Goal: Task Accomplishment & Management: Manage account settings

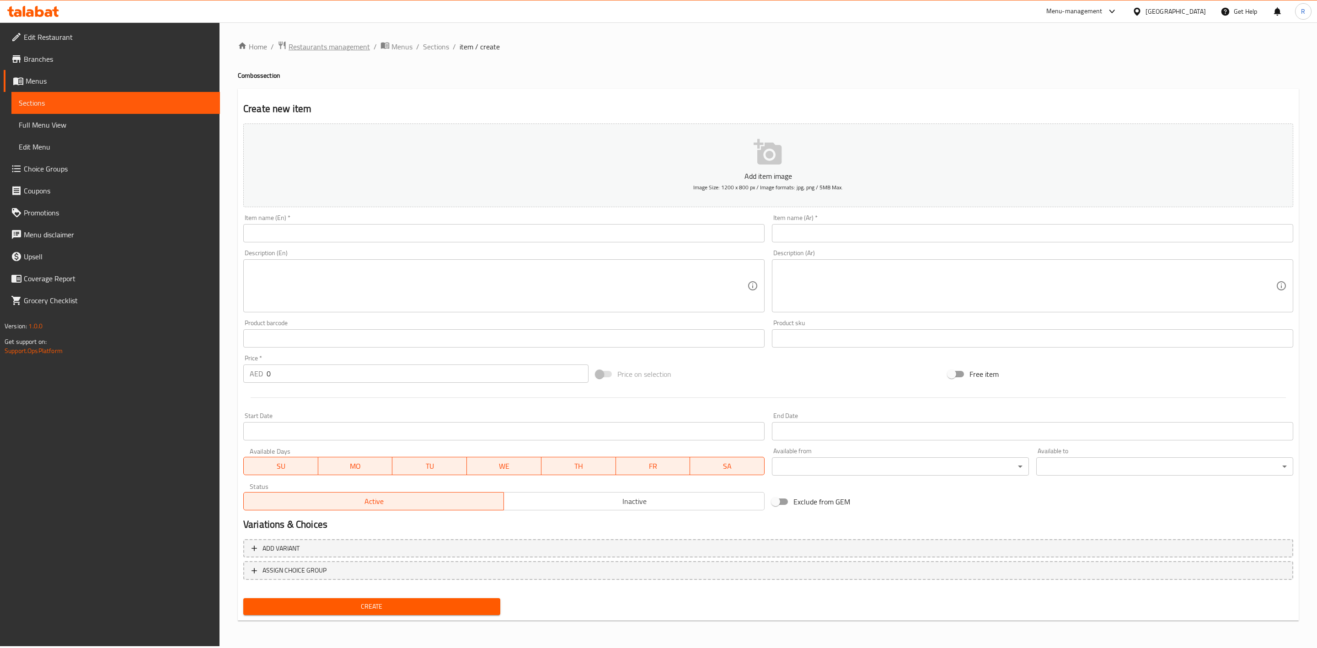
click at [325, 47] on span "Restaurants management" at bounding box center [329, 46] width 81 height 11
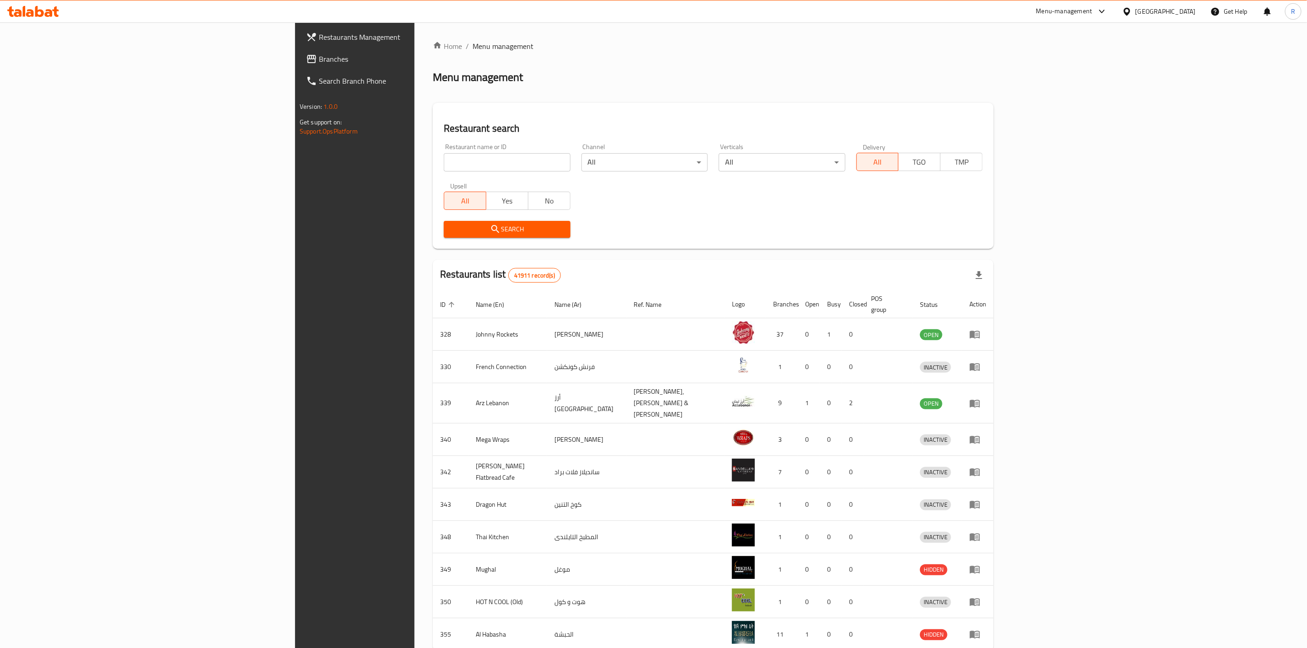
click at [444, 161] on input "search" at bounding box center [507, 162] width 126 height 18
type input "everyday roastery"
click button "Search" at bounding box center [507, 229] width 126 height 17
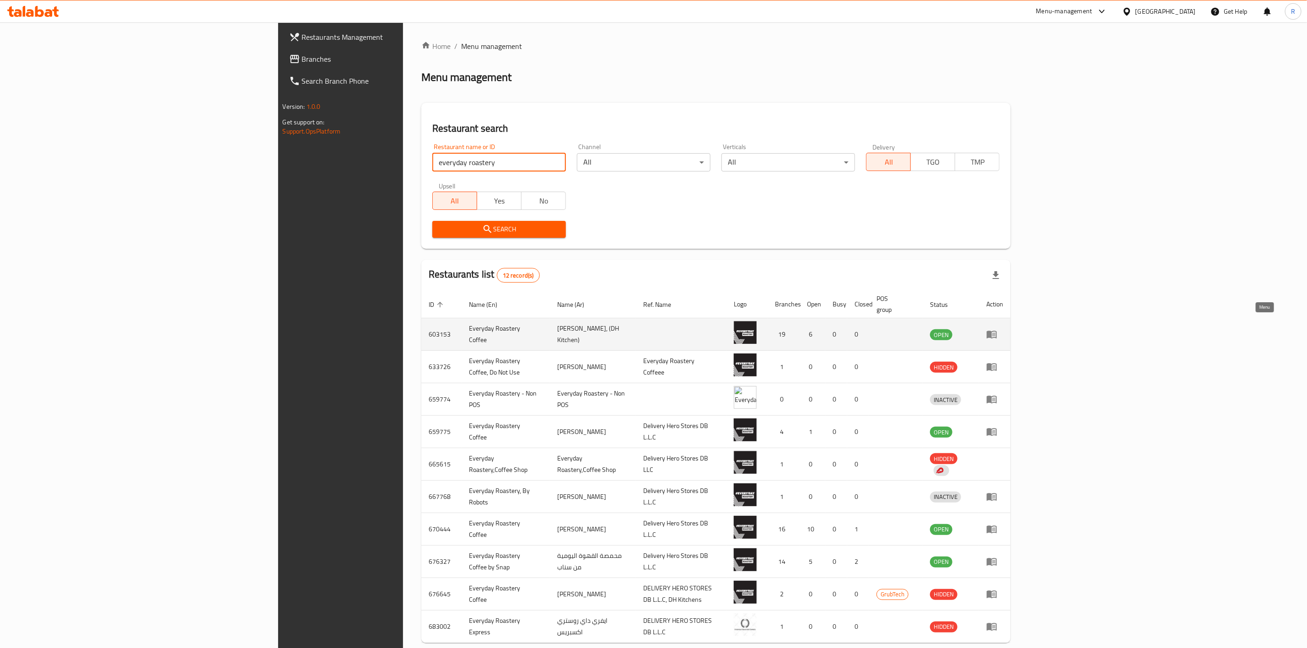
click at [867, 329] on icon "enhanced table" at bounding box center [991, 334] width 11 height 11
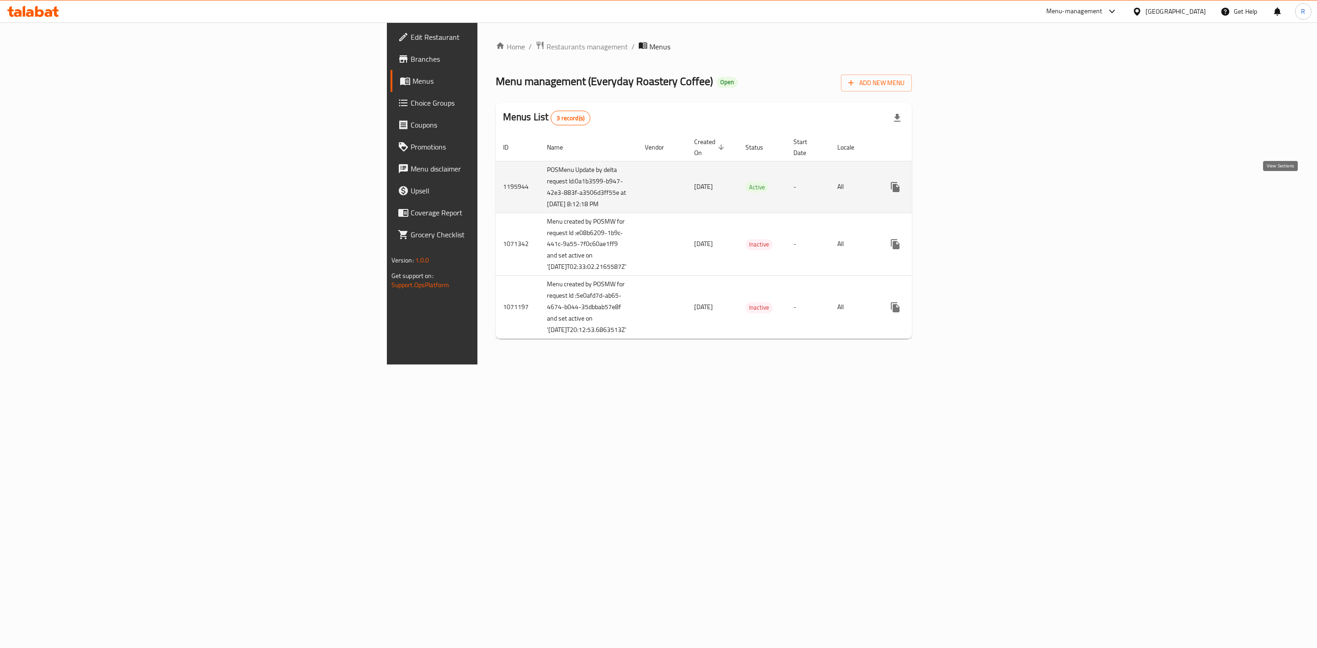
click at [867, 191] on icon "enhanced table" at bounding box center [961, 187] width 11 height 11
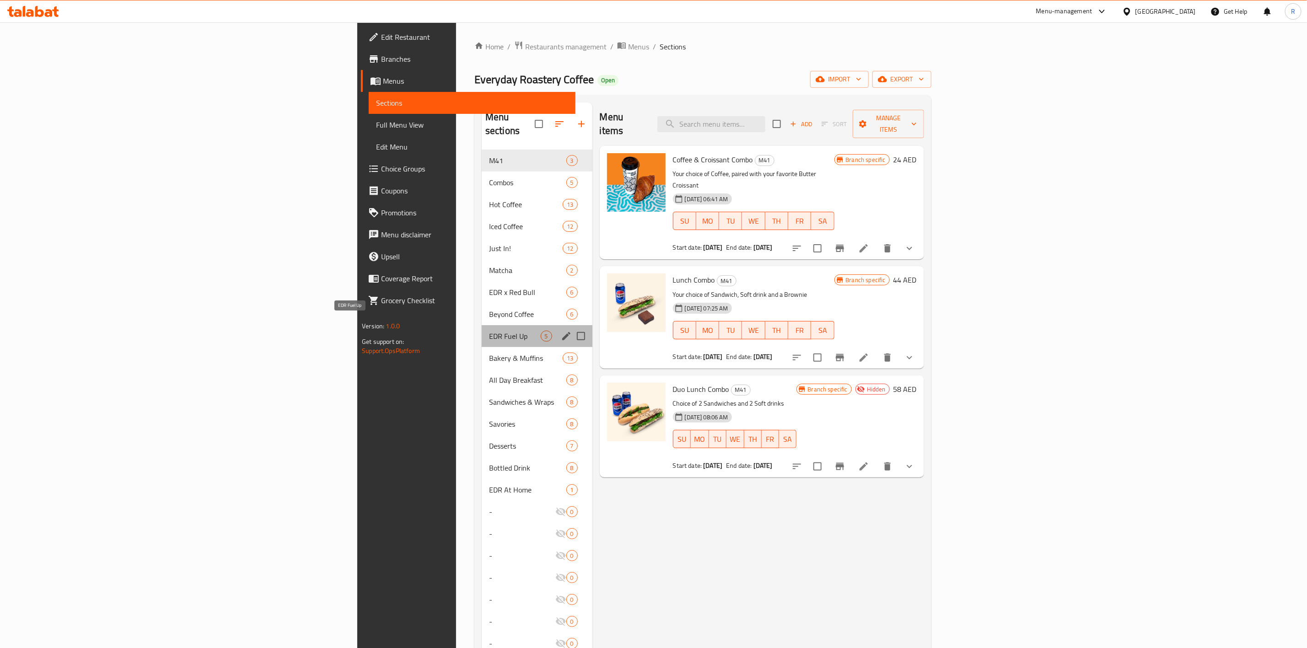
click at [489, 331] on span "EDR Fuel Up" at bounding box center [515, 336] width 52 height 11
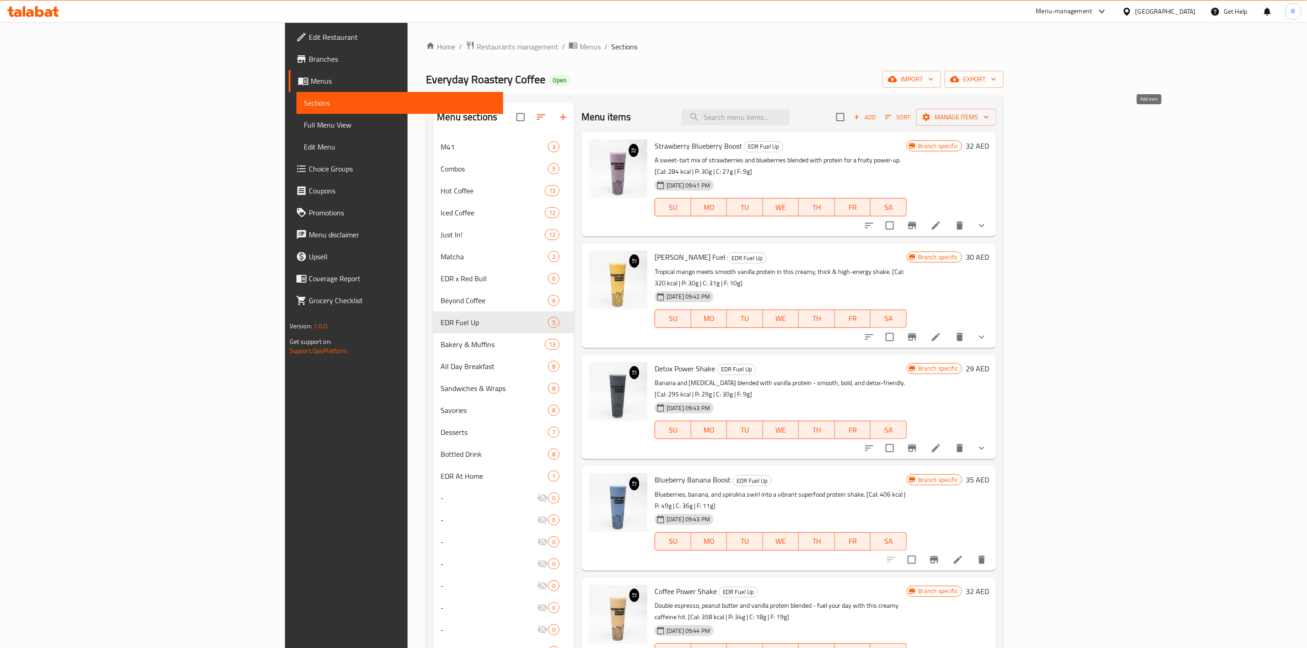
click at [867, 115] on span "Add" at bounding box center [864, 117] width 25 height 11
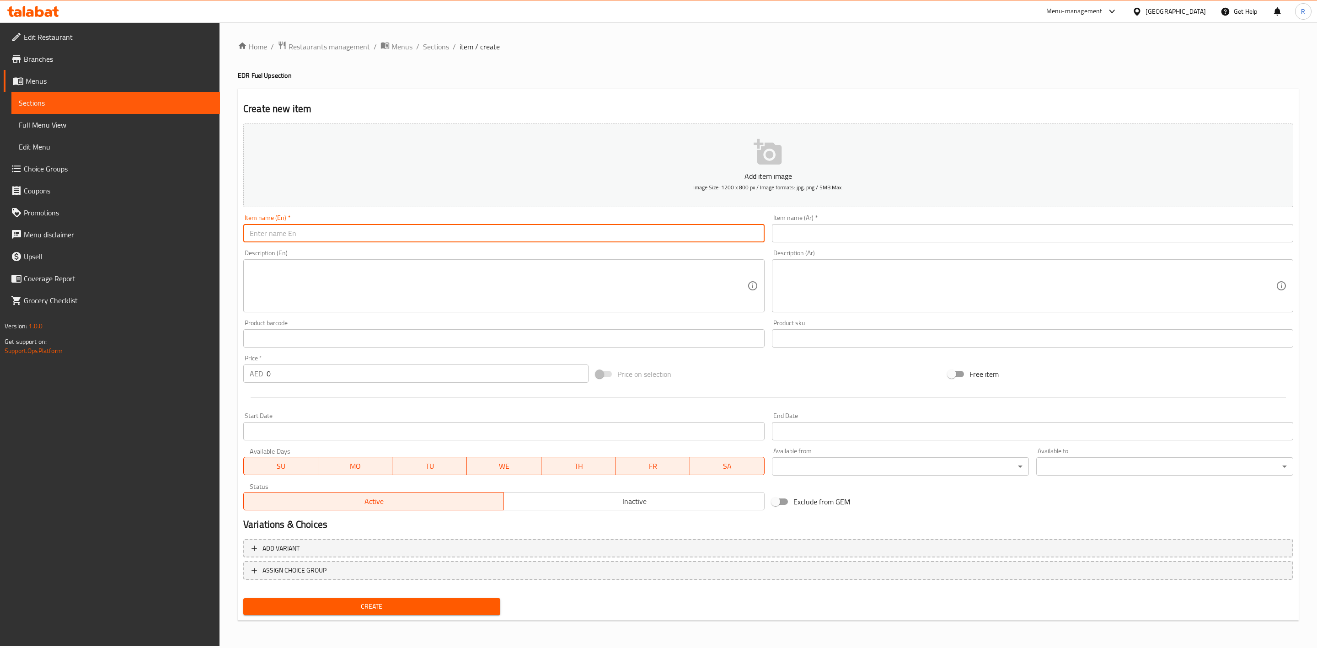
click at [281, 231] on input "text" at bounding box center [504, 233] width 522 height 18
paste input "BYO Protein Shake"
drag, startPoint x: 332, startPoint y: 235, endPoint x: 126, endPoint y: 224, distance: 206.2
click at [126, 224] on div "Edit Restaurant Branches Menus Sections Full Menu View Edit Menu Choice Groups …" at bounding box center [658, 334] width 1317 height 624
type input "BYO Protein Shake"
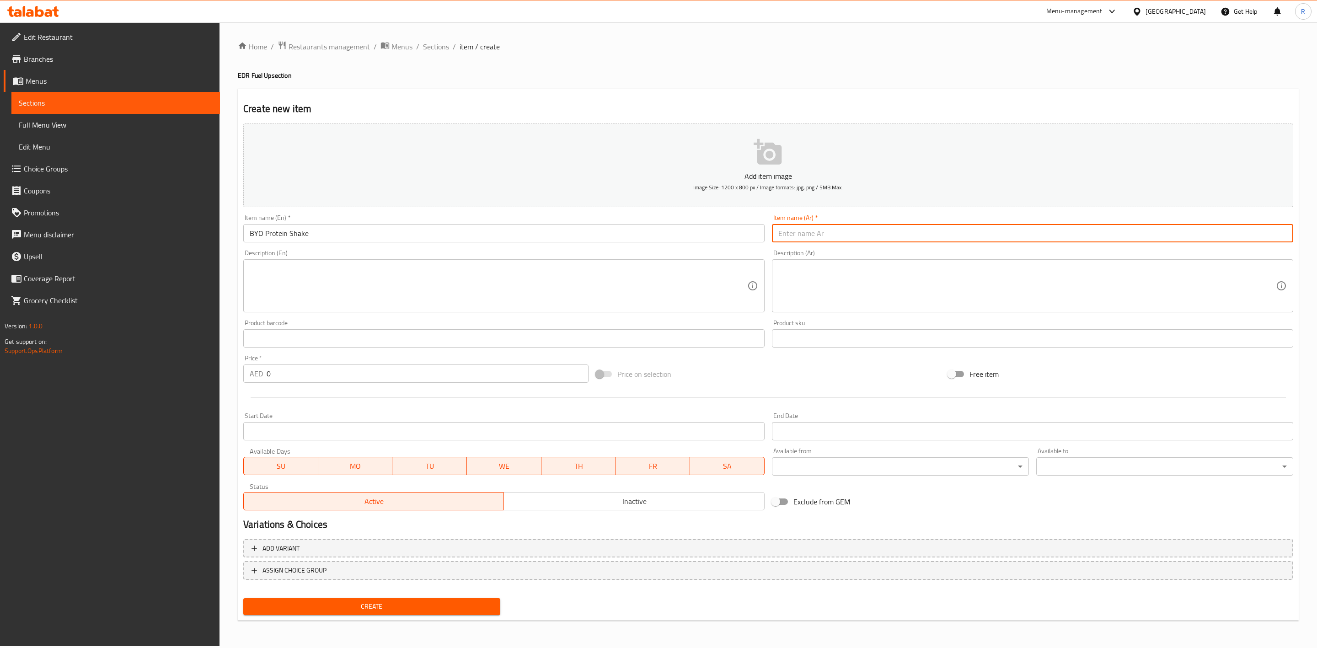
click at [811, 235] on input "text" at bounding box center [1033, 233] width 522 height 18
paste input "مشروب البروتين الخاص بك"
type input "مشروب البروتين الخاص بك"
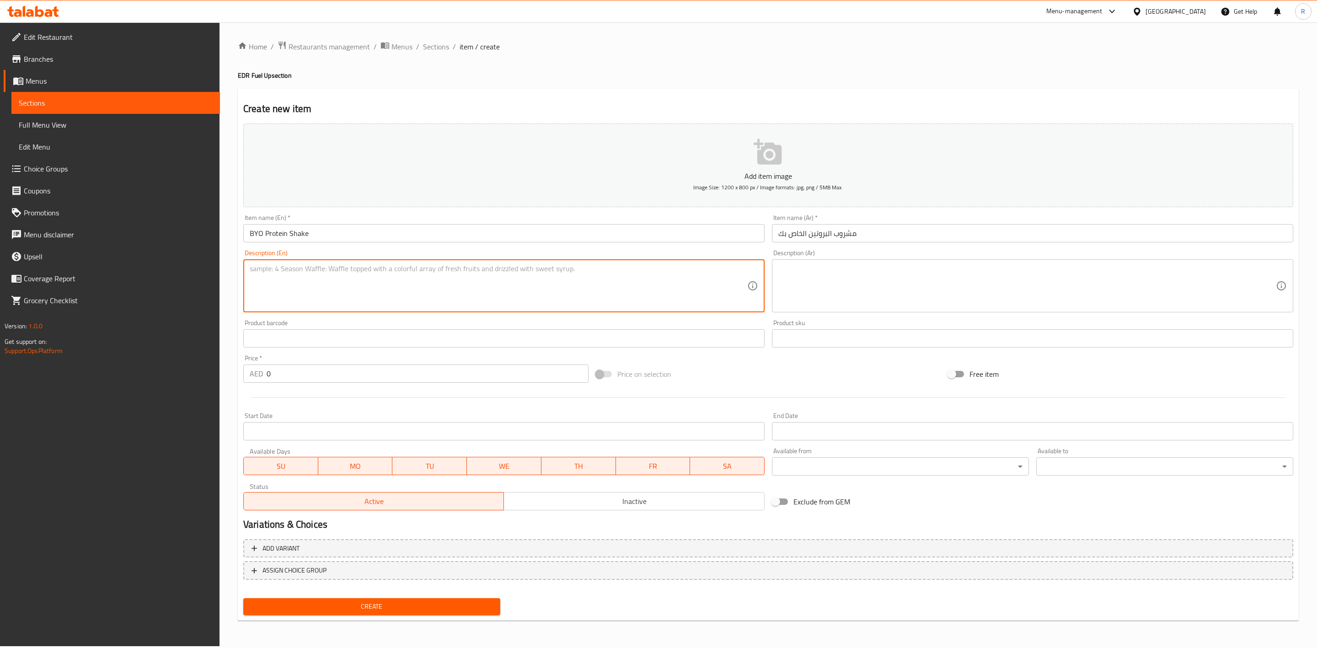
click at [320, 285] on textarea at bounding box center [499, 285] width 498 height 43
paste textarea "Your blend, your rules - pick your base, protein, fruits and extras to craft th…"
type textarea "Your blend, your rules - pick your base, protein, fruits and extras to craft th…"
click at [847, 289] on textarea at bounding box center [1028, 285] width 498 height 43
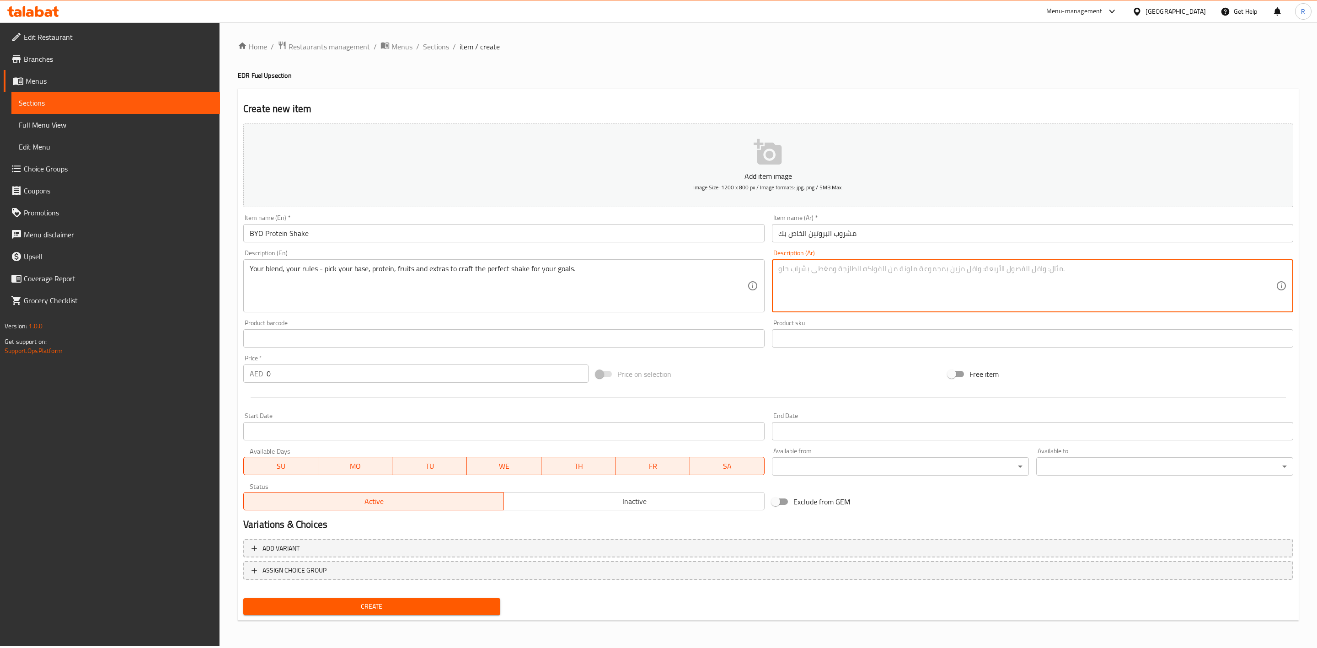
paste textarea "مزيجك الخاص، وقواعدك الخاصة - اختر القاعدة والبروتين والفواكه والإضافات لإعداد …"
type textarea "مزيجك الخاص، وقواعدك الخاصة - اختر القاعدة والبروتين والفواكه والإضافات لإعداد …"
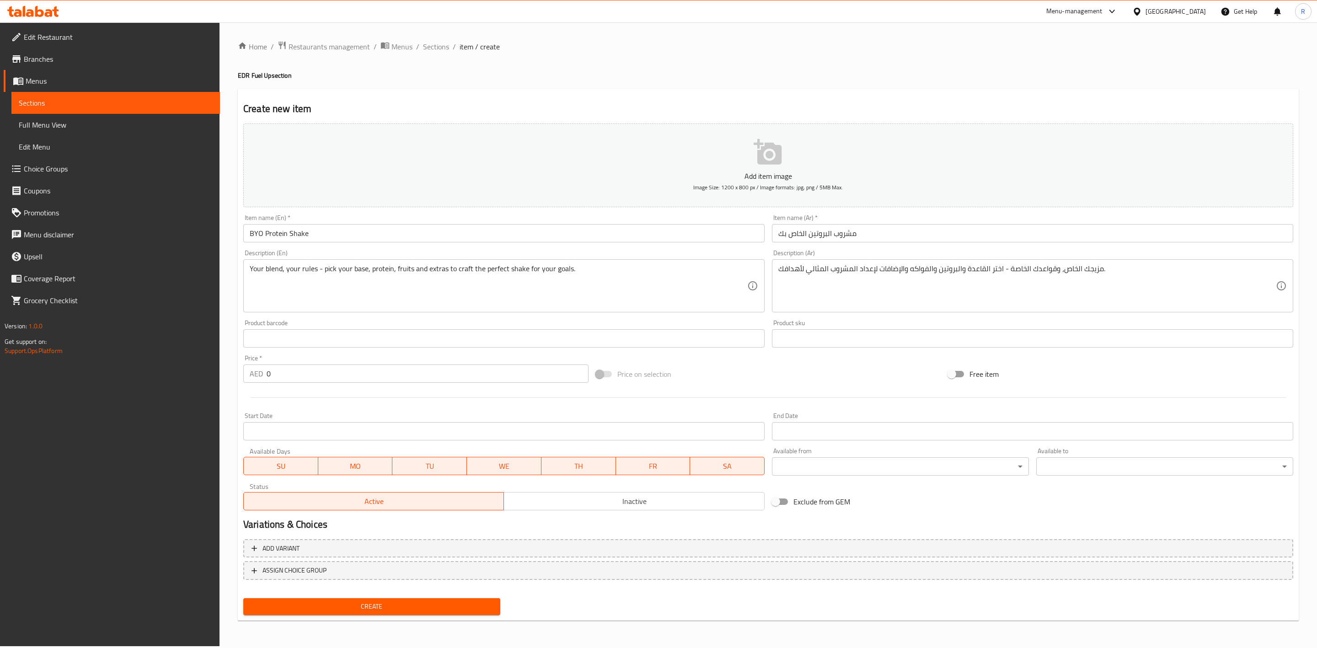
click at [692, 401] on span "Inactive" at bounding box center [634, 501] width 253 height 13
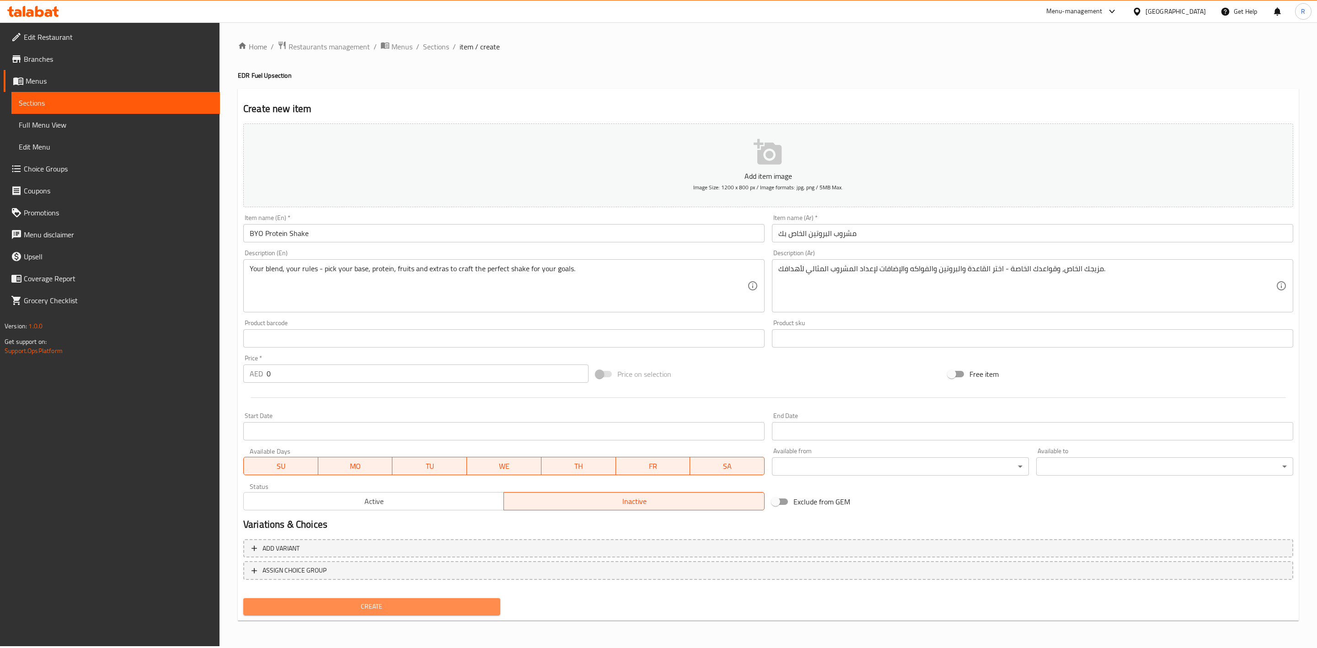
click at [478, 401] on span "Create" at bounding box center [372, 606] width 242 height 11
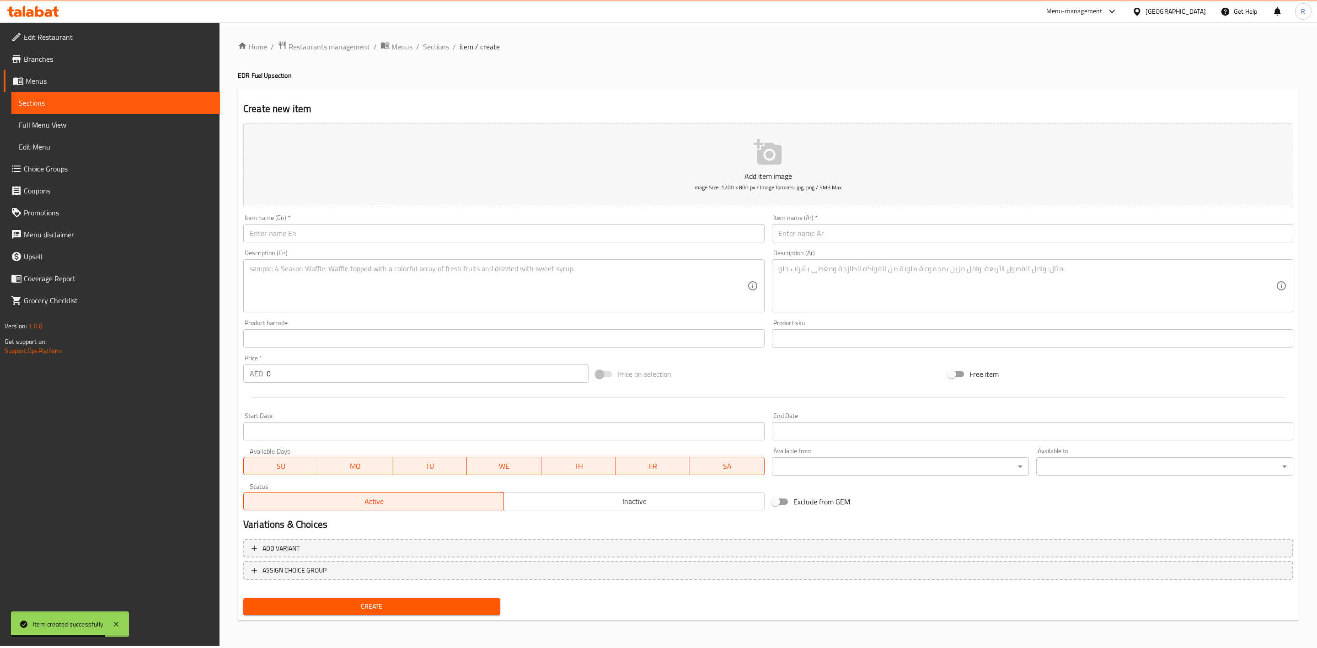
click at [321, 230] on input "text" at bounding box center [504, 233] width 522 height 18
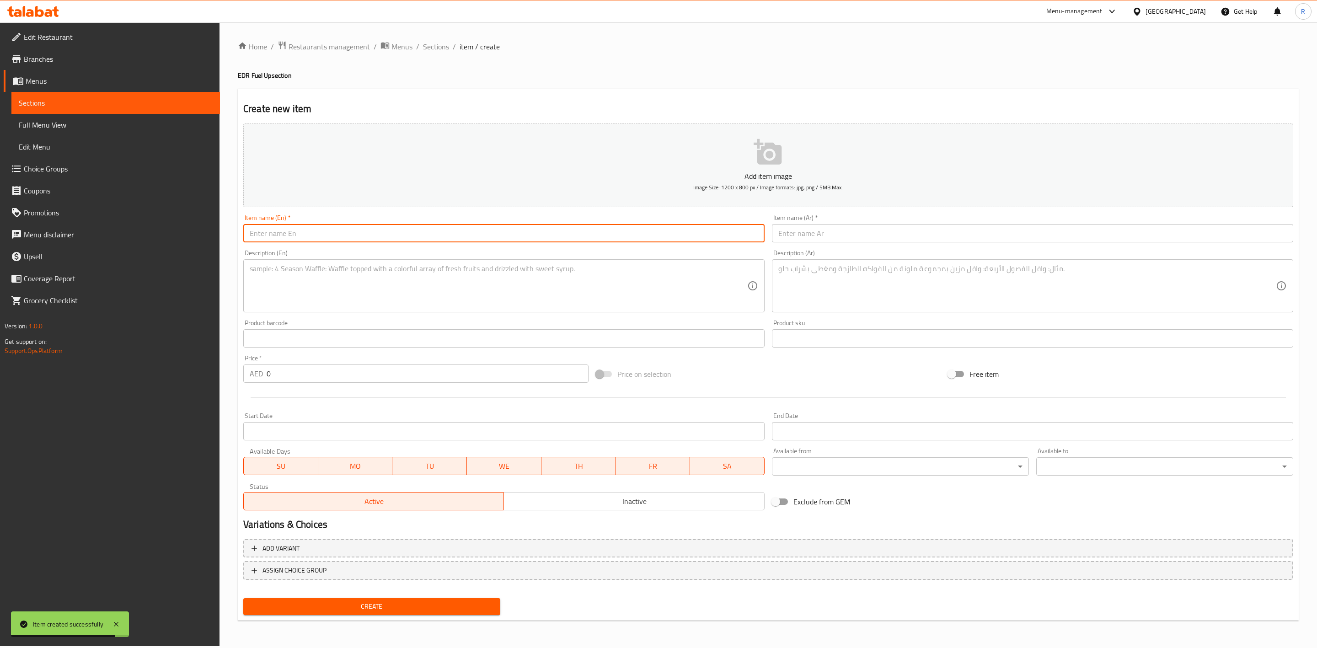
paste input "Pink Me Up"
drag, startPoint x: 294, startPoint y: 233, endPoint x: 177, endPoint y: 225, distance: 116.9
click at [177, 225] on div "Edit Restaurant Branches Menus Sections Full Menu View Edit Menu Choice Groups …" at bounding box center [658, 334] width 1317 height 624
type input "Pink Me Up"
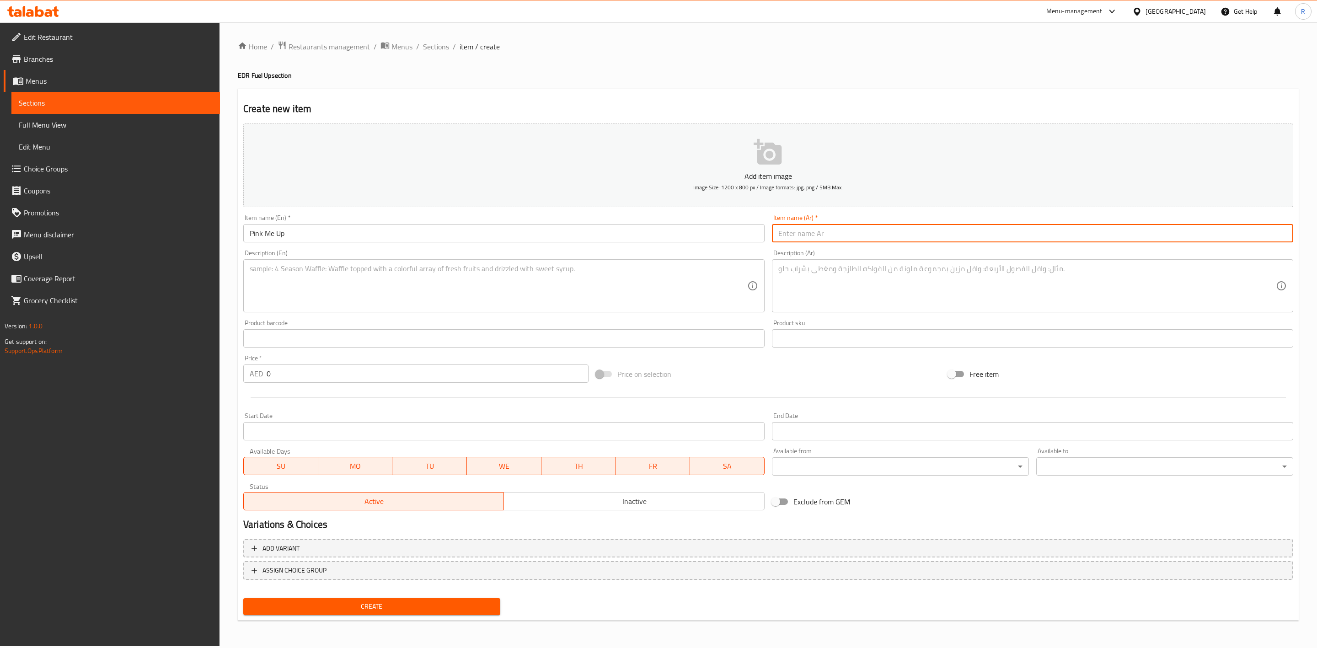
click at [813, 235] on input "text" at bounding box center [1033, 233] width 522 height 18
paste input "الوردي لي حتى"
type input "الوردي لي حتى"
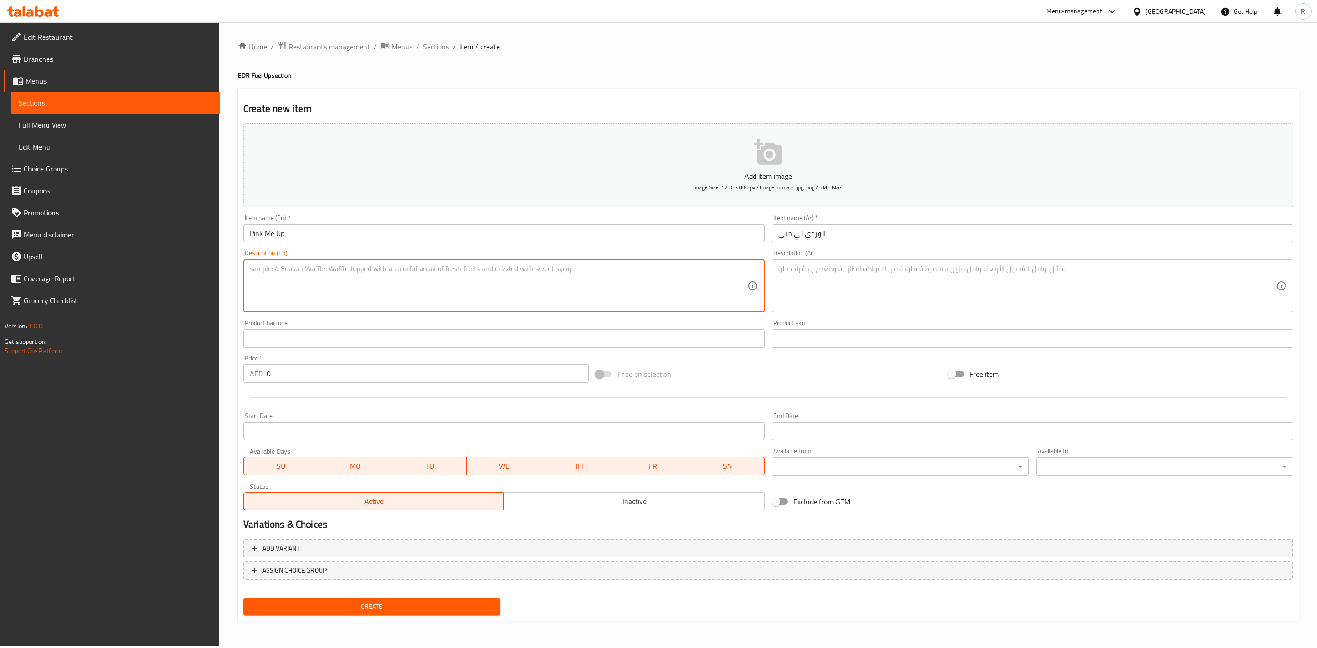
click at [368, 274] on textarea at bounding box center [499, 285] width 498 height 43
paste textarea ""Frozen dragon fruit, banana, mango purée and coconut milk blended - a vibrant …"
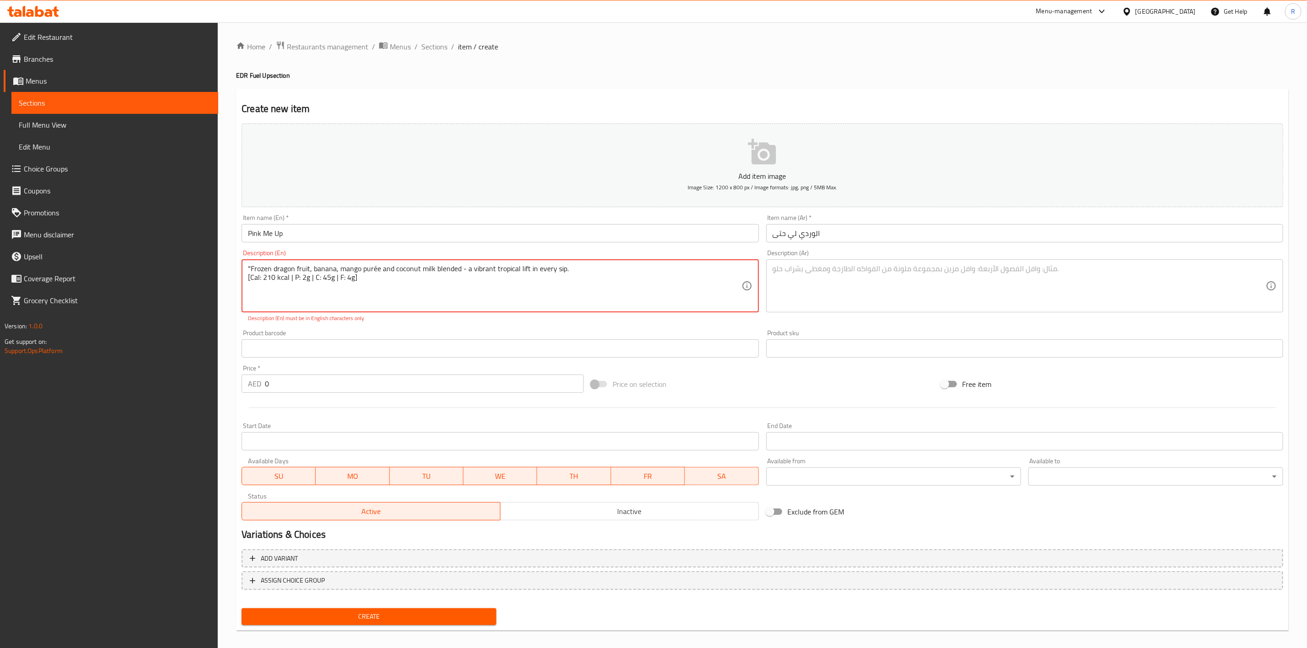
click at [251, 268] on textarea ""Frozen dragon fruit, banana, mango purée and coconut milk blended - a vibrant …" at bounding box center [494, 285] width 493 height 43
click at [482, 293] on textarea "Frozen dragon fruit, banana, mango purée and coconut milk blended - a vibrant t…" at bounding box center [494, 285] width 493 height 43
type textarea "Frozen dragon fruit, banana, mango purée and coconut milk blended - a vibrant t…"
click at [802, 288] on textarea at bounding box center [1019, 285] width 493 height 43
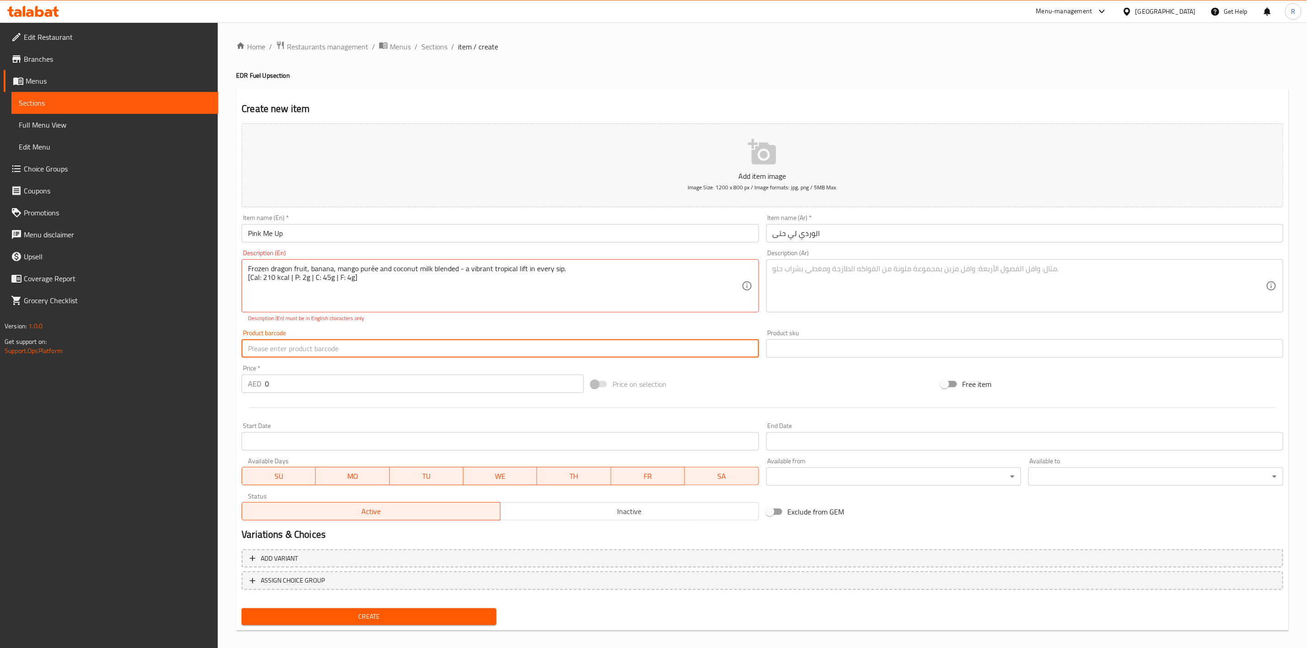
click at [524, 349] on input "text" at bounding box center [500, 348] width 517 height 18
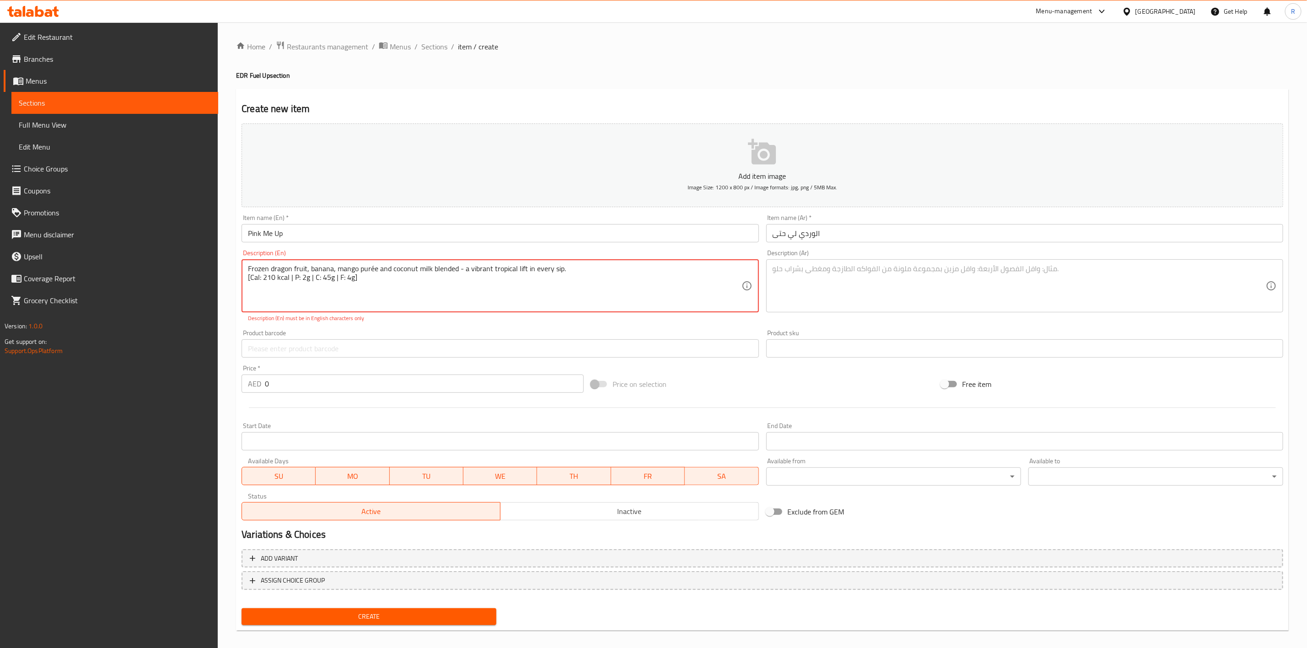
drag, startPoint x: 356, startPoint y: 279, endPoint x: 245, endPoint y: 271, distance: 111.4
click at [828, 287] on textarea at bounding box center [1019, 285] width 493 height 43
paste textarea "مزيج من فاكهة التنين المجمدة، الموز، مهروس المانجو، وحليب جوز الهند - نكهة استو…"
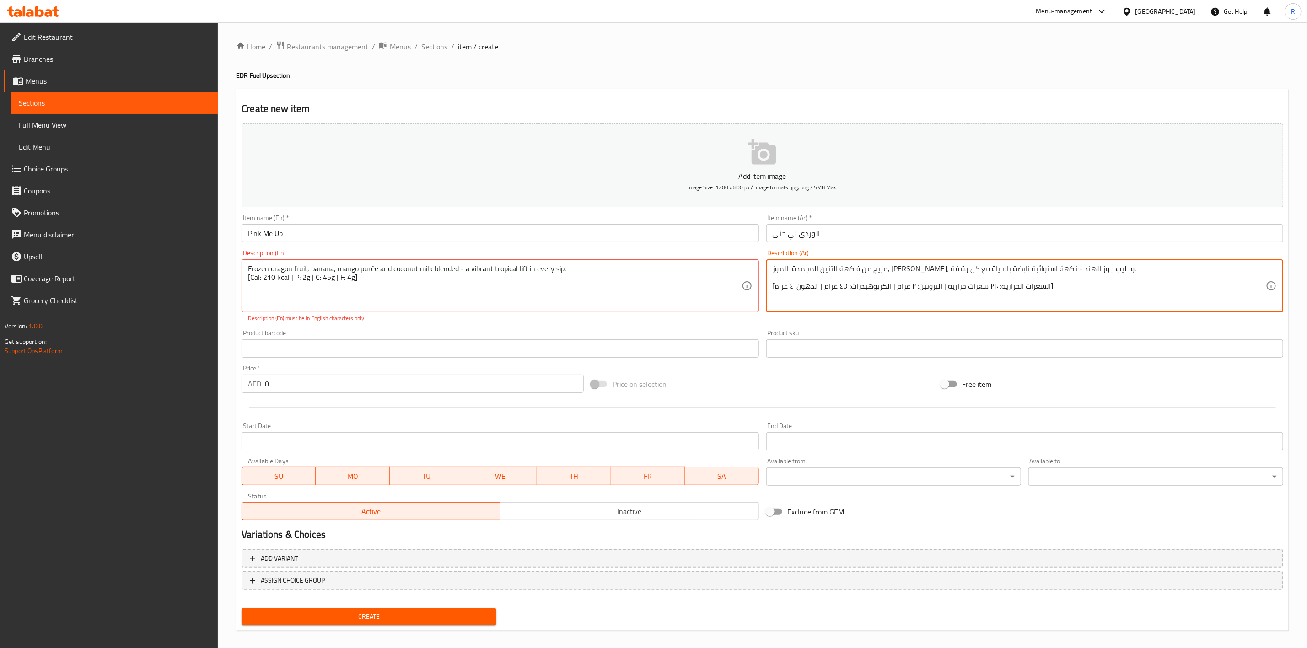
type textarea "مزيج من فاكهة التنين المجمدة، الموز، مهروس المانجو، وحليب جوز الهند - نكهة استو…"
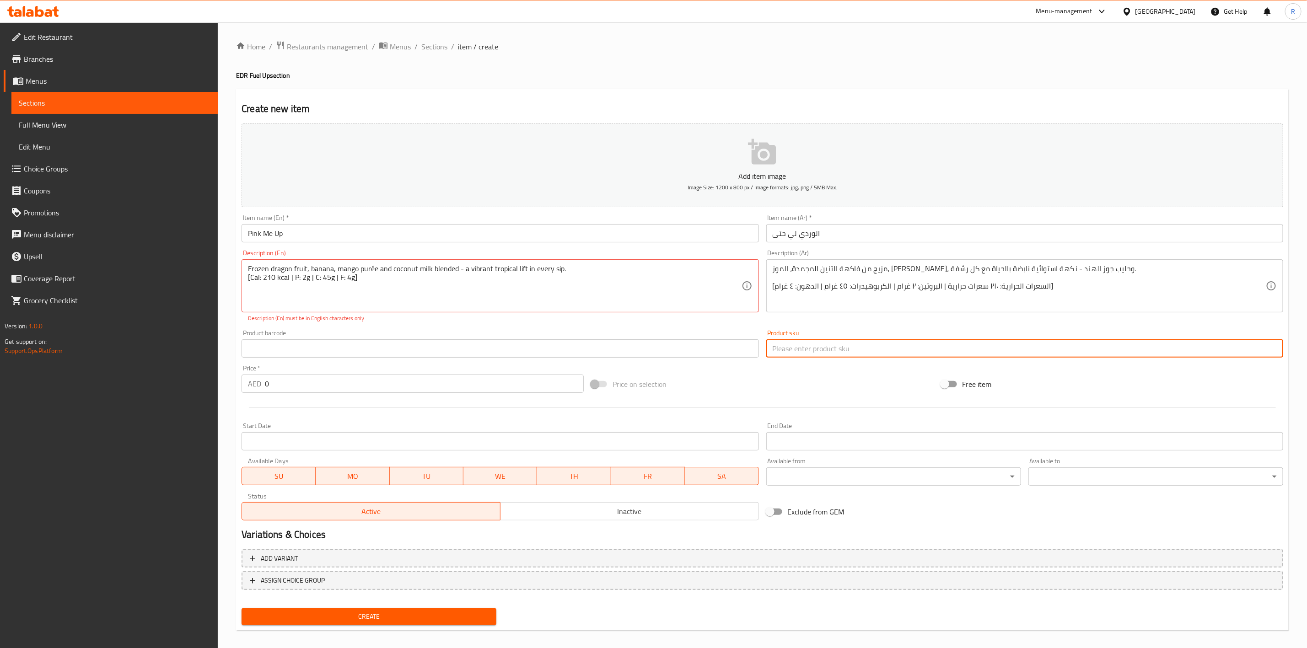
click at [830, 342] on input "text" at bounding box center [1024, 348] width 517 height 18
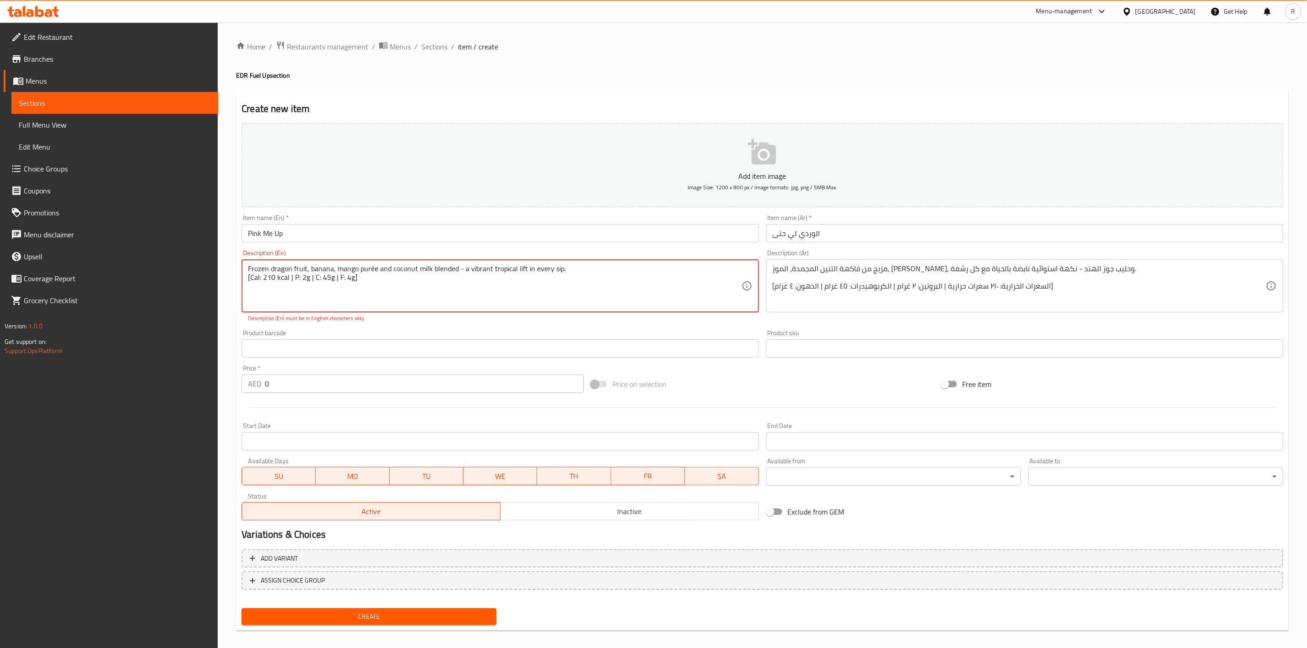
click at [462, 362] on div "Price   * AED 0 Price *" at bounding box center [413, 378] width 350 height 35
click at [456, 356] on input "text" at bounding box center [500, 348] width 517 height 18
click at [453, 311] on div "Frozen dragon fruit, banana, mango purée and coconut milk blended a vibrant tro…" at bounding box center [500, 285] width 517 height 53
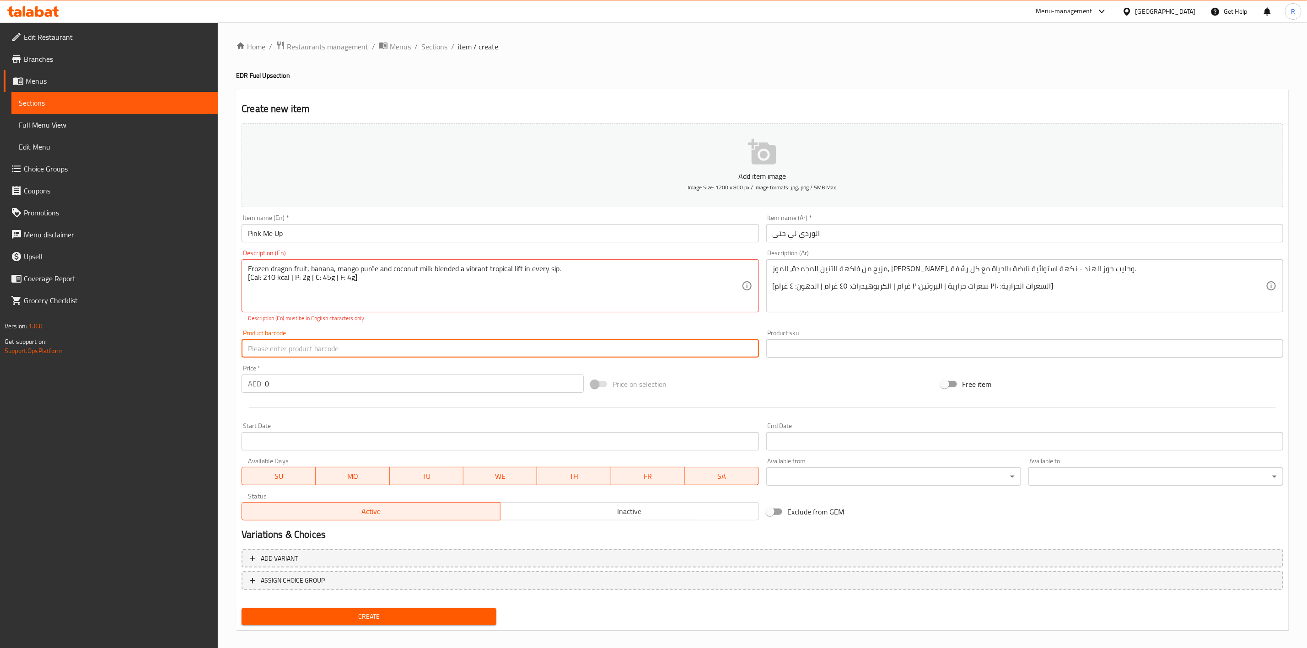
click at [453, 347] on input "text" at bounding box center [500, 348] width 517 height 18
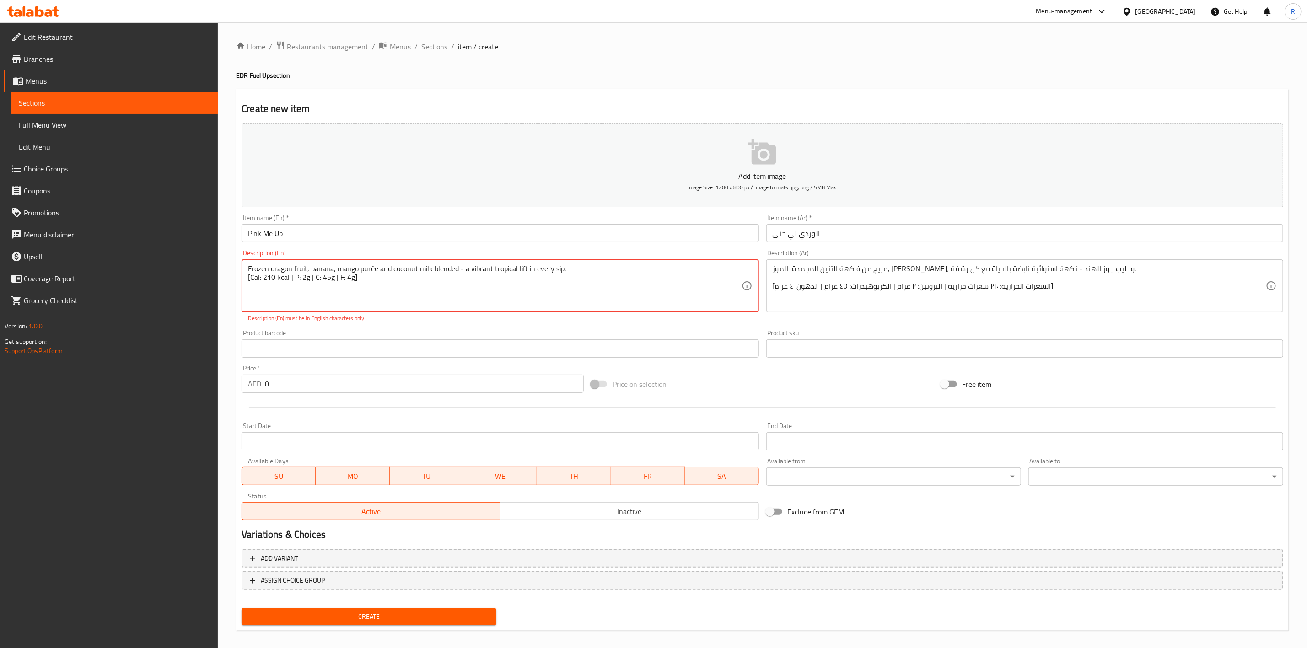
click at [561, 310] on div "Frozen dragon fruit, banana, mango purée and coconut milk blended - a vibrant t…" at bounding box center [500, 285] width 517 height 53
click at [249, 277] on textarea "Frozen dragon fruit, banana, mango purée and coconut milk blended - a vibrant t…" at bounding box center [494, 285] width 493 height 43
click at [249, 276] on textarea "Frozen dragon fruit, banana, mango purée and coconut milk blended - a vibrant t…" at bounding box center [494, 285] width 493 height 43
click at [250, 275] on textarea "Frozen dragon fruit, banana, mango purée and coconut milk blended - a vibrant t…" at bounding box center [494, 285] width 493 height 43
click at [371, 268] on textarea "Frozen dragon fruit, banana, mango purée and coconut milk blended - a vibrant t…" at bounding box center [494, 285] width 493 height 43
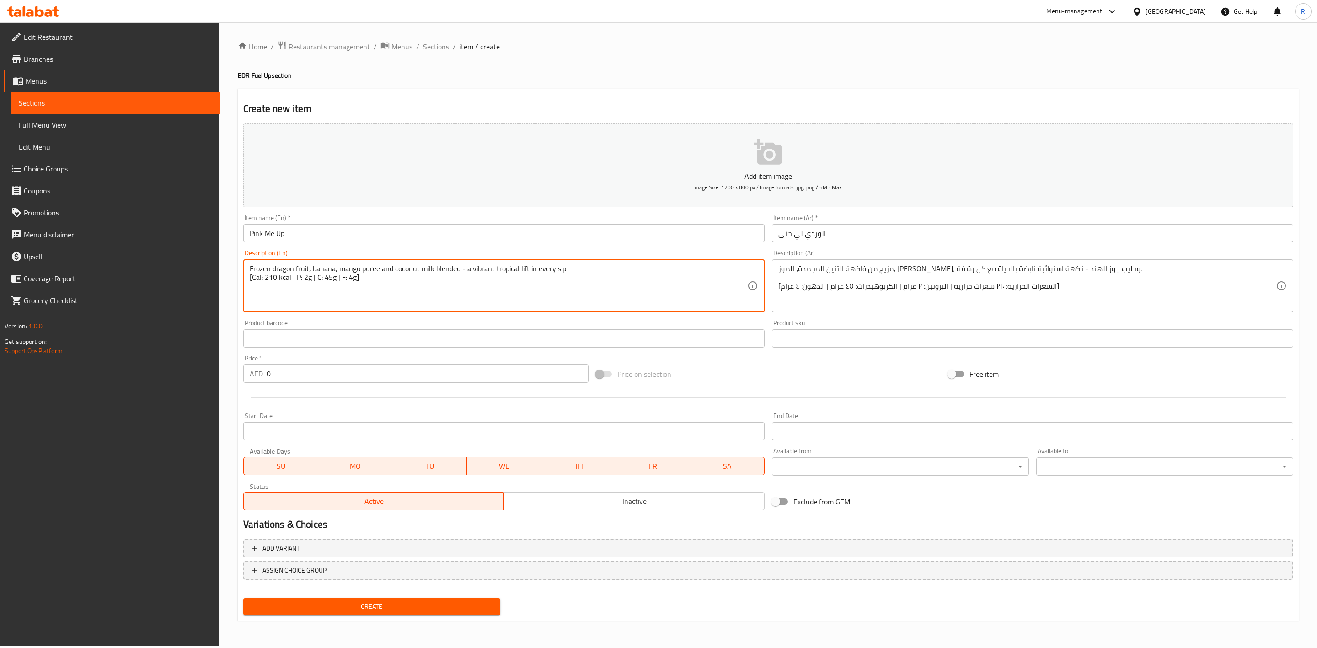
click at [383, 283] on textarea "Frozen dragon fruit, banana, mango puree and coconut milk blended - a vibrant t…" at bounding box center [499, 285] width 498 height 43
type textarea "Frozen dragon fruit, banana, mango puree and coconut milk blended - a vibrant t…"
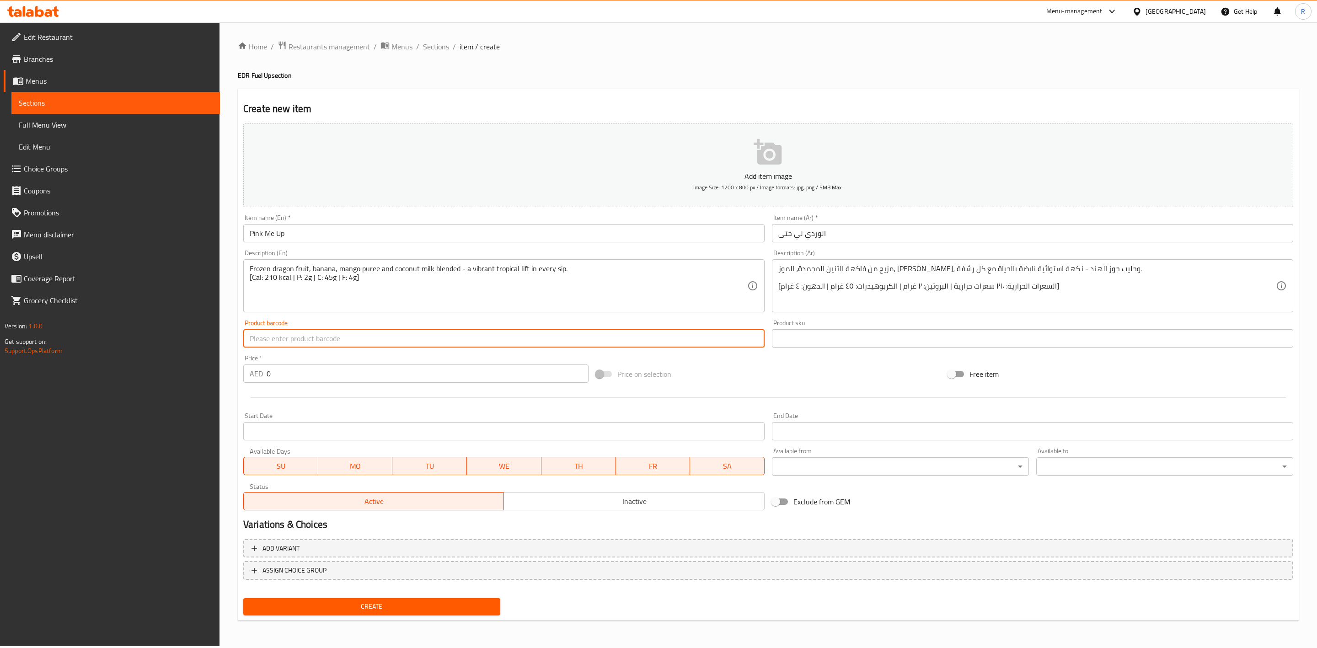
click at [390, 344] on input "text" at bounding box center [504, 338] width 522 height 18
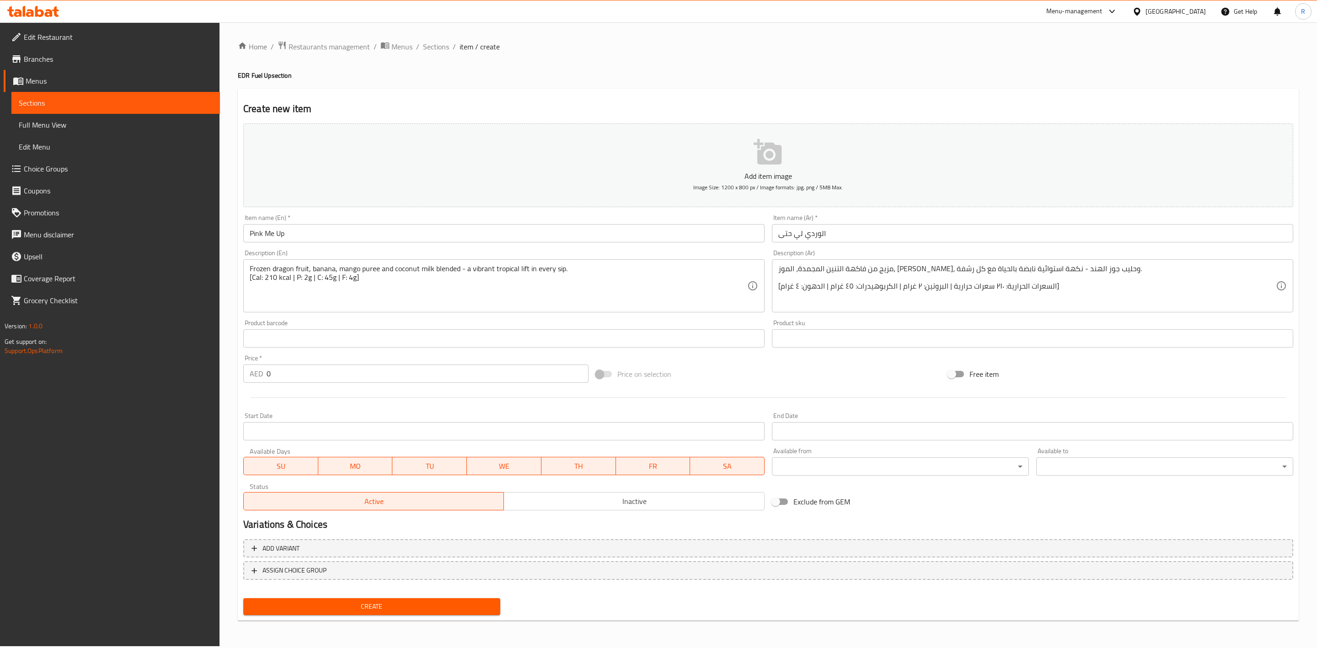
click at [373, 401] on div at bounding box center [769, 398] width 1058 height 22
click at [280, 376] on input "0" at bounding box center [428, 374] width 322 height 18
type input "30"
click at [633, 401] on span "Inactive" at bounding box center [634, 501] width 253 height 13
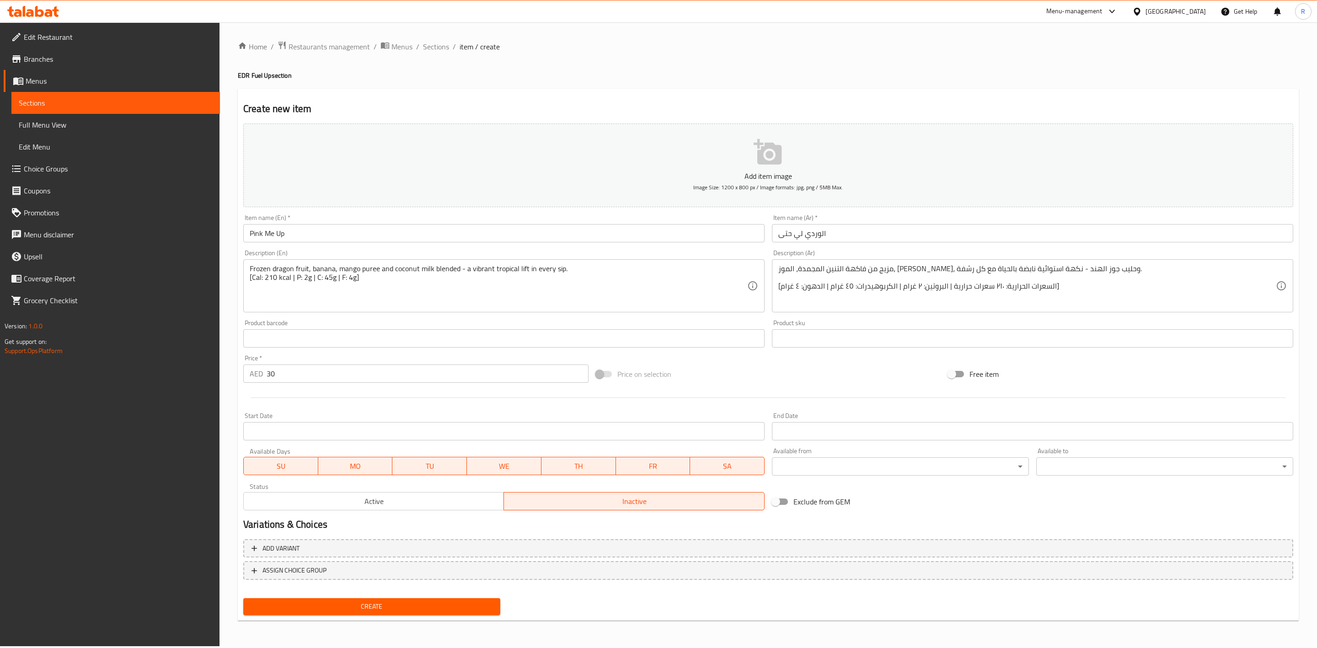
click at [467, 401] on div "Create" at bounding box center [372, 607] width 264 height 24
click at [468, 401] on span "Create" at bounding box center [372, 606] width 242 height 11
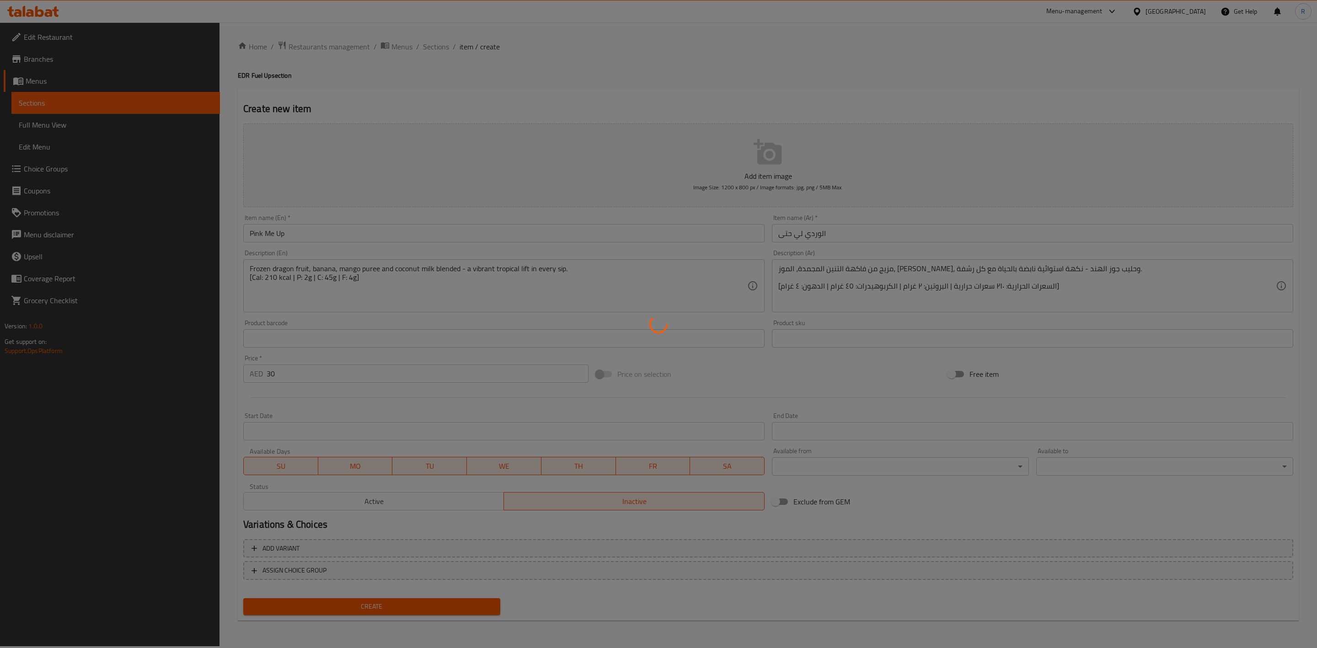
type input "0"
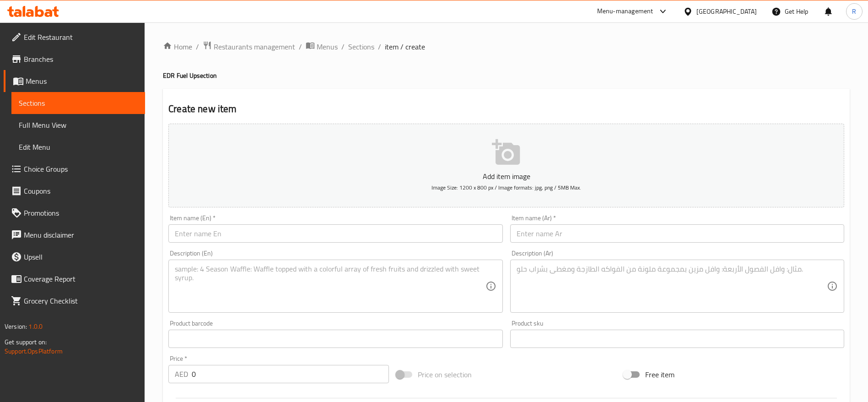
click at [55, 174] on span "Choice Groups" at bounding box center [81, 168] width 114 height 11
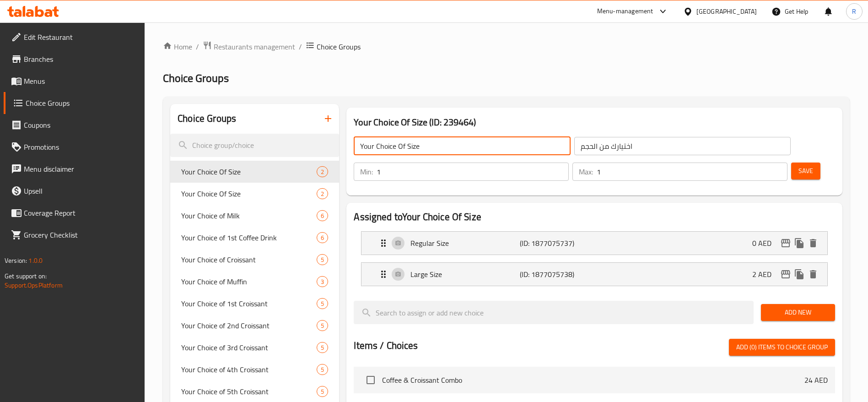
click at [405, 145] on input "Your Choice Of Size" at bounding box center [462, 146] width 216 height 18
click at [407, 143] on input "Your Choice Of Size" at bounding box center [462, 146] width 216 height 18
drag, startPoint x: 407, startPoint y: 143, endPoint x: 340, endPoint y: 140, distance: 66.8
click at [419, 144] on input "Your Choice Of Size" at bounding box center [462, 146] width 216 height 18
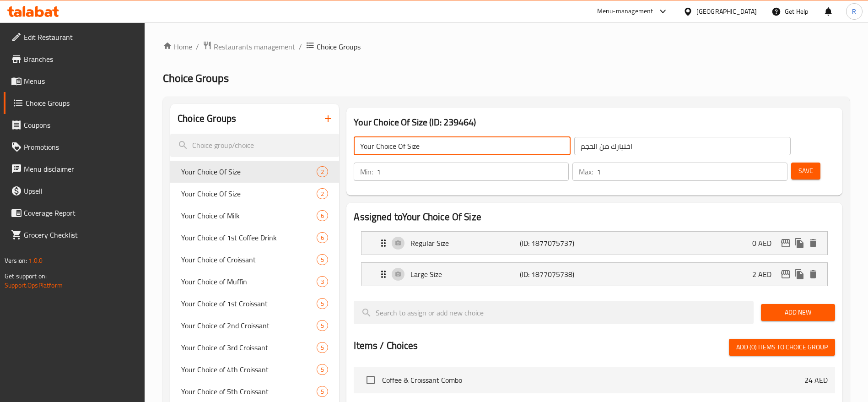
drag, startPoint x: 407, startPoint y: 147, endPoint x: 423, endPoint y: 149, distance: 15.7
click at [423, 149] on input "Your Choice Of Size" at bounding box center [462, 146] width 216 height 18
click at [426, 148] on input "Your Choice Of Size" at bounding box center [462, 146] width 216 height 18
drag, startPoint x: 406, startPoint y: 145, endPoint x: 419, endPoint y: 147, distance: 13.8
click at [419, 147] on input "Your Choice Of Size" at bounding box center [462, 146] width 216 height 18
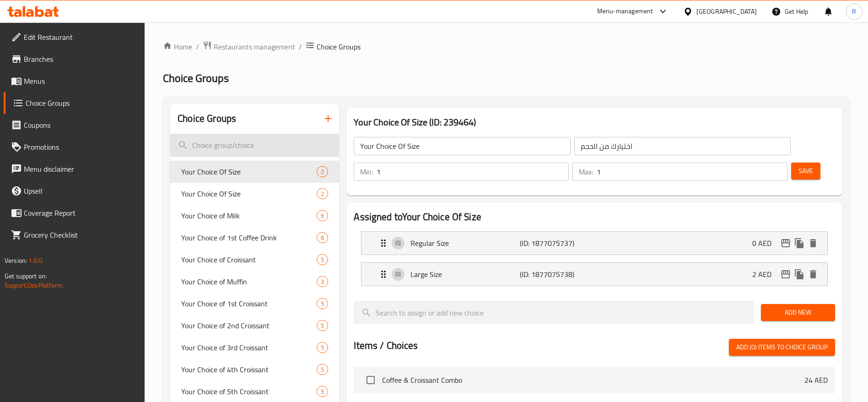
click at [285, 149] on input "search" at bounding box center [254, 145] width 169 height 23
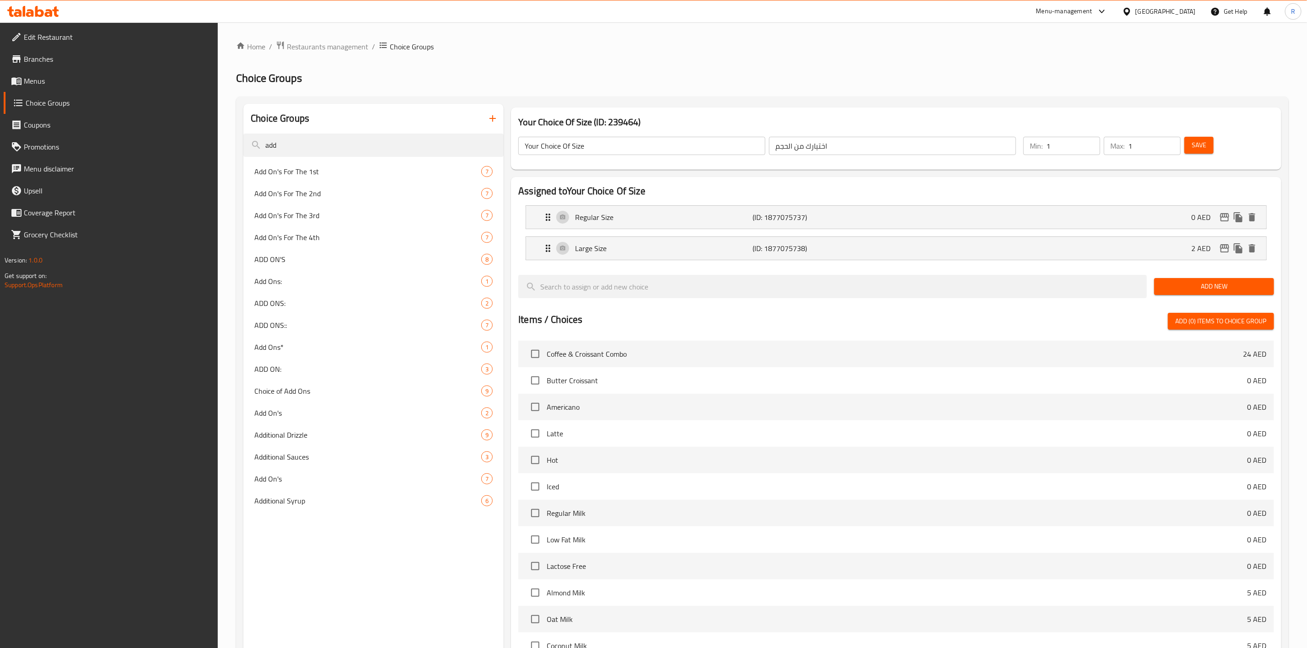
type input "add"
click at [336, 44] on span "Restaurants management" at bounding box center [327, 46] width 81 height 11
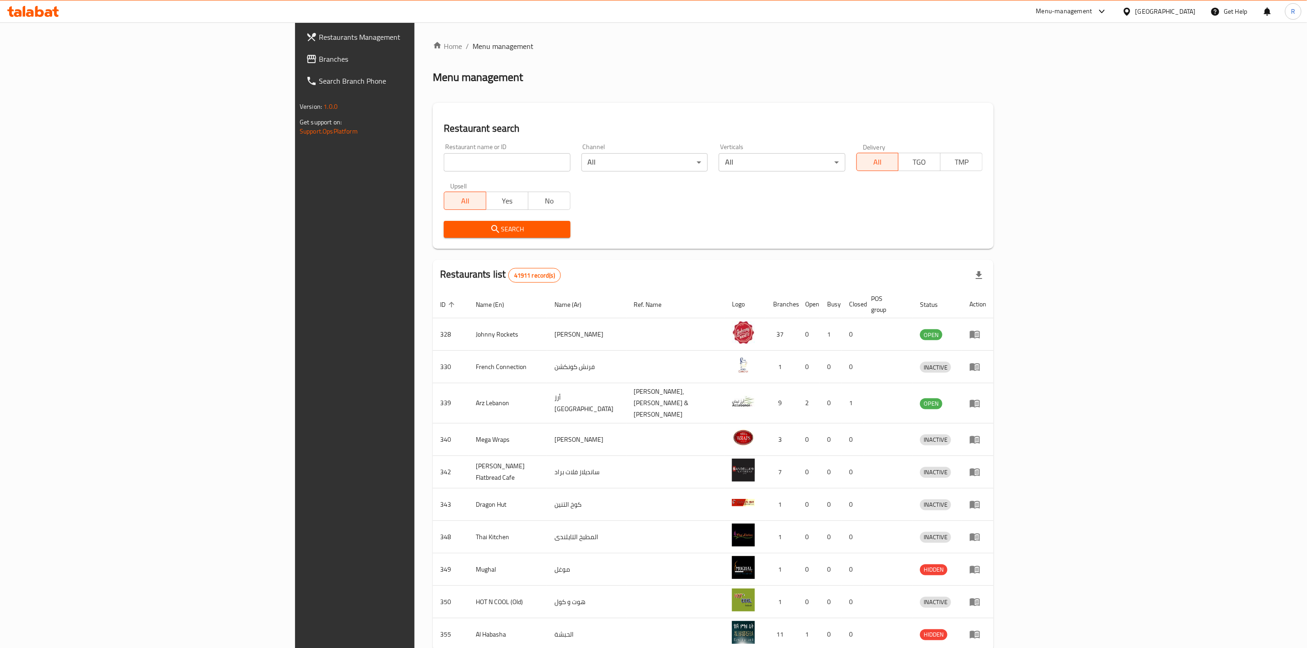
click at [444, 162] on input "search" at bounding box center [507, 162] width 126 height 18
type input "everyday roastery"
click button "Search" at bounding box center [507, 229] width 126 height 17
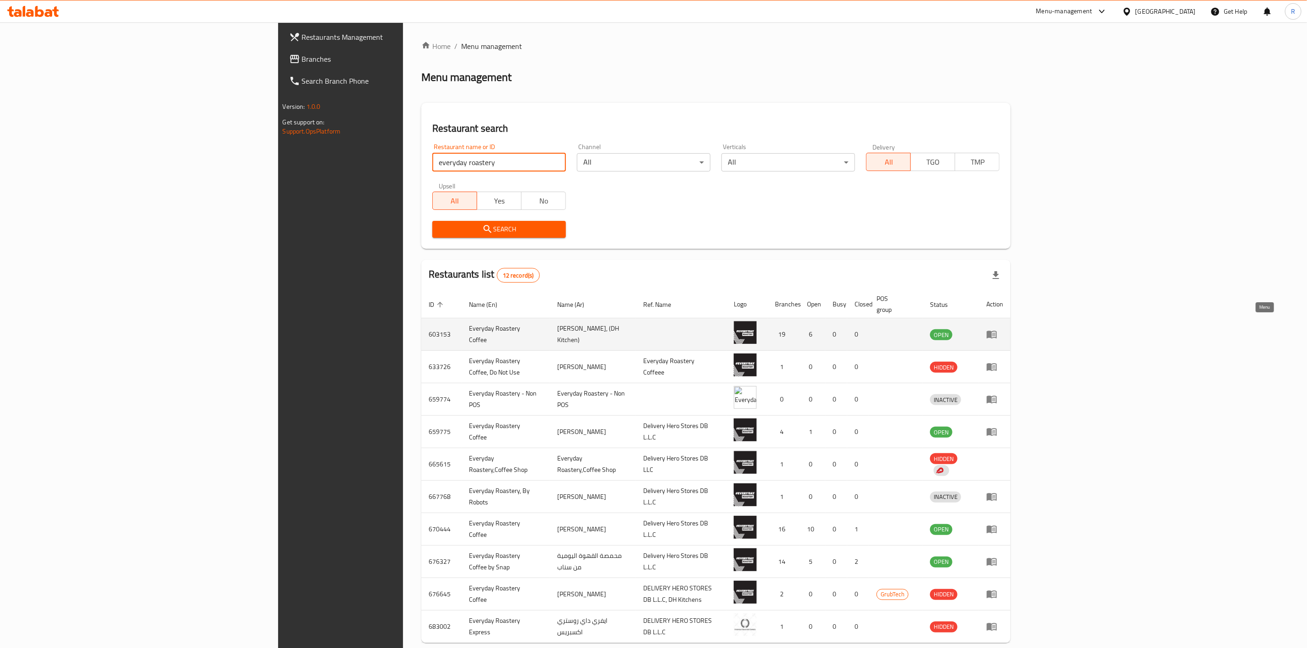
click at [867, 329] on link "enhanced table" at bounding box center [994, 334] width 17 height 11
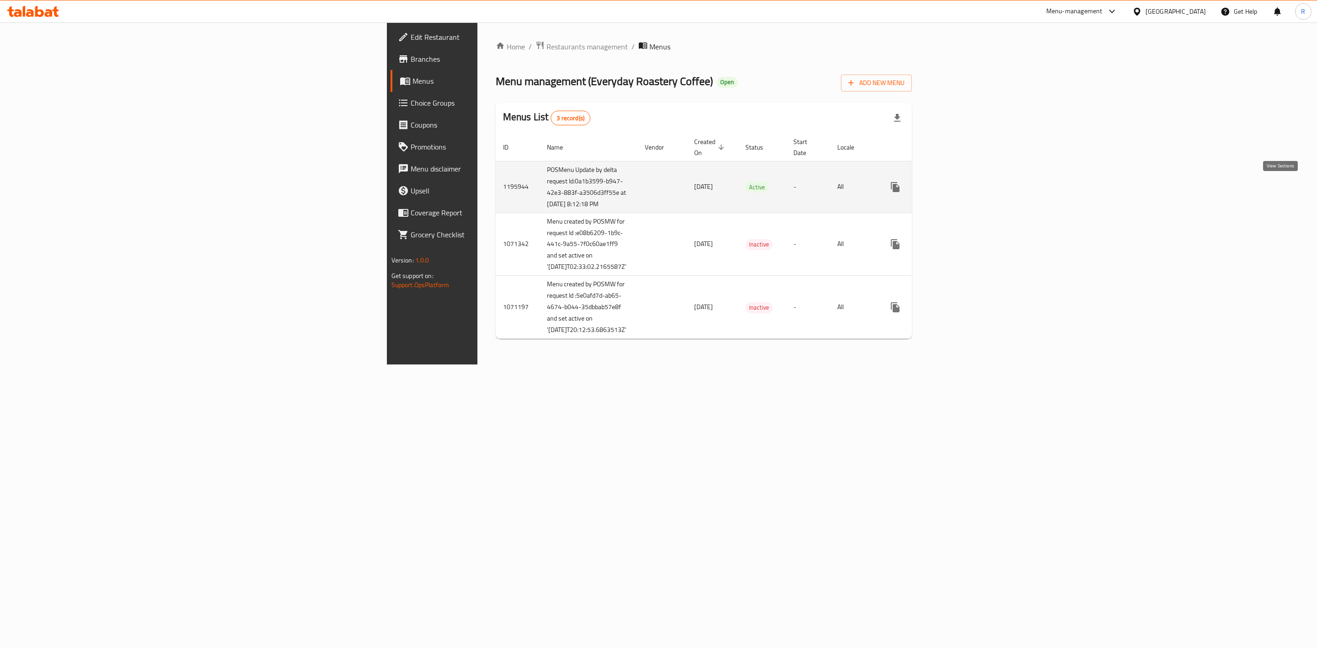
click at [867, 193] on icon "enhanced table" at bounding box center [961, 187] width 11 height 11
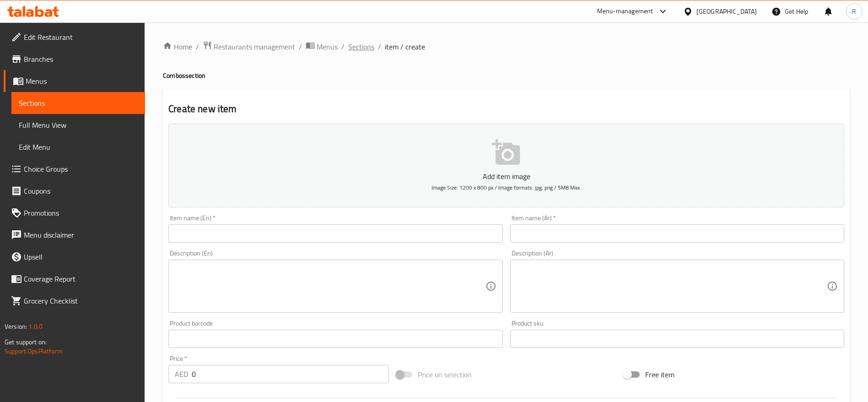
click at [353, 47] on span "Sections" at bounding box center [361, 46] width 26 height 11
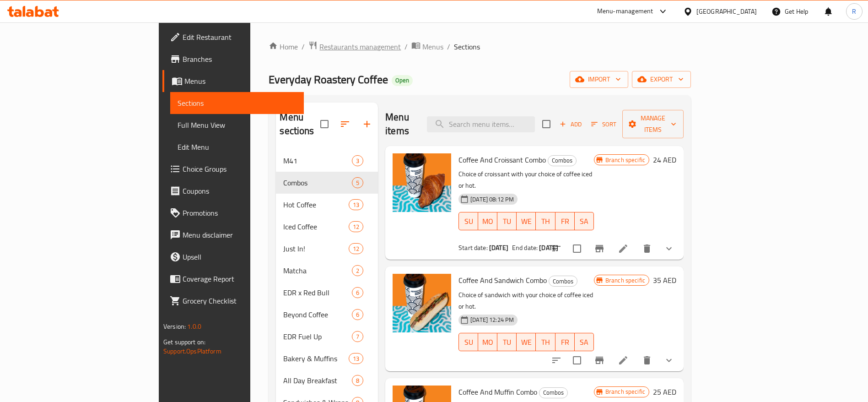
click at [319, 45] on span "Restaurants management" at bounding box center [359, 46] width 81 height 11
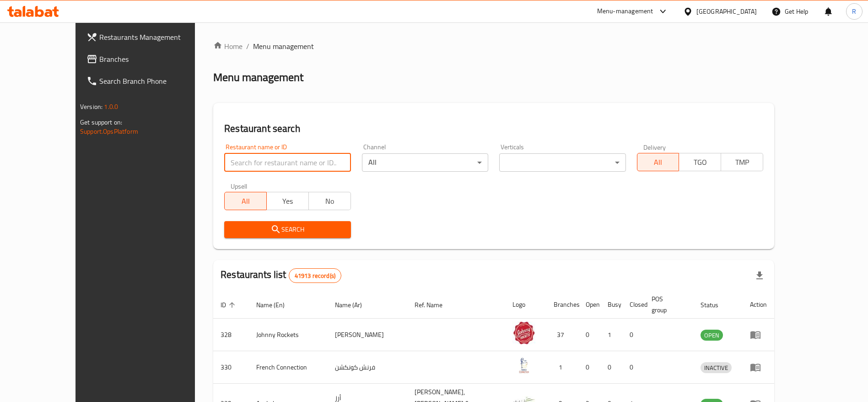
click at [245, 163] on input "search" at bounding box center [287, 162] width 126 height 18
type input "everyday roastery"
click button "Search" at bounding box center [287, 229] width 126 height 17
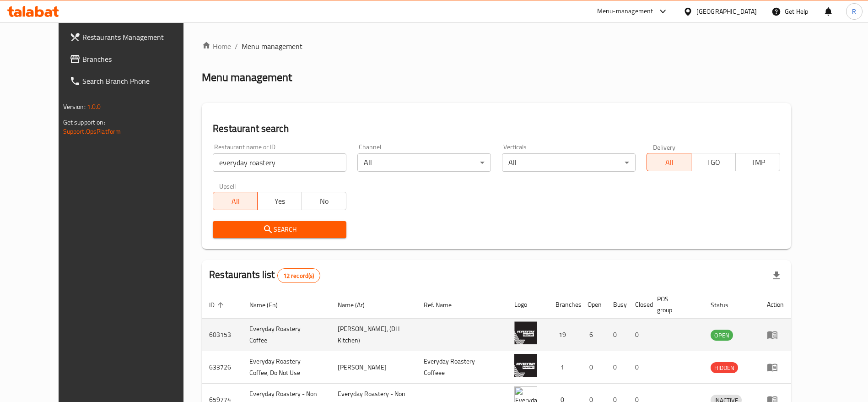
click at [777, 336] on icon "enhanced table" at bounding box center [772, 335] width 10 height 8
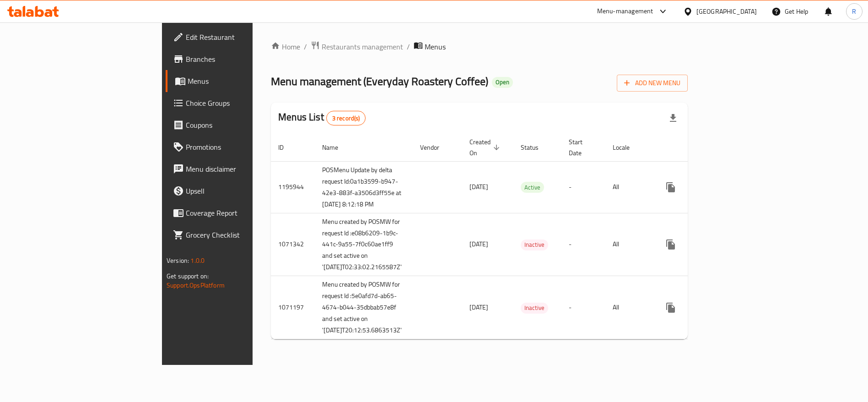
scroll to position [10, 0]
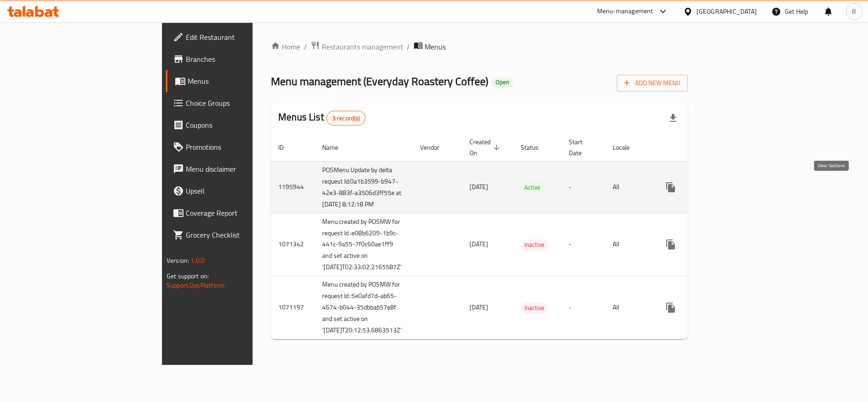
click at [741, 183] on icon "enhanced table" at bounding box center [736, 187] width 8 height 8
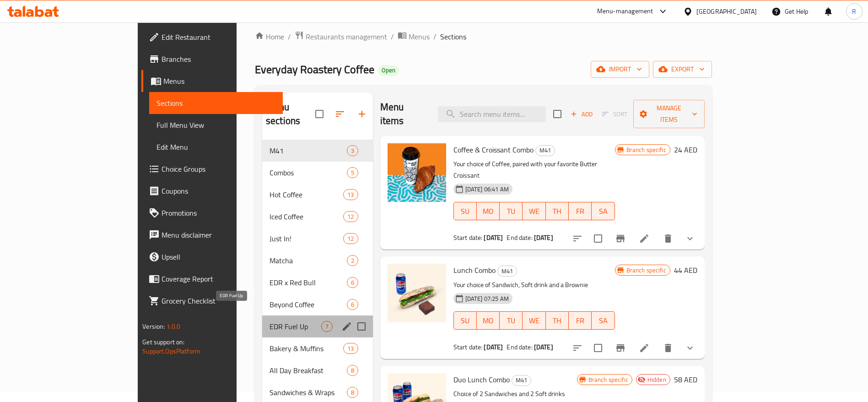
click at [269, 321] on span "EDR Fuel Up" at bounding box center [295, 326] width 52 height 11
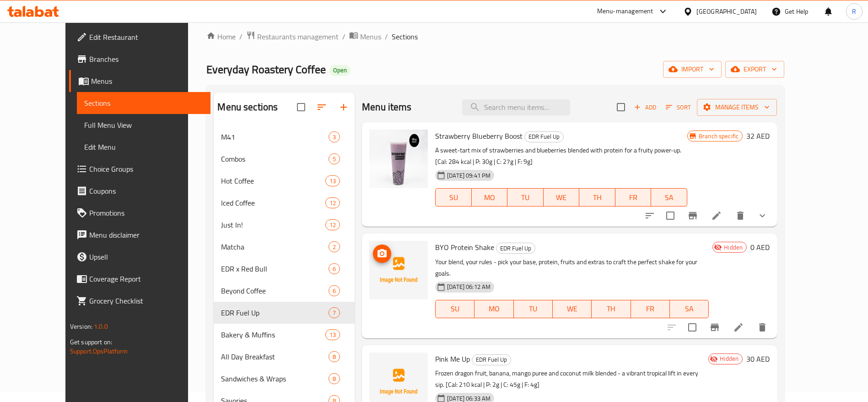
click at [377, 251] on icon "upload picture" at bounding box center [381, 253] width 9 height 8
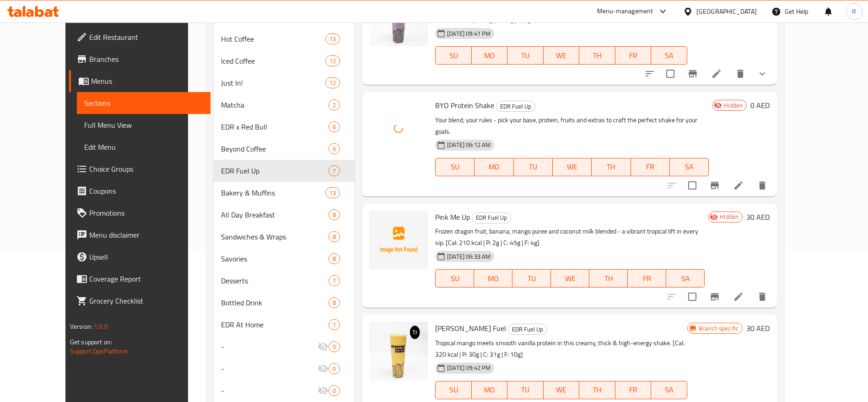
scroll to position [157, 0]
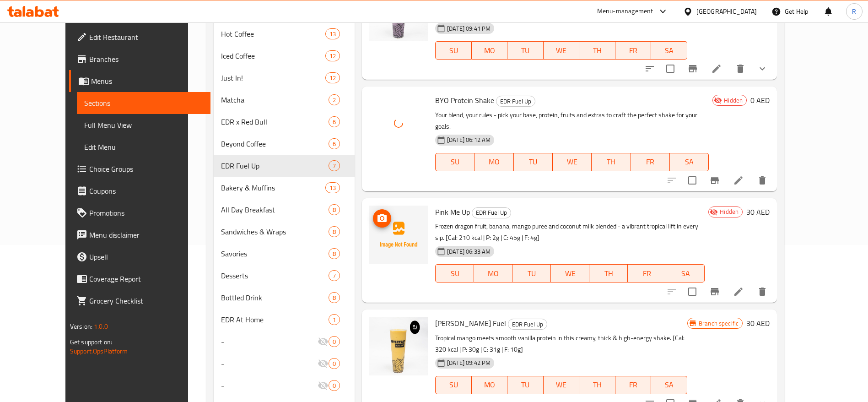
click at [377, 214] on icon "upload picture" at bounding box center [381, 218] width 9 height 8
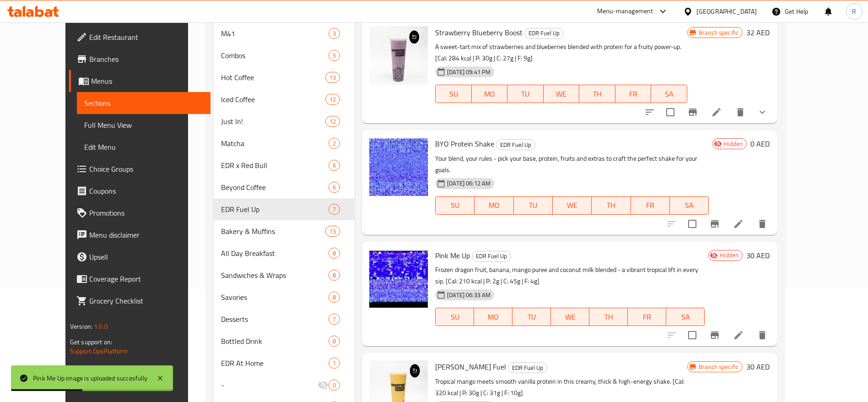
scroll to position [46, 0]
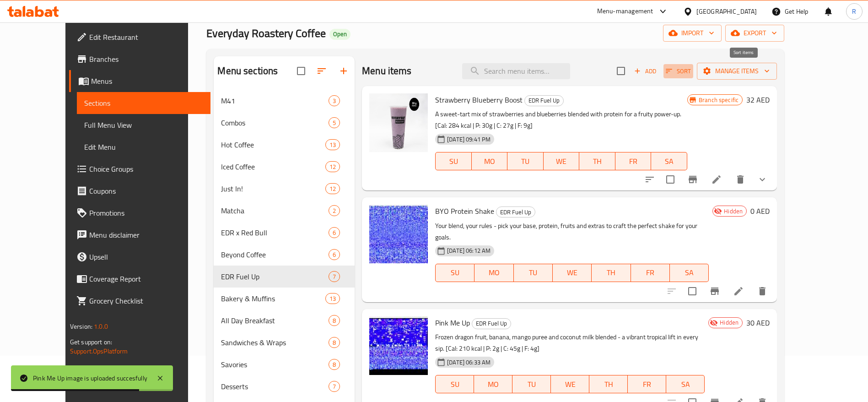
click at [691, 72] on span "Sort" at bounding box center [678, 71] width 25 height 11
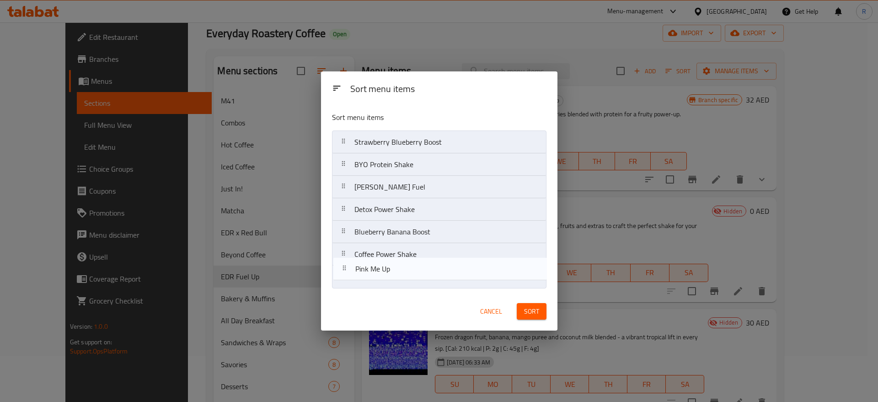
drag, startPoint x: 450, startPoint y: 193, endPoint x: 451, endPoint y: 282, distance: 89.7
click at [451, 282] on nav "Strawberry Blueberry Boost BYO Protein Shake Pink Me Up Mango Vanilla Fuel Deto…" at bounding box center [439, 209] width 215 height 158
drag, startPoint x: 460, startPoint y: 162, endPoint x: 460, endPoint y: 281, distance: 118.9
click at [460, 281] on nav "Strawberry Blueberry Boost BYO Protein Shake Mango Vanilla Fuel Detox Power Sha…" at bounding box center [439, 209] width 215 height 158
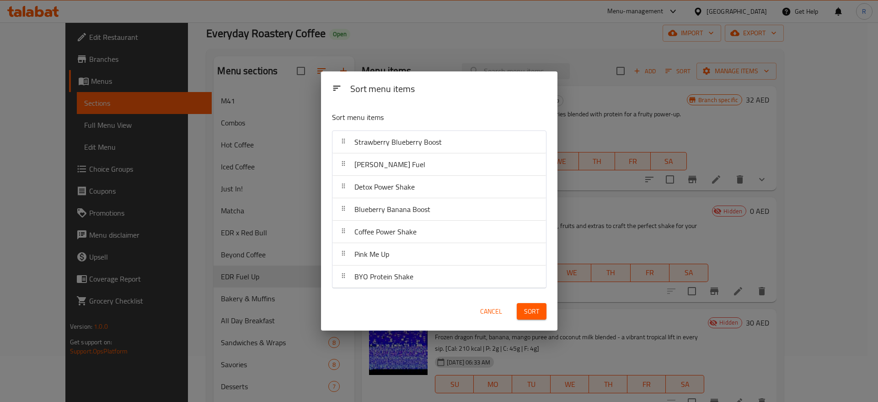
click at [534, 309] on span "Sort" at bounding box center [531, 311] width 15 height 11
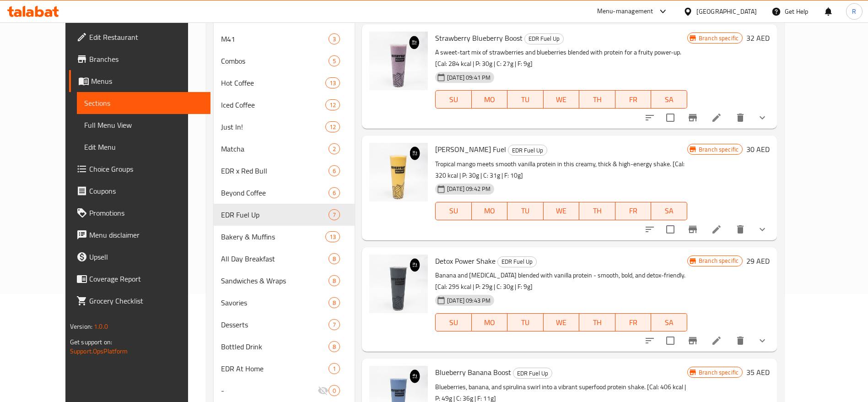
scroll to position [22, 0]
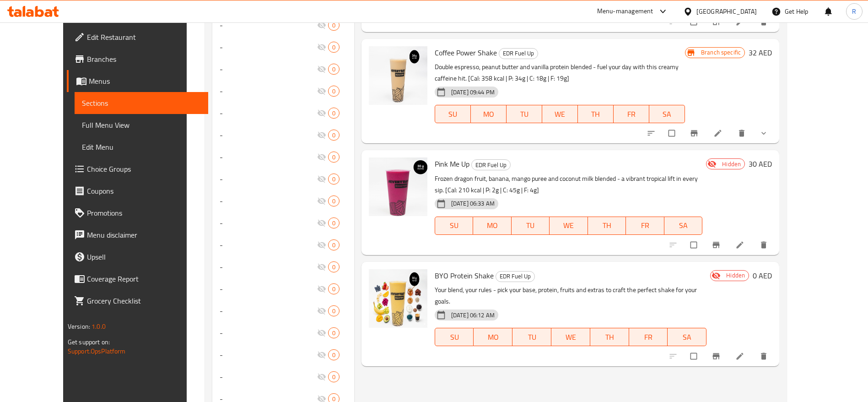
scroll to position [542, 0]
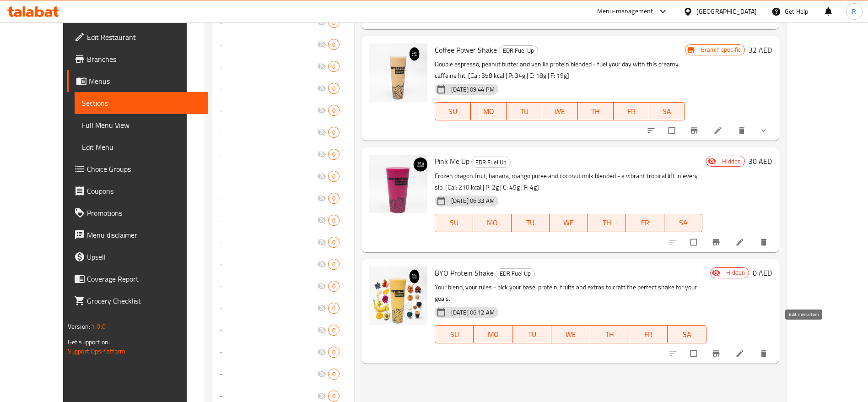
click at [746, 349] on link at bounding box center [740, 353] width 11 height 9
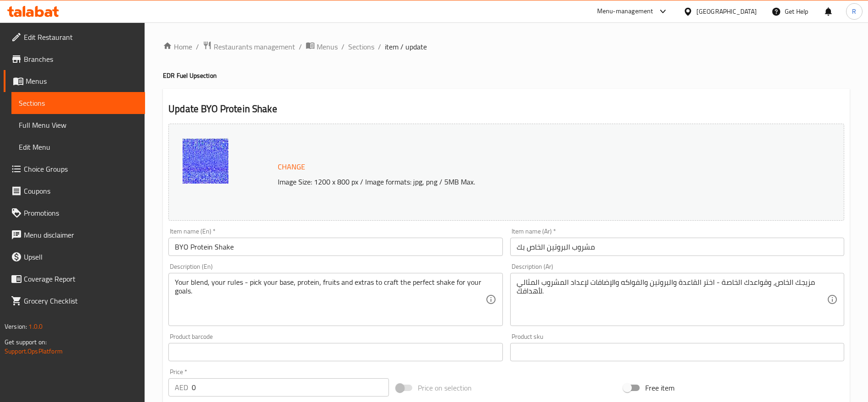
click at [46, 168] on span "Choice Groups" at bounding box center [81, 168] width 114 height 11
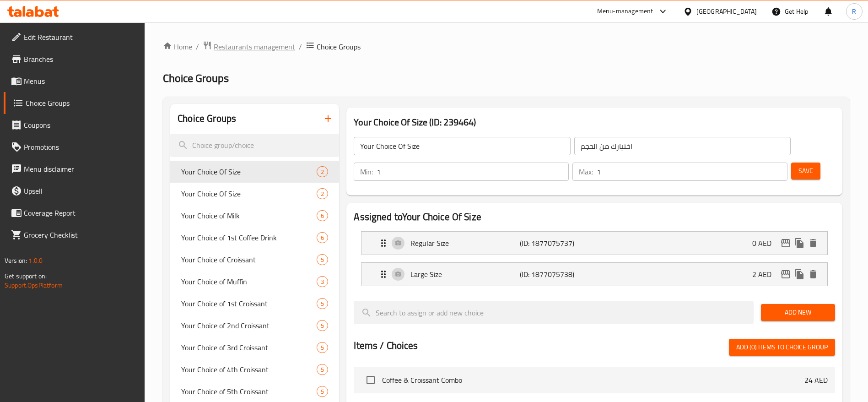
click at [264, 42] on span "Restaurants management" at bounding box center [254, 46] width 81 height 11
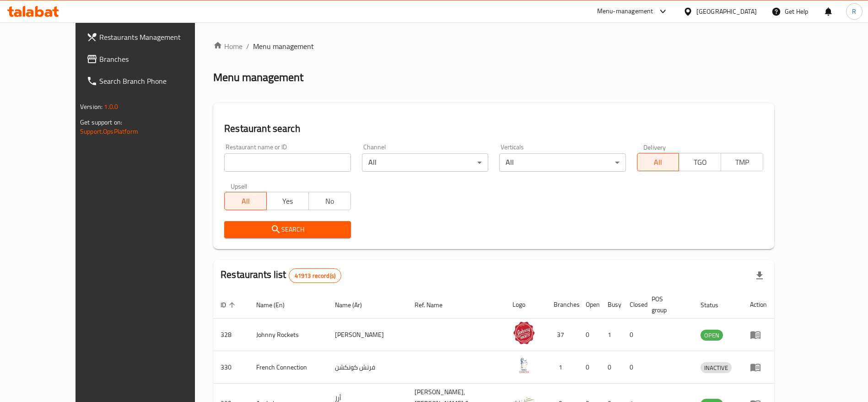
click at [259, 160] on input "search" at bounding box center [287, 162] width 126 height 18
type input "everyday roastery"
click button "Search" at bounding box center [287, 229] width 126 height 17
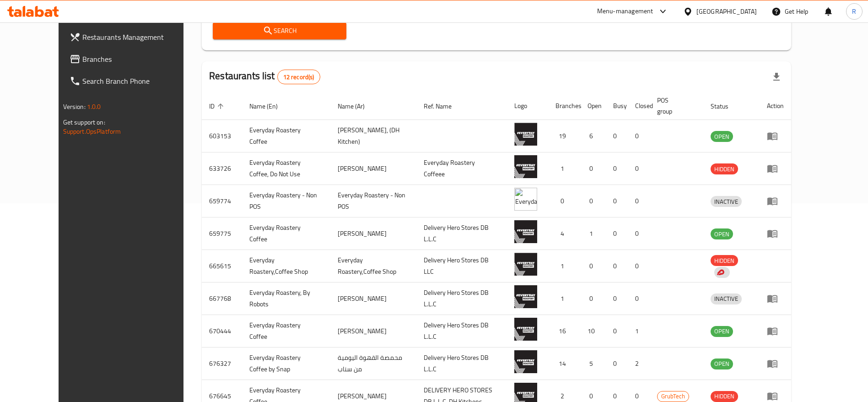
scroll to position [199, 0]
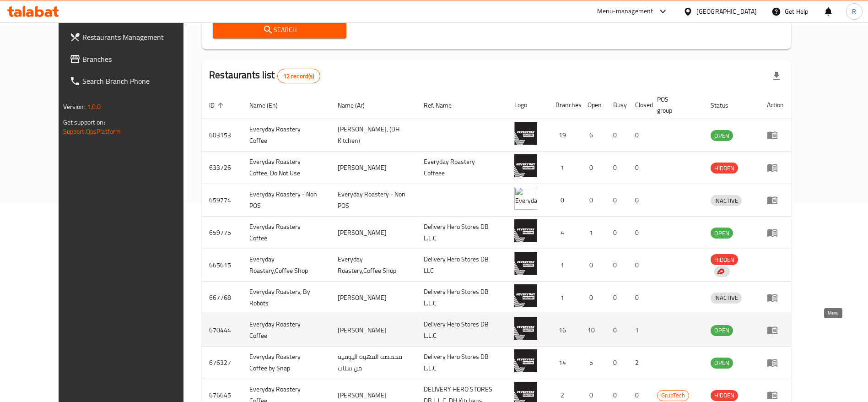
click at [784, 328] on link "enhanced table" at bounding box center [775, 329] width 17 height 11
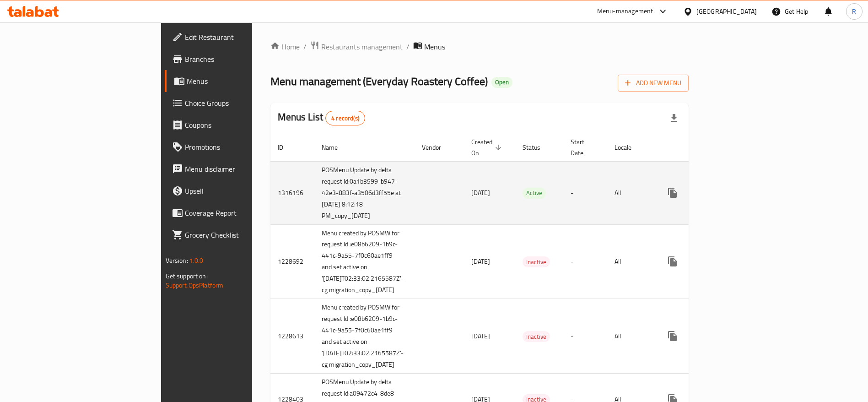
click at [744, 187] on icon "enhanced table" at bounding box center [738, 192] width 11 height 11
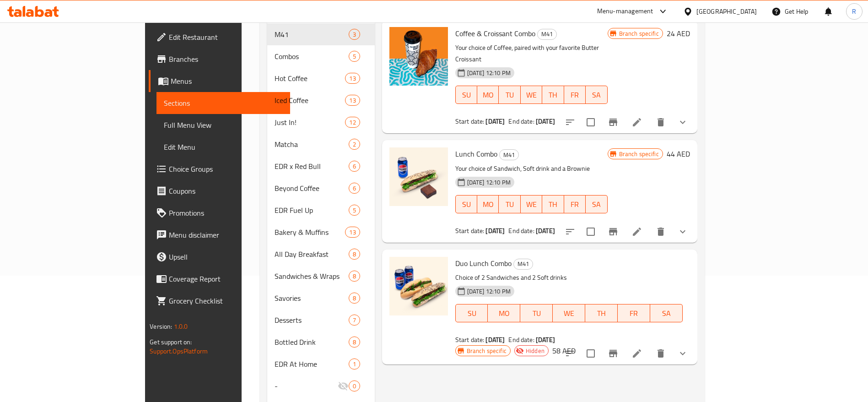
scroll to position [117, 0]
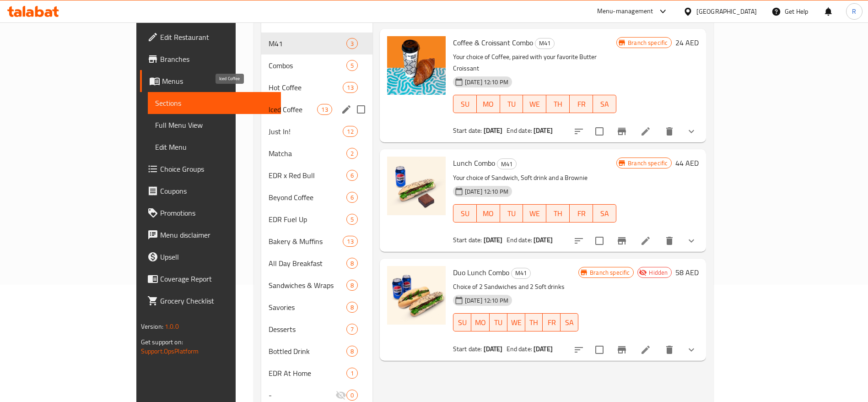
click at [269, 104] on span "Iced Coffee" at bounding box center [293, 109] width 49 height 11
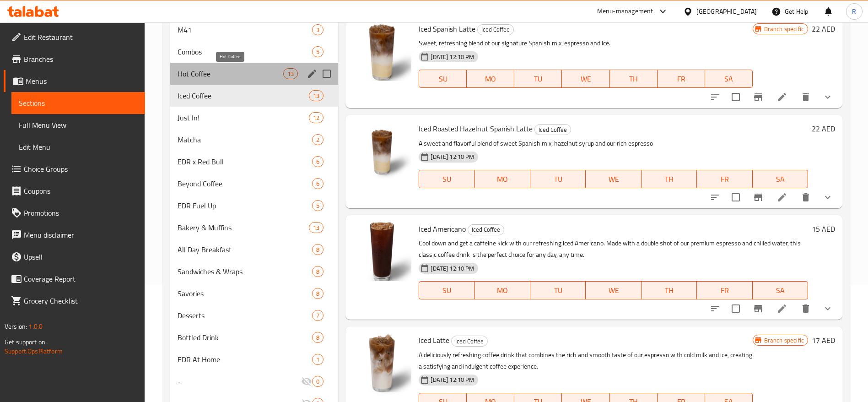
click at [218, 72] on span "Hot Coffee" at bounding box center [230, 73] width 106 height 11
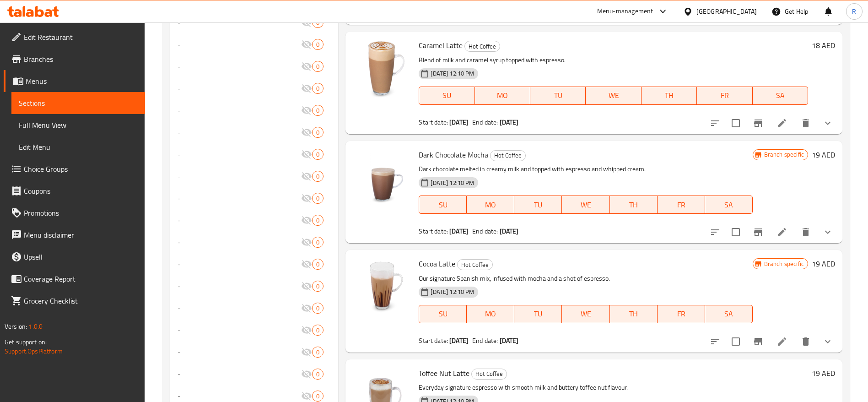
scroll to position [518, 0]
click at [778, 231] on icon at bounding box center [782, 233] width 8 height 8
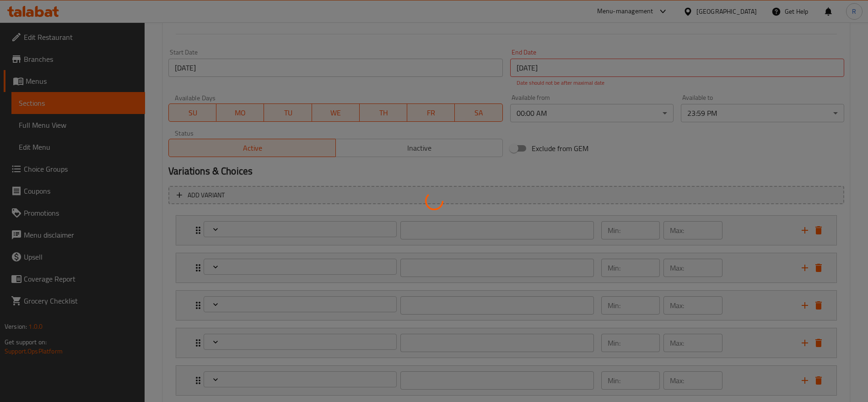
type input "اختيارك من الحجم"
type input "1"
type input "اختيارك من المزيج"
type input "1"
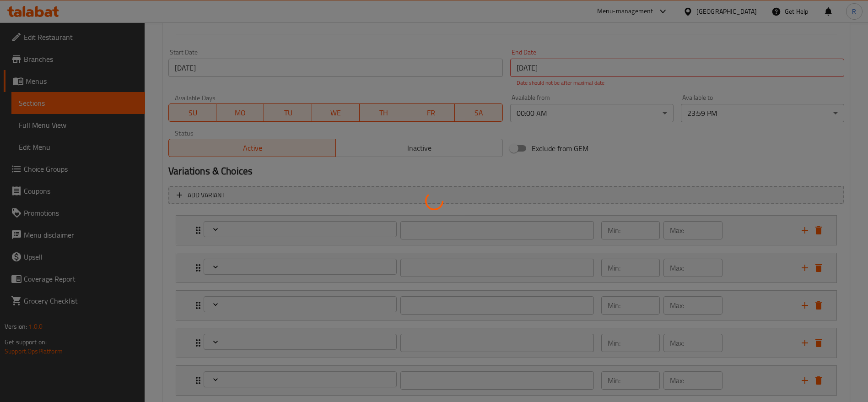
type input "1"
type input "اختيارك من الحليب"
type input "0"
type input "1"
type input "إضافات"
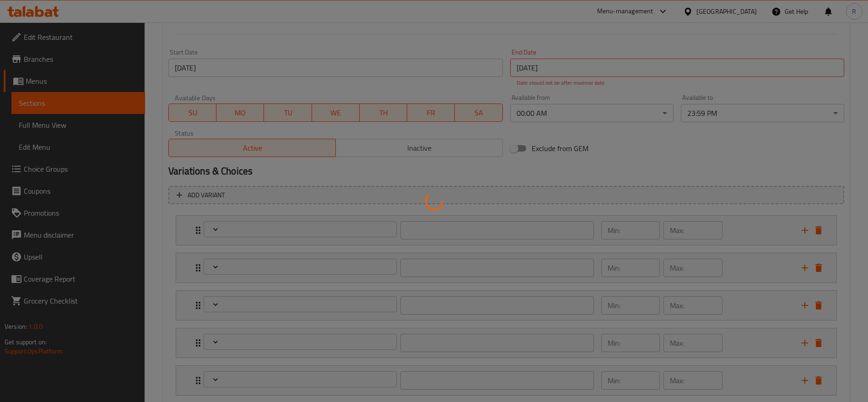
type input "0"
type input "5"
type input "اختيارك من السكر على الجانب"
type input "1"
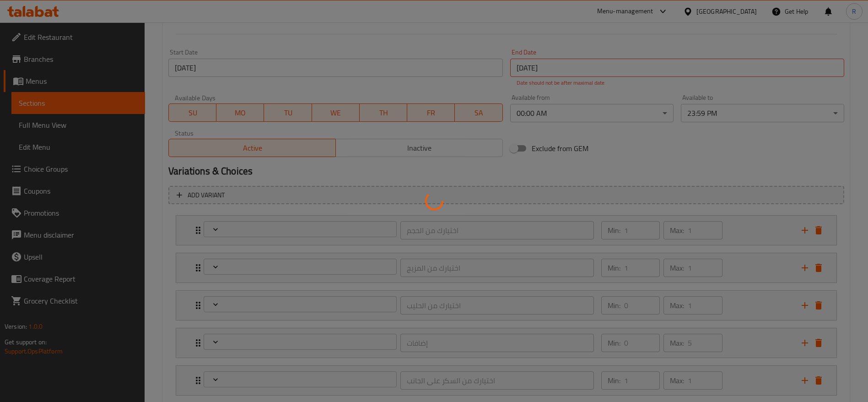
scroll to position [433, 0]
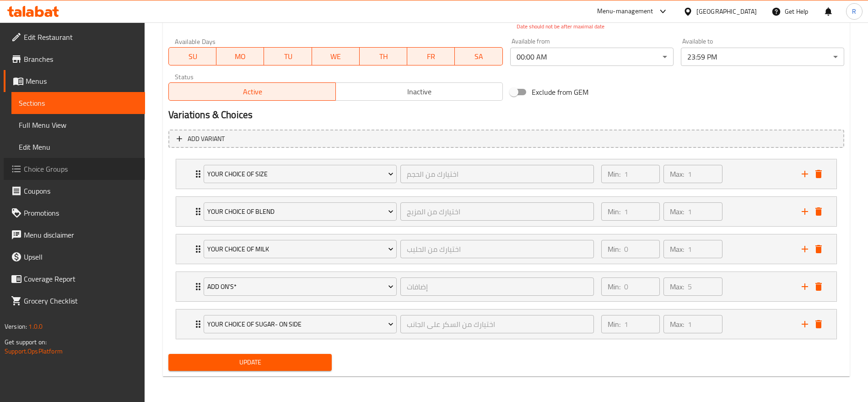
click at [58, 169] on span "Choice Groups" at bounding box center [81, 168] width 114 height 11
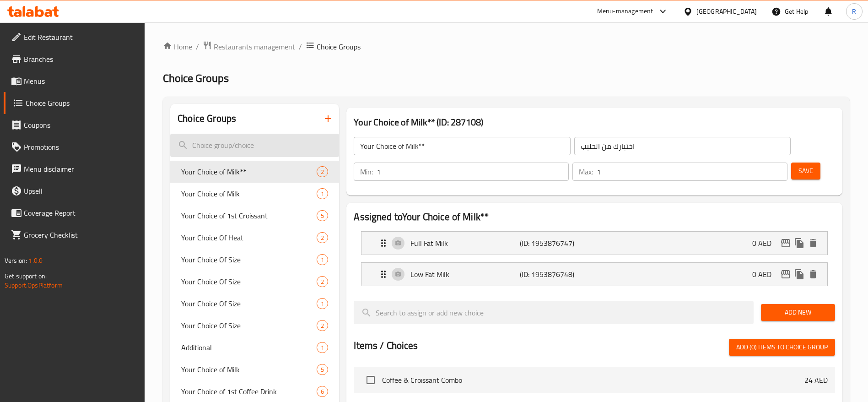
click at [248, 148] on input "search" at bounding box center [254, 145] width 169 height 23
click at [262, 142] on input "search" at bounding box center [254, 145] width 169 height 23
click at [325, 116] on icon "button" at bounding box center [328, 118] width 11 height 11
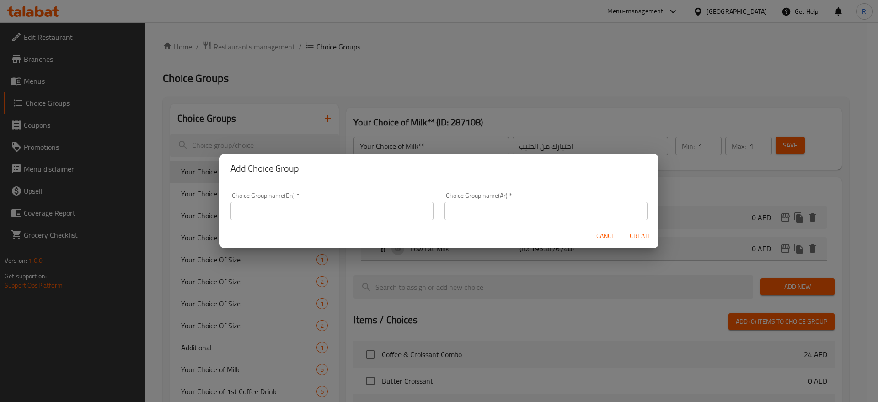
click at [289, 210] on input "text" at bounding box center [332, 211] width 203 height 18
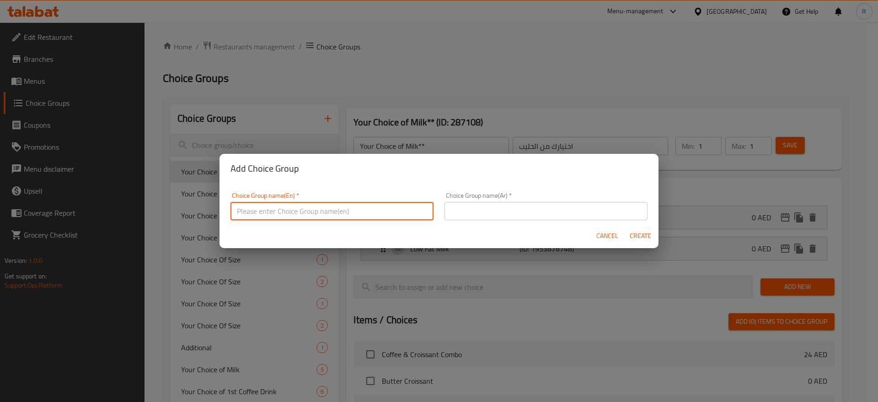
paste input "Choose Your Ingredients (Min 1 - Max unlimited)"
drag, startPoint x: 400, startPoint y: 209, endPoint x: 312, endPoint y: 208, distance: 88.3
click at [312, 208] on input "Choose Your Ingredients (Min 1 - Max unlimited)" at bounding box center [332, 211] width 203 height 18
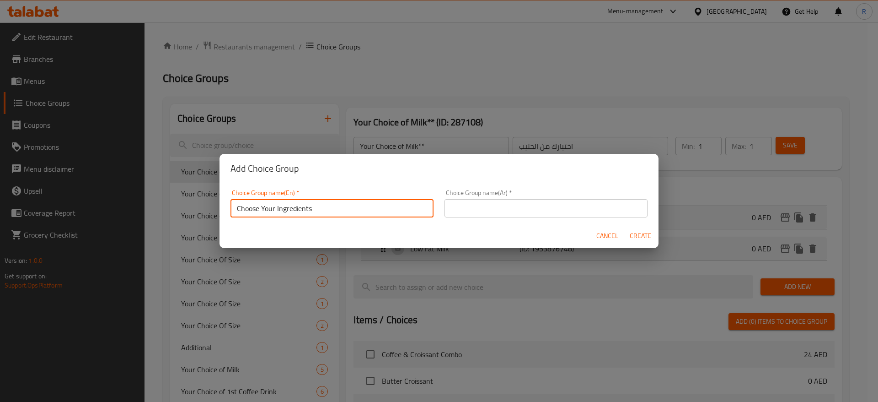
drag, startPoint x: 323, startPoint y: 214, endPoint x: 213, endPoint y: 187, distance: 113.5
click at [213, 187] on div "Add Choice Group Choice Group name(En)   * Choose Your Ingredients Choice Group…" at bounding box center [439, 201] width 878 height 402
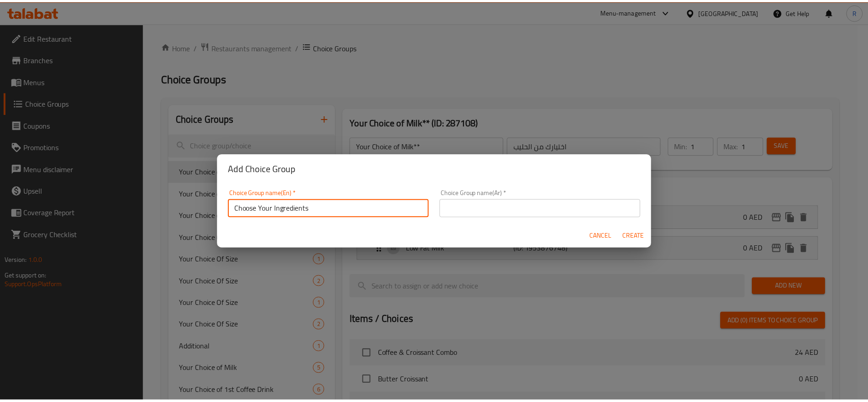
scroll to position [0, 0]
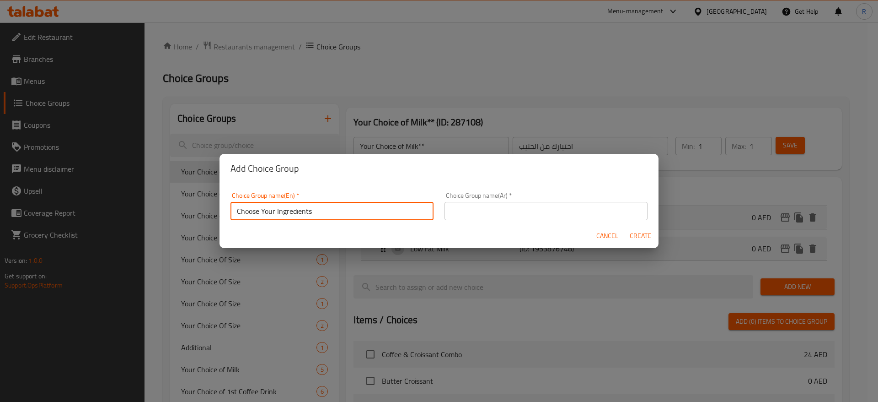
type input "Choose Your Ingredients"
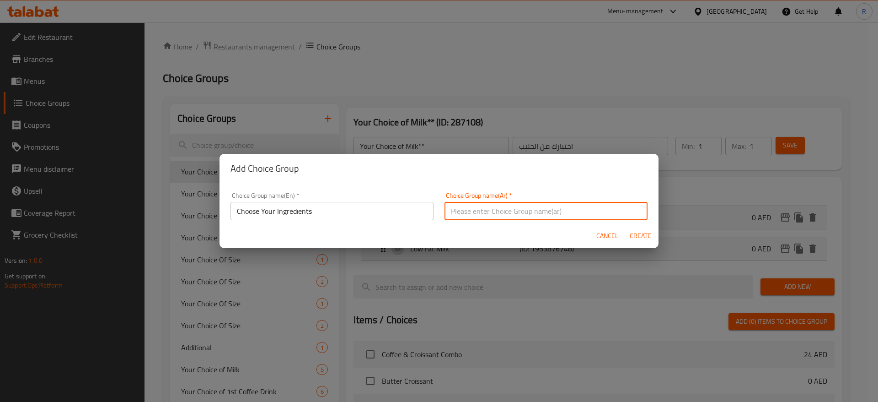
click at [490, 212] on input "text" at bounding box center [546, 211] width 203 height 18
paste input "اختر المكونات الخاصة بك"
type input "اختر المكونات الخاصة بك"
click at [641, 234] on span "Create" at bounding box center [640, 235] width 22 height 11
type input "Choose Your Ingredients"
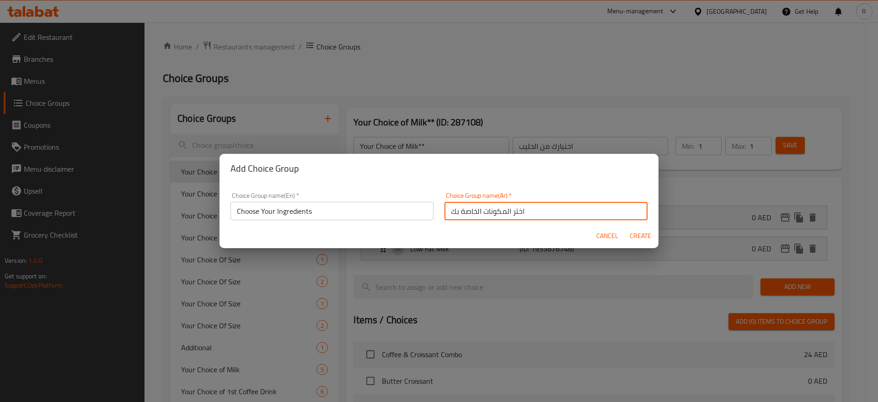
type input "اختر المكونات الخاصة بك"
type input "0"
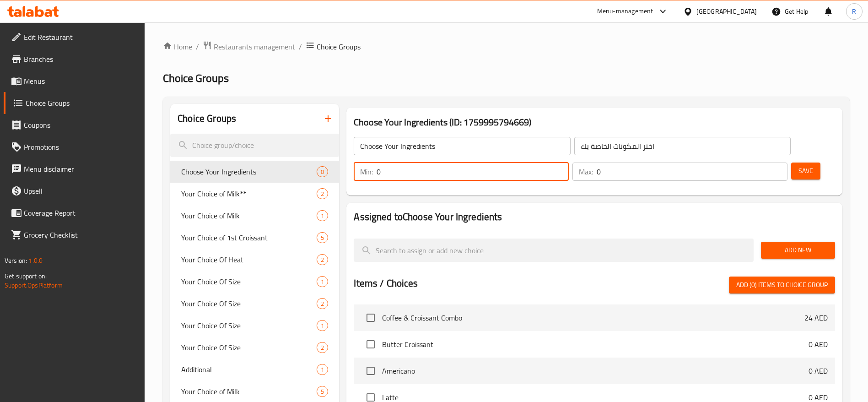
click at [569, 162] on input "0" at bounding box center [472, 171] width 192 height 18
type input "1"
click at [798, 165] on span "Save" at bounding box center [805, 170] width 15 height 11
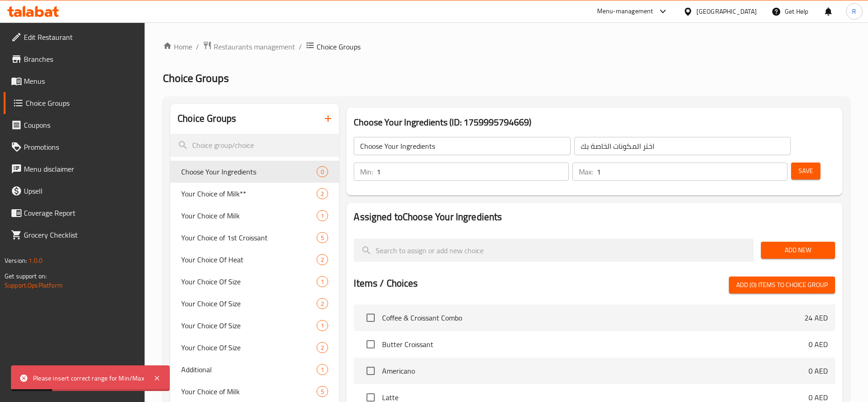
click at [764, 162] on input "1" at bounding box center [692, 171] width 191 height 18
click at [764, 162] on input "2" at bounding box center [692, 171] width 191 height 18
click at [764, 162] on input "3" at bounding box center [692, 171] width 191 height 18
click at [764, 162] on input "4" at bounding box center [692, 171] width 191 height 18
click at [764, 162] on input "5" at bounding box center [692, 171] width 191 height 18
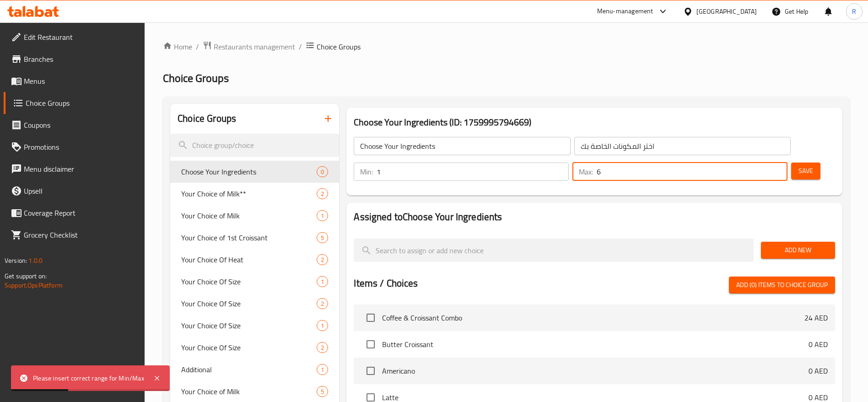
click at [764, 162] on input "6" at bounding box center [692, 171] width 191 height 18
click at [764, 162] on input "7" at bounding box center [692, 171] width 191 height 18
click at [764, 162] on input "8" at bounding box center [692, 171] width 191 height 18
click at [764, 162] on input "9" at bounding box center [692, 171] width 191 height 18
click at [764, 162] on input "10" at bounding box center [692, 171] width 191 height 18
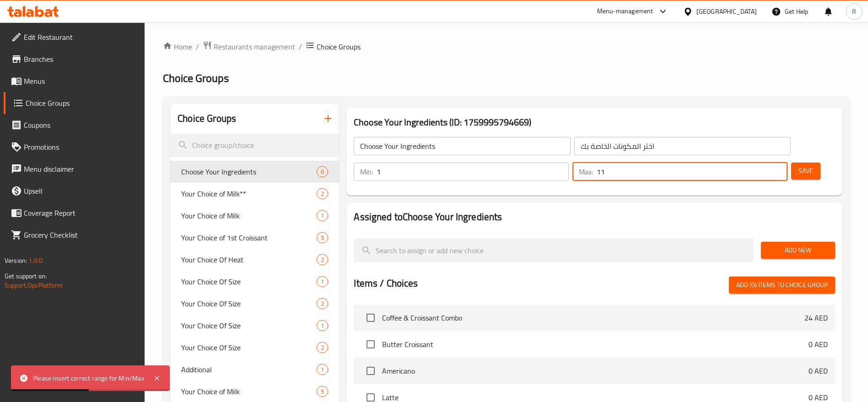
click at [764, 162] on input "11" at bounding box center [692, 171] width 191 height 18
click at [764, 162] on input "12" at bounding box center [692, 171] width 191 height 18
click at [764, 162] on input "13" at bounding box center [692, 171] width 191 height 18
click at [764, 162] on input "14" at bounding box center [692, 171] width 191 height 18
click at [764, 162] on input "15" at bounding box center [692, 171] width 191 height 18
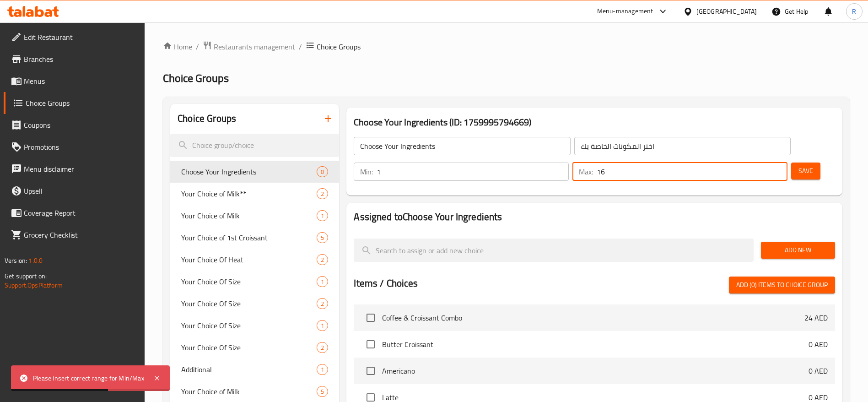
click at [764, 162] on input "16" at bounding box center [692, 171] width 191 height 18
click at [764, 162] on input "17" at bounding box center [692, 171] width 191 height 18
click at [764, 162] on input "18" at bounding box center [692, 171] width 191 height 18
click at [764, 162] on input "19" at bounding box center [692, 171] width 191 height 18
type input "20"
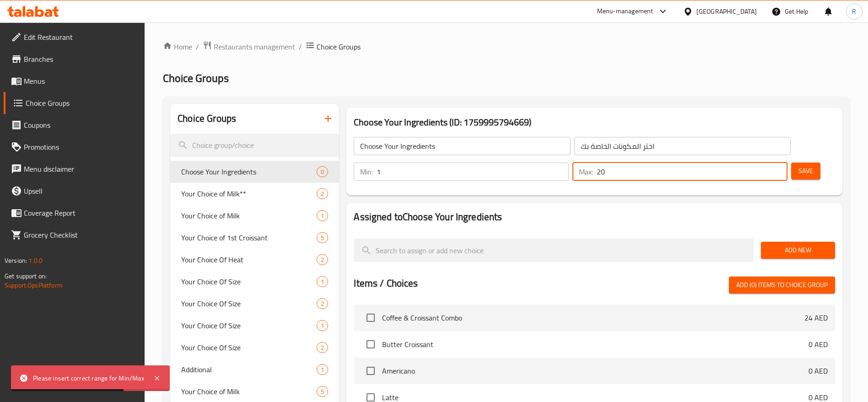
click at [764, 162] on input "20" at bounding box center [692, 171] width 191 height 18
click at [798, 165] on span "Save" at bounding box center [805, 170] width 15 height 11
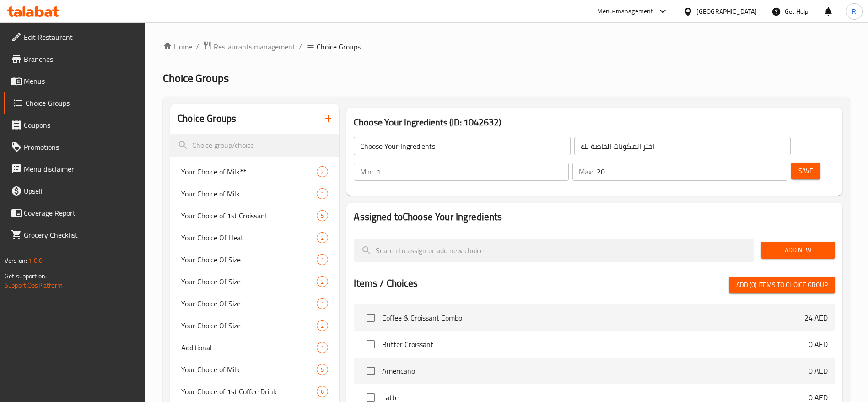
click at [777, 244] on span "Add New" at bounding box center [797, 249] width 59 height 11
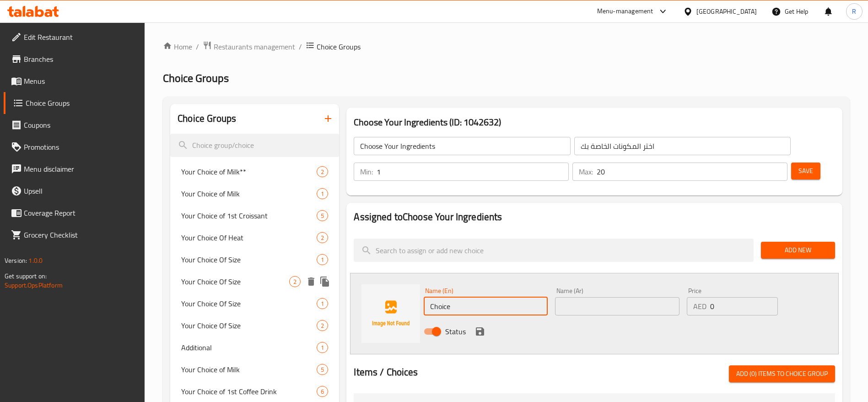
paste input "Protein Powder 25g Scoop - Vanilla Ice Cream"
type input "Protein Powder 25g Scoop - Vanilla Ice Cream"
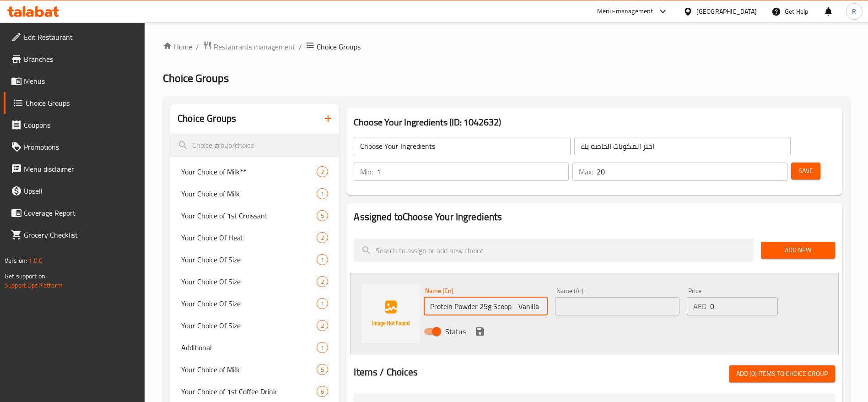
click at [591, 297] on input "text" at bounding box center [617, 306] width 124 height 18
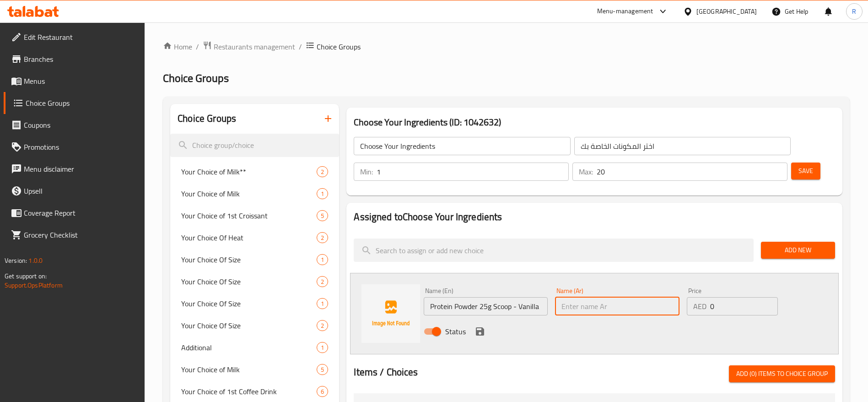
paste input "مسحوق البروتين ٢٥ غرام - آيس كريم فانيليا"
type input "مسحوق البروتين ٢٥ غرام - آيس كريم فانيليا"
click at [718, 297] on input "0" at bounding box center [744, 306] width 68 height 18
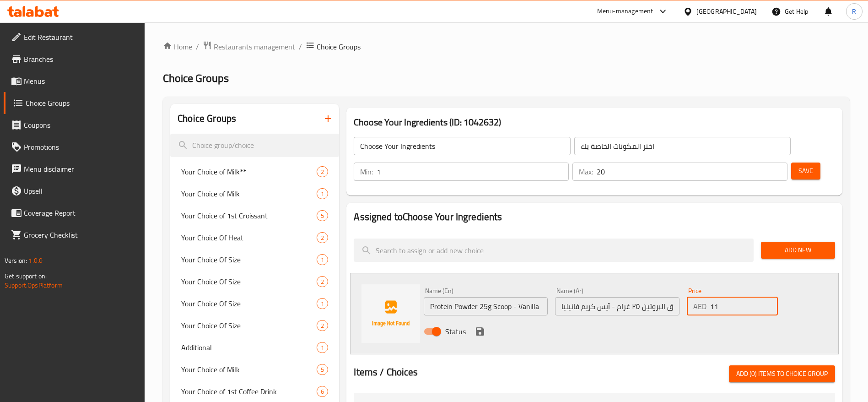
type input "11"
click at [477, 327] on icon "save" at bounding box center [480, 331] width 8 height 8
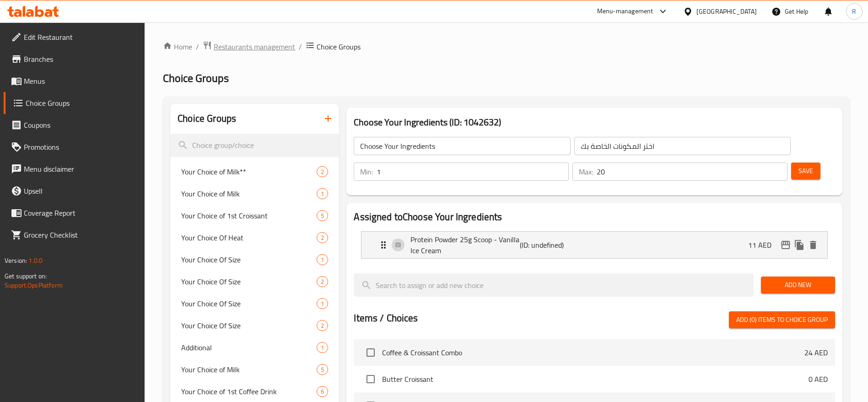
click at [254, 46] on span "Restaurants management" at bounding box center [254, 46] width 81 height 11
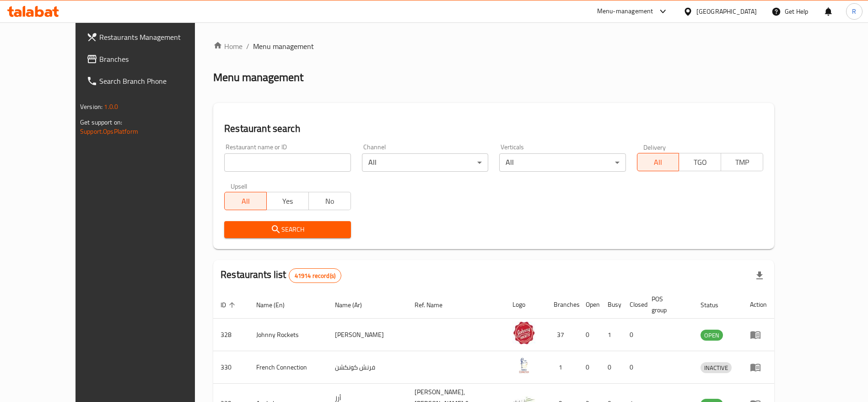
click at [260, 159] on input "search" at bounding box center [287, 162] width 126 height 18
type input "everyday roastery"
click button "Search" at bounding box center [287, 229] width 126 height 17
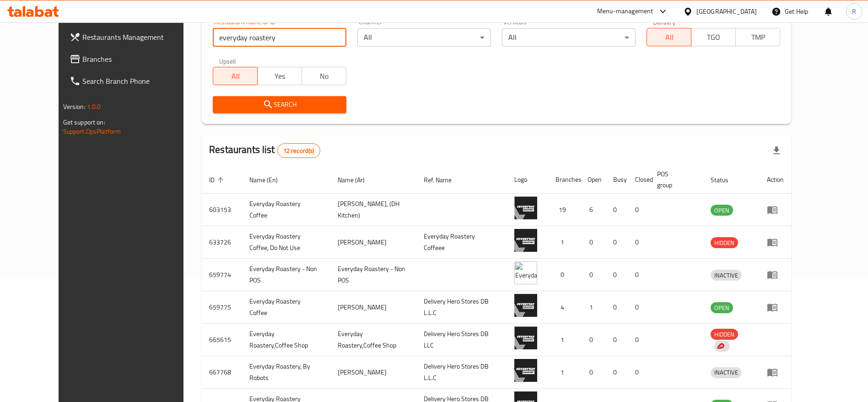
scroll to position [127, 0]
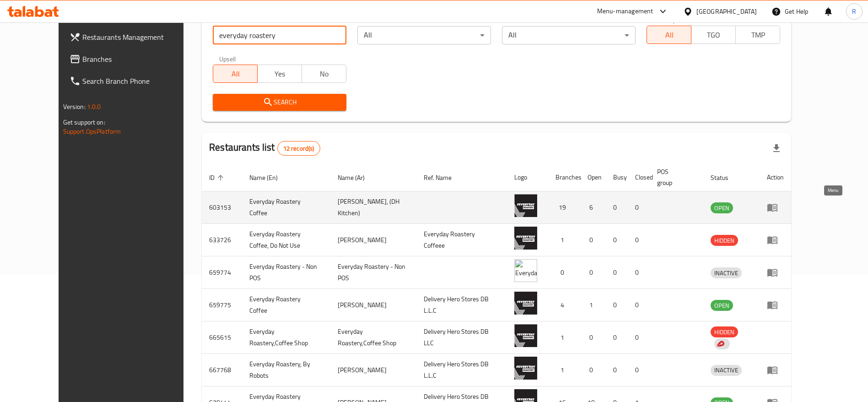
click at [776, 207] on icon "enhanced table" at bounding box center [774, 208] width 3 height 4
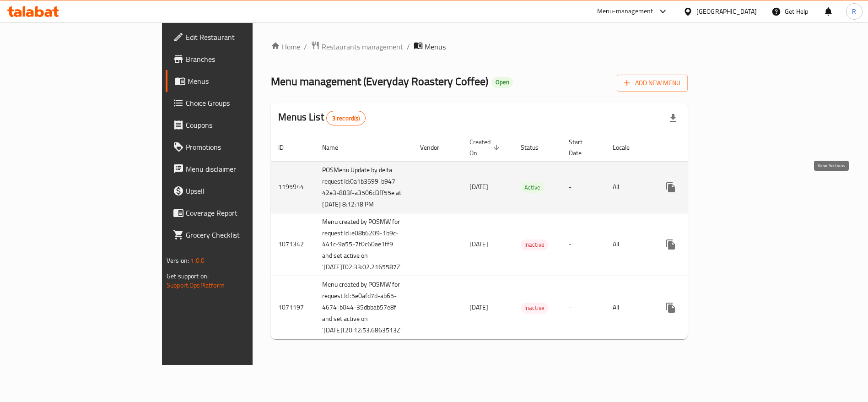
click at [741, 189] on icon "enhanced table" at bounding box center [736, 187] width 8 height 8
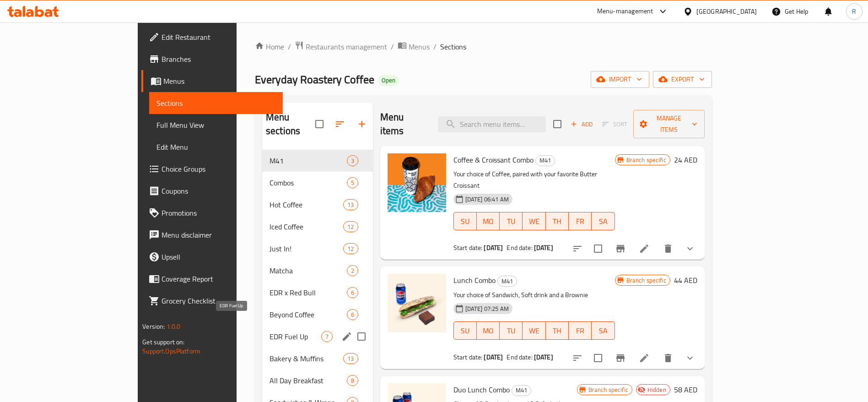
click at [269, 331] on span "EDR Fuel Up" at bounding box center [295, 336] width 52 height 11
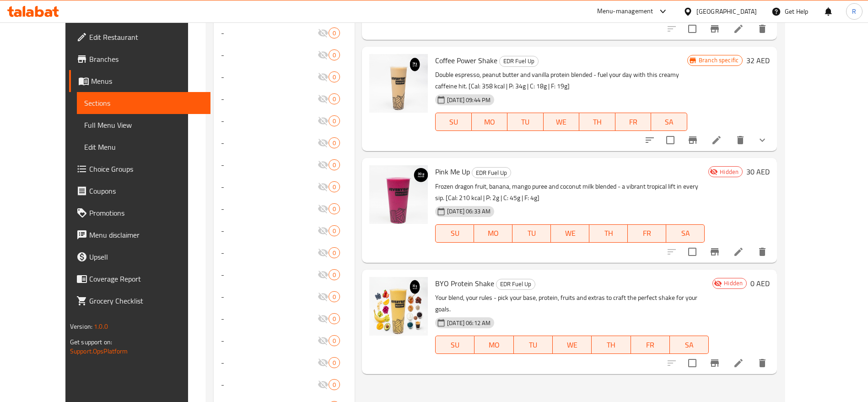
scroll to position [622, 0]
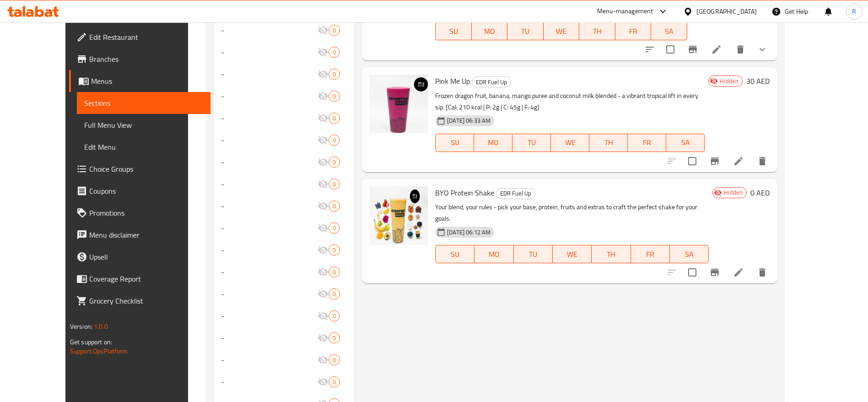
click at [742, 268] on icon at bounding box center [738, 272] width 8 height 8
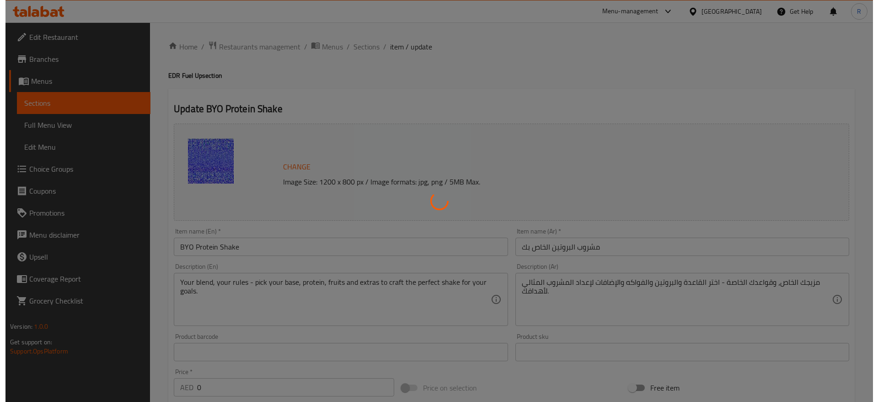
scroll to position [251, 0]
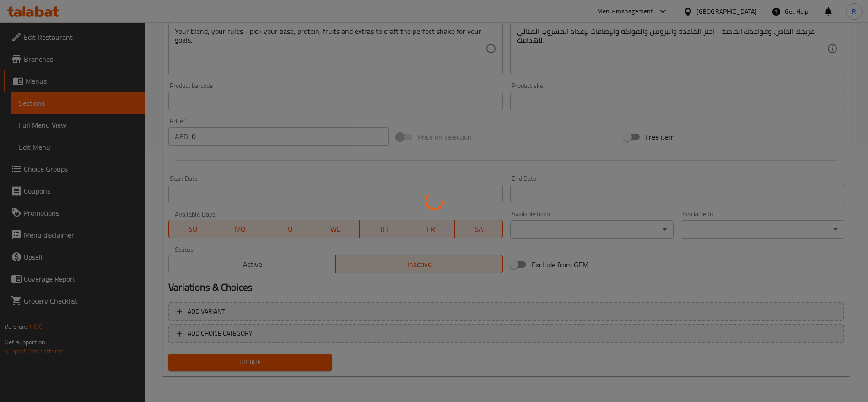
click at [248, 331] on div at bounding box center [434, 201] width 868 height 402
click at [248, 333] on div at bounding box center [434, 201] width 868 height 402
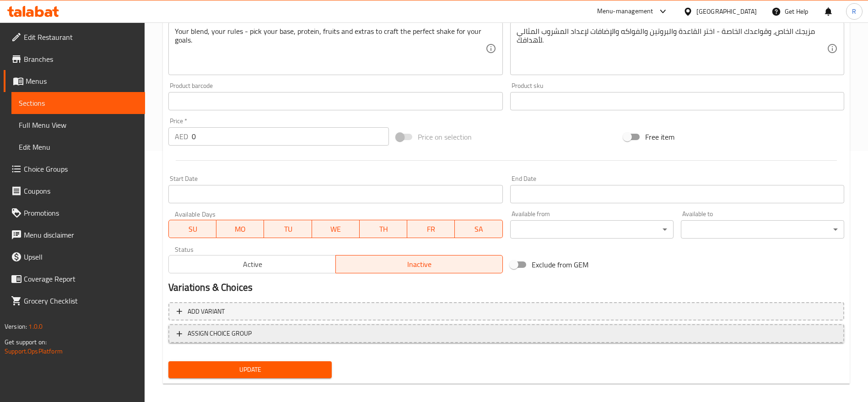
click at [234, 336] on span "ASSIGN CHOICE GROUP" at bounding box center [220, 333] width 64 height 11
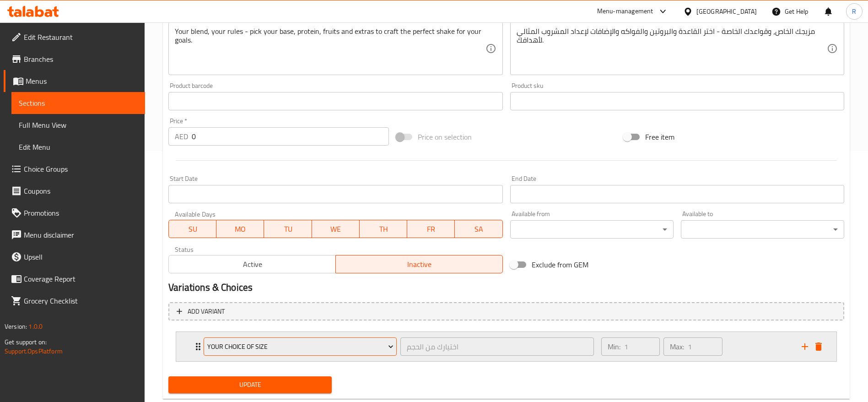
click at [271, 344] on span "Your Choice Of Size" at bounding box center [300, 346] width 186 height 11
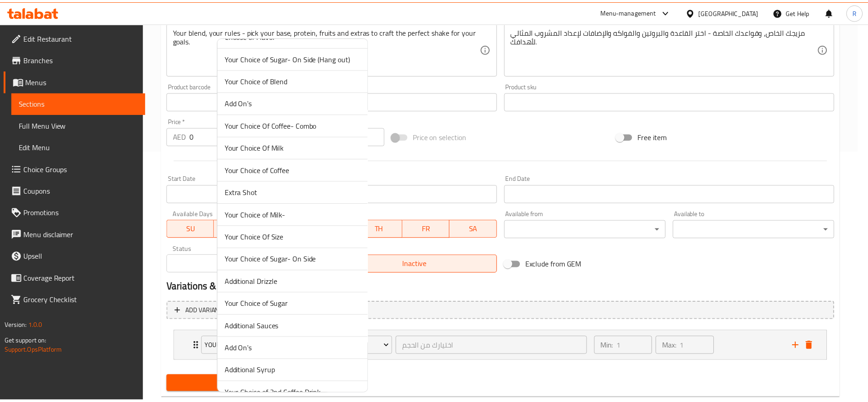
scroll to position [2564, 0]
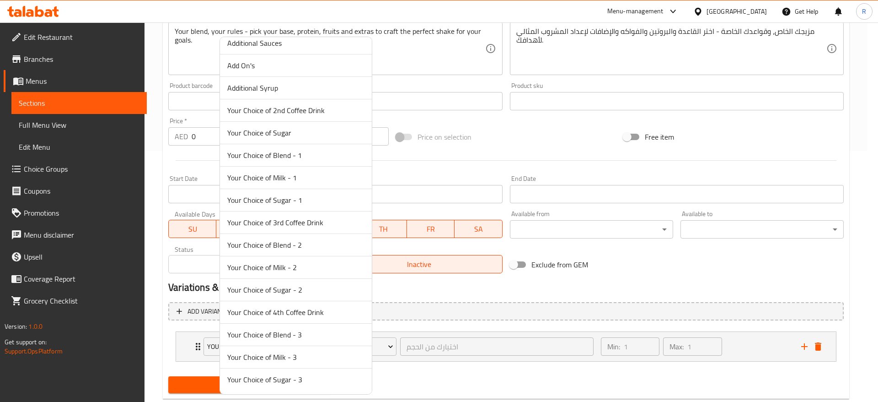
click at [68, 169] on div at bounding box center [439, 201] width 878 height 402
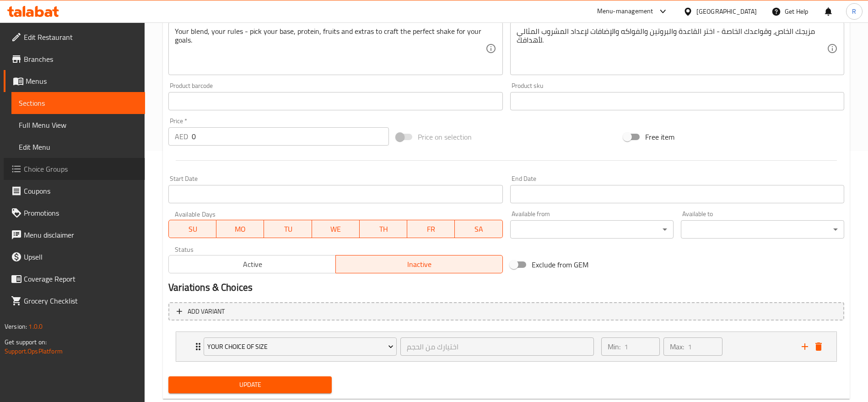
click at [68, 169] on span "Choice Groups" at bounding box center [81, 168] width 114 height 11
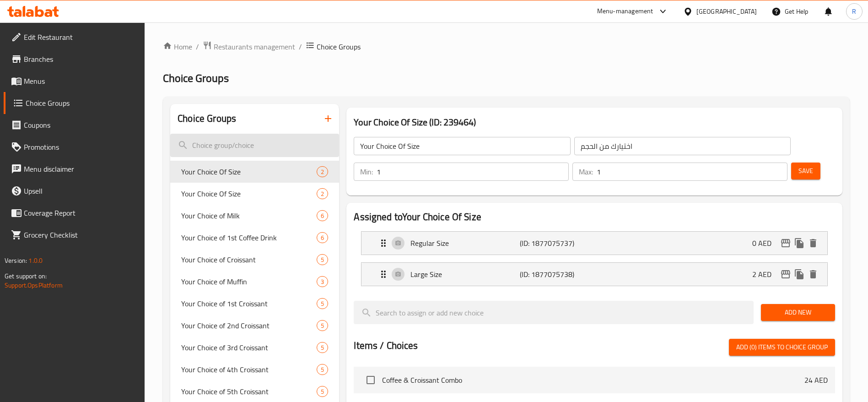
click at [250, 148] on input "search" at bounding box center [254, 145] width 169 height 23
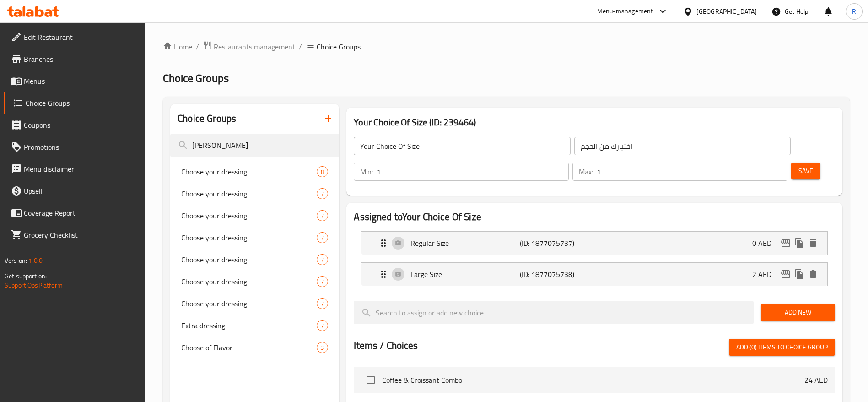
click at [330, 117] on icon "button" at bounding box center [328, 118] width 11 height 11
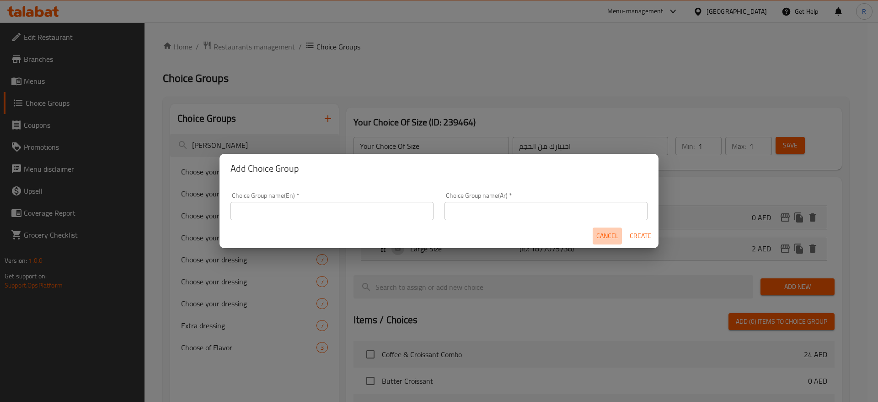
click at [607, 234] on span "Cancel" at bounding box center [608, 235] width 22 height 11
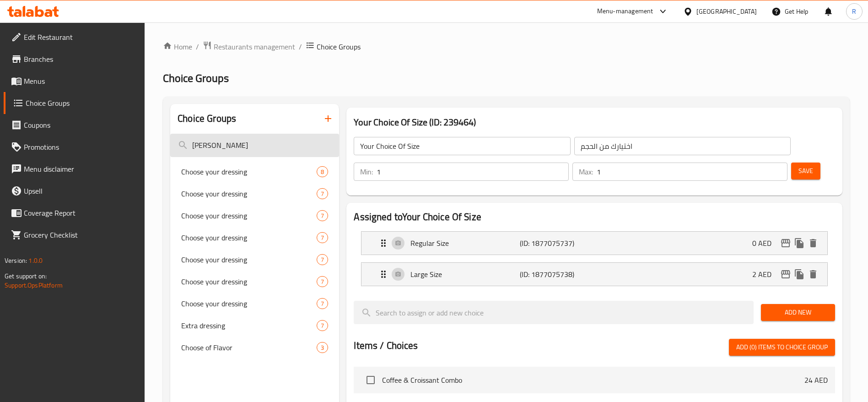
click at [257, 139] on input "inge" at bounding box center [254, 145] width 169 height 23
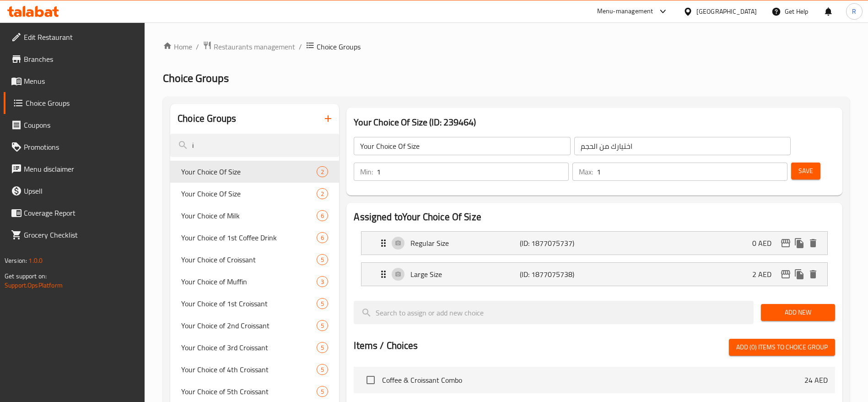
type input "i"
click at [248, 146] on input "i" at bounding box center [254, 145] width 169 height 23
paste input "Choose Your Ingredients (Min 1 - Max unlimited)"
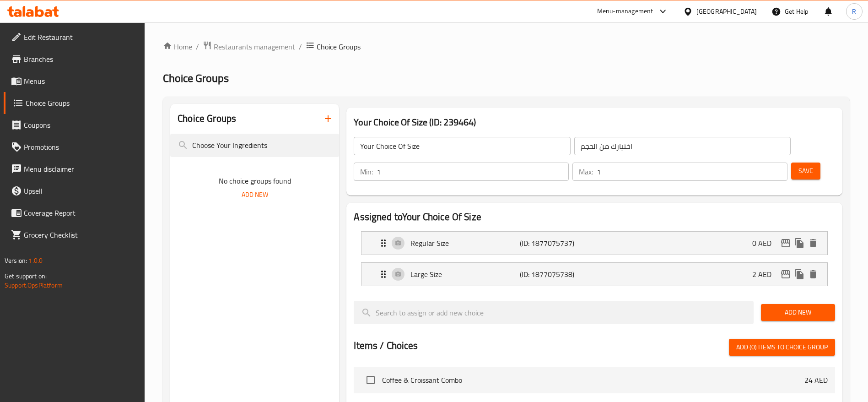
type input "Choose Your Ingredients"
click at [323, 110] on button "button" at bounding box center [328, 119] width 22 height 22
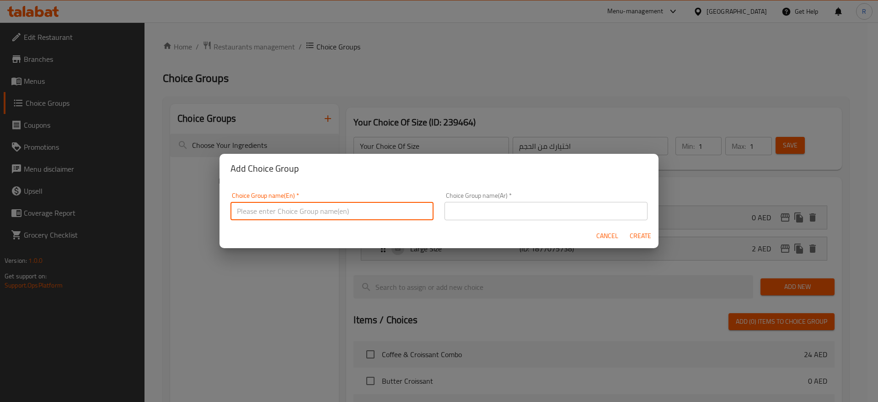
click at [289, 207] on input "text" at bounding box center [332, 211] width 203 height 18
paste input "Choose Your Ingredients (Min 1 - Max unlimited)"
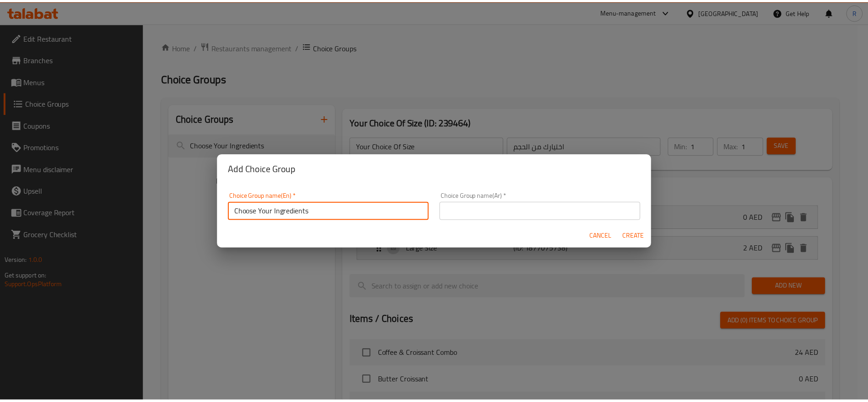
scroll to position [3, 0]
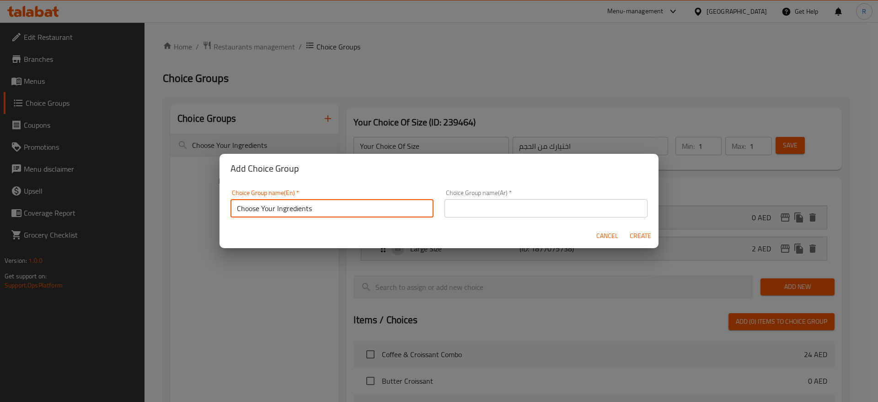
drag, startPoint x: 310, startPoint y: 208, endPoint x: 213, endPoint y: 217, distance: 97.4
click at [213, 217] on div "Add Choice Group Choice Group name(En)   * Choose Your Ingredients Choice Group…" at bounding box center [439, 201] width 878 height 402
type input "Choose Your Ingredients"
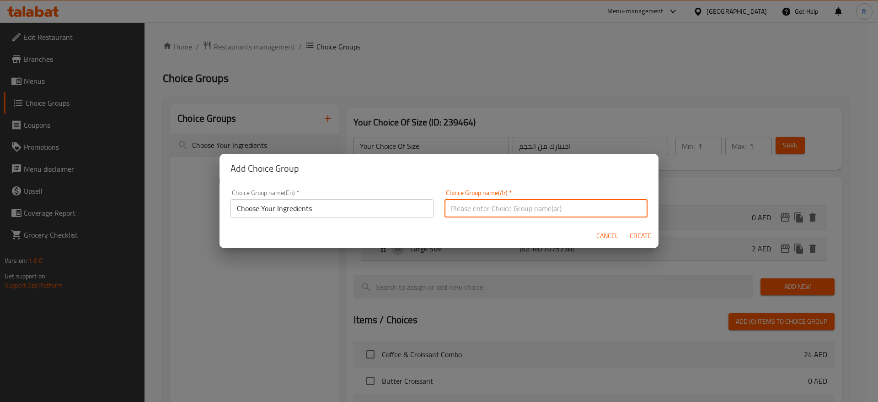
click at [484, 211] on input "text" at bounding box center [546, 208] width 203 height 18
paste input "اختر المكونات الخاصة بك"
type input "اختر المكونات الخاصة بك"
click at [640, 235] on span "Create" at bounding box center [640, 235] width 22 height 11
type input "Choose Your Ingredients"
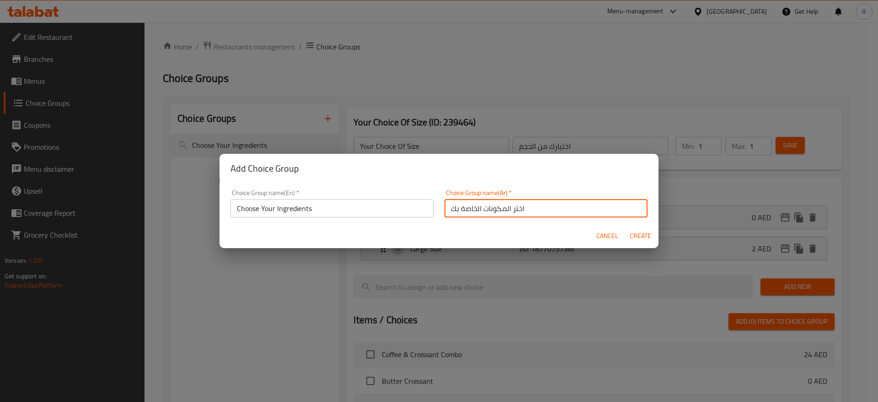
type input "اختر المكونات الخاصة بك"
type input "0"
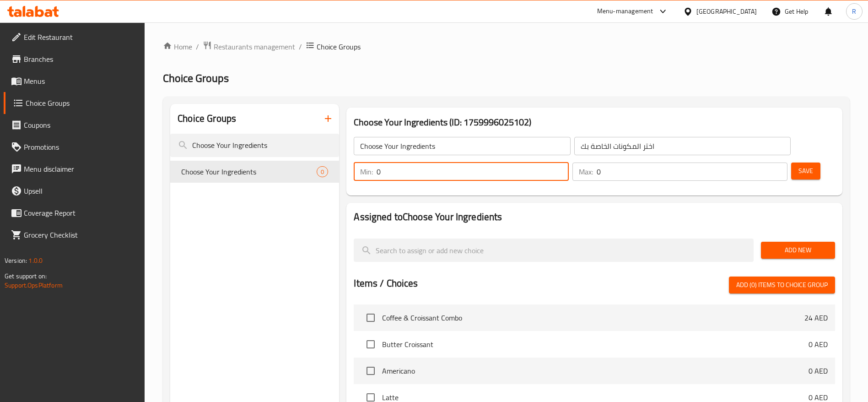
click at [569, 162] on input "0" at bounding box center [472, 171] width 192 height 18
type input "1"
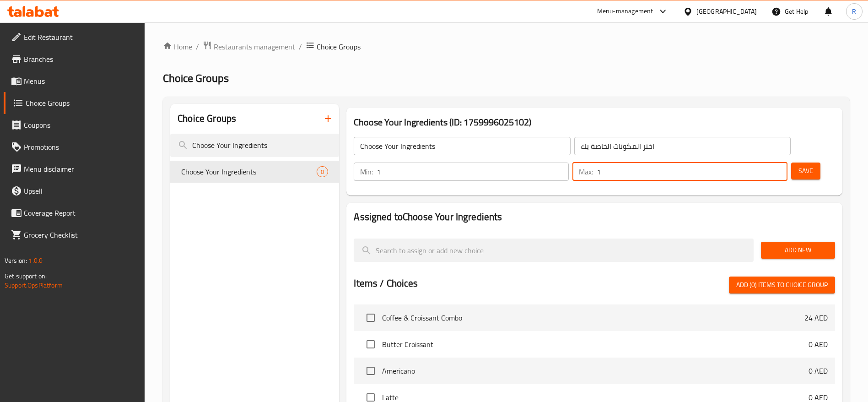
click at [761, 162] on input "1" at bounding box center [692, 171] width 191 height 18
click at [761, 162] on input "2" at bounding box center [692, 171] width 191 height 18
click at [761, 162] on input "3" at bounding box center [692, 171] width 191 height 18
click at [761, 162] on input "4" at bounding box center [692, 171] width 191 height 18
click at [761, 162] on input "5" at bounding box center [692, 171] width 191 height 18
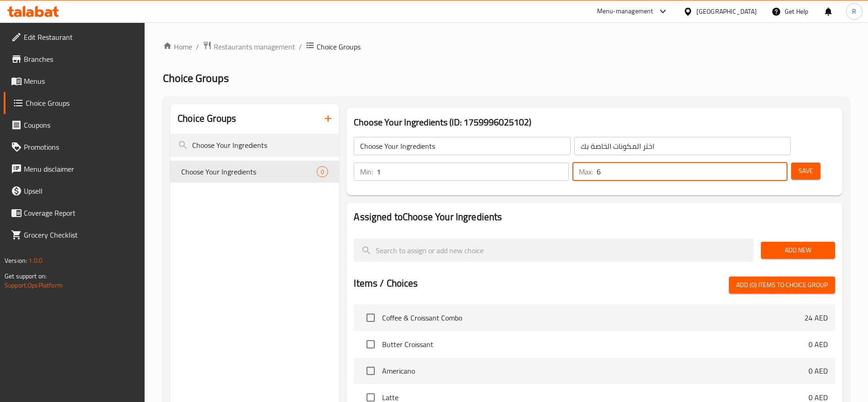
click at [761, 162] on input "6" at bounding box center [692, 171] width 191 height 18
click at [761, 162] on input "7" at bounding box center [692, 171] width 191 height 18
click at [761, 162] on input "8" at bounding box center [692, 171] width 191 height 18
click at [761, 162] on input "9" at bounding box center [692, 171] width 191 height 18
click at [761, 162] on input "10" at bounding box center [692, 171] width 191 height 18
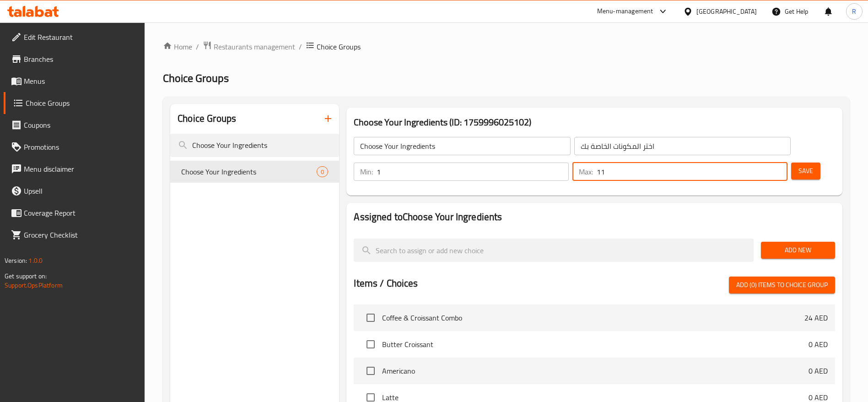
click at [761, 162] on input "11" at bounding box center [692, 171] width 191 height 18
click at [764, 162] on input "12" at bounding box center [692, 171] width 191 height 18
click at [764, 162] on input "13" at bounding box center [692, 171] width 191 height 18
click at [764, 162] on input "14" at bounding box center [692, 171] width 191 height 18
click at [764, 162] on input "15" at bounding box center [692, 171] width 191 height 18
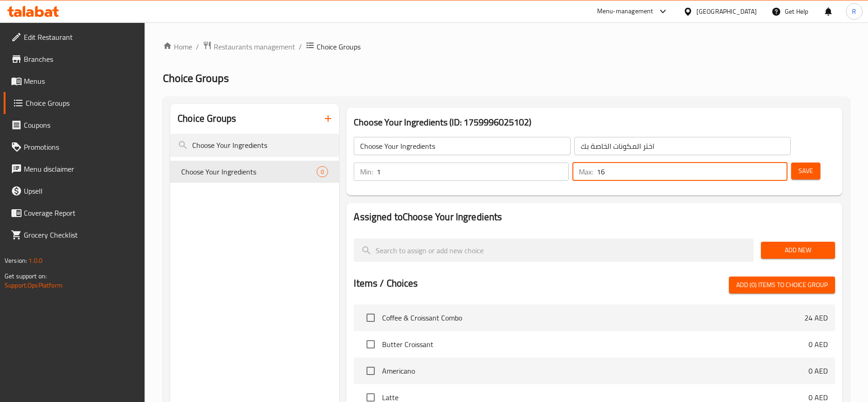
click at [764, 162] on input "16" at bounding box center [692, 171] width 191 height 18
click at [764, 162] on input "17" at bounding box center [692, 171] width 191 height 18
click at [764, 162] on input "18" at bounding box center [692, 171] width 191 height 18
click at [764, 162] on input "19" at bounding box center [692, 171] width 191 height 18
type input "20"
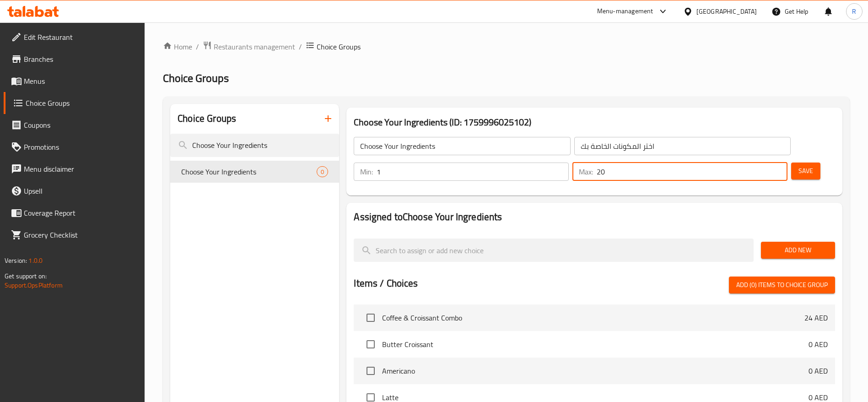
click at [764, 162] on input "20" at bounding box center [692, 171] width 191 height 18
click at [791, 162] on button "Save" at bounding box center [805, 170] width 29 height 17
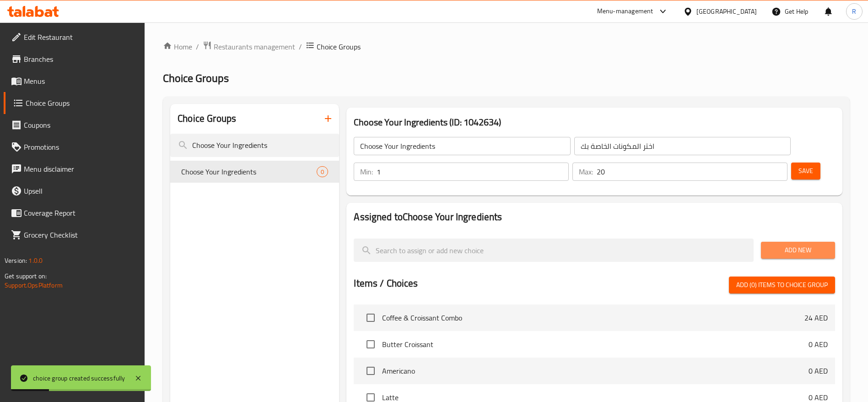
click at [802, 244] on span "Add New" at bounding box center [797, 249] width 59 height 11
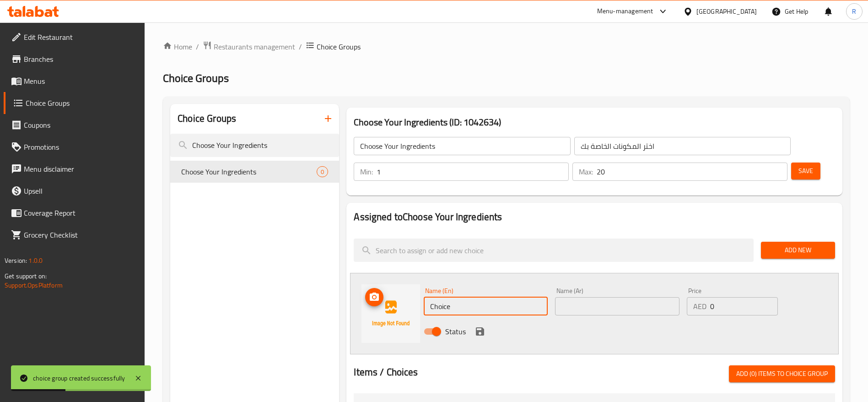
drag, startPoint x: 465, startPoint y: 277, endPoint x: 365, endPoint y: 256, distance: 102.4
click at [365, 273] on div "Name (En) Choice Name (En) Name (Ar) Name (Ar) Price AED 0 Price Status" at bounding box center [594, 313] width 489 height 81
paste input "Protein Powder 25g Scoop - Vanilla Ice Cream"
type input "Protein Powder 25g Scoop - Vanilla Ice Cream"
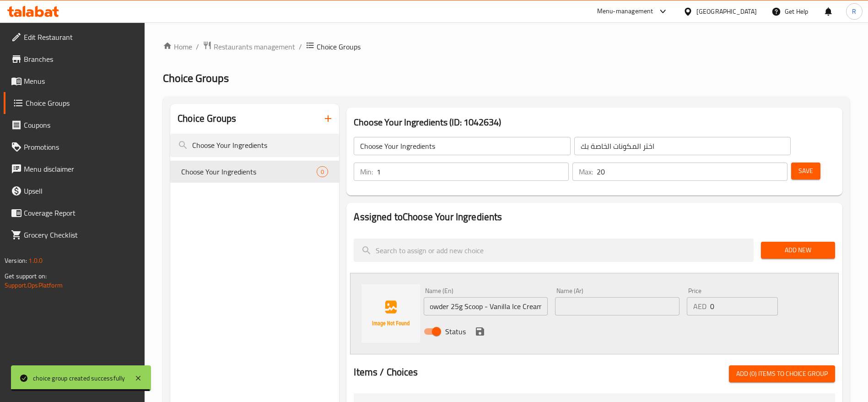
scroll to position [0, 0]
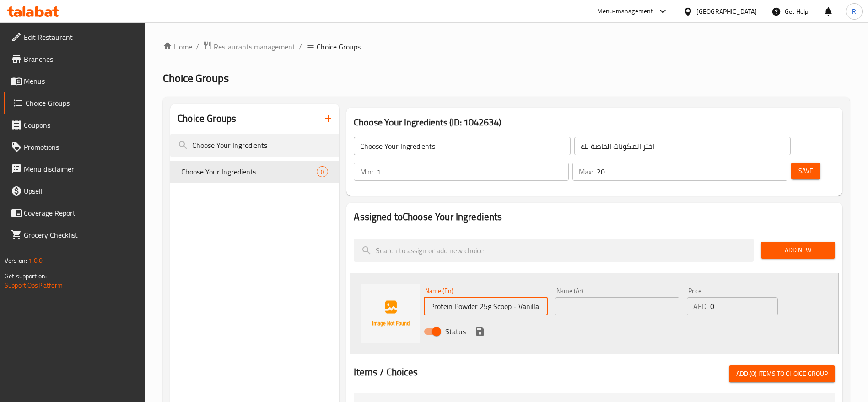
click at [585, 297] on input "text" at bounding box center [617, 306] width 124 height 18
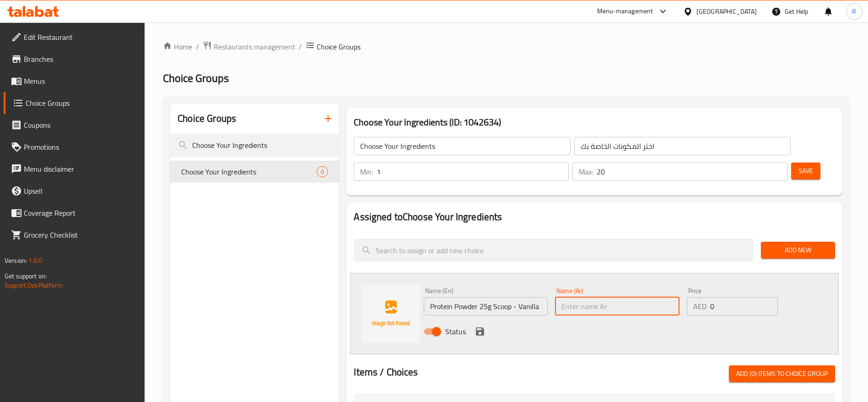
paste input "مسحوق البروتين ٢٥ غرام - آيس كريم فانيليا"
type input "مسحوق البروتين ٢٥ غرام - آيس كريم فانيليا"
click at [717, 297] on input "0" at bounding box center [744, 306] width 68 height 18
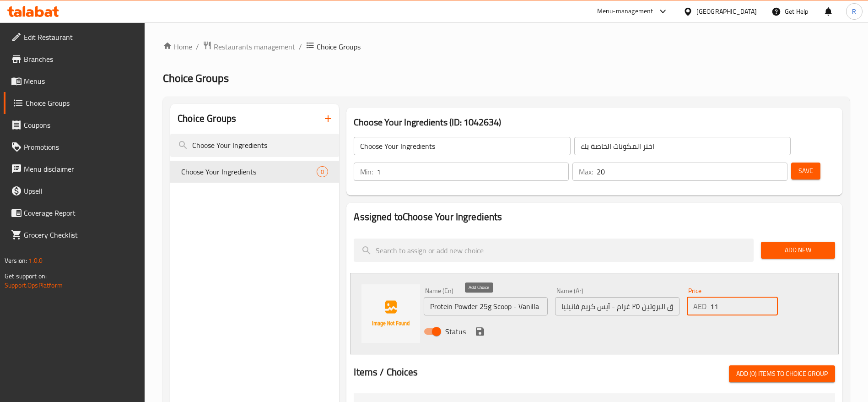
type input "11"
click at [479, 327] on icon "save" at bounding box center [480, 331] width 8 height 8
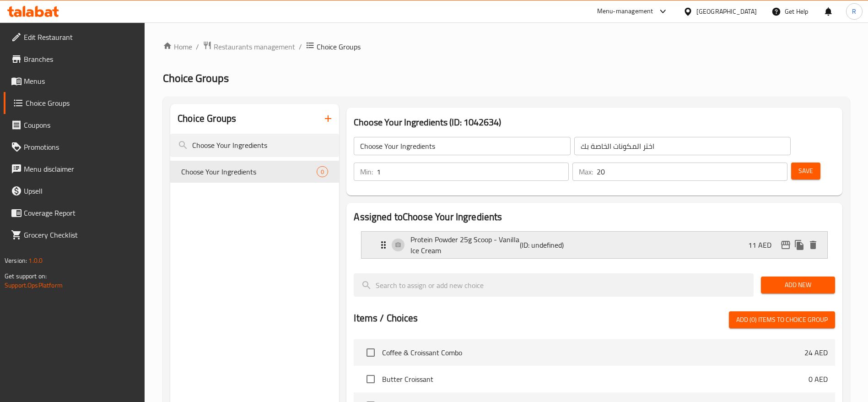
click at [382, 241] on icon "Expand" at bounding box center [383, 244] width 5 height 7
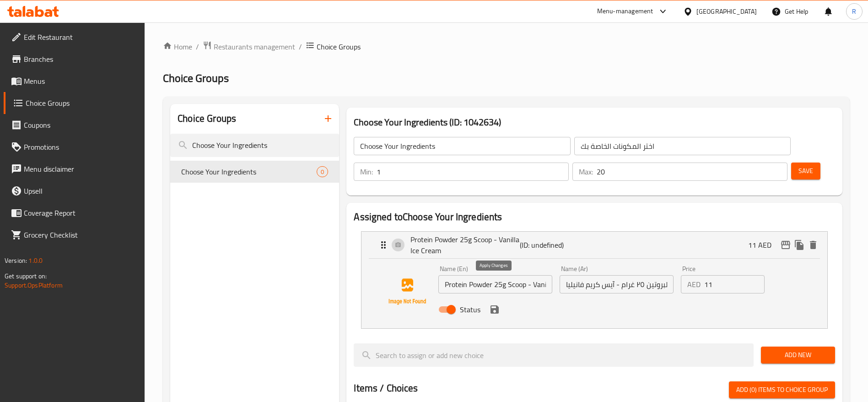
click at [495, 304] on icon "save" at bounding box center [494, 309] width 11 height 11
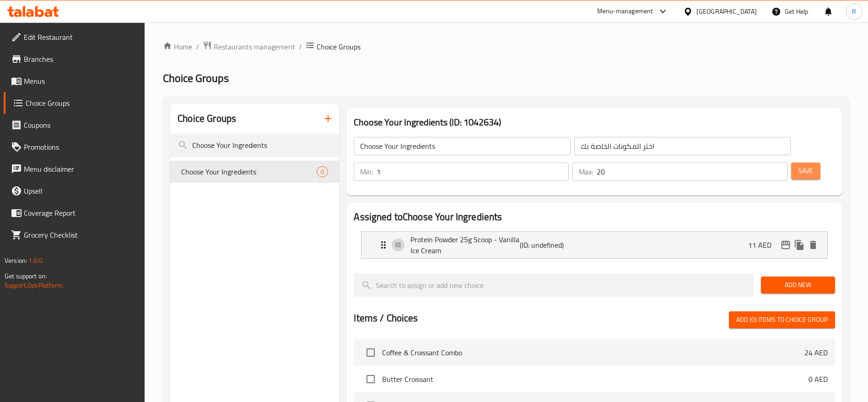
click at [798, 165] on span "Save" at bounding box center [805, 170] width 15 height 11
click at [257, 46] on span "Restaurants management" at bounding box center [254, 46] width 81 height 11
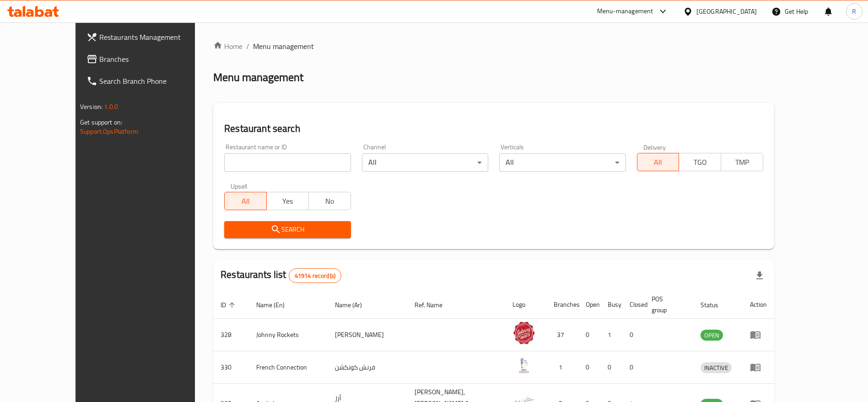
click at [256, 159] on input "search" at bounding box center [287, 162] width 126 height 18
type input "everyday roastery"
click button "Search" at bounding box center [287, 229] width 126 height 17
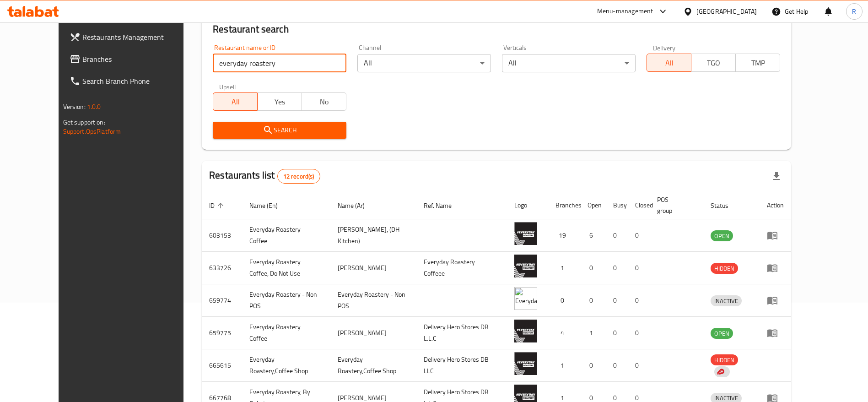
scroll to position [109, 0]
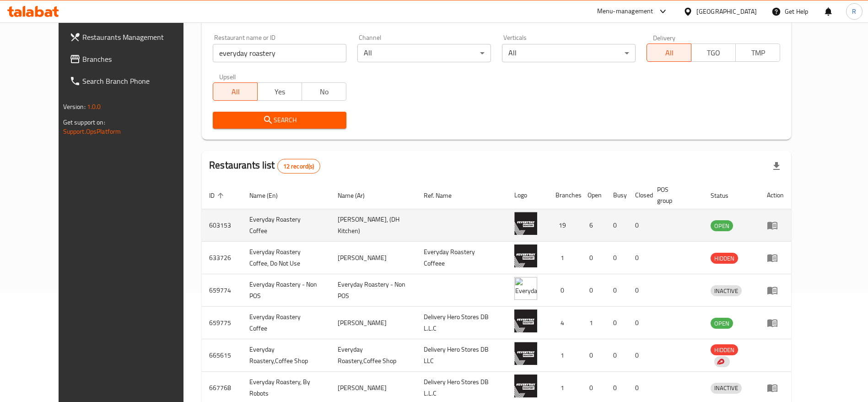
click at [777, 222] on icon "enhanced table" at bounding box center [772, 226] width 10 height 8
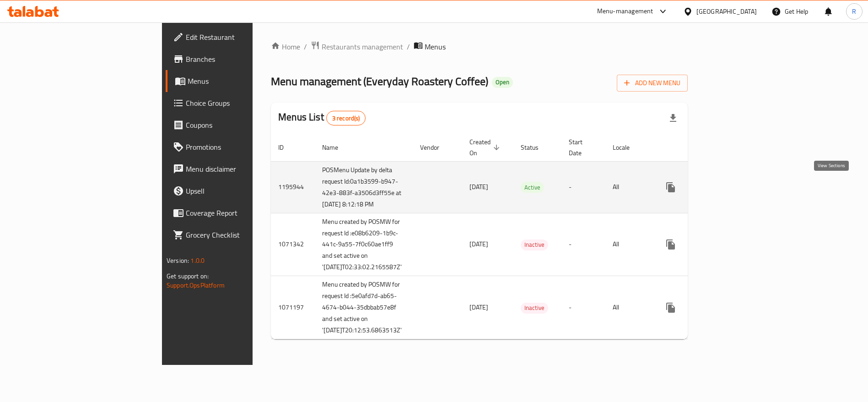
click at [742, 182] on icon "enhanced table" at bounding box center [736, 187] width 11 height 11
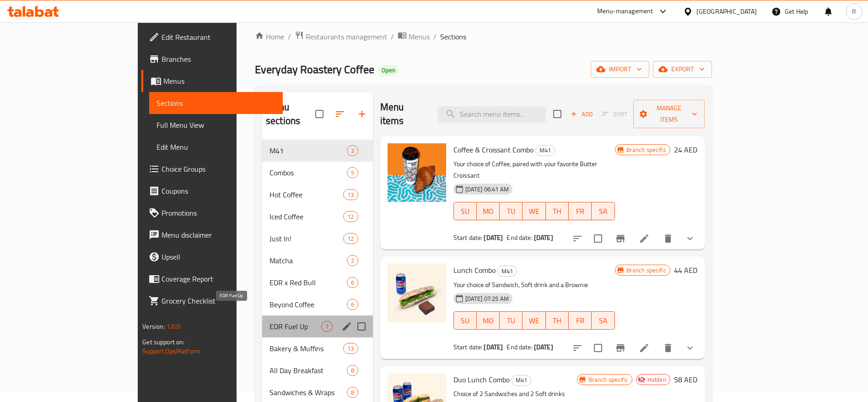
click at [269, 321] on span "EDR Fuel Up" at bounding box center [295, 326] width 52 height 11
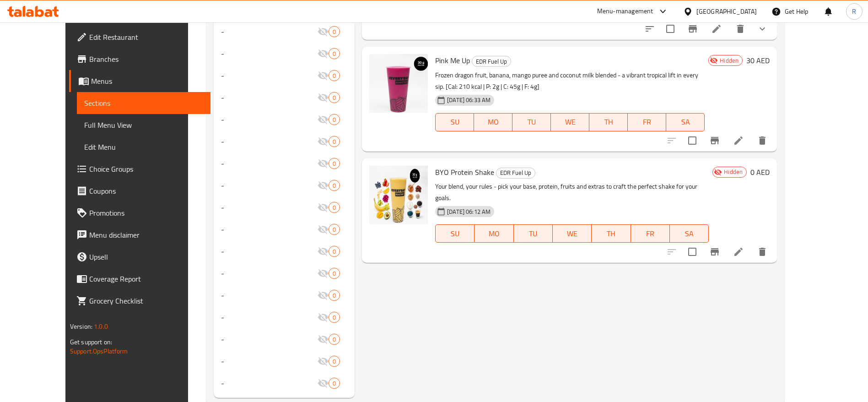
scroll to position [664, 0]
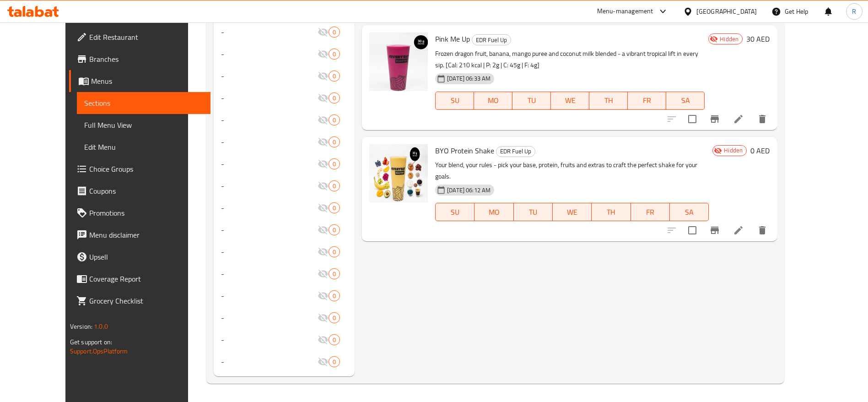
click at [742, 226] on icon at bounding box center [738, 230] width 8 height 8
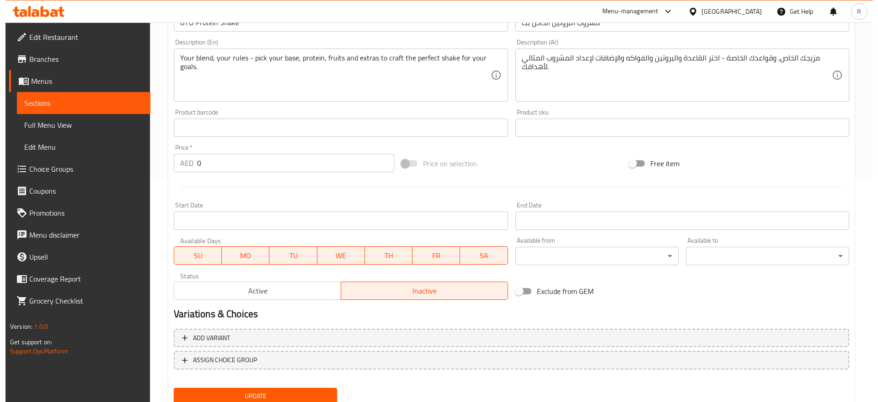
scroll to position [258, 0]
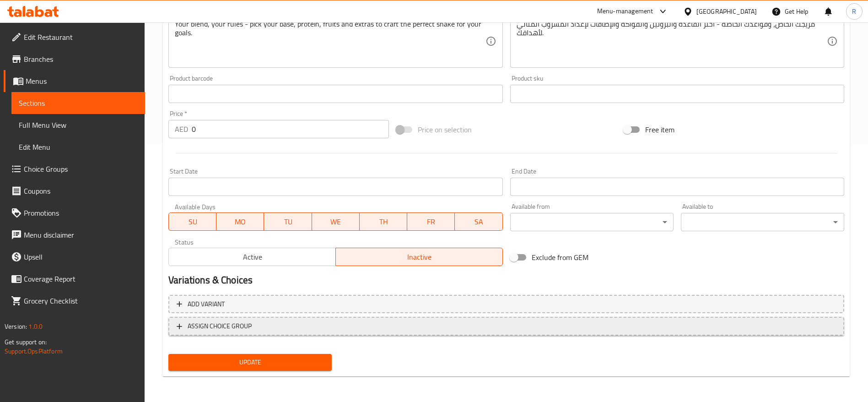
click at [195, 322] on span "ASSIGN CHOICE GROUP" at bounding box center [220, 325] width 64 height 11
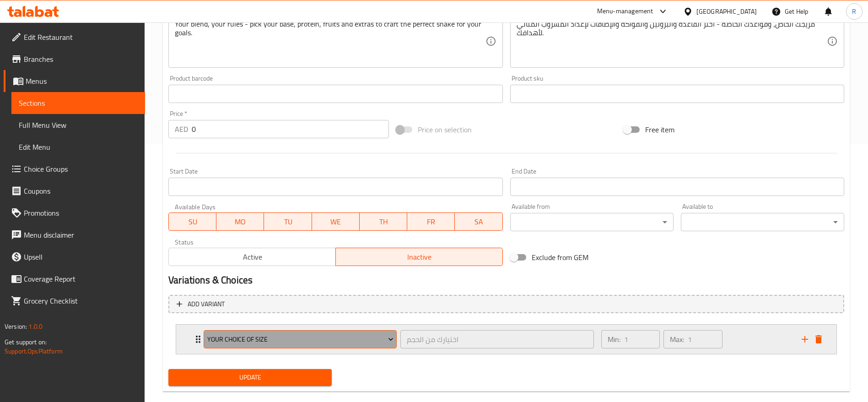
click at [300, 336] on span "Your Choice Of Size" at bounding box center [300, 338] width 186 height 11
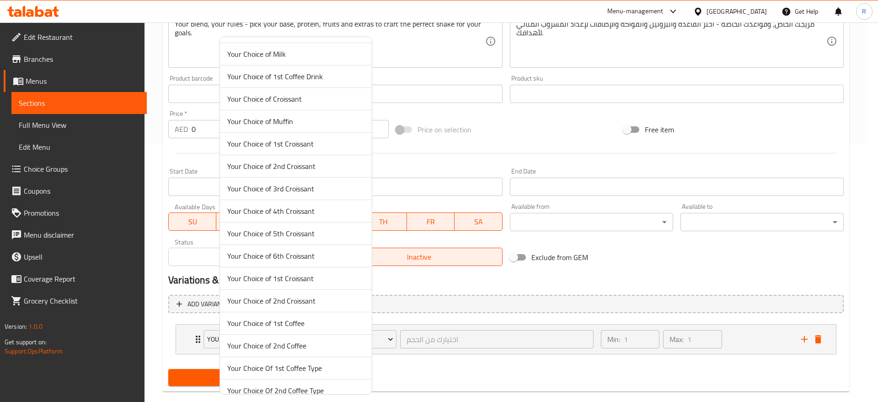
scroll to position [0, 0]
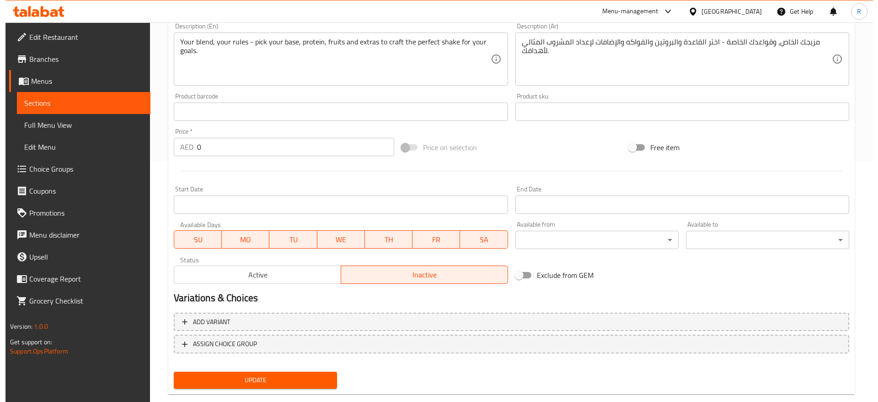
scroll to position [258, 0]
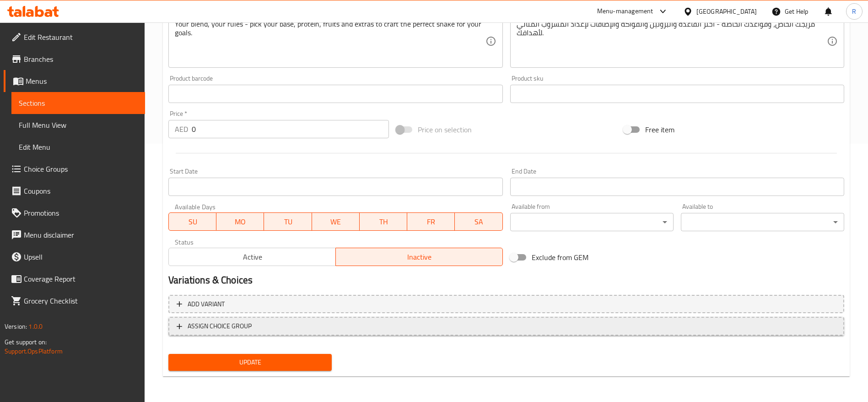
click at [253, 321] on span "ASSIGN CHOICE GROUP" at bounding box center [506, 325] width 659 height 11
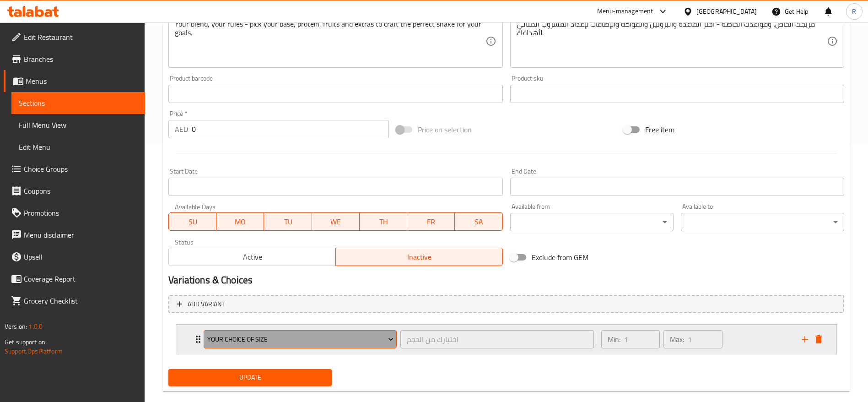
click at [257, 339] on span "Your Choice Of Size" at bounding box center [300, 338] width 186 height 11
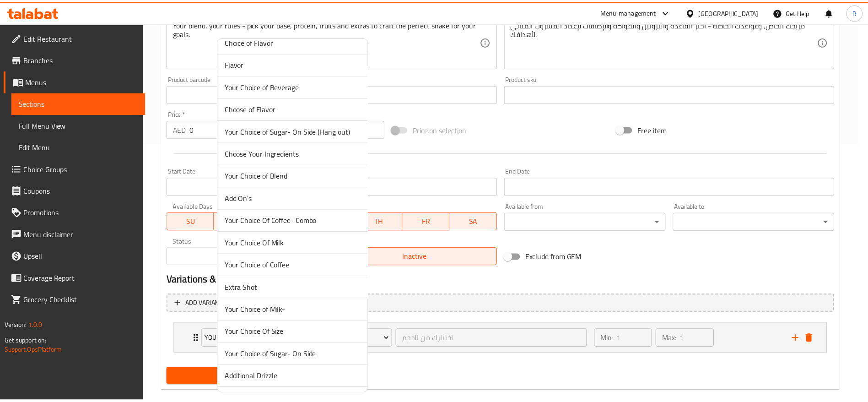
scroll to position [2224, 0]
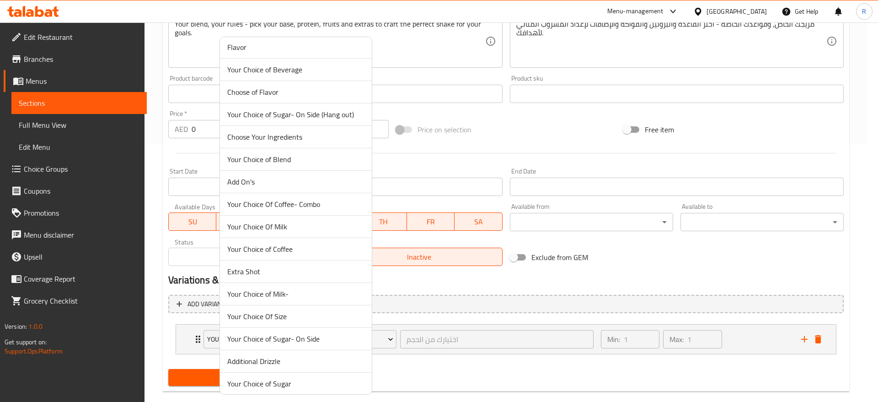
click at [309, 138] on span "Choose Your Ingredients" at bounding box center [295, 136] width 137 height 11
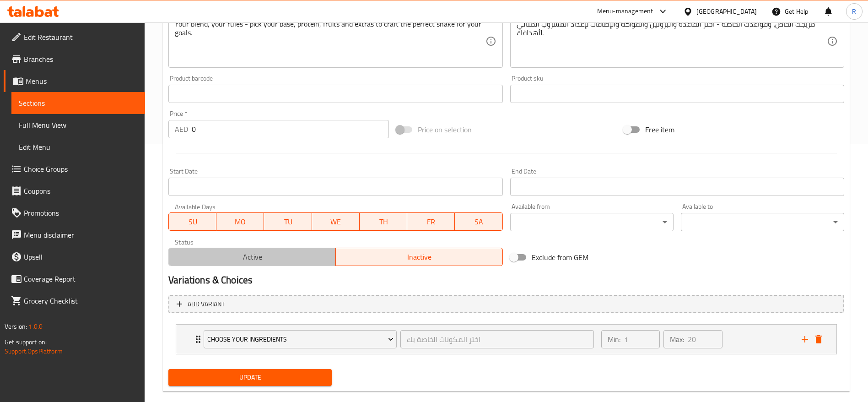
click at [283, 257] on span "Active" at bounding box center [252, 256] width 160 height 13
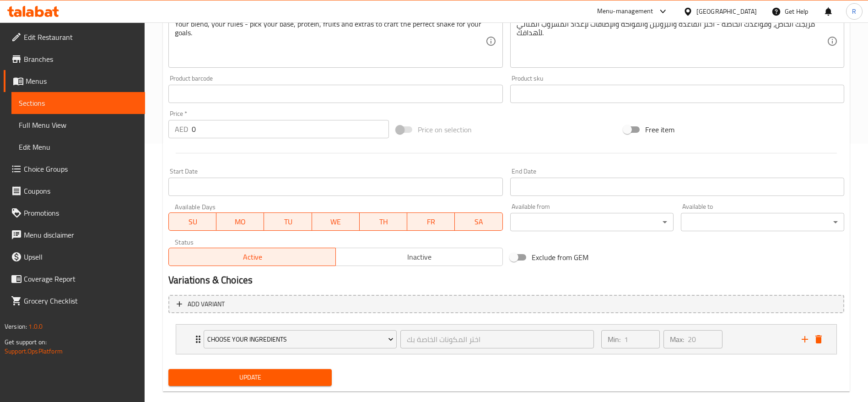
click at [282, 374] on span "Update" at bounding box center [250, 376] width 149 height 11
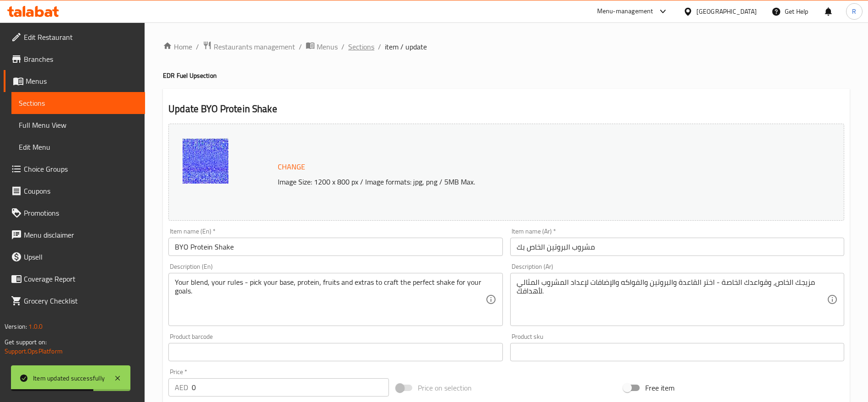
click at [361, 48] on span "Sections" at bounding box center [361, 46] width 26 height 11
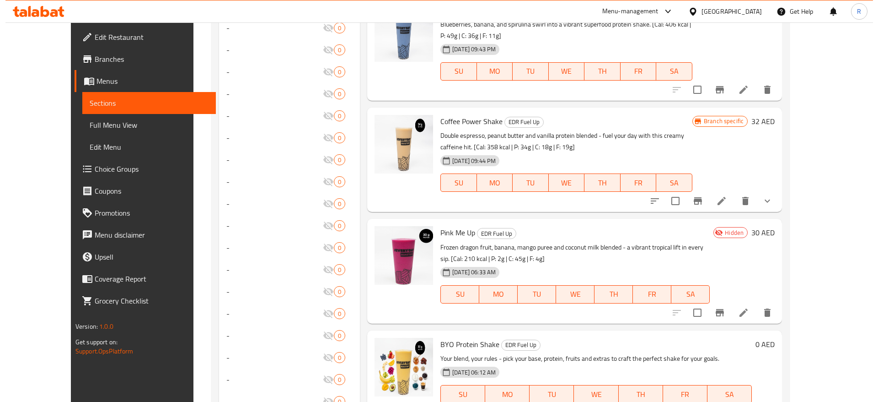
scroll to position [664, 0]
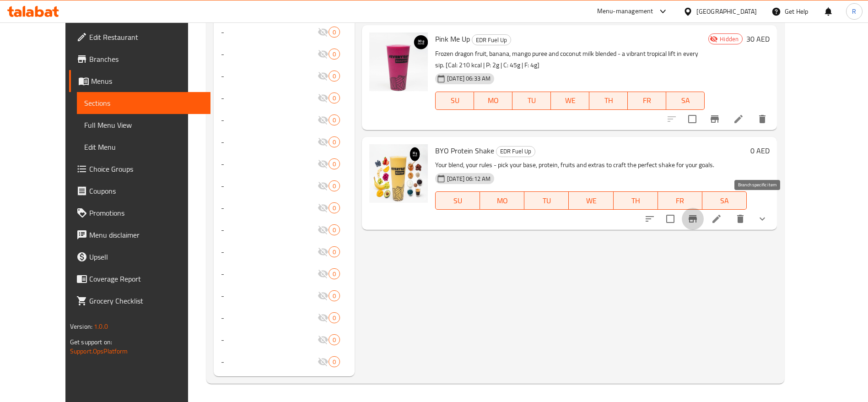
click at [698, 213] on icon "Branch-specific-item" at bounding box center [692, 218] width 11 height 11
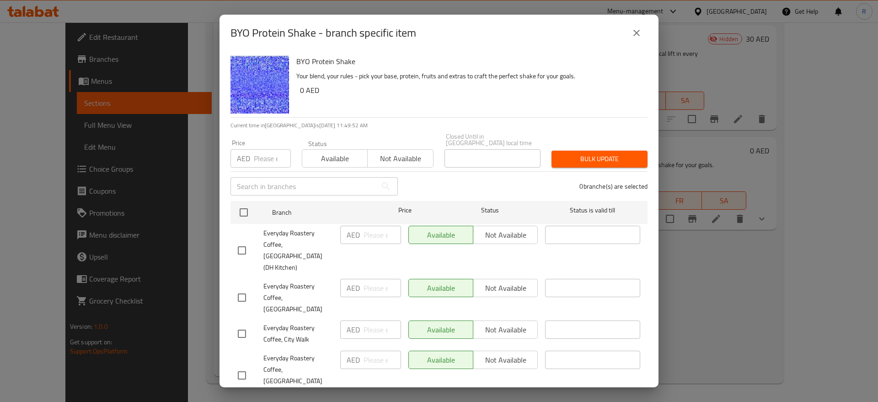
click at [390, 156] on span "Not available" at bounding box center [400, 158] width 58 height 13
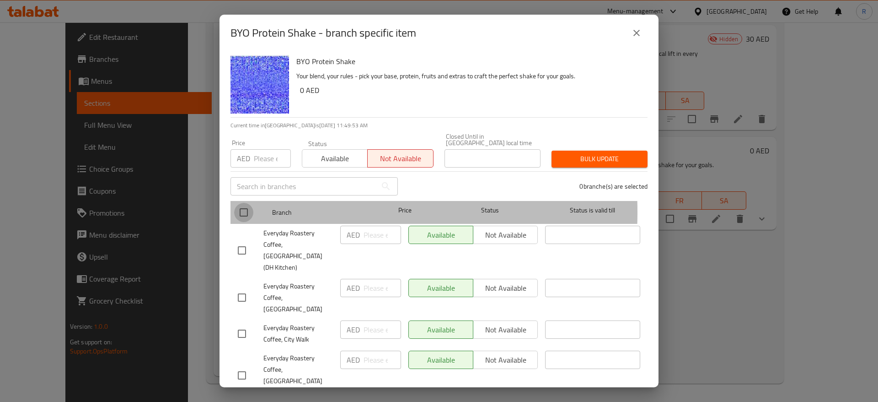
click at [243, 212] on input "checkbox" at bounding box center [243, 212] width 19 height 19
checkbox input "true"
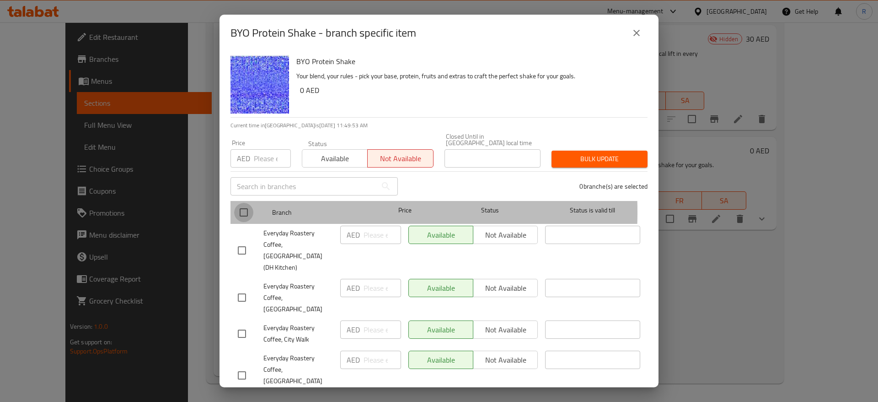
checkbox input "true"
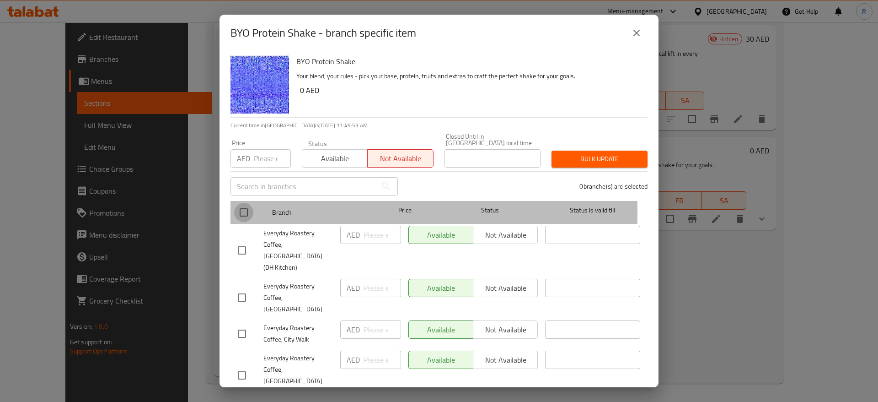
checkbox input "true"
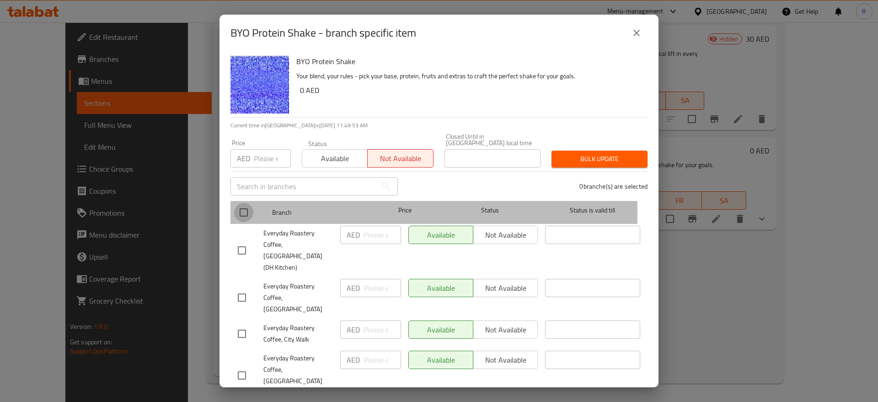
checkbox input "true"
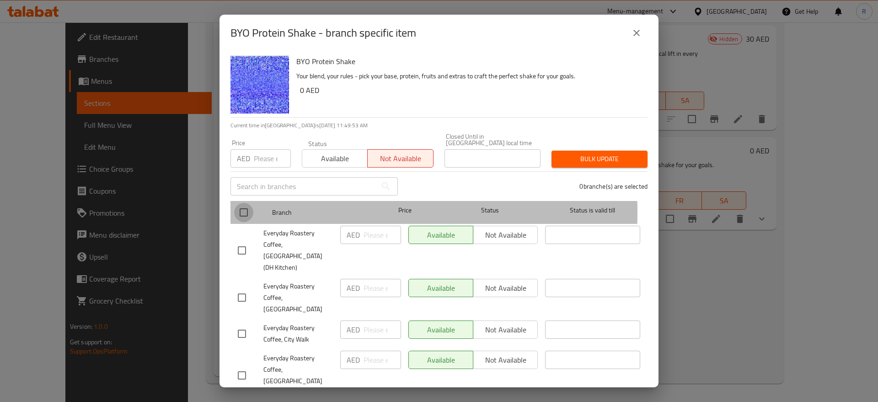
checkbox input "true"
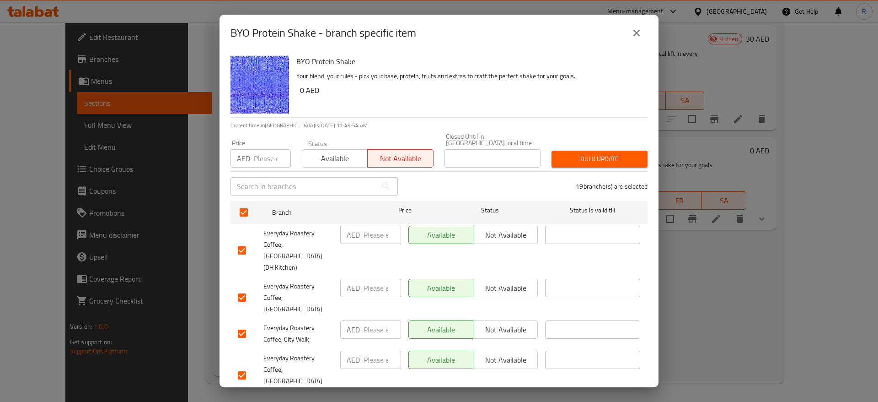
click at [577, 160] on span "Bulk update" at bounding box center [599, 158] width 81 height 11
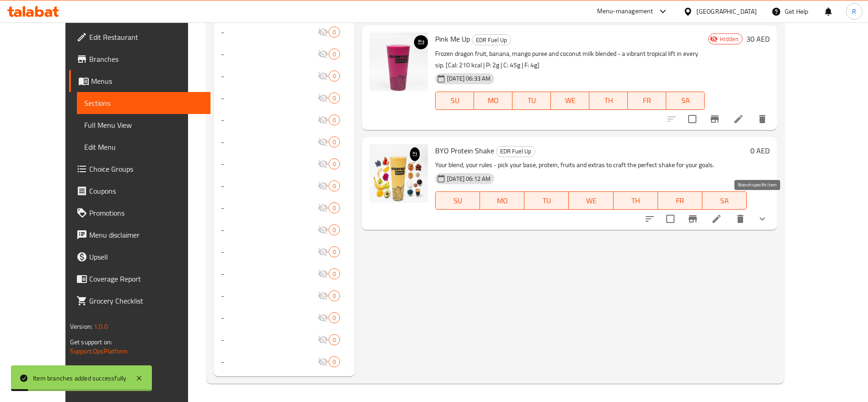
click at [697, 215] on icon "Branch-specific-item" at bounding box center [692, 218] width 8 height 7
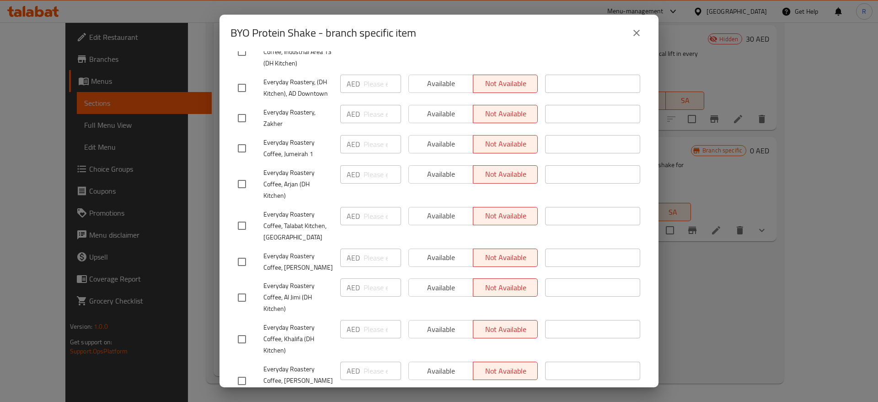
scroll to position [439, 0]
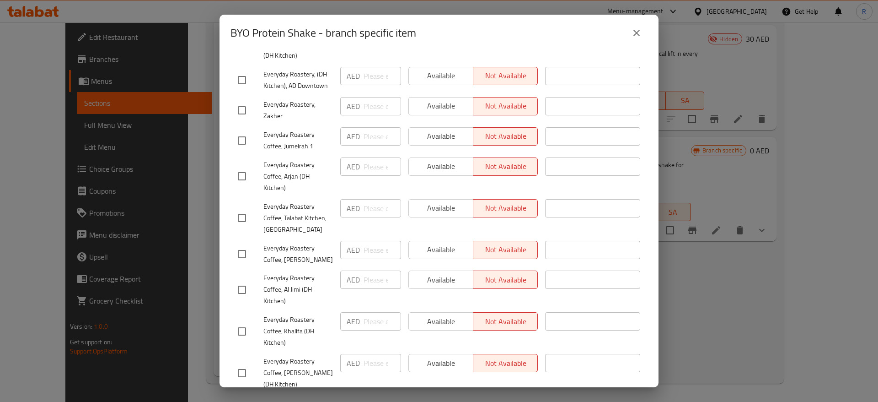
click at [445, 241] on div "Available Not available" at bounding box center [473, 250] width 129 height 18
click at [414, 241] on div "Available Not available" at bounding box center [473, 250] width 129 height 18
click at [241, 244] on input "checkbox" at bounding box center [241, 253] width 19 height 19
checkbox input "true"
click at [433, 243] on span "Available" at bounding box center [441, 249] width 57 height 13
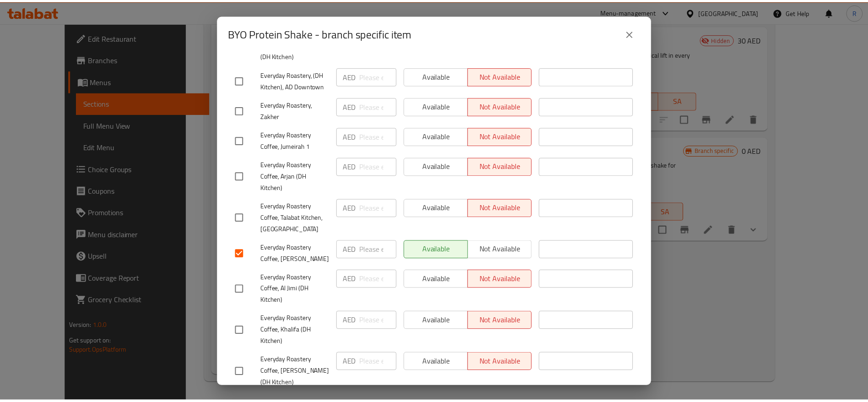
scroll to position [537, 0]
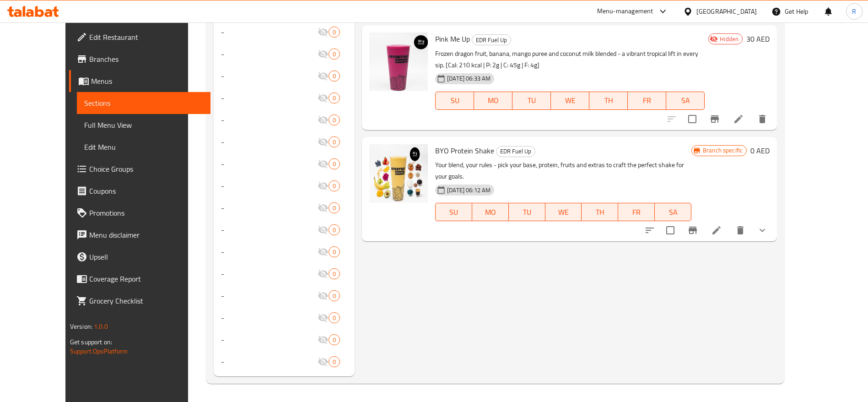
click at [722, 225] on icon at bounding box center [716, 230] width 11 height 11
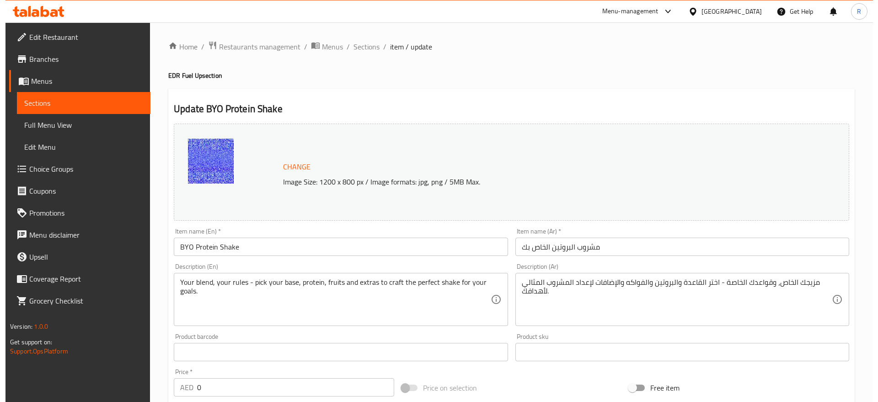
scroll to position [273, 0]
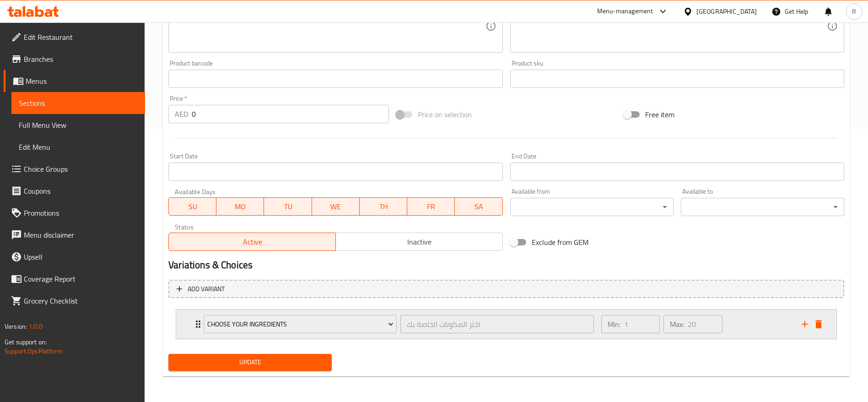
click at [805, 325] on icon "add" at bounding box center [804, 323] width 11 height 11
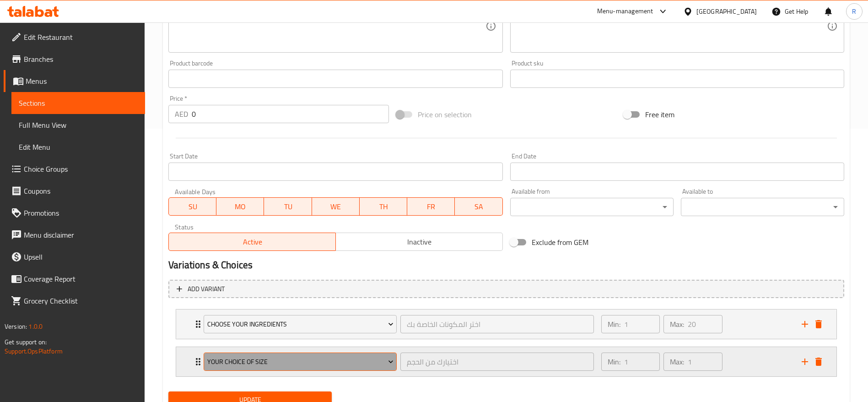
click at [320, 356] on span "Your Choice Of Size" at bounding box center [300, 361] width 186 height 11
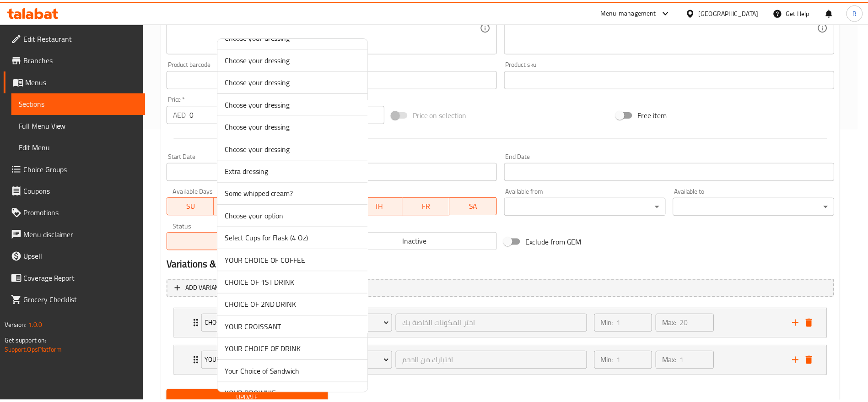
scroll to position [2100, 0]
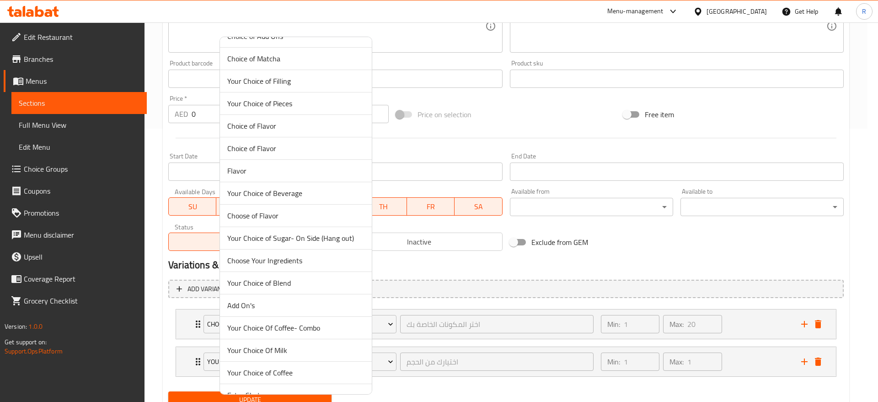
click at [300, 256] on span "Choose Your Ingredients" at bounding box center [295, 260] width 137 height 11
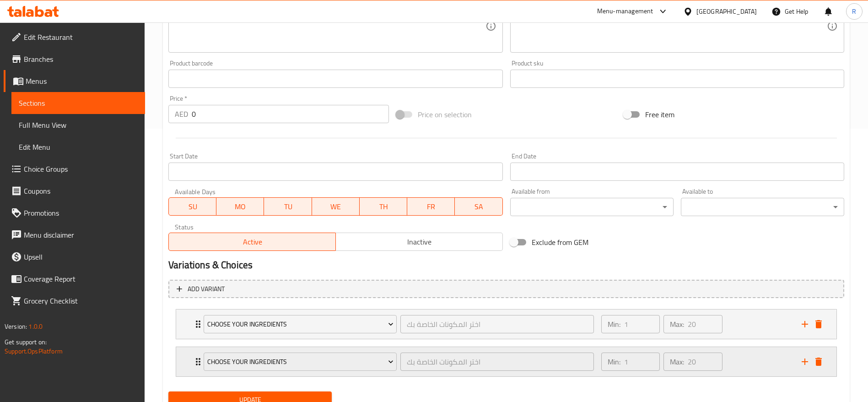
click at [194, 359] on icon "Expand" at bounding box center [198, 361] width 11 height 11
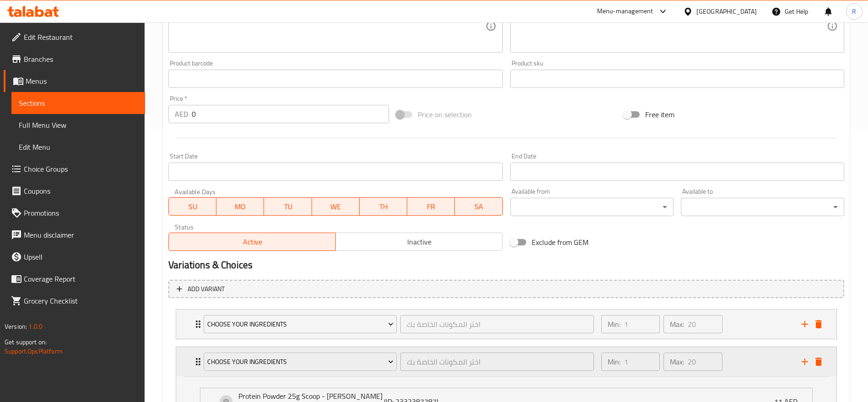
click at [194, 359] on icon "Expand" at bounding box center [198, 361] width 11 height 11
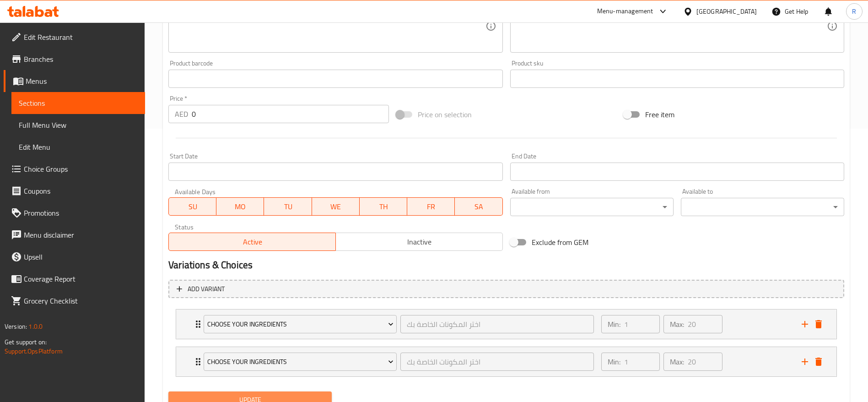
click at [322, 394] on span "Update" at bounding box center [250, 399] width 149 height 11
click at [302, 390] on div "Update" at bounding box center [250, 399] width 171 height 24
click at [300, 392] on button "Update" at bounding box center [249, 399] width 163 height 17
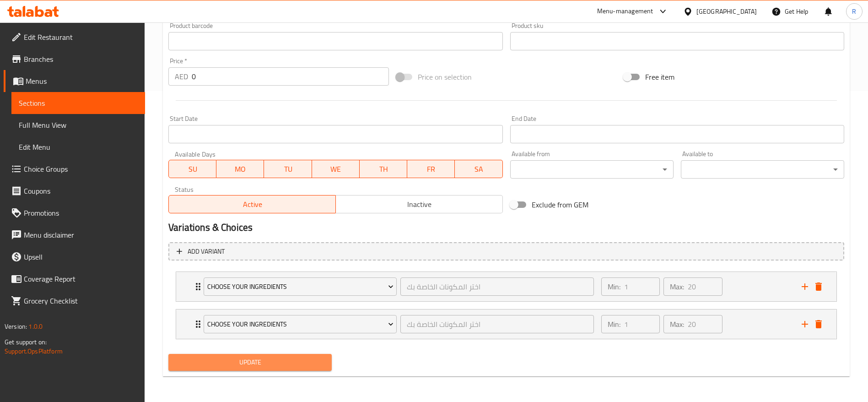
click at [229, 357] on span "Update" at bounding box center [250, 361] width 149 height 11
click at [297, 359] on span "Update" at bounding box center [250, 361] width 149 height 11
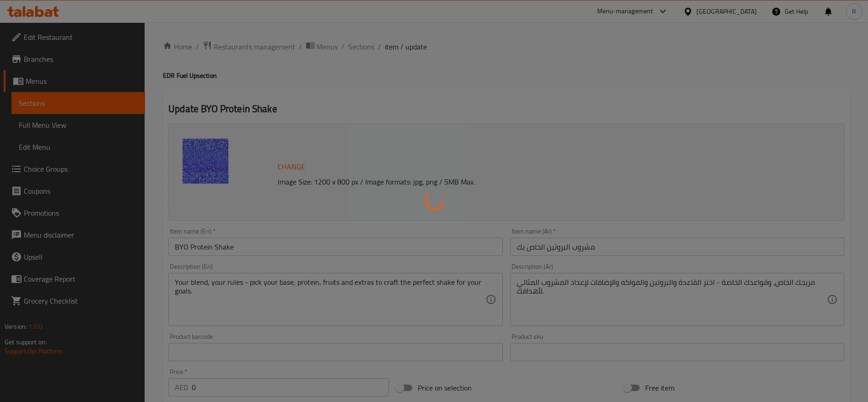
type input "اختر المكونات الخاصة بك"
type input "1"
type input "20"
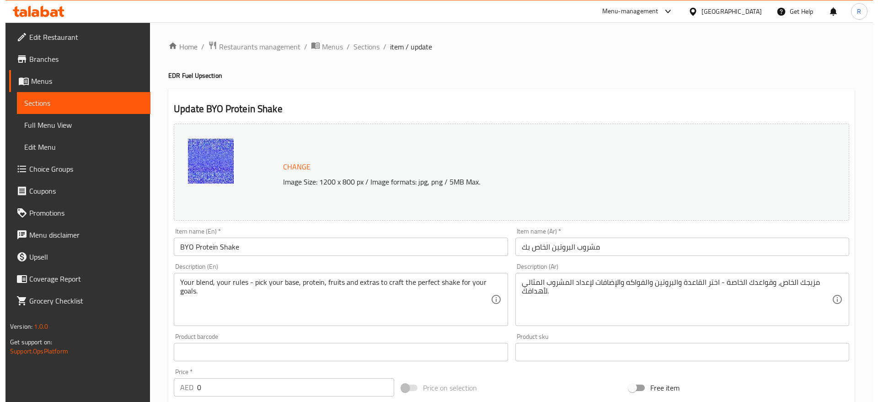
scroll to position [273, 0]
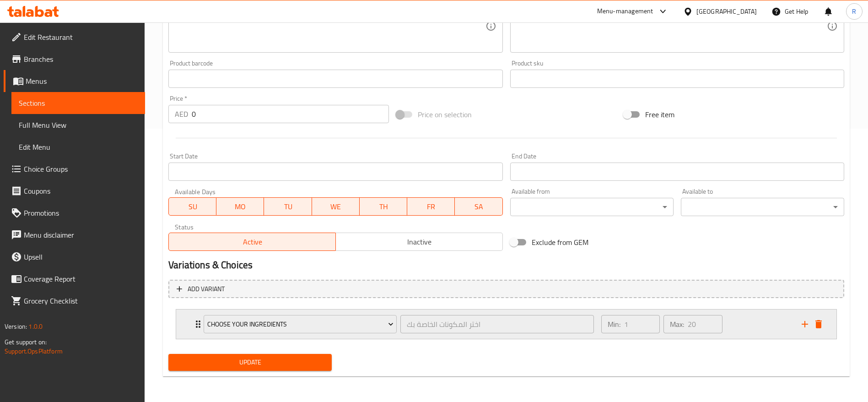
click at [804, 323] on icon "add" at bounding box center [804, 323] width 11 height 11
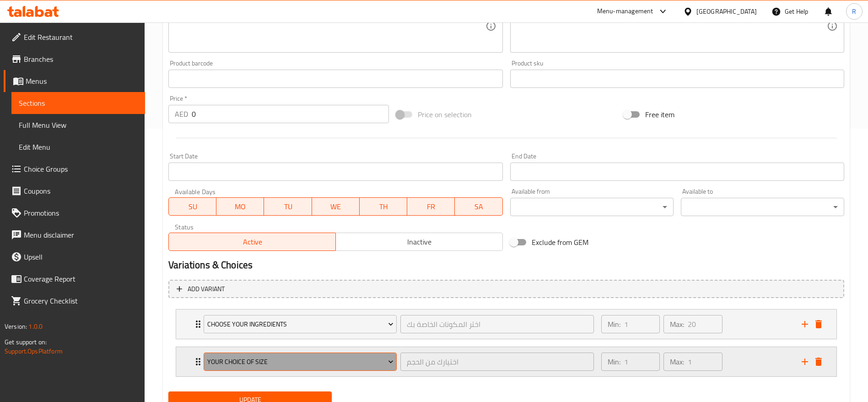
click at [269, 352] on button "Your Choice Of Size" at bounding box center [300, 361] width 193 height 18
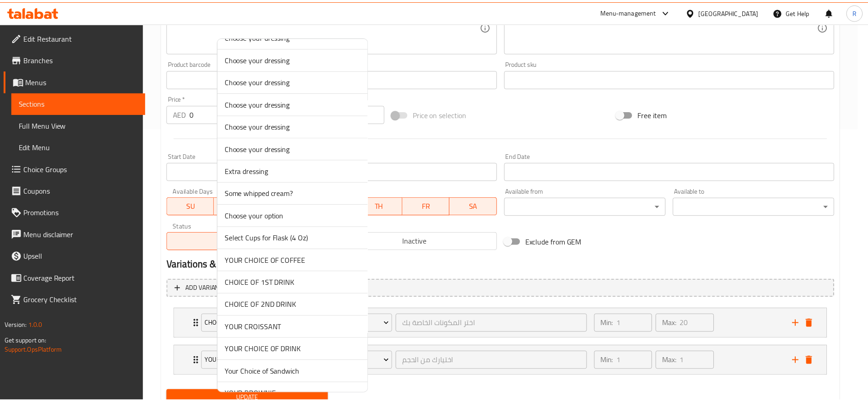
scroll to position [2100, 0]
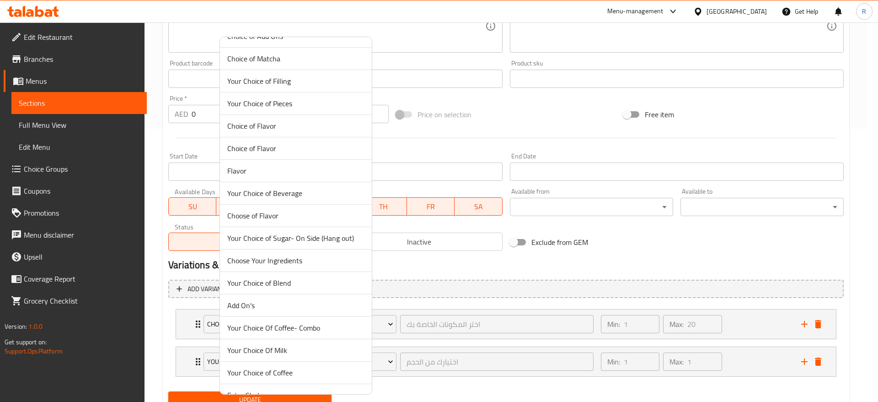
click at [315, 260] on span "Choose Your Ingredients" at bounding box center [295, 260] width 137 height 11
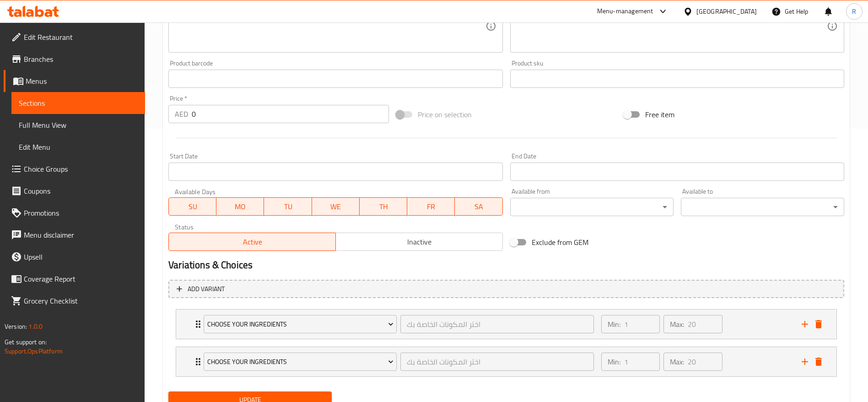
scroll to position [311, 0]
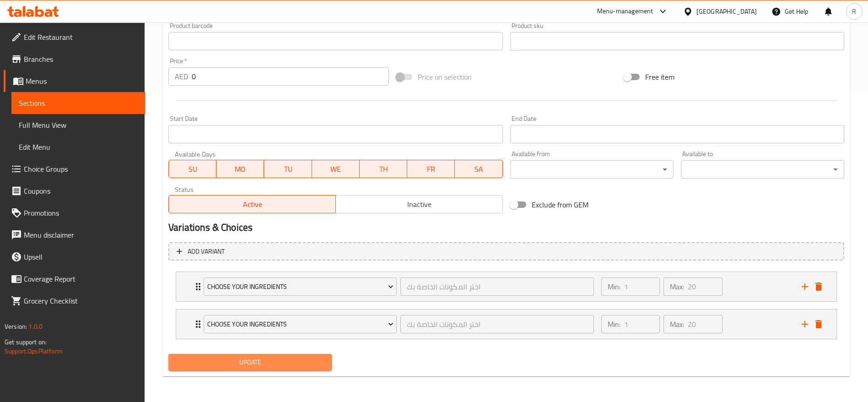
click at [319, 367] on span "Update" at bounding box center [250, 361] width 149 height 11
click at [273, 359] on span "Update" at bounding box center [250, 361] width 149 height 11
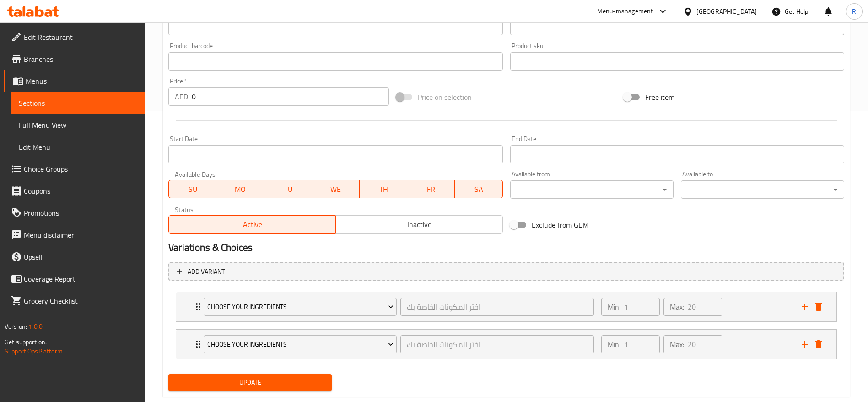
scroll to position [296, 0]
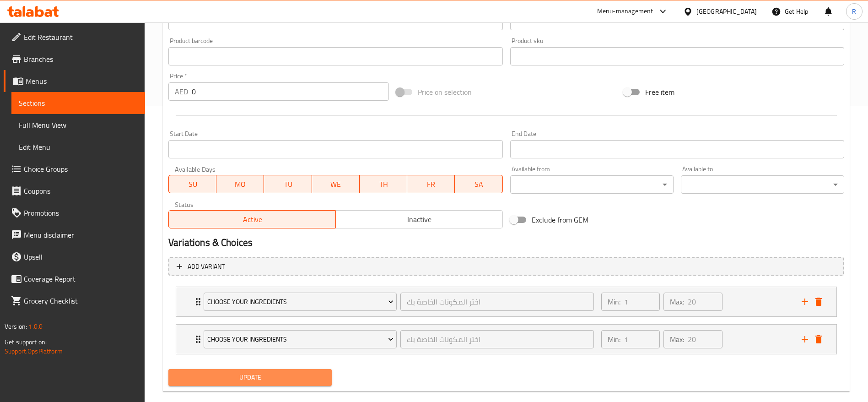
click at [244, 380] on span "Update" at bounding box center [250, 376] width 149 height 11
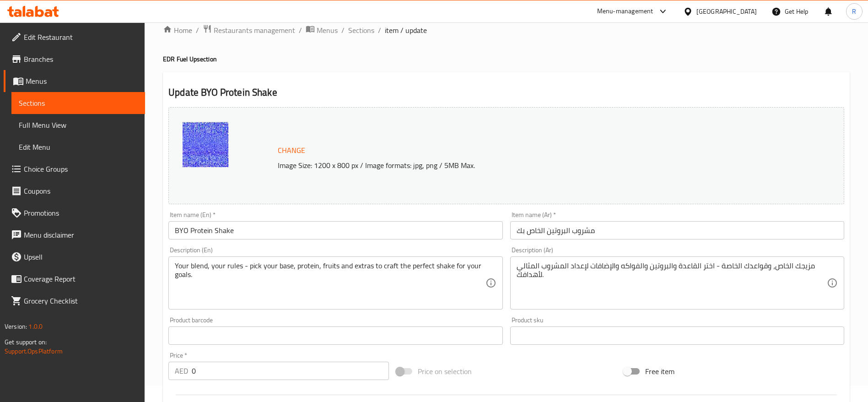
scroll to position [4, 0]
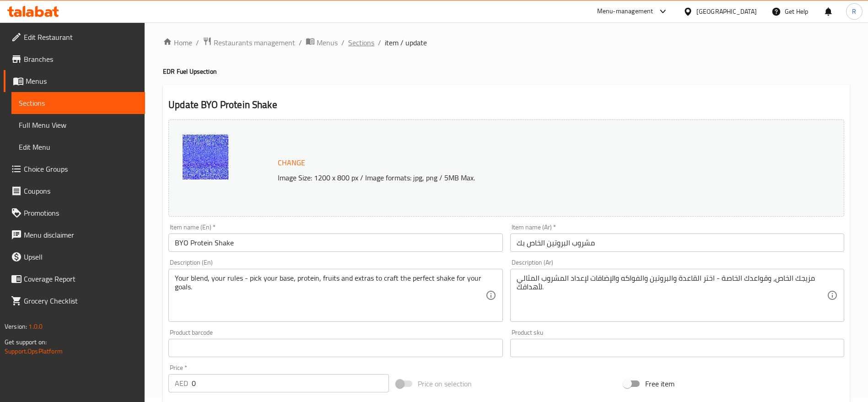
click at [360, 40] on span "Sections" at bounding box center [361, 42] width 26 height 11
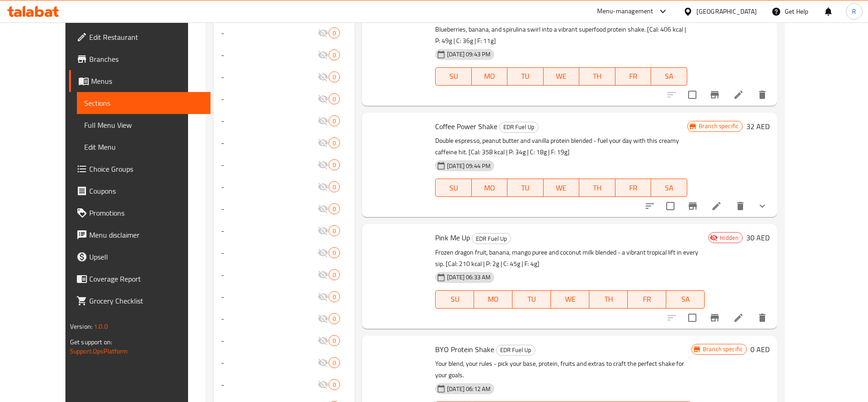
scroll to position [588, 0]
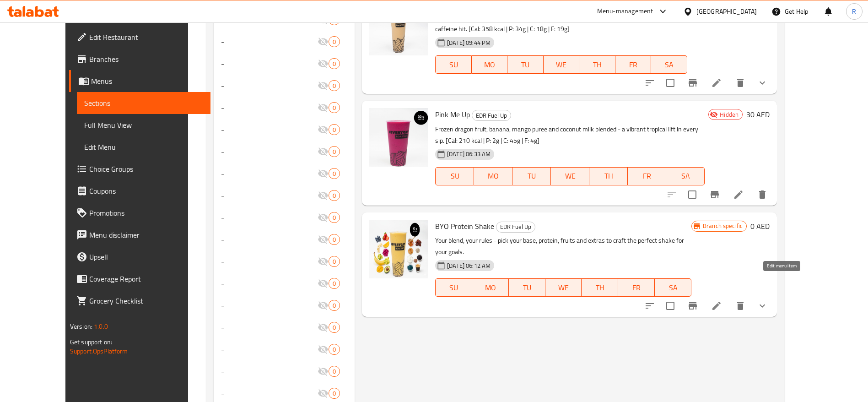
click at [722, 300] on icon at bounding box center [716, 305] width 11 height 11
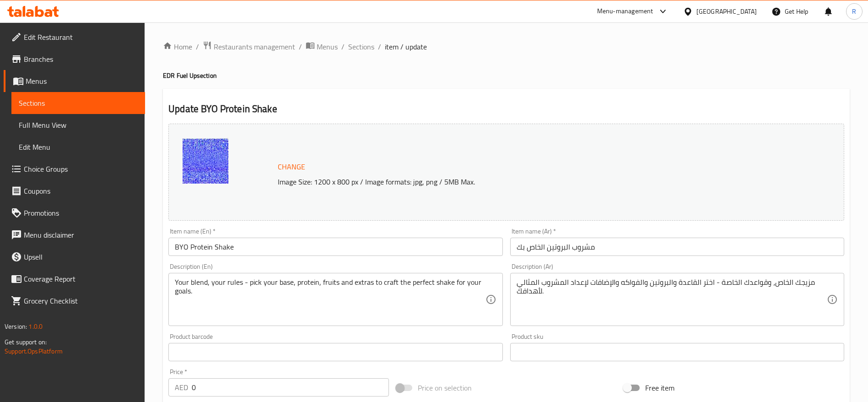
scroll to position [273, 0]
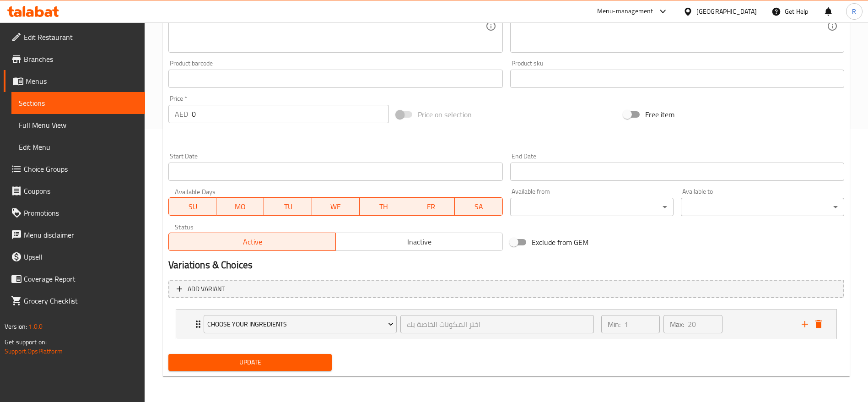
click at [441, 235] on span "Inactive" at bounding box center [419, 241] width 160 height 13
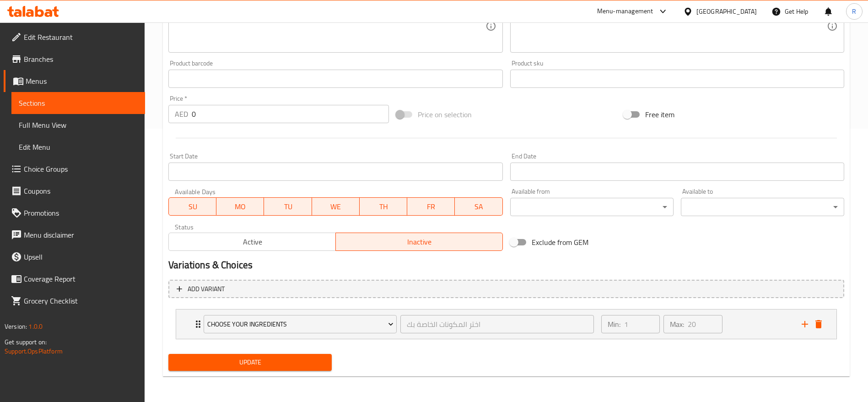
click at [254, 354] on button "Update" at bounding box center [249, 362] width 163 height 17
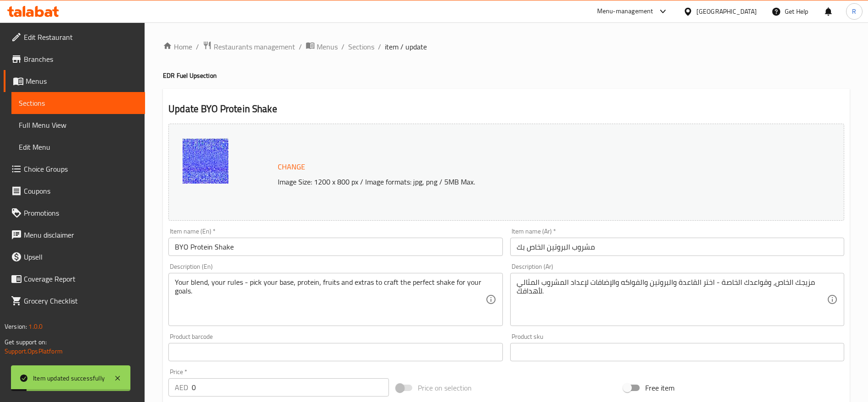
click at [56, 173] on span "Choice Groups" at bounding box center [81, 168] width 114 height 11
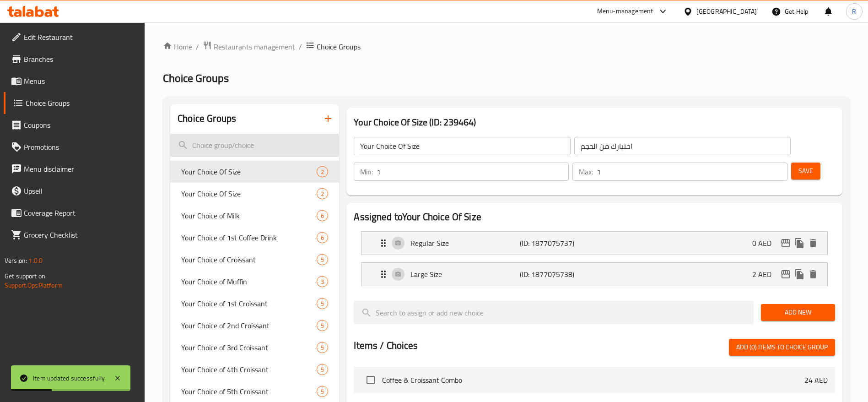
click at [220, 152] on input "search" at bounding box center [254, 145] width 169 height 23
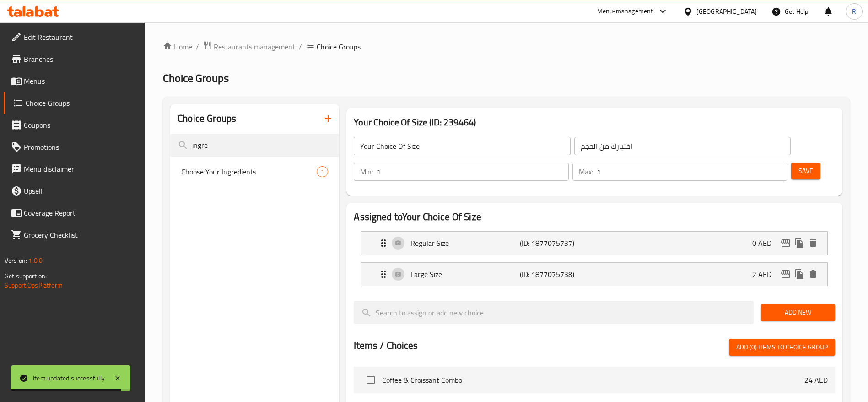
type input "ingre"
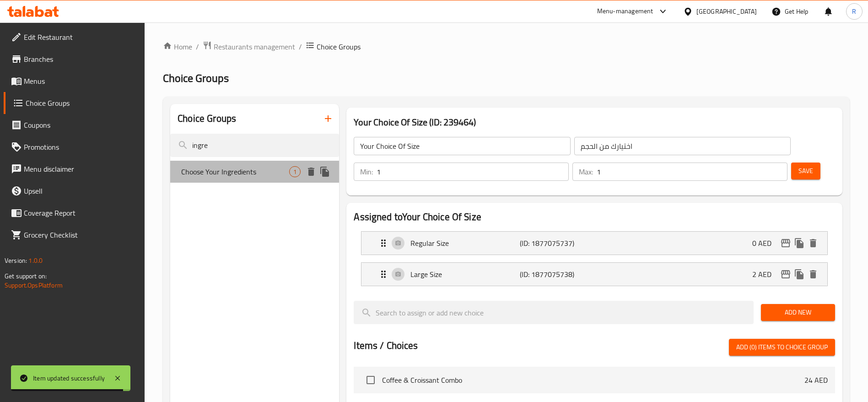
click at [233, 168] on span "Choose Your Ingredients" at bounding box center [235, 171] width 108 height 11
type input "Choose Your Ingredients"
type input "اختر المكونات الخاصة بك"
type input "20"
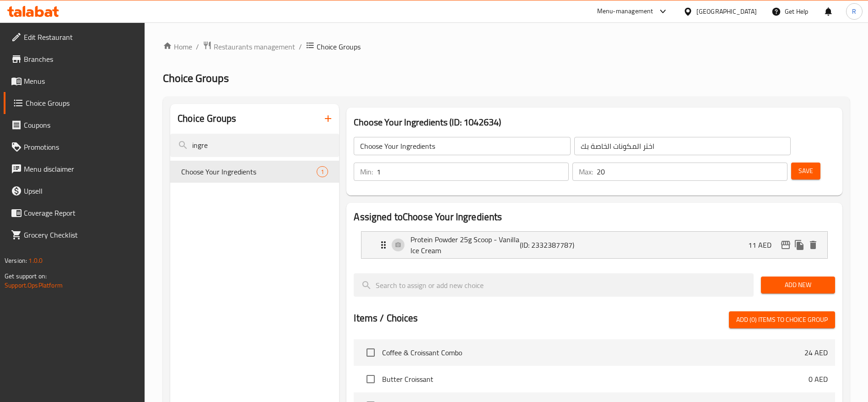
click at [782, 276] on button "Add New" at bounding box center [798, 284] width 74 height 17
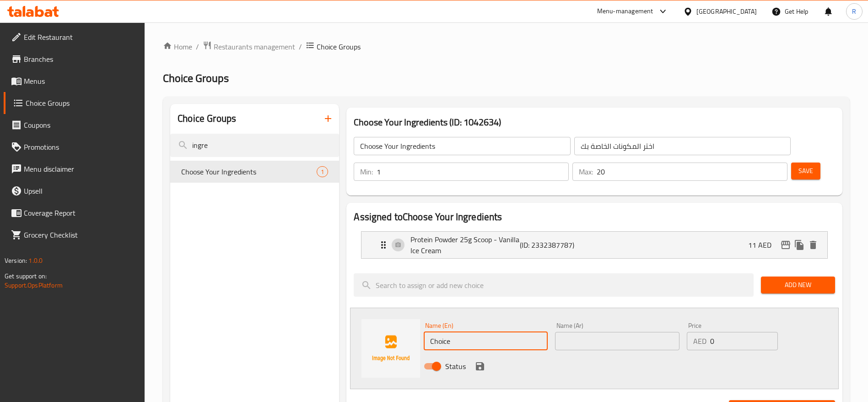
drag, startPoint x: 471, startPoint y: 313, endPoint x: 284, endPoint y: 308, distance: 187.2
paste input "Peanut Butter 20g"
type input "Peanut Butter 20g"
click at [591, 322] on div "Name (Ar) Name (Ar)" at bounding box center [617, 336] width 124 height 28
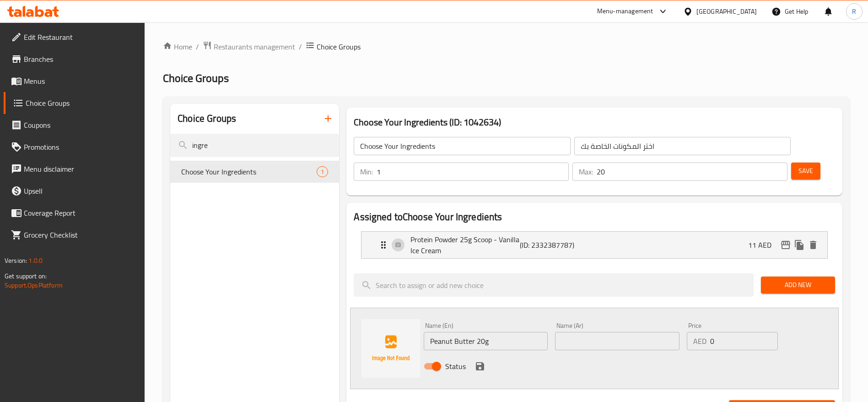
click at [585, 332] on input "text" at bounding box center [617, 341] width 124 height 18
paste input "زبدة الفول السوداني 20 جرام"
type input "زبدة الفول السوداني 20 جرام"
click at [725, 332] on input "0" at bounding box center [744, 341] width 68 height 18
type input "3"
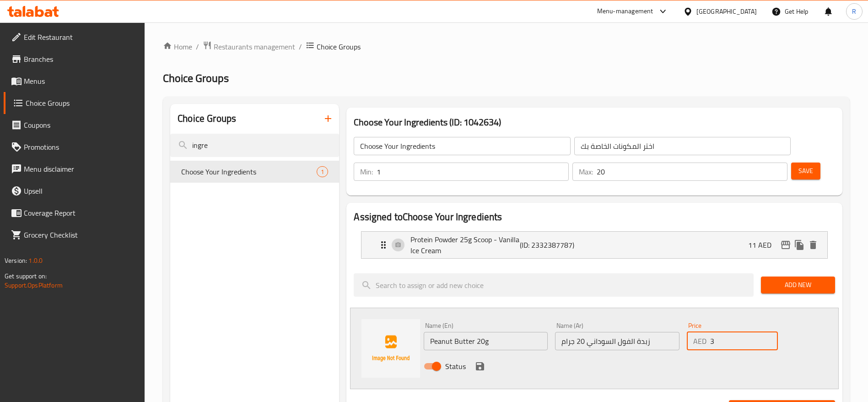
click at [477, 362] on icon "save" at bounding box center [480, 366] width 8 height 8
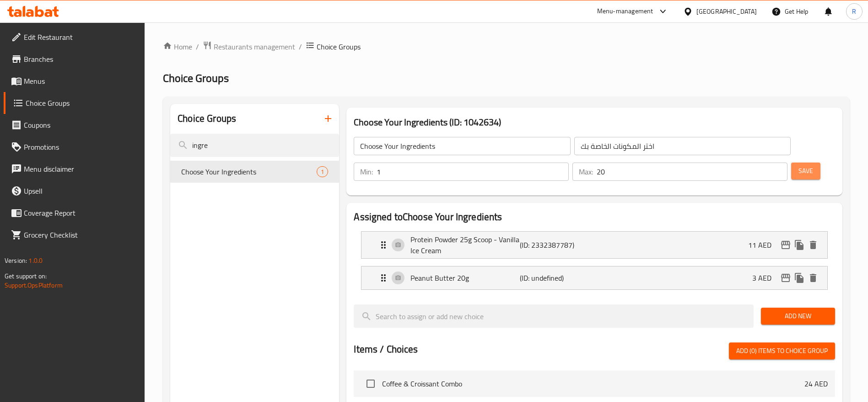
click at [798, 165] on span "Save" at bounding box center [805, 170] width 15 height 11
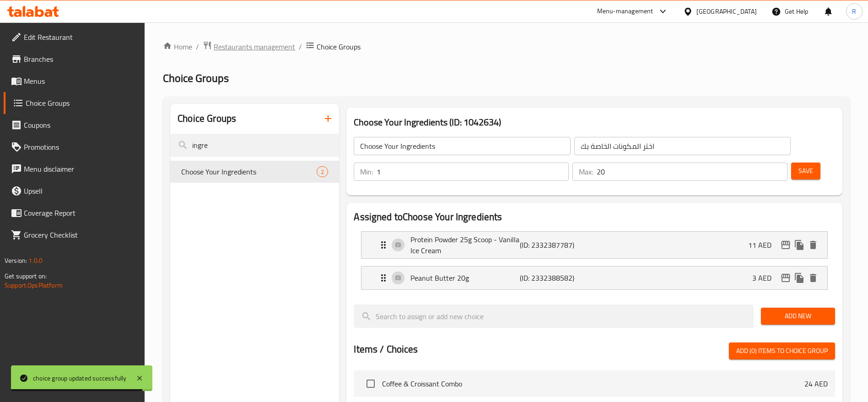
click at [262, 49] on span "Restaurants management" at bounding box center [254, 46] width 81 height 11
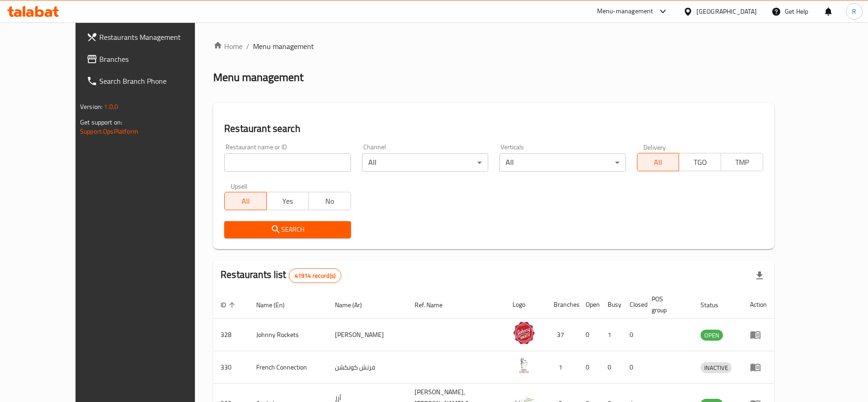
click at [269, 156] on input "search" at bounding box center [287, 162] width 126 height 18
type input "everyday roastery"
click button "Search" at bounding box center [287, 229] width 126 height 17
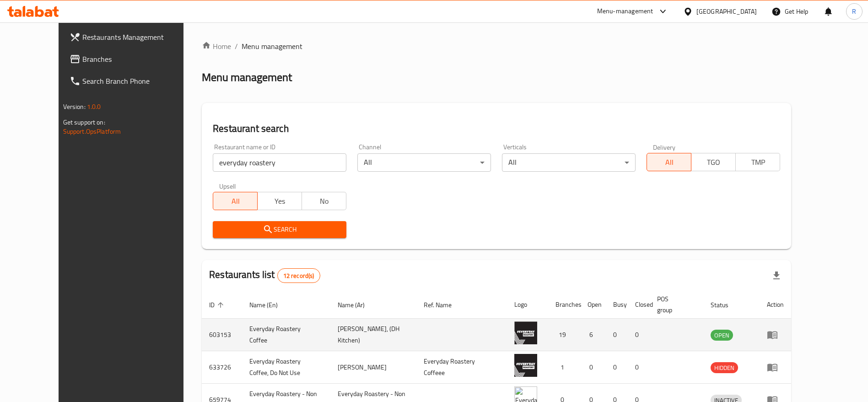
click at [777, 331] on icon "enhanced table" at bounding box center [772, 335] width 10 height 8
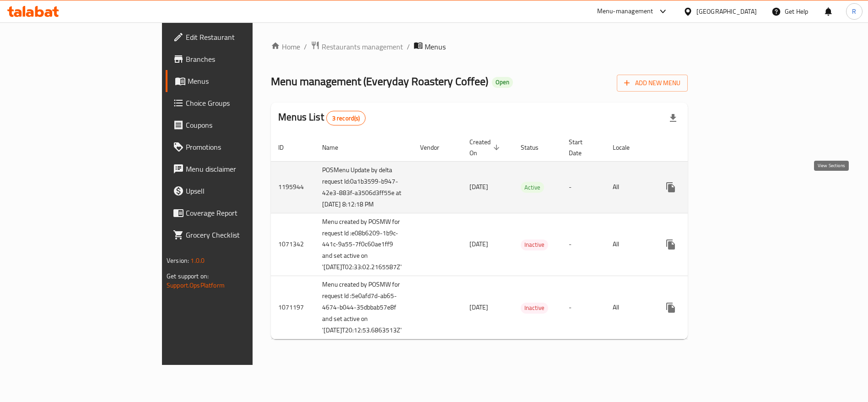
click at [741, 190] on icon "enhanced table" at bounding box center [736, 187] width 8 height 8
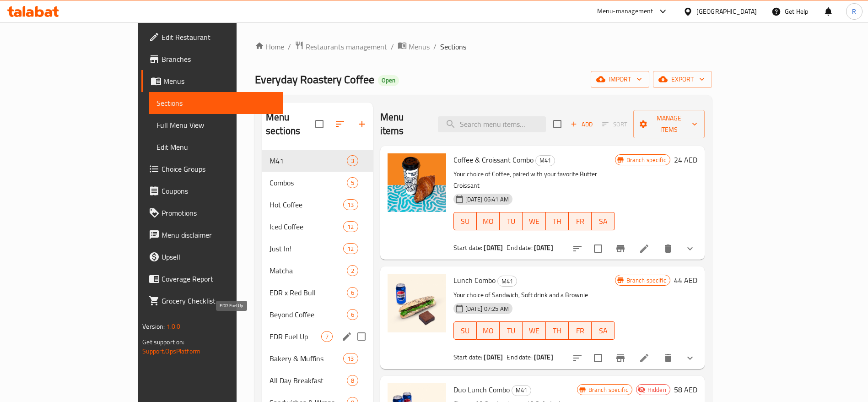
click at [269, 331] on span "EDR Fuel Up" at bounding box center [295, 336] width 52 height 11
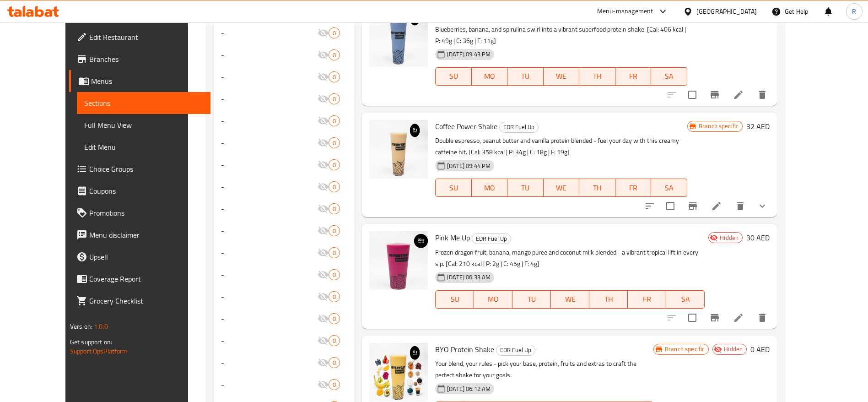
scroll to position [664, 0]
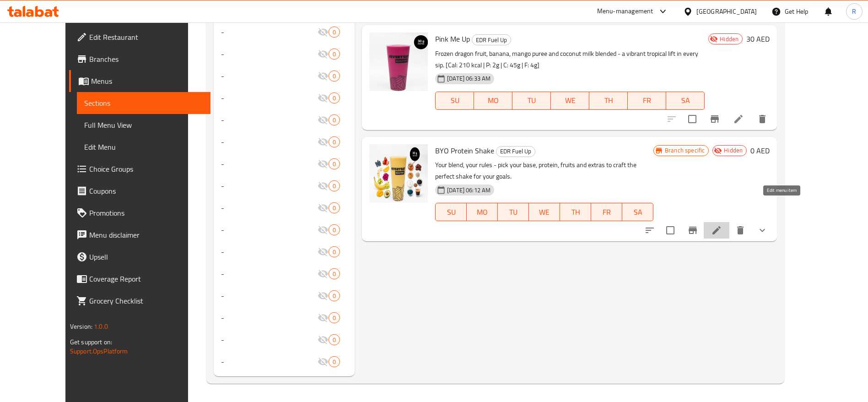
click at [722, 225] on icon at bounding box center [716, 230] width 11 height 11
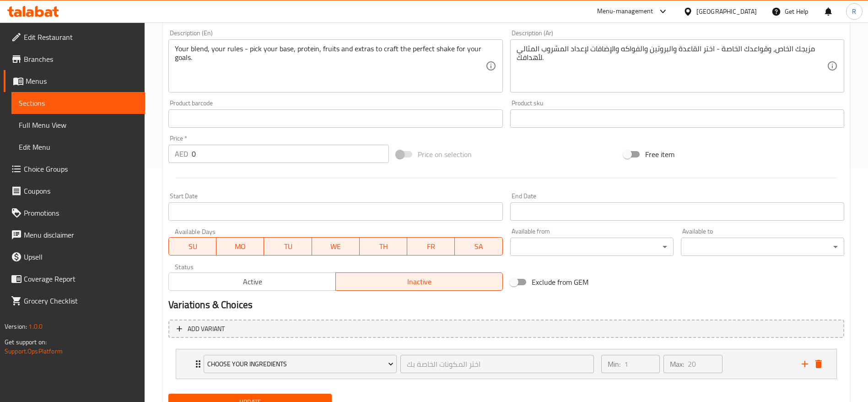
scroll to position [234, 0]
click at [301, 283] on span "Active" at bounding box center [252, 280] width 160 height 13
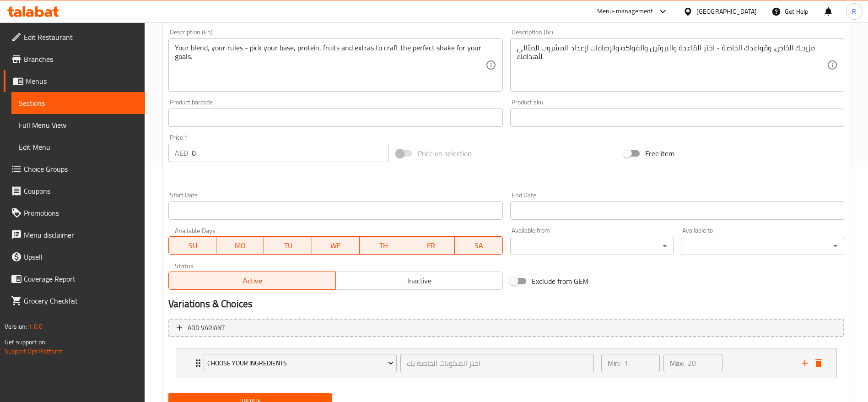
scroll to position [273, 0]
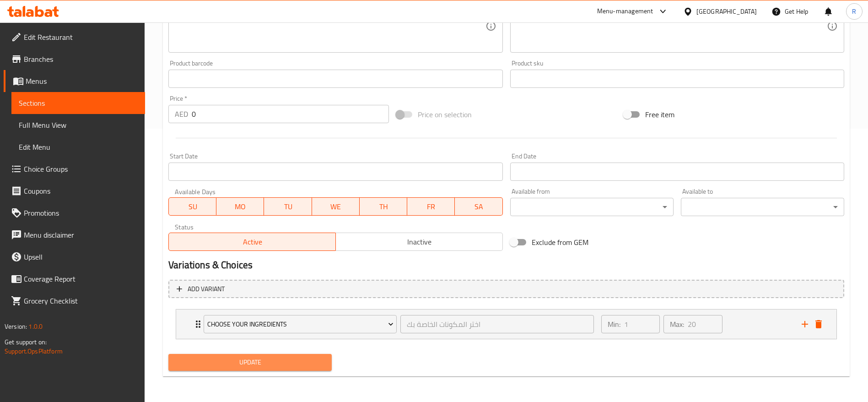
click at [276, 355] on button "Update" at bounding box center [249, 362] width 163 height 17
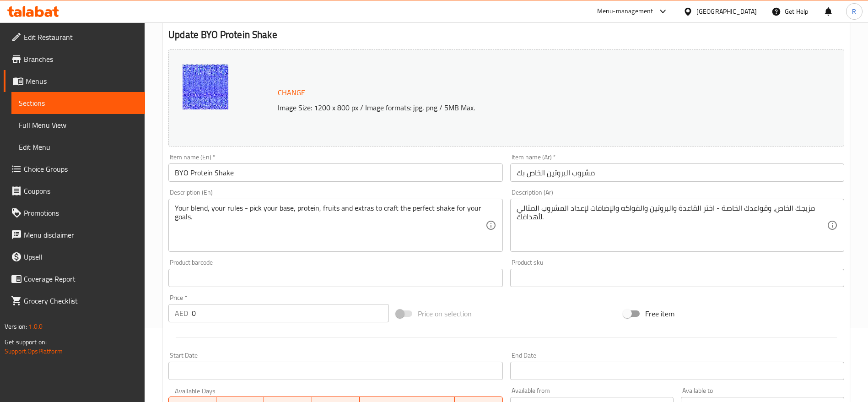
scroll to position [14, 0]
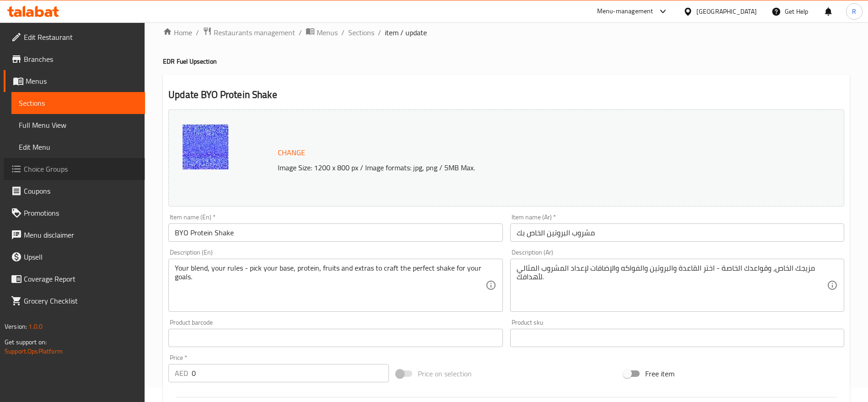
click at [43, 170] on span "Choice Groups" at bounding box center [81, 168] width 114 height 11
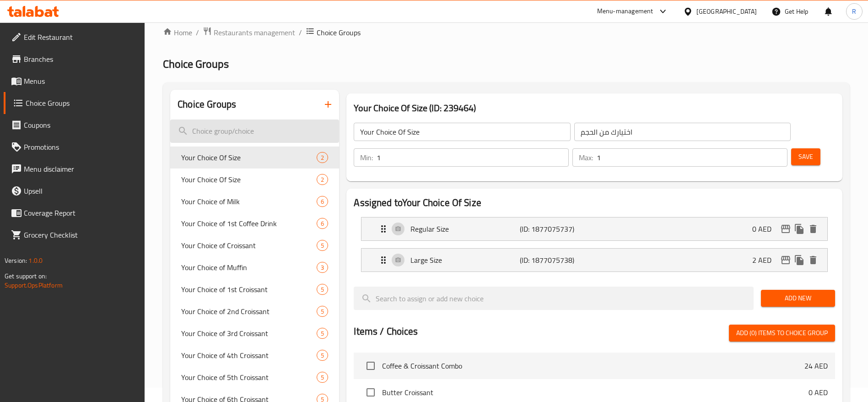
click at [264, 124] on input "search" at bounding box center [254, 130] width 169 height 23
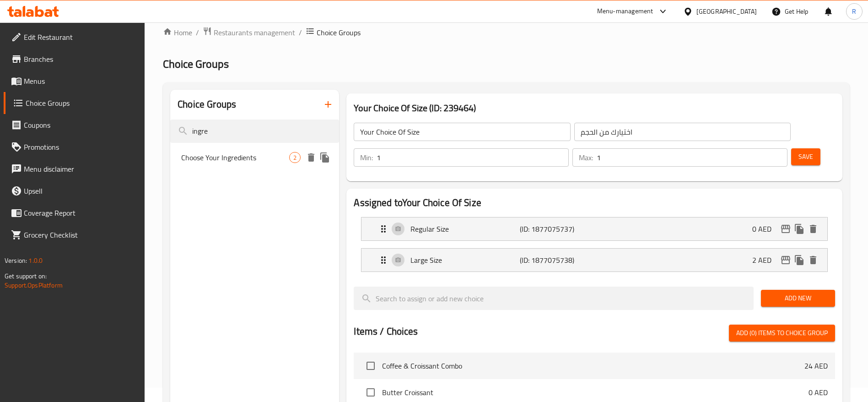
type input "ingre"
click at [258, 158] on span "Choose Your Ingredients" at bounding box center [235, 157] width 108 height 11
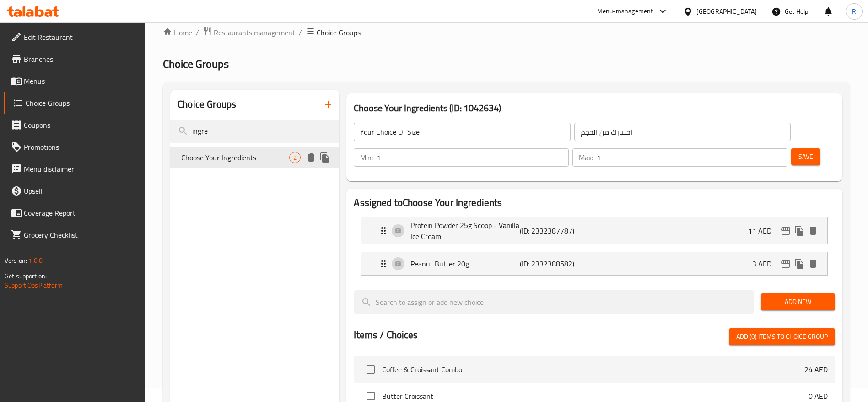
type input "Choose Your Ingredients"
type input "اختر المكونات الخاصة بك"
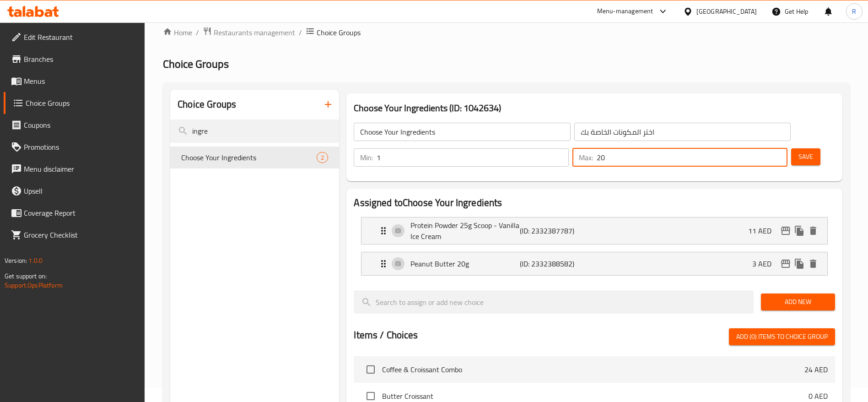
click at [756, 148] on input "20" at bounding box center [692, 157] width 191 height 18
click at [798, 151] on span "Save" at bounding box center [805, 156] width 15 height 11
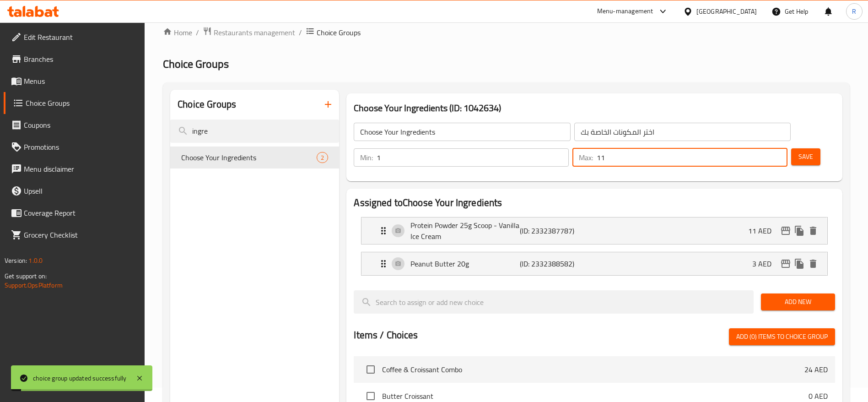
click at [761, 148] on input "11" at bounding box center [692, 157] width 191 height 18
click at [761, 148] on input "12" at bounding box center [692, 157] width 191 height 18
type input "1"
type input "0"
click at [798, 151] on span "Save" at bounding box center [805, 156] width 15 height 11
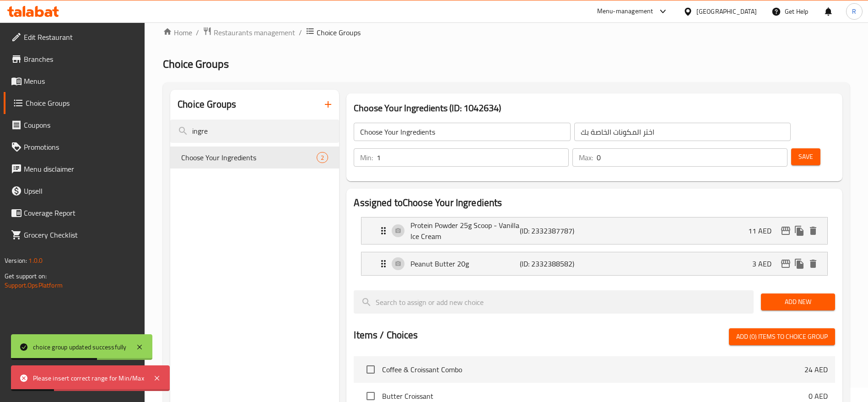
click at [757, 148] on input "0" at bounding box center [692, 157] width 191 height 18
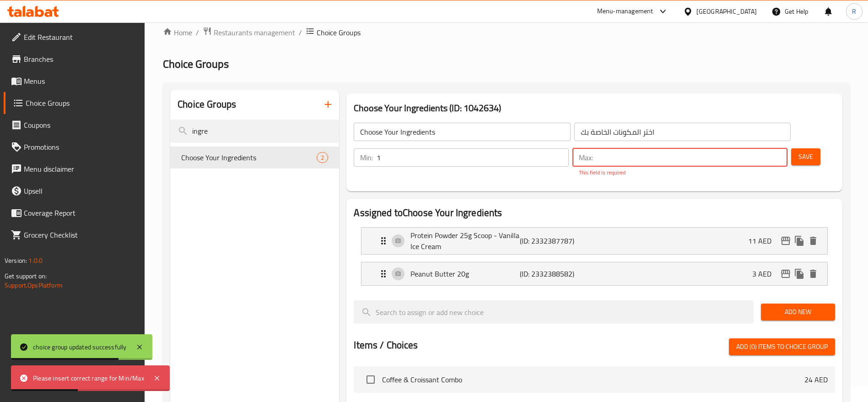
type input "1"
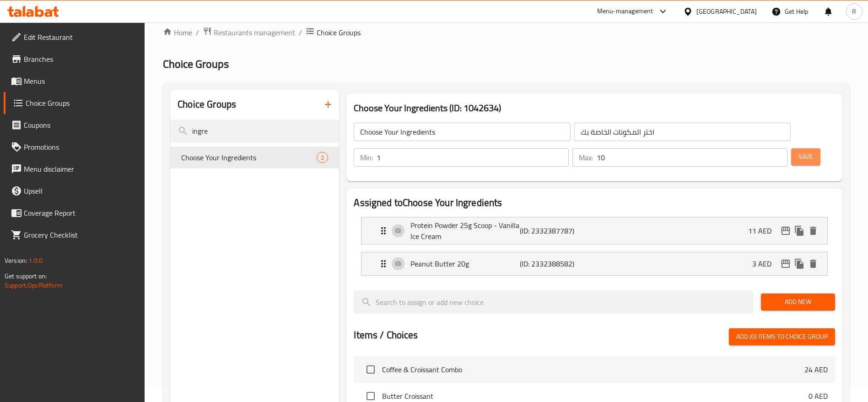
click at [803, 148] on button "Save" at bounding box center [805, 156] width 29 height 17
click at [761, 148] on input "11" at bounding box center [692, 157] width 191 height 18
click at [761, 148] on input "12" at bounding box center [692, 157] width 191 height 18
click at [761, 148] on input "13" at bounding box center [692, 157] width 191 height 18
click at [761, 148] on input "14" at bounding box center [692, 157] width 191 height 18
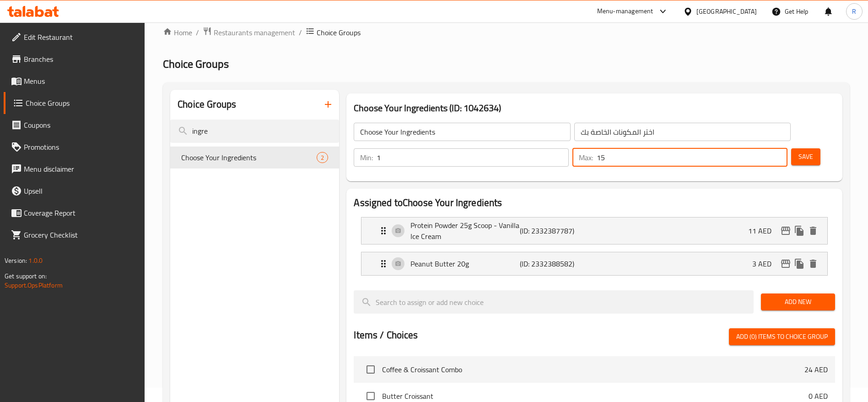
click at [761, 148] on input "15" at bounding box center [692, 157] width 191 height 18
drag, startPoint x: 761, startPoint y: 129, endPoint x: 795, endPoint y: 134, distance: 34.4
type input "7"
click at [787, 148] on input "7" at bounding box center [692, 157] width 191 height 18
type input "15"
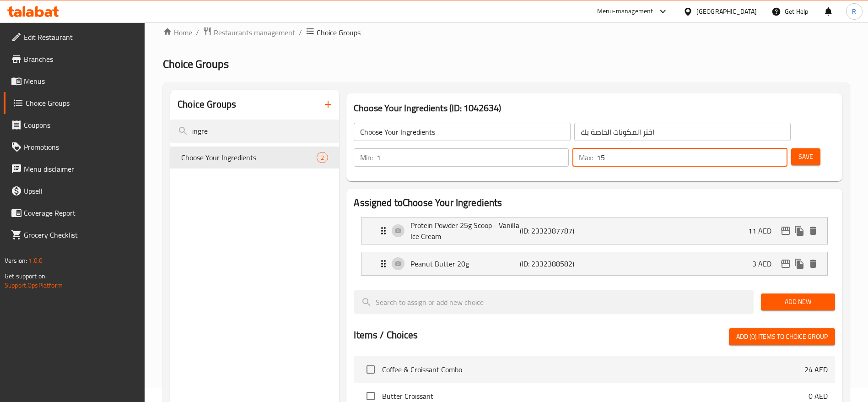
click at [791, 148] on button "Save" at bounding box center [805, 156] width 29 height 17
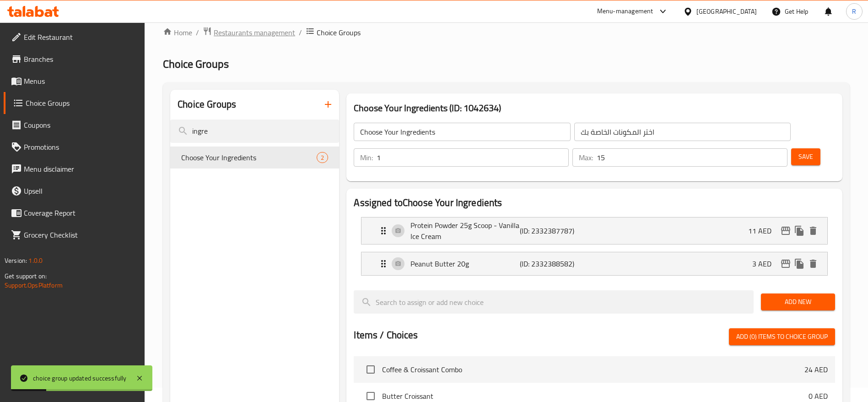
click at [278, 35] on span "Restaurants management" at bounding box center [254, 32] width 81 height 11
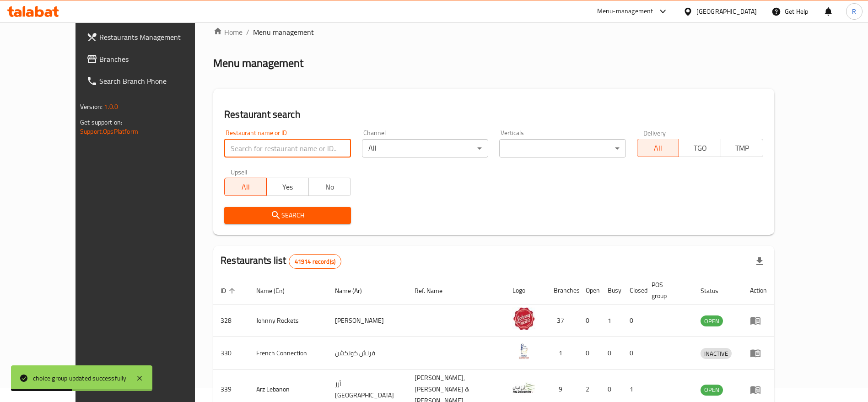
click at [263, 142] on input "search" at bounding box center [287, 148] width 126 height 18
type input "everyday roastery"
click button "Search" at bounding box center [287, 215] width 126 height 17
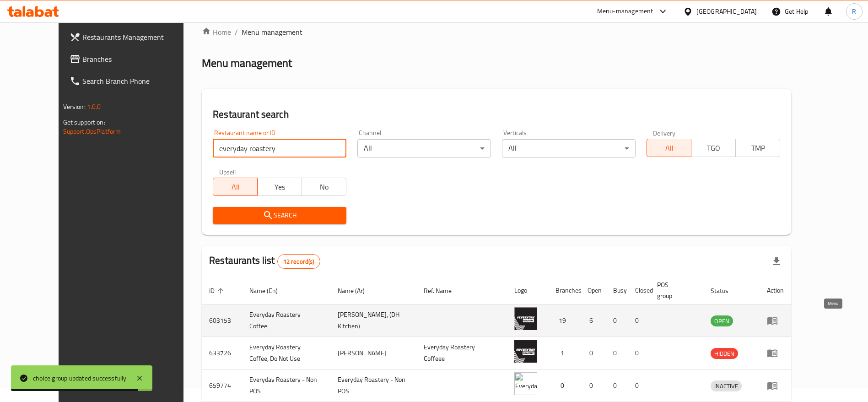
click at [784, 316] on link "enhanced table" at bounding box center [775, 320] width 17 height 11
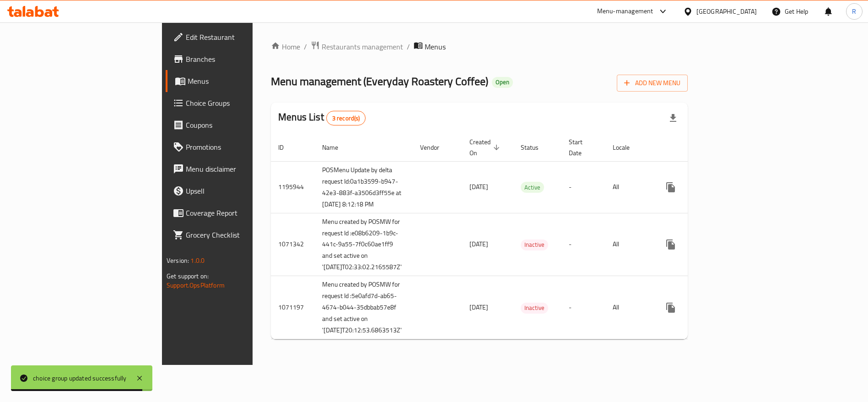
scroll to position [10, 0]
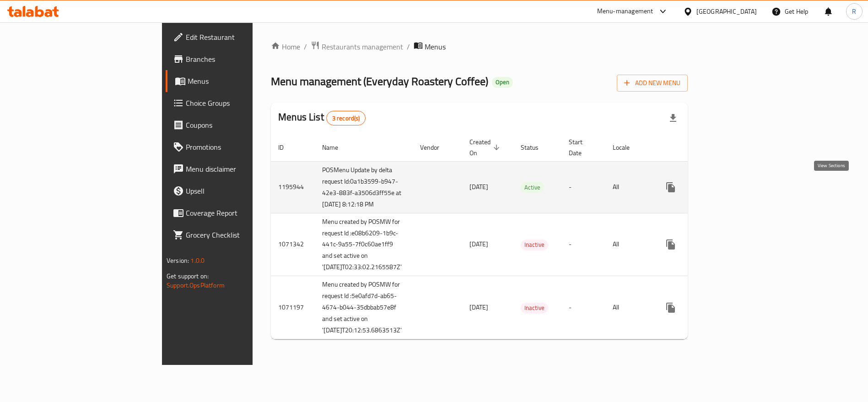
click at [742, 182] on icon "enhanced table" at bounding box center [736, 187] width 11 height 11
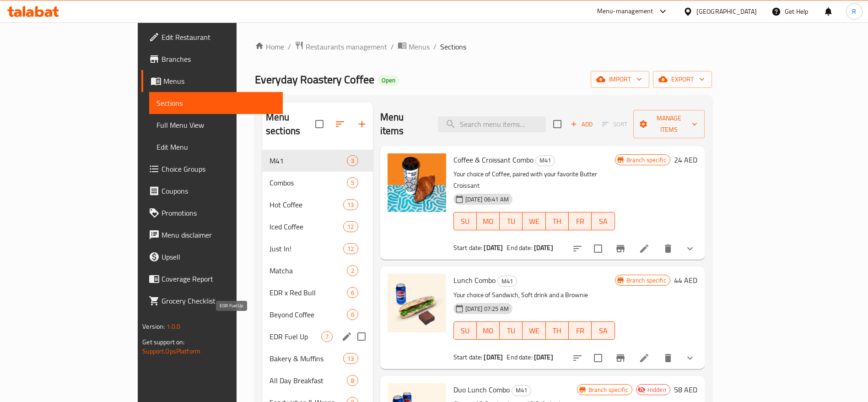
click at [269, 331] on span "EDR Fuel Up" at bounding box center [295, 336] width 52 height 11
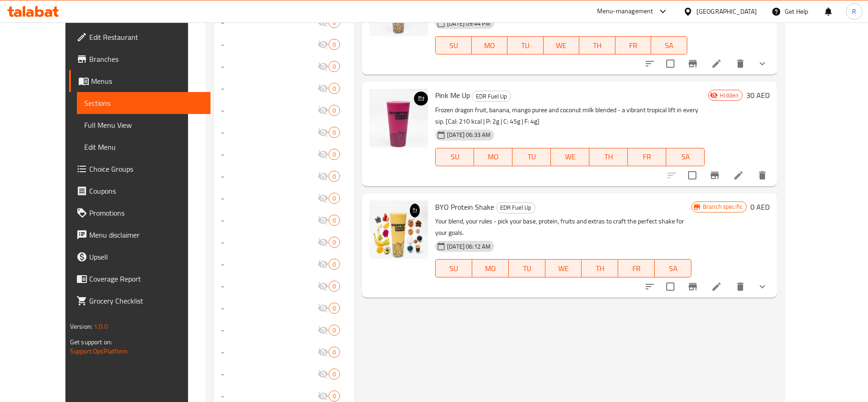
scroll to position [636, 0]
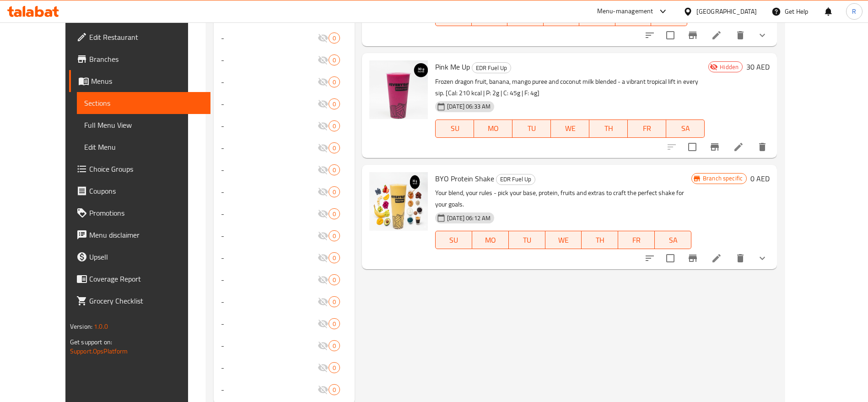
click at [722, 253] on icon at bounding box center [716, 258] width 11 height 11
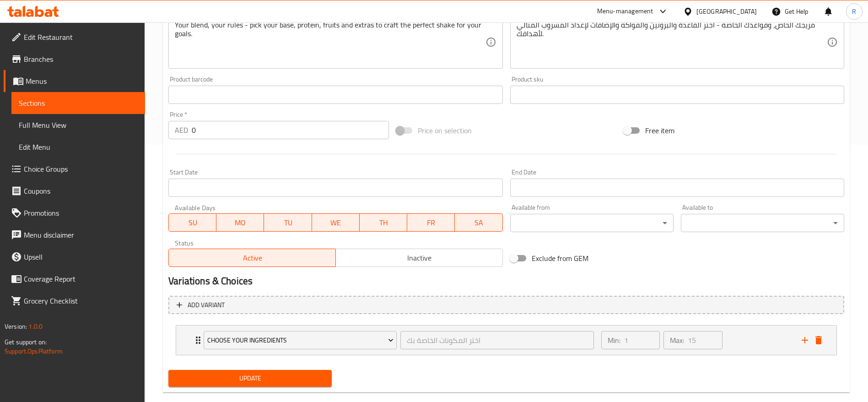
scroll to position [273, 0]
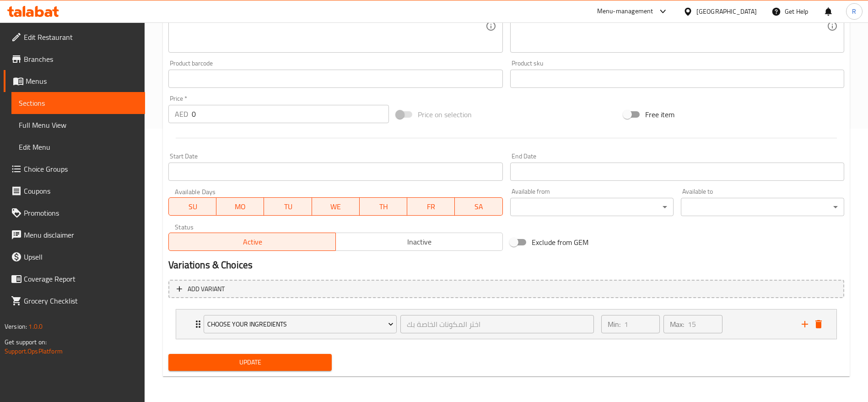
click at [462, 253] on div "Status Active Inactive" at bounding box center [335, 237] width 341 height 35
click at [441, 243] on span "Inactive" at bounding box center [419, 241] width 160 height 13
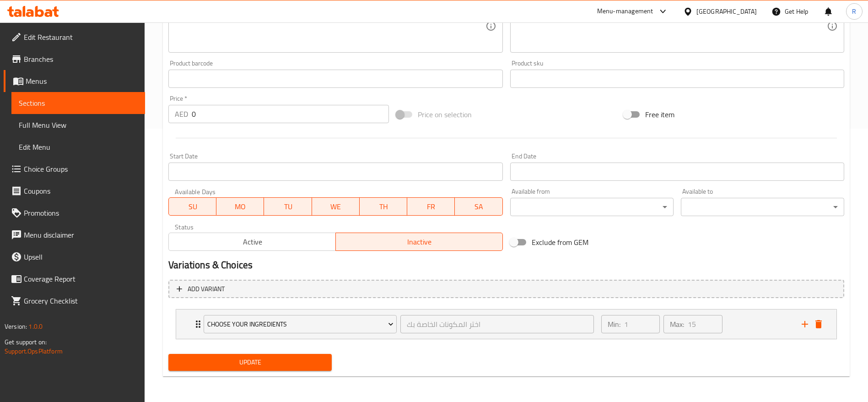
click at [287, 363] on span "Update" at bounding box center [250, 361] width 149 height 11
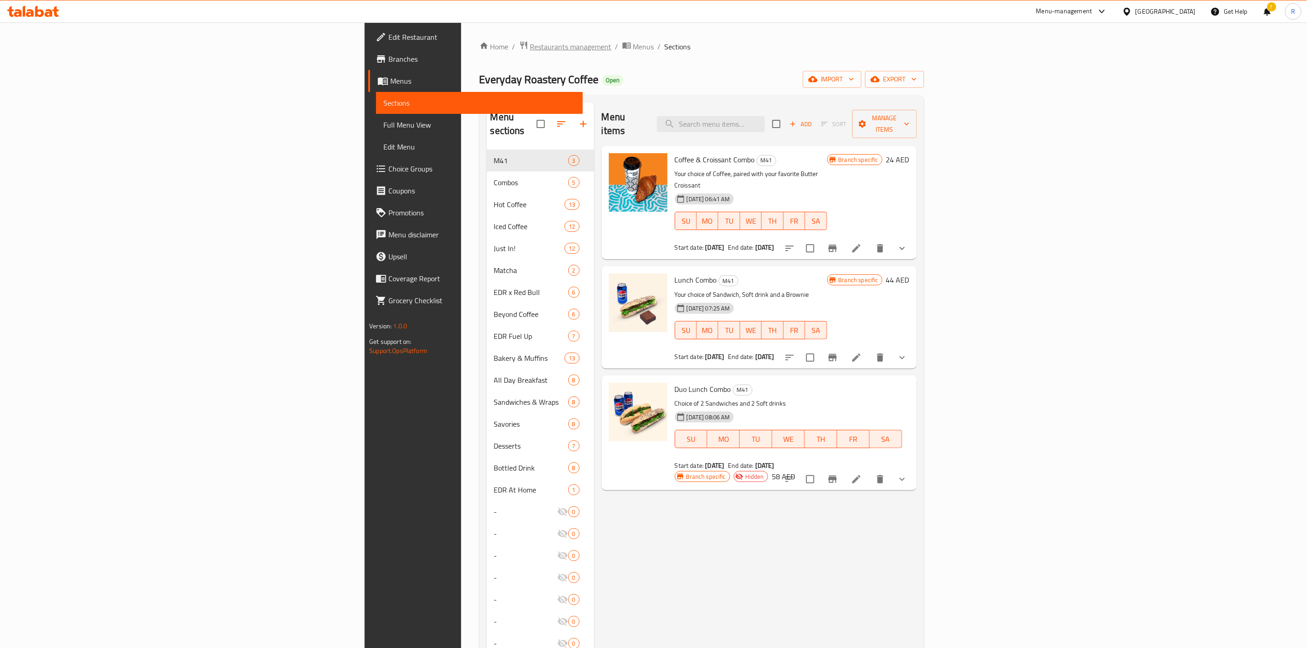
click at [530, 41] on span "Restaurants management" at bounding box center [570, 46] width 81 height 11
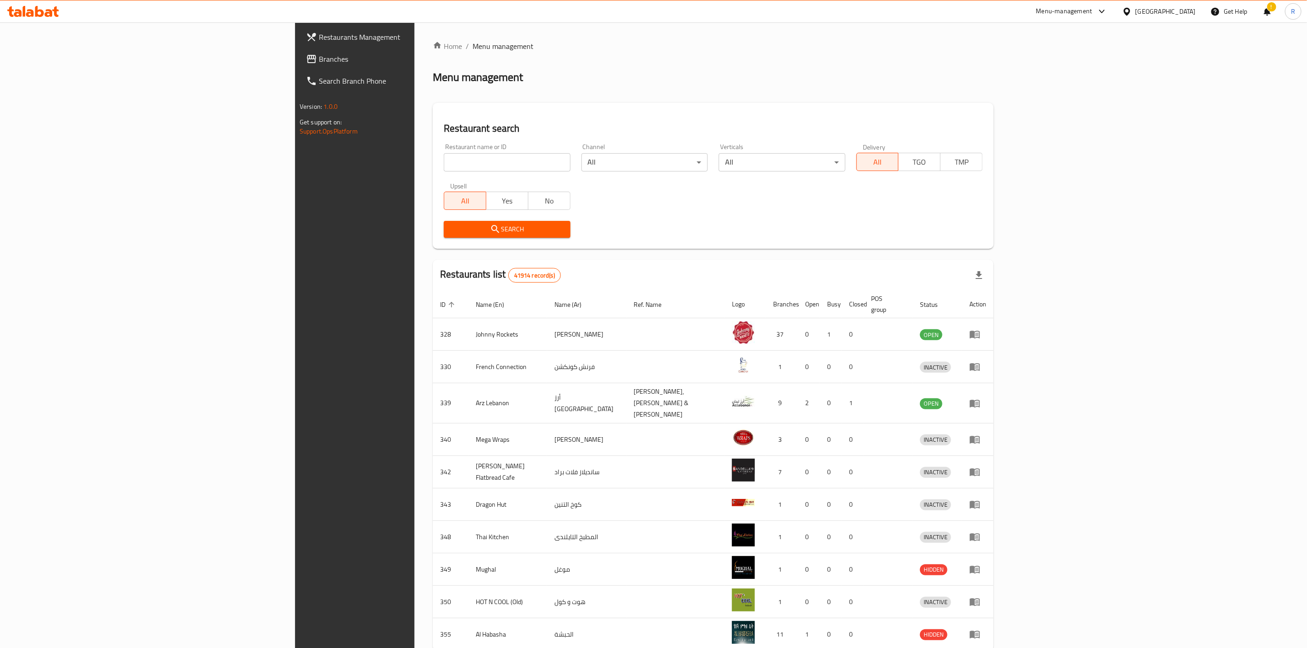
click at [444, 165] on input "search" at bounding box center [507, 162] width 126 height 18
type input "everyday roastery"
click button "Search" at bounding box center [507, 229] width 126 height 17
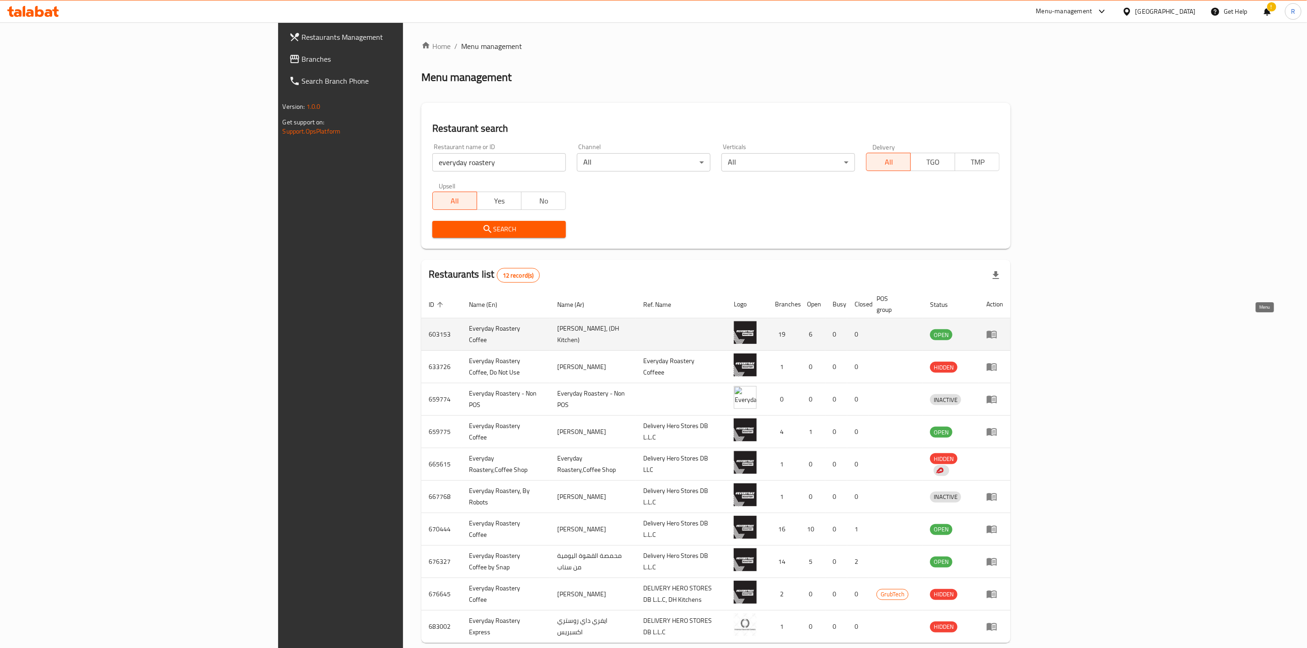
click at [1003, 329] on link "enhanced table" at bounding box center [994, 334] width 17 height 11
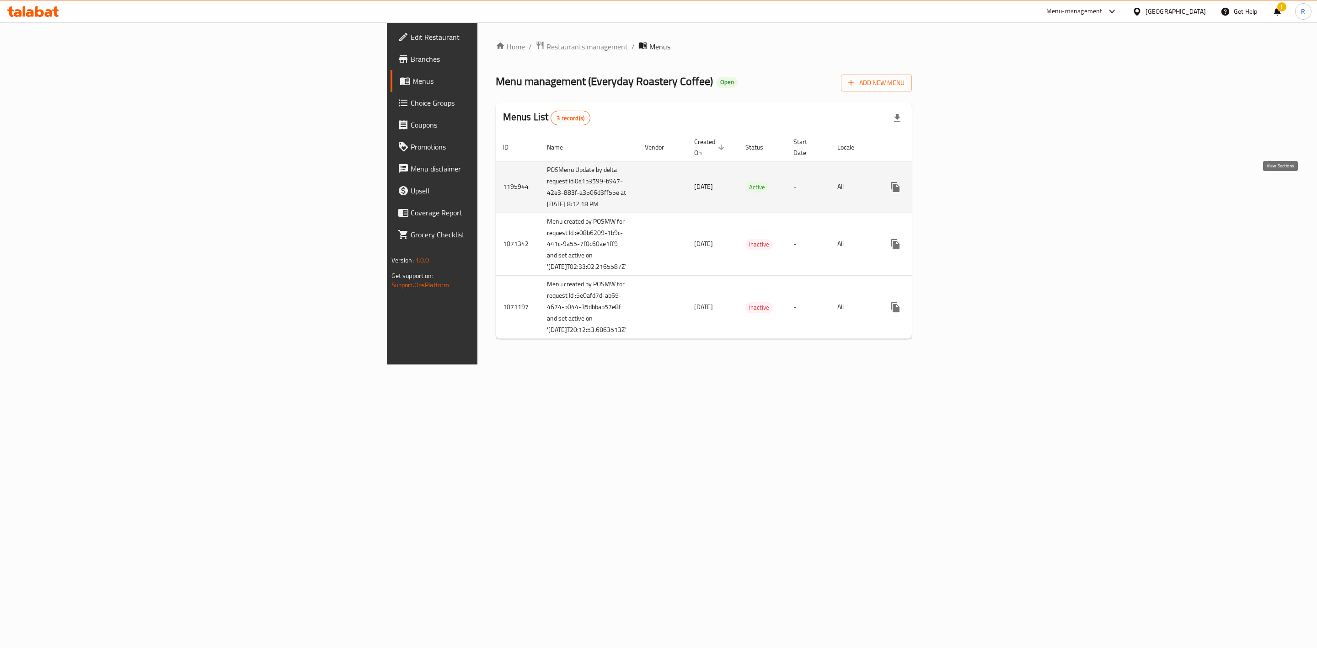
click at [967, 187] on icon "enhanced table" at bounding box center [961, 187] width 11 height 11
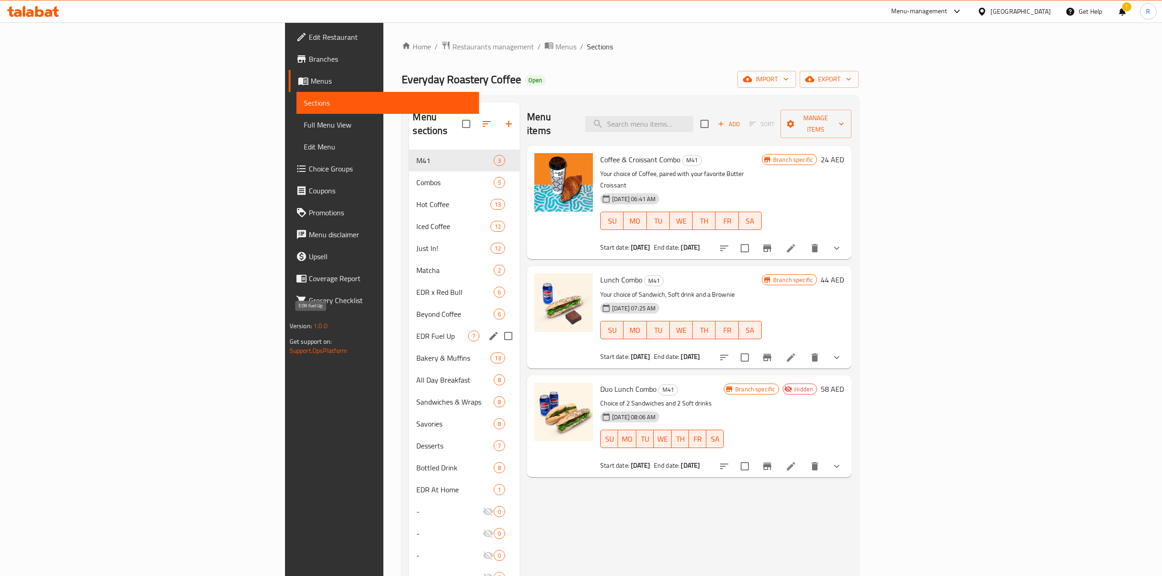
click at [416, 331] on span "EDR Fuel Up" at bounding box center [442, 336] width 52 height 11
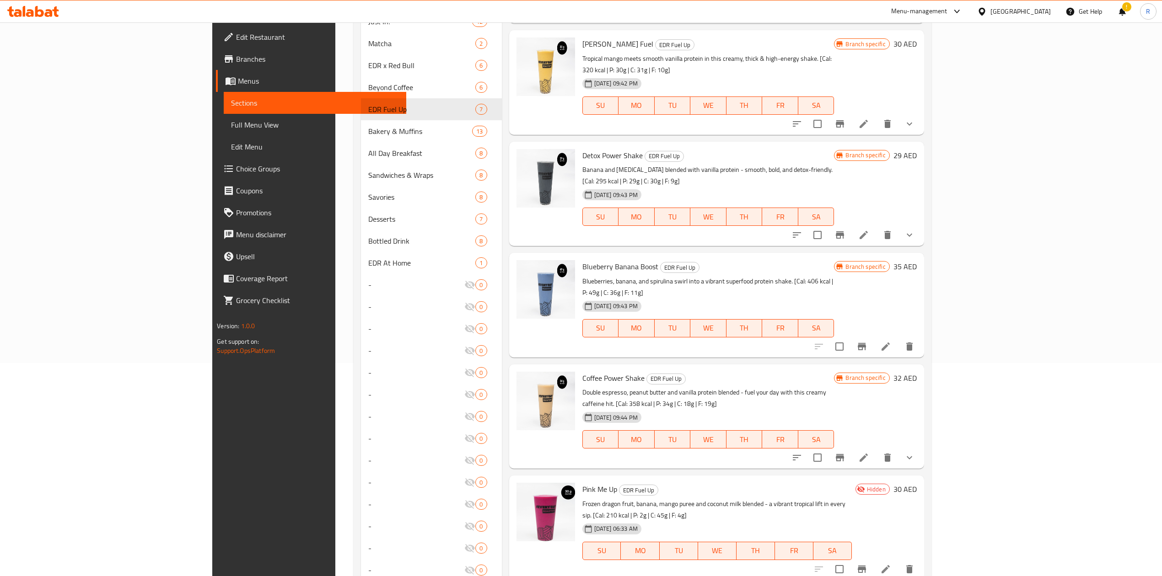
scroll to position [288, 0]
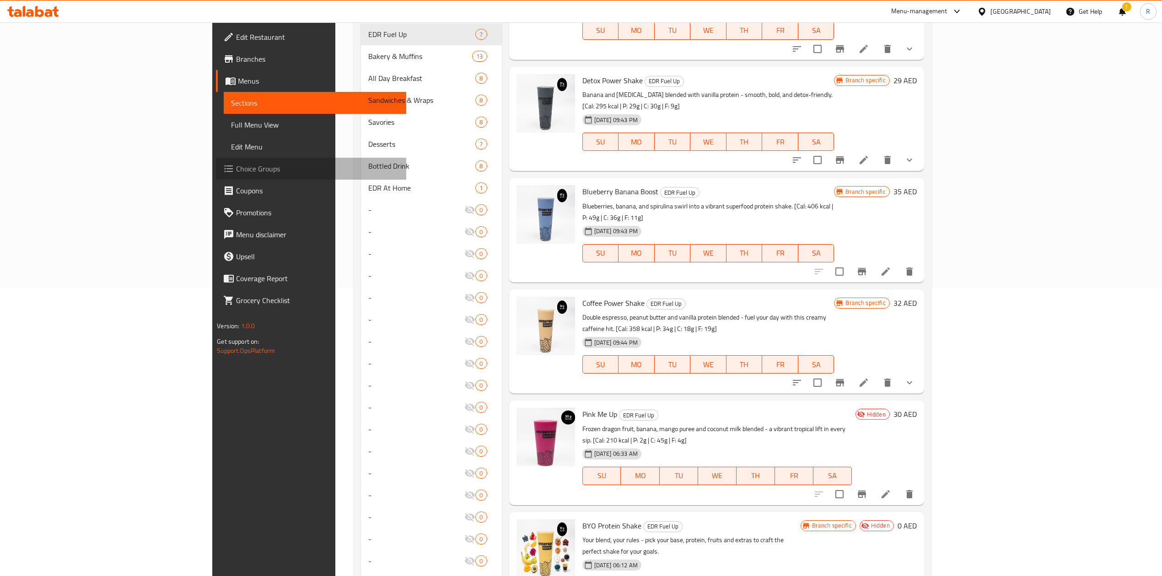
click at [236, 172] on span "Choice Groups" at bounding box center [317, 168] width 163 height 11
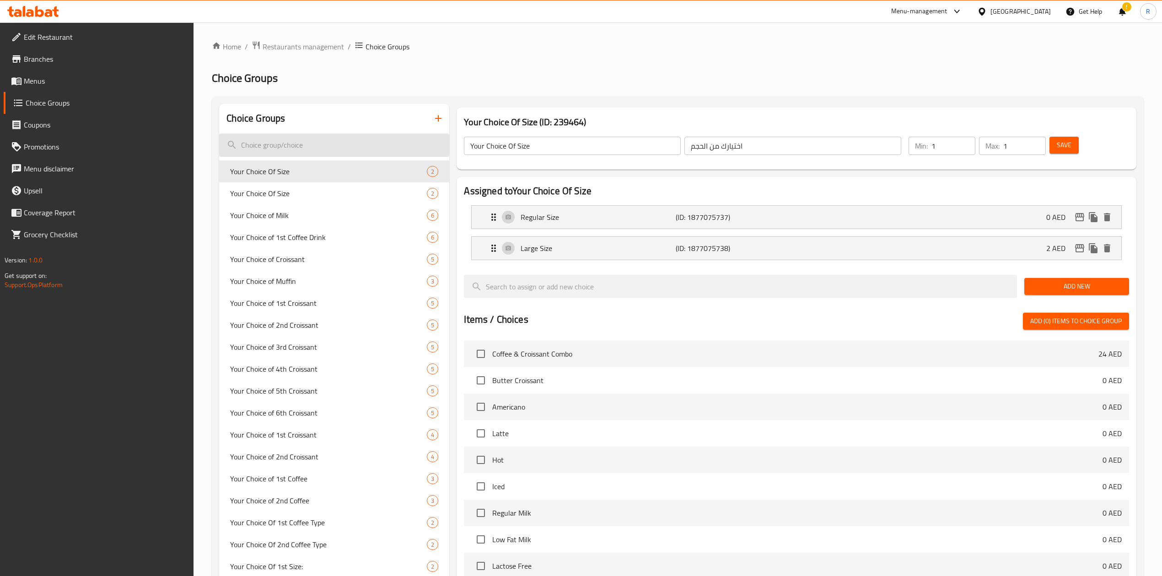
click at [286, 150] on input "search" at bounding box center [334, 145] width 230 height 23
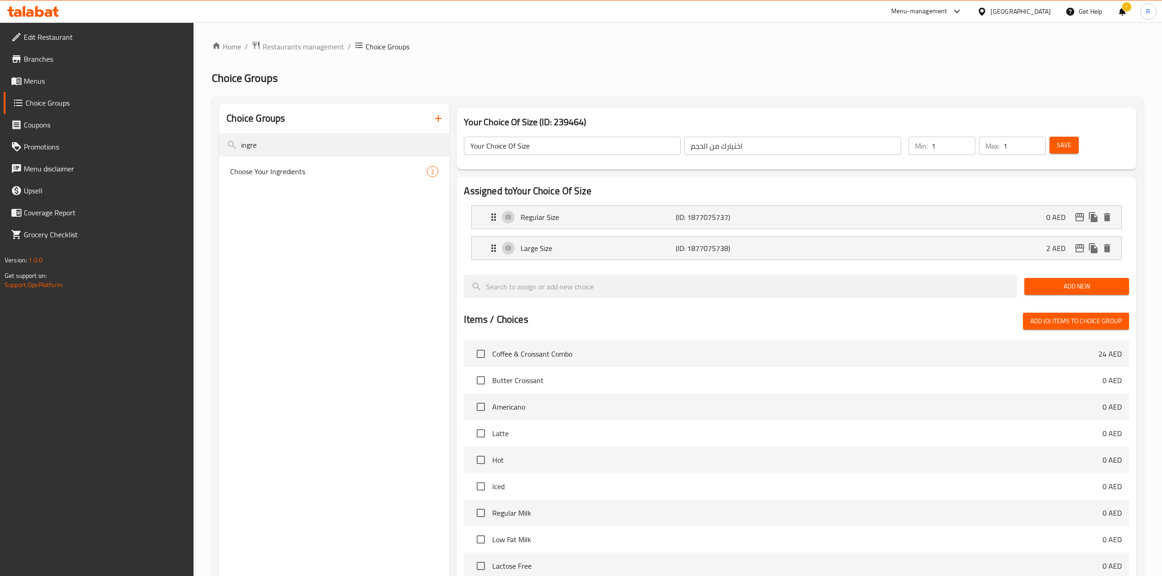
type input "ingre"
click at [293, 174] on span "Choose Your Ingredients" at bounding box center [314, 171] width 169 height 11
type input "Choose Your Ingredients"
type input "اختر المكونات الخاصة بك"
type input "15"
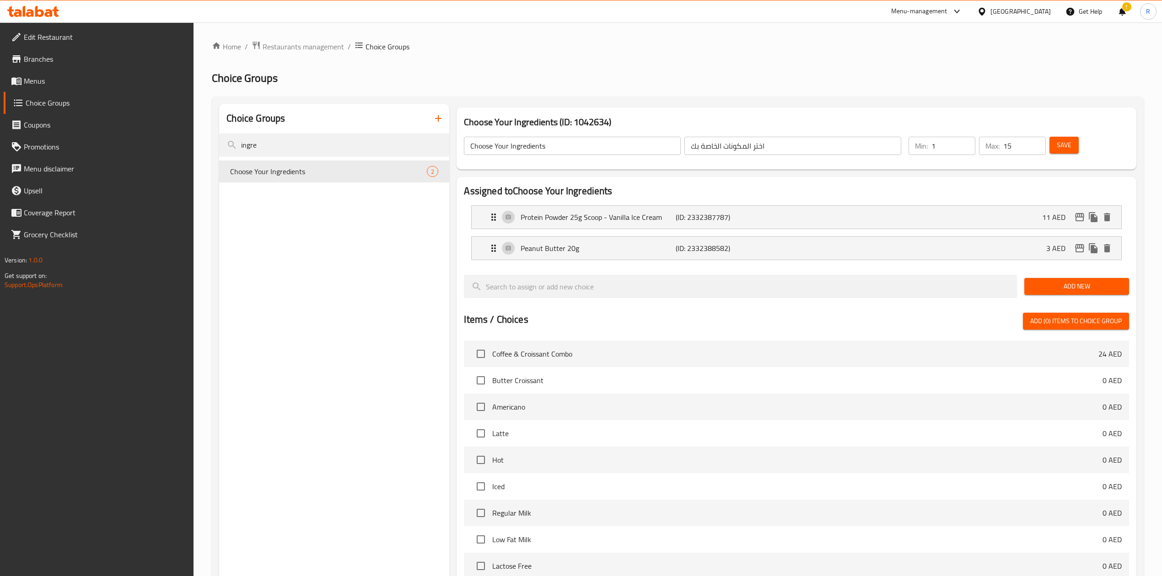
click at [1082, 283] on span "Add New" at bounding box center [1077, 286] width 90 height 11
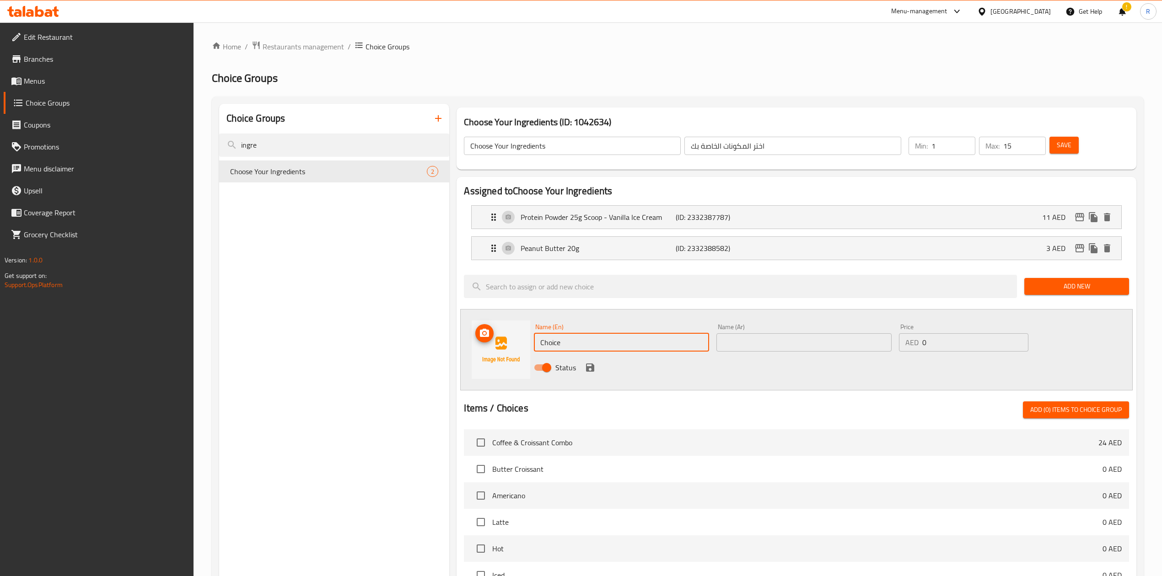
drag, startPoint x: 570, startPoint y: 350, endPoint x: 470, endPoint y: 344, distance: 99.9
click at [470, 344] on div "Name (En) Choice Name (En) Name (Ar) Name (Ar) Price AED 0 Price Status" at bounding box center [796, 349] width 672 height 81
drag, startPoint x: 565, startPoint y: 342, endPoint x: 460, endPoint y: 341, distance: 105.7
click at [460, 341] on div "Name (En) blue Name (En) Name (Ar) Name (Ar) Price AED 0 Price Status" at bounding box center [796, 349] width 672 height 81
click at [577, 345] on input "blue" at bounding box center [621, 342] width 175 height 18
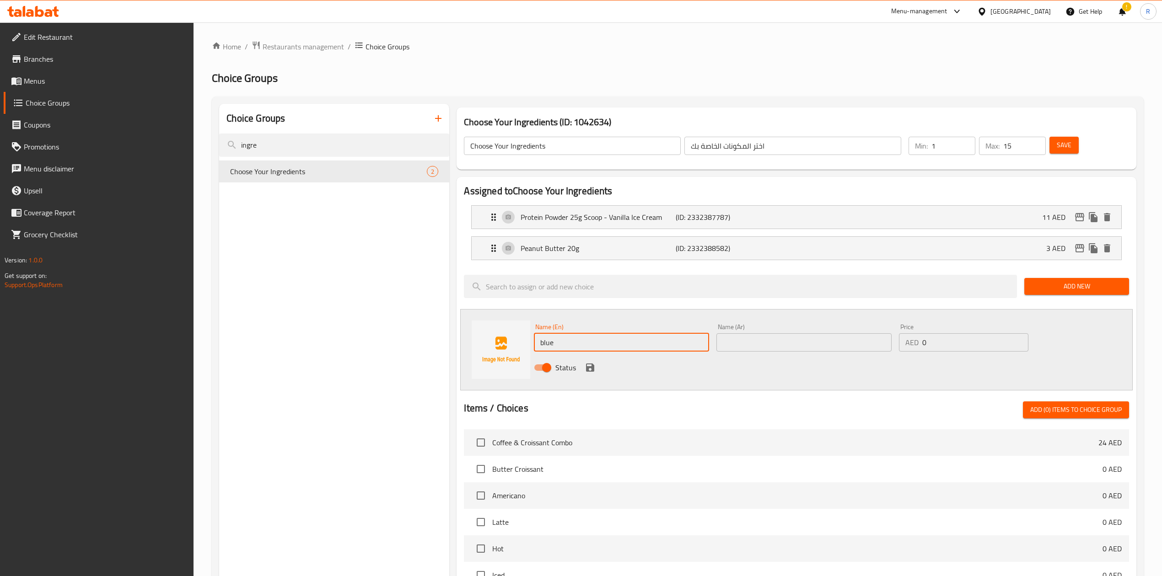
drag, startPoint x: 577, startPoint y: 345, endPoint x: 441, endPoint y: 315, distance: 139.6
click at [441, 315] on div "Choice Groups ingre Choose Your Ingredients 2 Choose Your Ingredients (ID: 1042…" at bounding box center [679, 475] width 921 height 743
paste input "Blueberries 20g"
type input "Blueberries 20g"
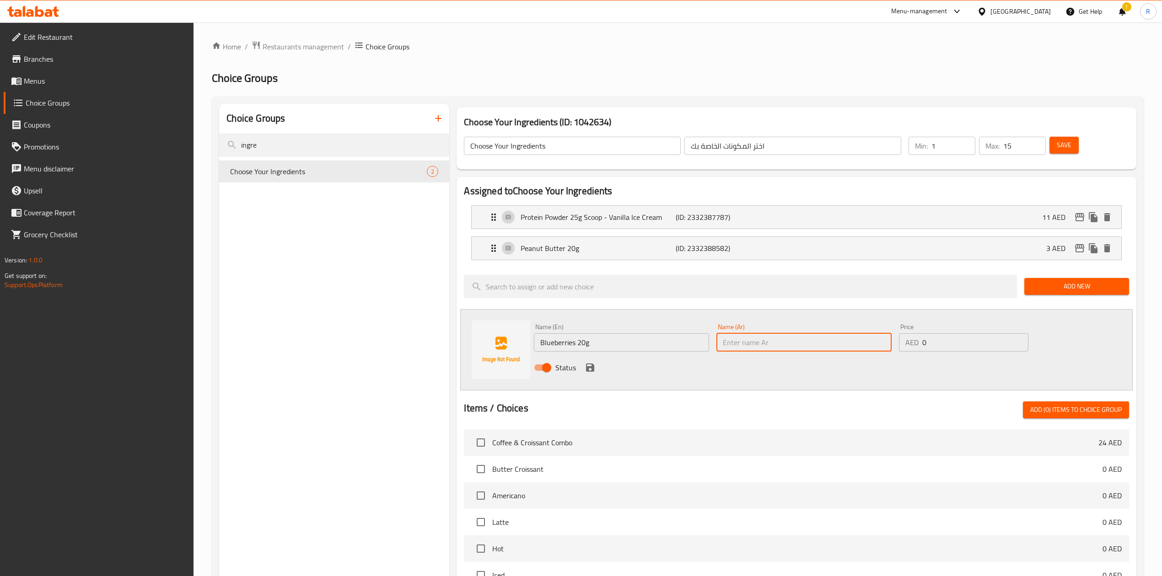
click at [808, 341] on input "text" at bounding box center [803, 342] width 175 height 18
paste input "Blueberries 20g"
drag, startPoint x: 807, startPoint y: 346, endPoint x: 582, endPoint y: 319, distance: 226.3
click at [582, 319] on div "Name (En) Blueberries 20g Name (En) Name (Ar) Blueberries 20g Name (Ar) Price A…" at bounding box center [796, 349] width 672 height 81
paste input "التوت الأزرق 20 جرام"
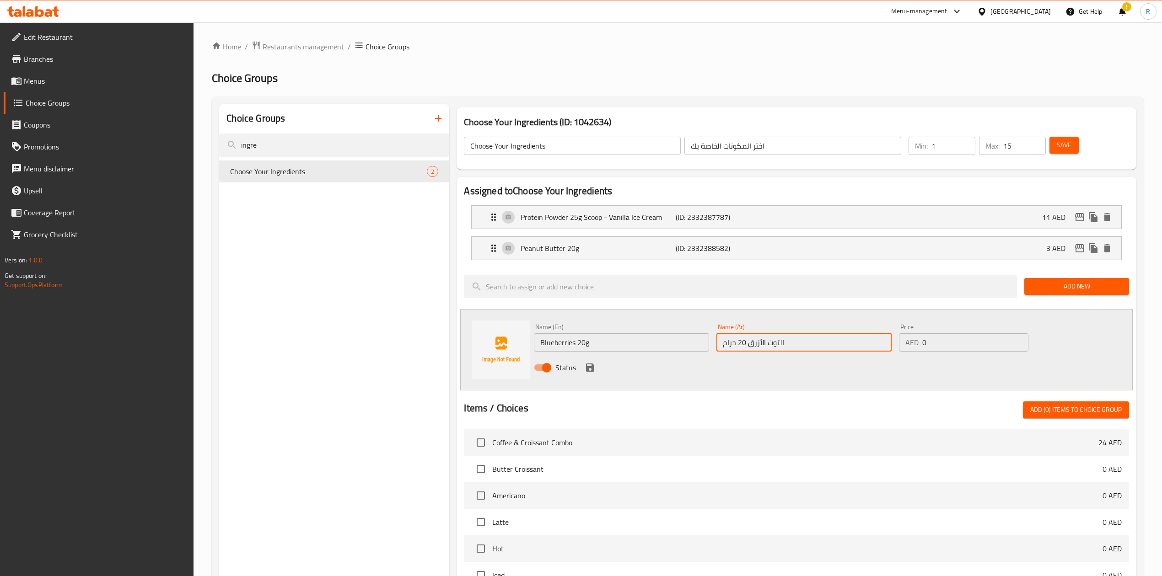
type input "التوت الأزرق 20 جرام"
click at [948, 344] on input "0" at bounding box center [975, 342] width 106 height 18
type input "6"
click at [588, 368] on icon "save" at bounding box center [590, 368] width 8 height 8
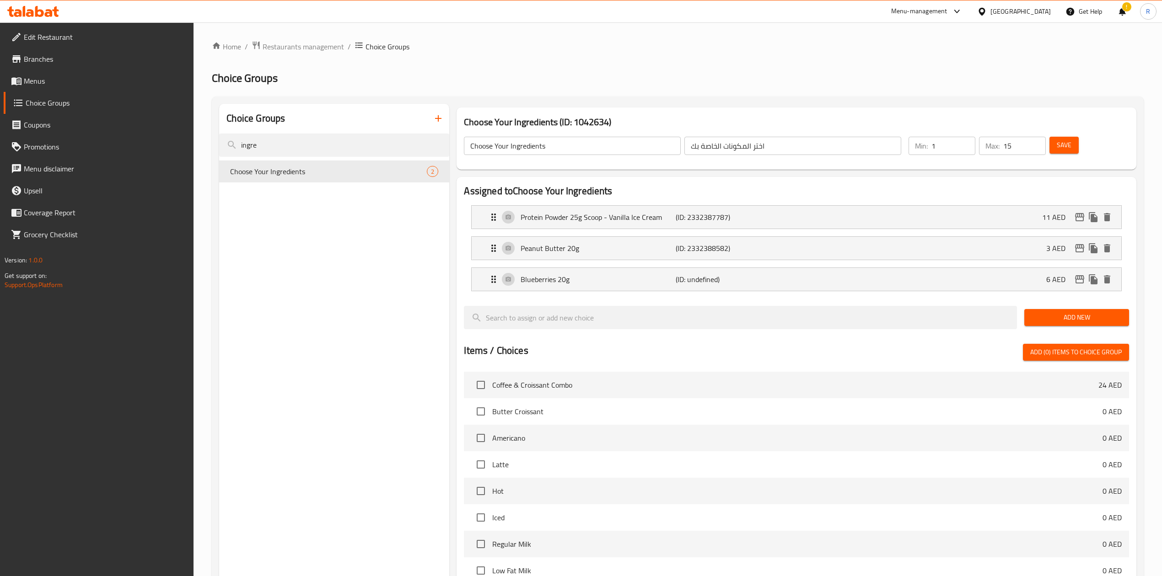
click at [1052, 320] on span "Add New" at bounding box center [1077, 317] width 90 height 11
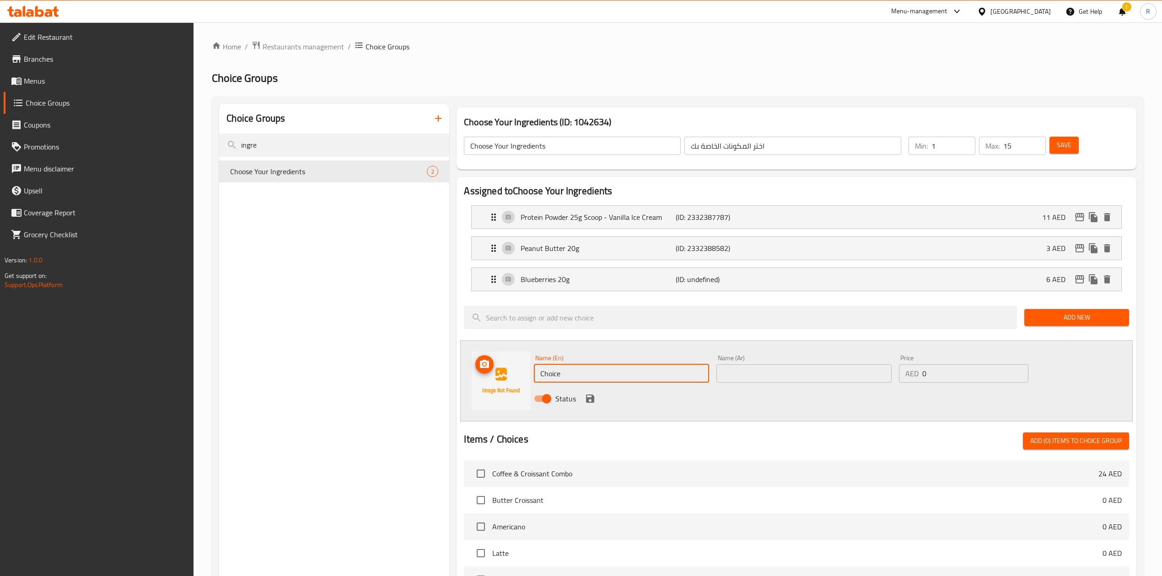
drag, startPoint x: 627, startPoint y: 379, endPoint x: 436, endPoint y: 361, distance: 191.2
click at [436, 361] on div "Choice Groups ingre Choose Your Ingredients 2 Choose Your Ingredients (ID: 1042…" at bounding box center [679, 491] width 921 height 774
paste input "Strawberries 20g"
type input "Strawberries 20g"
click at [739, 378] on input "text" at bounding box center [803, 374] width 175 height 18
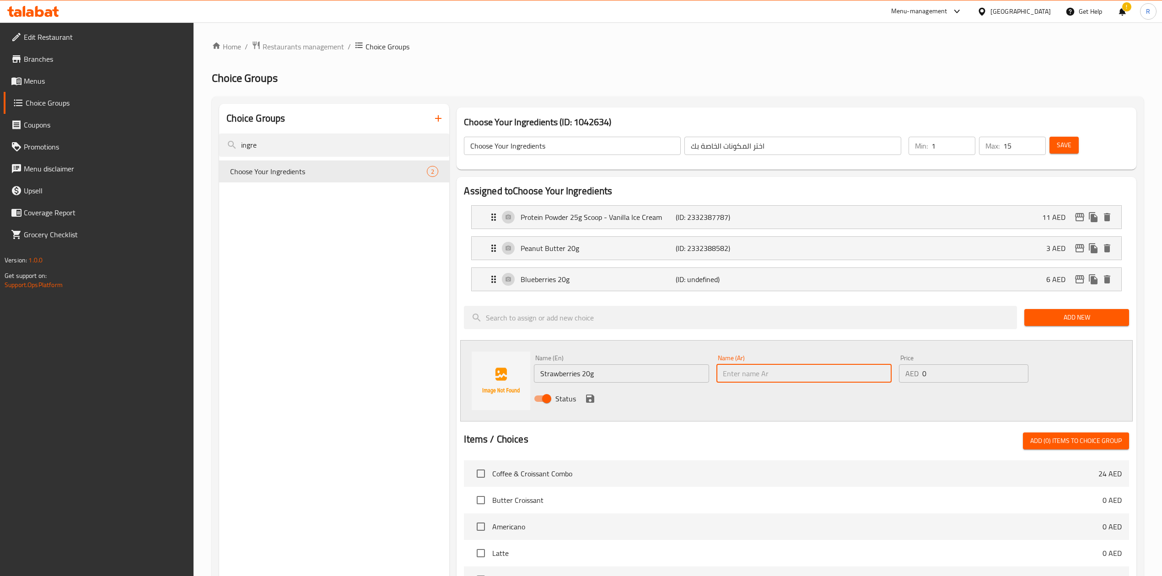
paste input "الفراولة 20 جرام"
type input "الفراولة 20 جرام"
click at [941, 372] on input "0" at bounding box center [975, 374] width 106 height 18
type input "4"
click at [590, 399] on icon "save" at bounding box center [590, 399] width 8 height 8
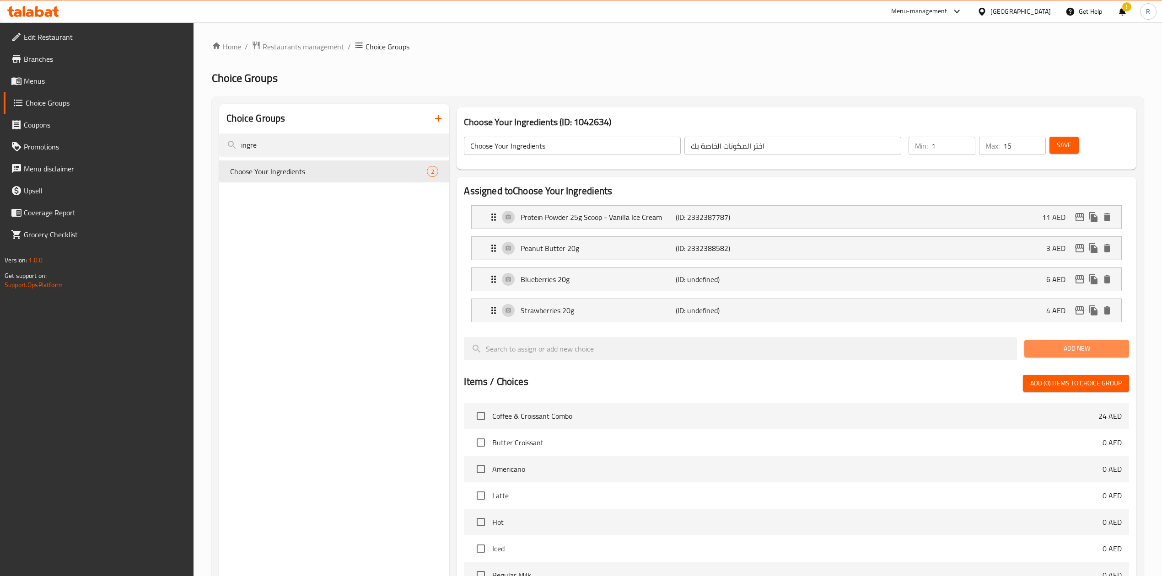
click at [1073, 350] on span "Add New" at bounding box center [1077, 348] width 90 height 11
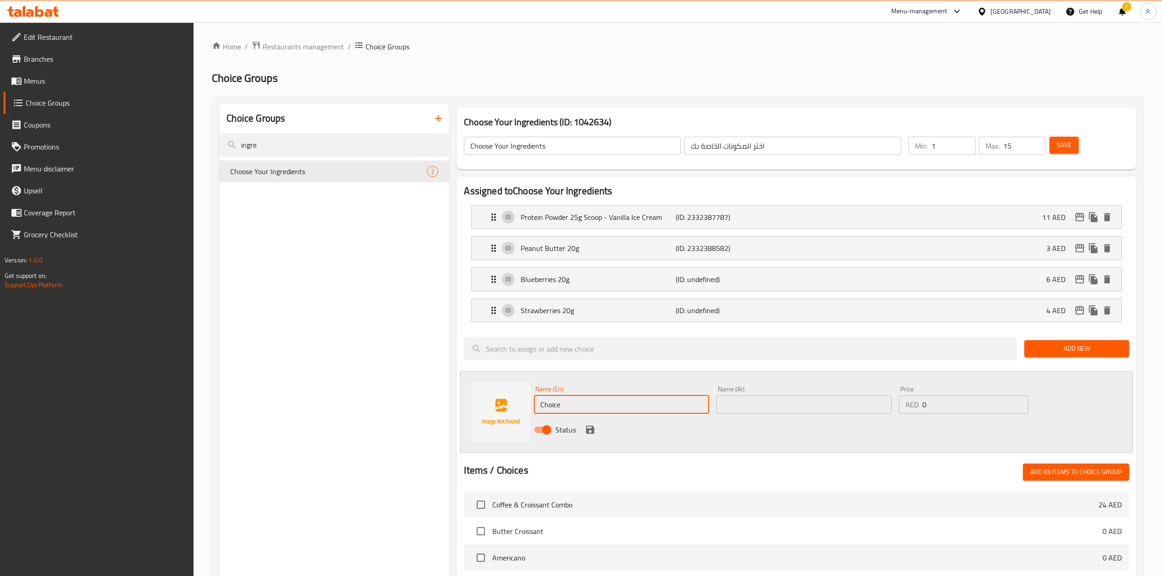
drag, startPoint x: 573, startPoint y: 404, endPoint x: 500, endPoint y: 377, distance: 77.6
click at [500, 377] on div "Name (En) Choice Name (En) Name (Ar) Name (Ar) Price AED 0 Price Status" at bounding box center [796, 411] width 672 height 81
paste input "Mango Chunks 20g"
type input "Mango Chunks 20g"
click at [736, 406] on input "text" at bounding box center [803, 405] width 175 height 18
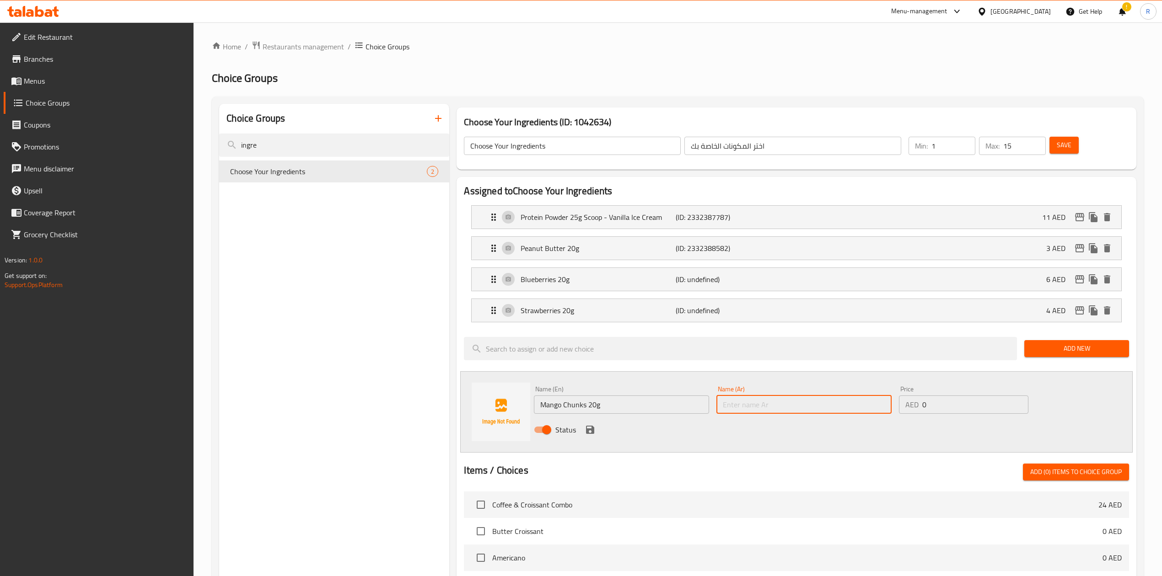
paste input "قطع المانجو 20 جرام"
type input "قطع المانجو 20 جرام"
click at [964, 403] on input "0" at bounding box center [975, 405] width 106 height 18
type input "6"
click at [588, 427] on icon "save" at bounding box center [590, 430] width 8 height 8
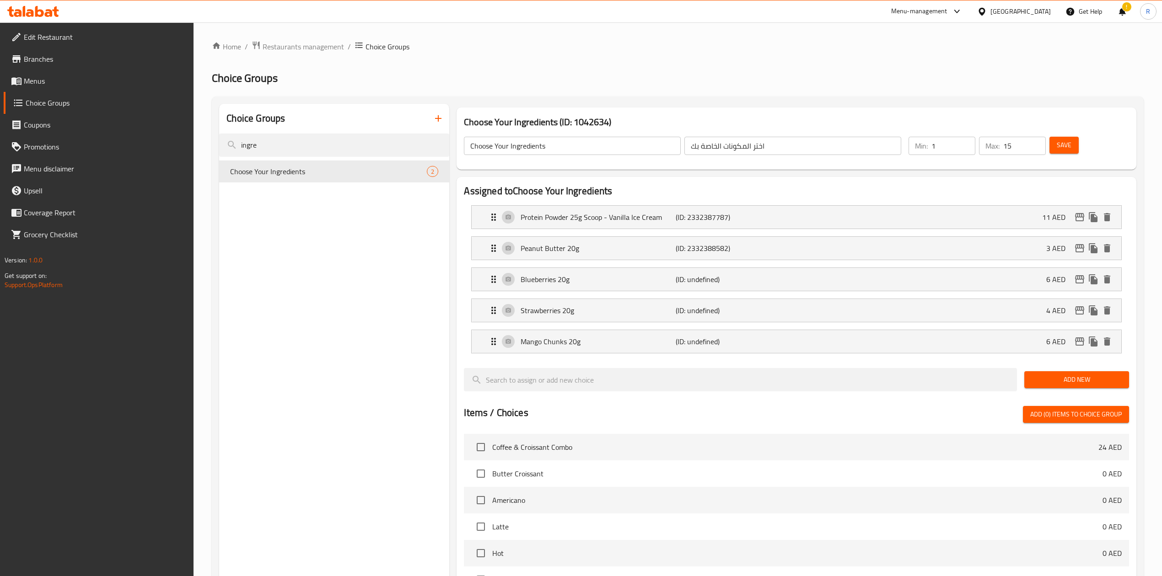
click at [1061, 381] on span "Add New" at bounding box center [1077, 379] width 90 height 11
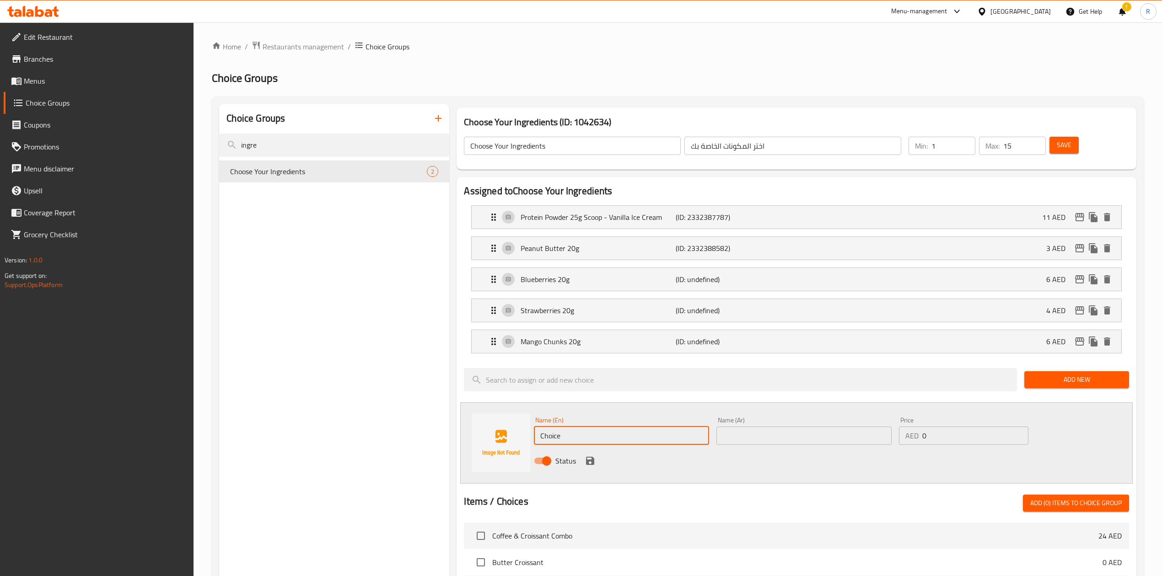
drag, startPoint x: 568, startPoint y: 436, endPoint x: 456, endPoint y: 392, distance: 120.1
click at [457, 392] on div "Assigned to Choose Your Ingredients Protein Powder 25g Scoop - Vanilla Ice Crea…" at bounding box center [796, 524] width 679 height 695
paste input "Banana 20g"
type input "Banana 20g"
click at [768, 433] on input "text" at bounding box center [803, 436] width 175 height 18
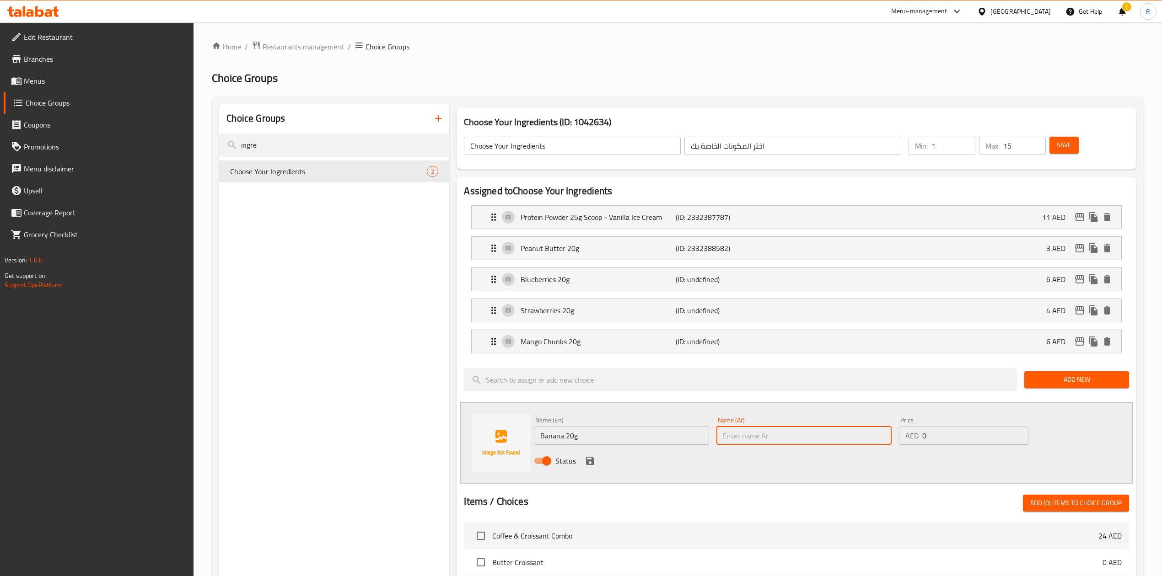
paste input "موز 20 جرام"
type input "موز 20 جرام"
click at [945, 431] on input "0" at bounding box center [975, 436] width 106 height 18
type input "3"
click at [591, 460] on icon "save" at bounding box center [590, 461] width 11 height 11
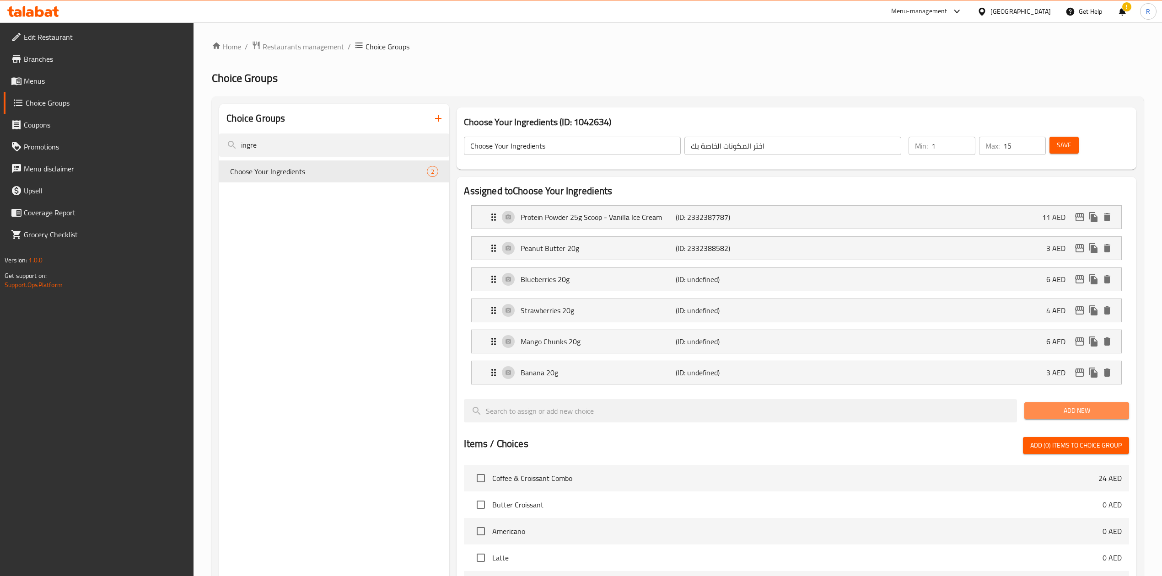
click at [1063, 417] on span "Add New" at bounding box center [1077, 410] width 90 height 11
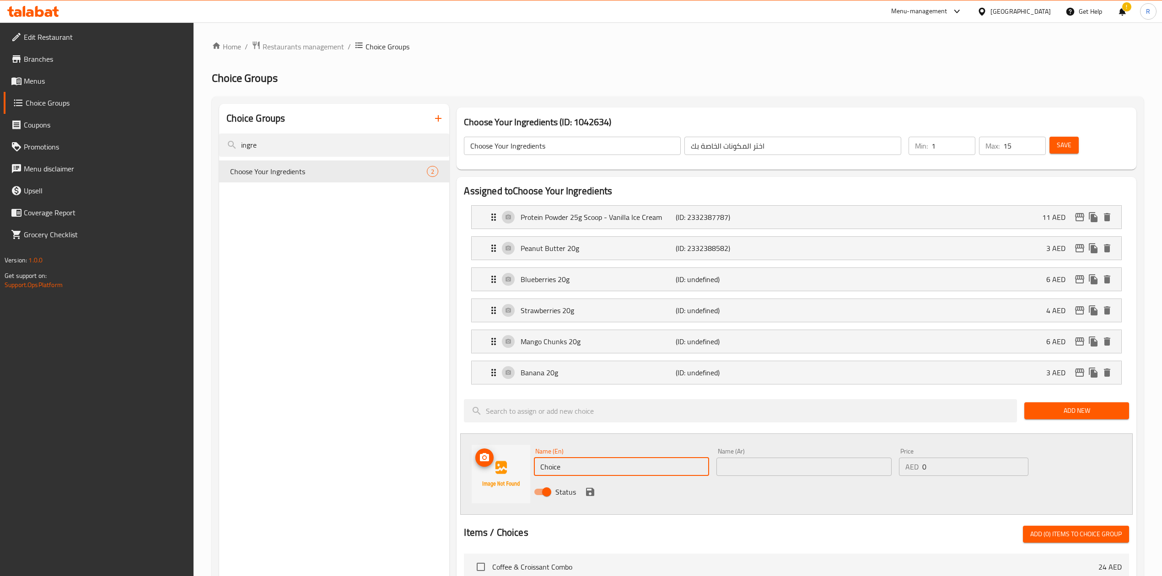
drag, startPoint x: 566, startPoint y: 474, endPoint x: 493, endPoint y: 441, distance: 80.3
click at [493, 441] on div "Name (En) Choice Name (En) Name (Ar) Name (Ar) Price AED 0 Price Status" at bounding box center [796, 474] width 672 height 81
click at [592, 472] on input "Choice" at bounding box center [621, 467] width 175 height 18
drag, startPoint x: 564, startPoint y: 471, endPoint x: 465, endPoint y: 436, distance: 104.9
click at [465, 436] on div "Name (En) Choice Name (En) Name (Ar) Name (Ar) Price AED 0 Price Status" at bounding box center [796, 474] width 672 height 81
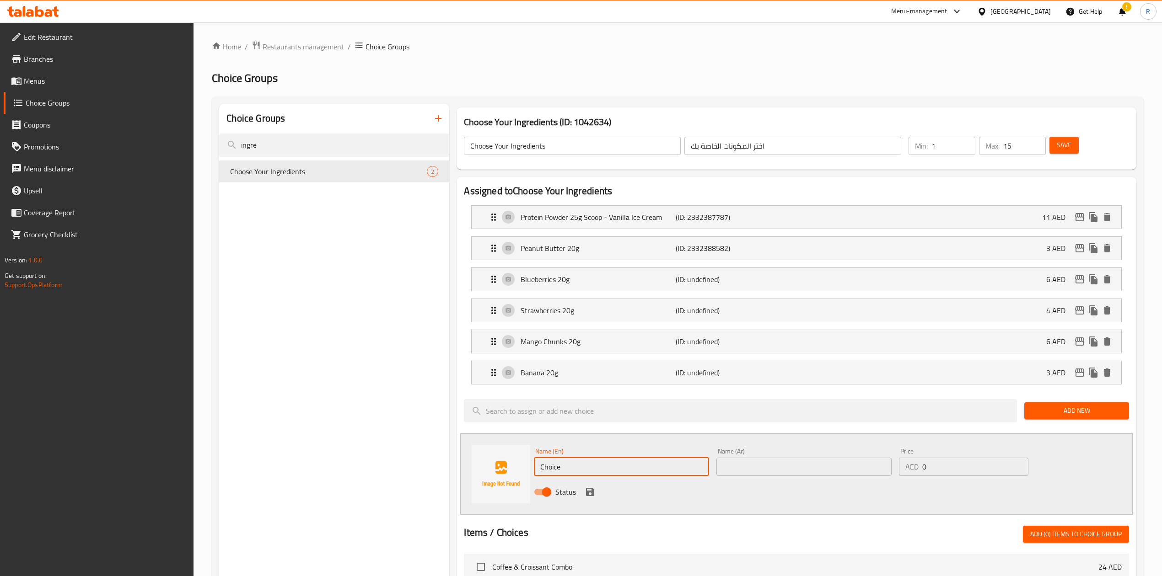
paste input "Blue Spirulina 5g"
type input "Blue Spirulina 5g"
click at [726, 466] on input "text" at bounding box center [803, 467] width 175 height 18
paste input "سبيرولينا زرقاء 5 جرام"
type input "سبيرولينا زرقاء 5 جرام"
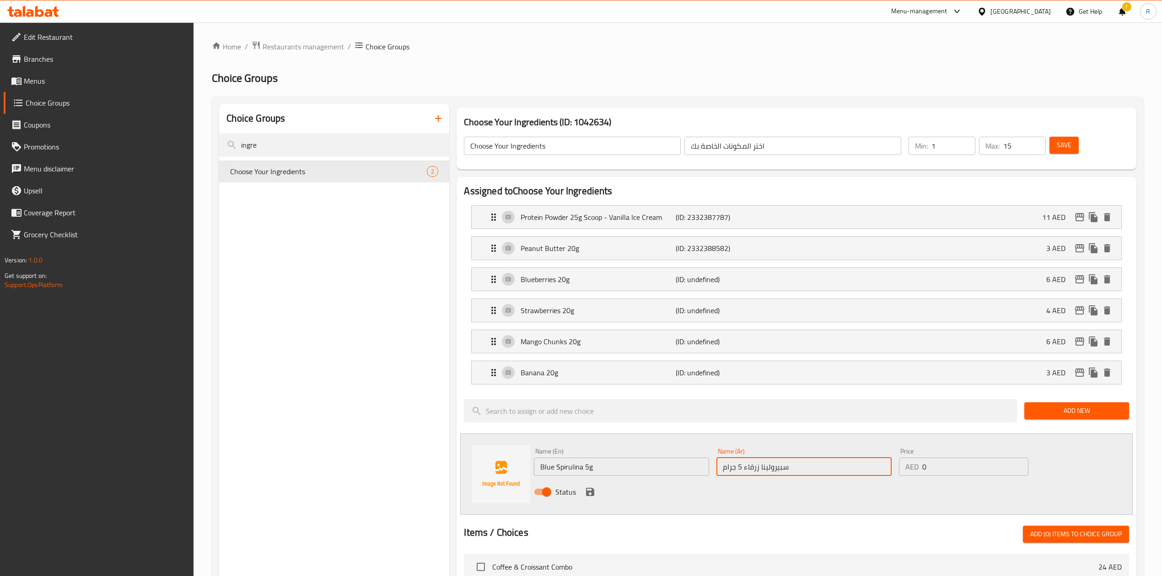
click at [943, 474] on input "0" at bounding box center [975, 467] width 106 height 18
type input "8"
click at [588, 494] on icon "save" at bounding box center [590, 492] width 8 height 8
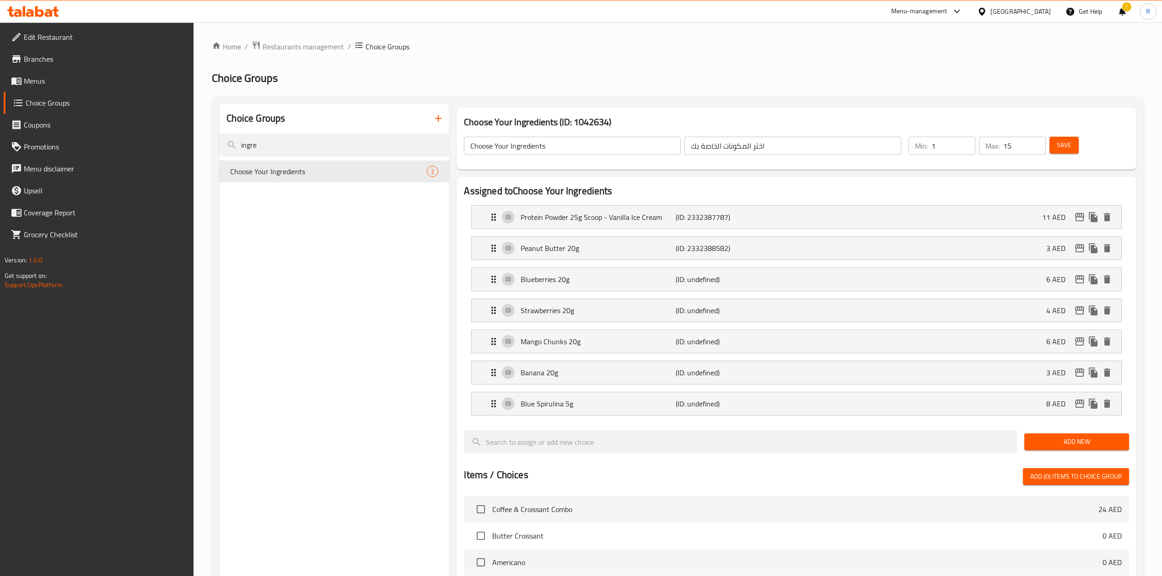
click at [1049, 441] on span "Add New" at bounding box center [1077, 441] width 90 height 11
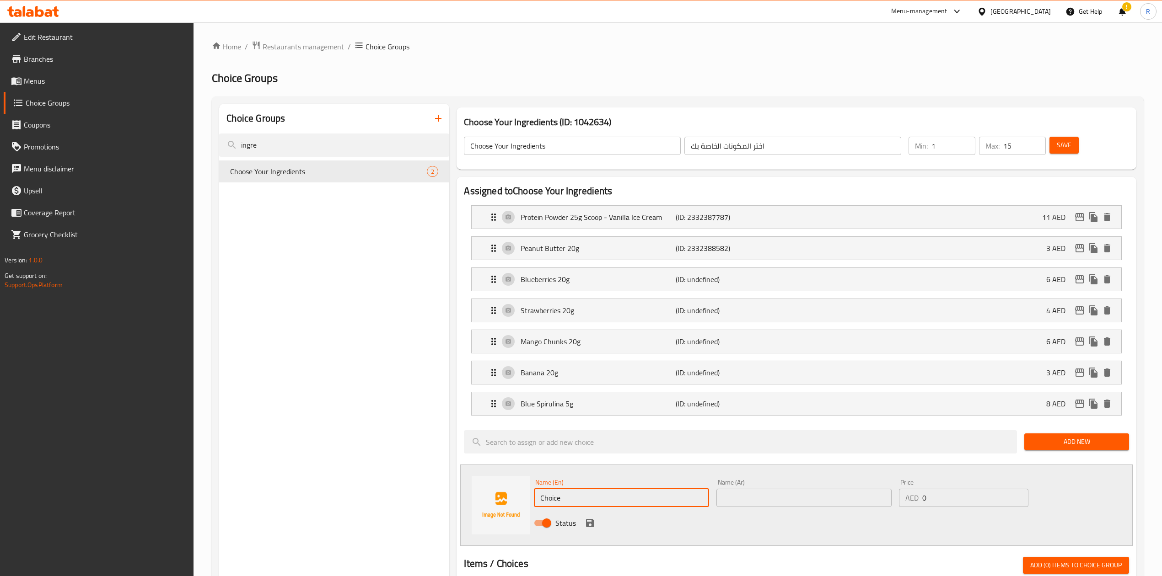
drag, startPoint x: 605, startPoint y: 497, endPoint x: 455, endPoint y: 479, distance: 151.2
click at [455, 479] on div "Assigned to Choose Your Ingredients Protein Powder 25g Scoop - Vanilla Ice Crea…" at bounding box center [796, 555] width 687 height 765
paste input "[MEDICAL_DATA] 5g"
type input "[MEDICAL_DATA] 5g"
click at [758, 497] on input "text" at bounding box center [803, 498] width 175 height 18
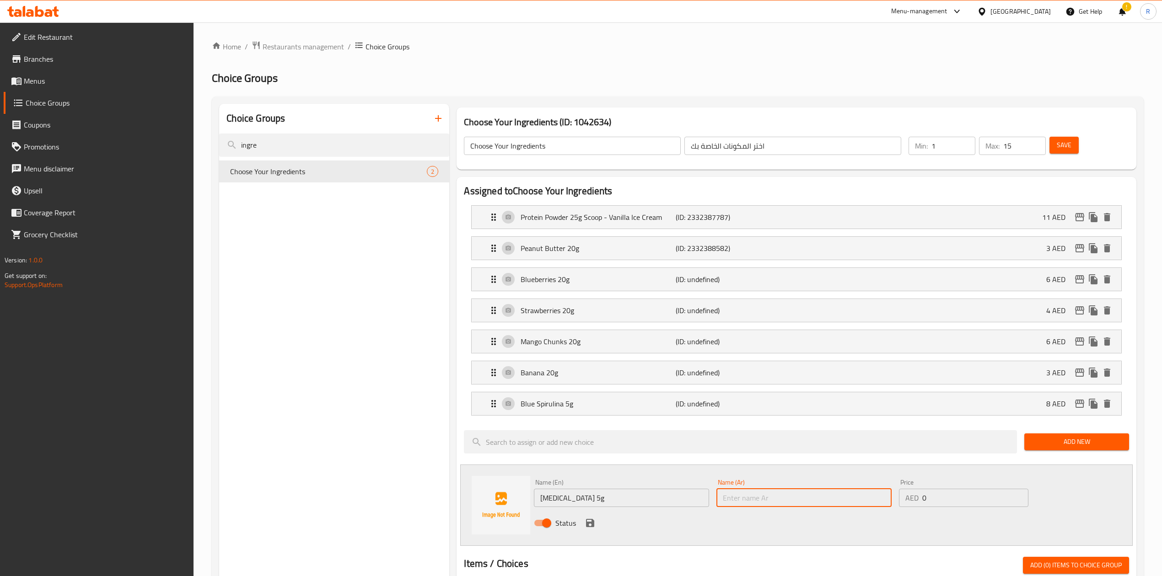
paste input "الفحم النشط 5 جرام"
type input "الفحم النشط 5 جرام"
click at [942, 500] on input "0" at bounding box center [975, 498] width 106 height 18
type input "6"
click at [595, 525] on icon "save" at bounding box center [590, 523] width 11 height 11
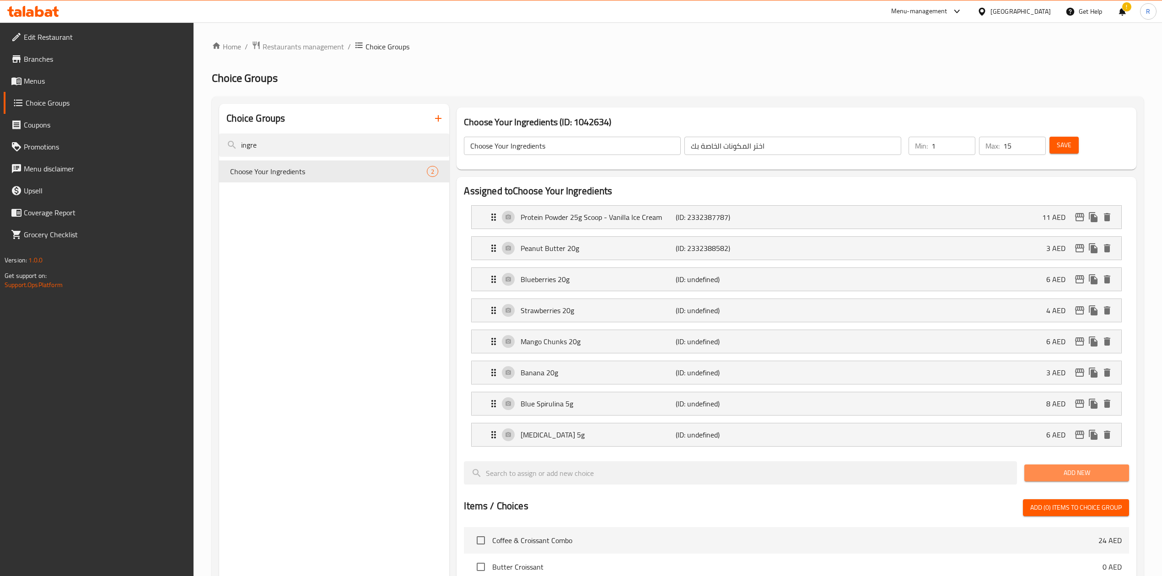
click at [1060, 482] on button "Add New" at bounding box center [1076, 473] width 105 height 17
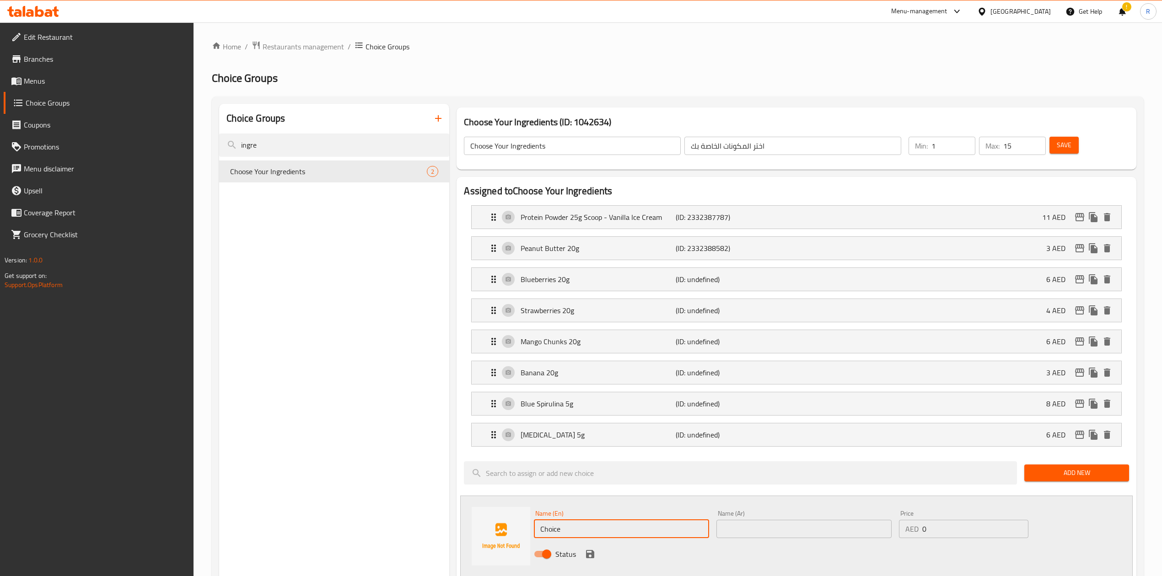
drag, startPoint x: 577, startPoint y: 526, endPoint x: 450, endPoint y: 531, distance: 127.3
click at [450, 531] on div "Choose Your Ingredients (ID: 1042634) Choose Your Ingredients ​ اختر المكونات ا…" at bounding box center [794, 569] width 690 height 930
paste input "Single Espresso"
type input "Single Espresso"
click at [754, 535] on input "text" at bounding box center [803, 529] width 175 height 18
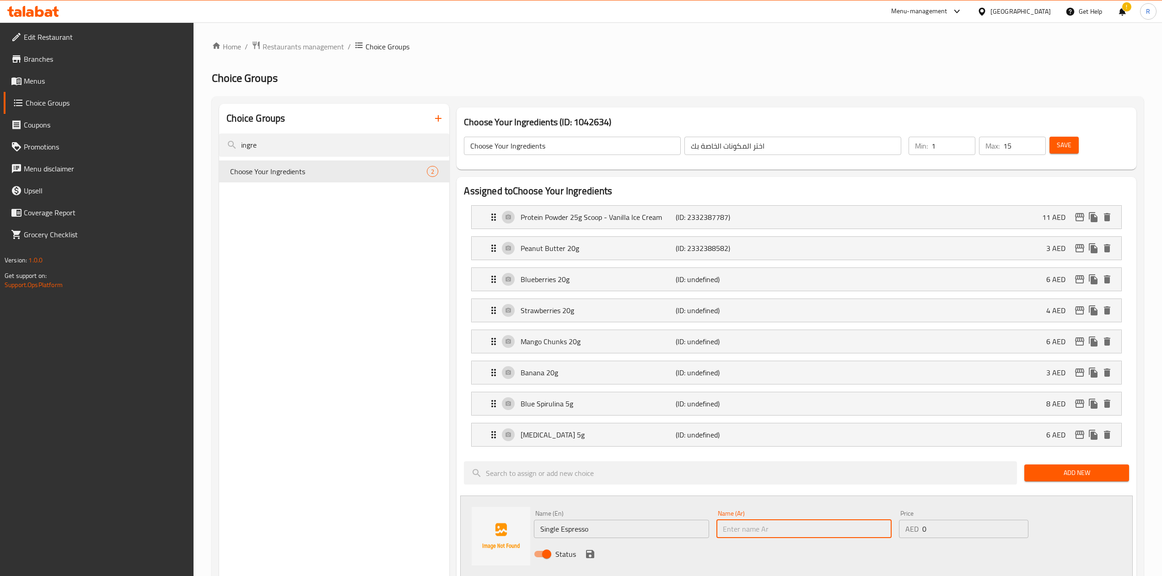
paste input "اسبريسو سينجل"
type input "اسبريسو سينجل"
click at [938, 537] on input "0" at bounding box center [975, 529] width 106 height 18
type input "4"
type input "3"
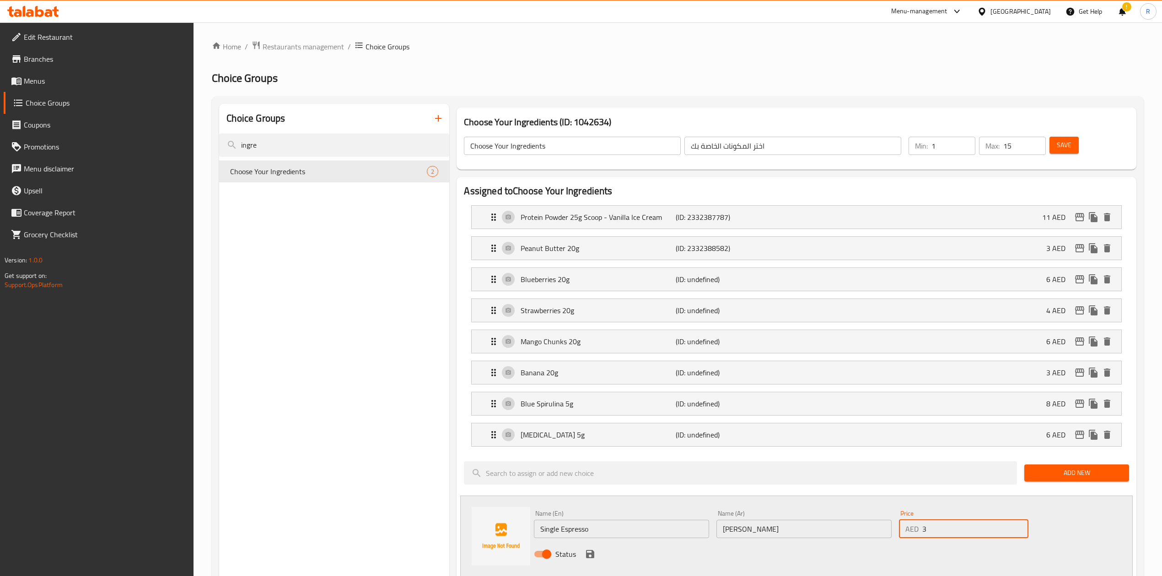
click at [590, 555] on icon "save" at bounding box center [590, 554] width 11 height 11
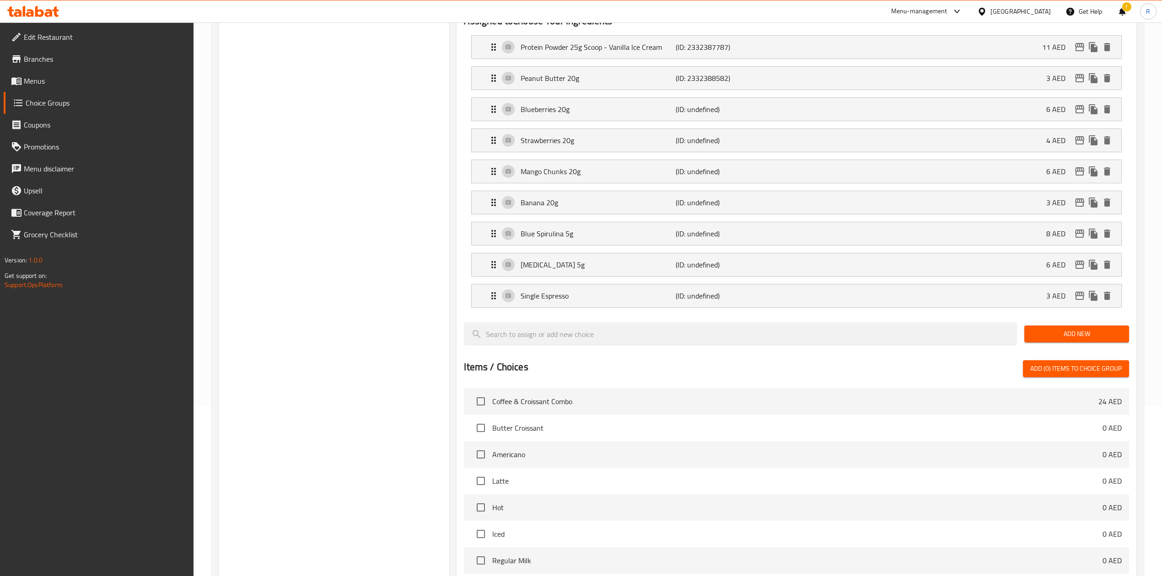
scroll to position [232, 0]
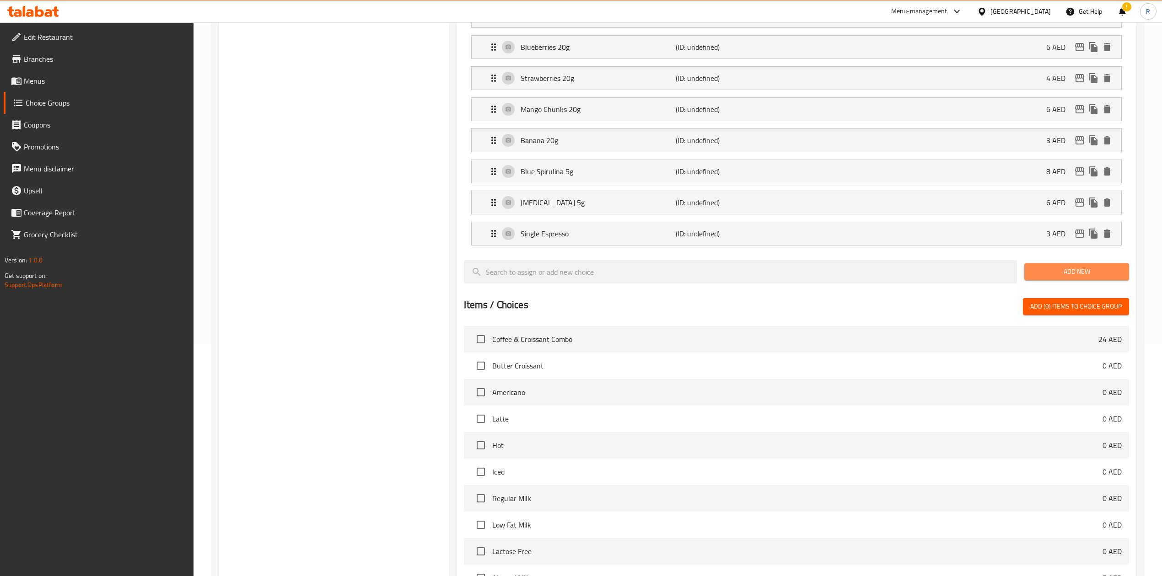
click at [1045, 275] on span "Add New" at bounding box center [1077, 271] width 90 height 11
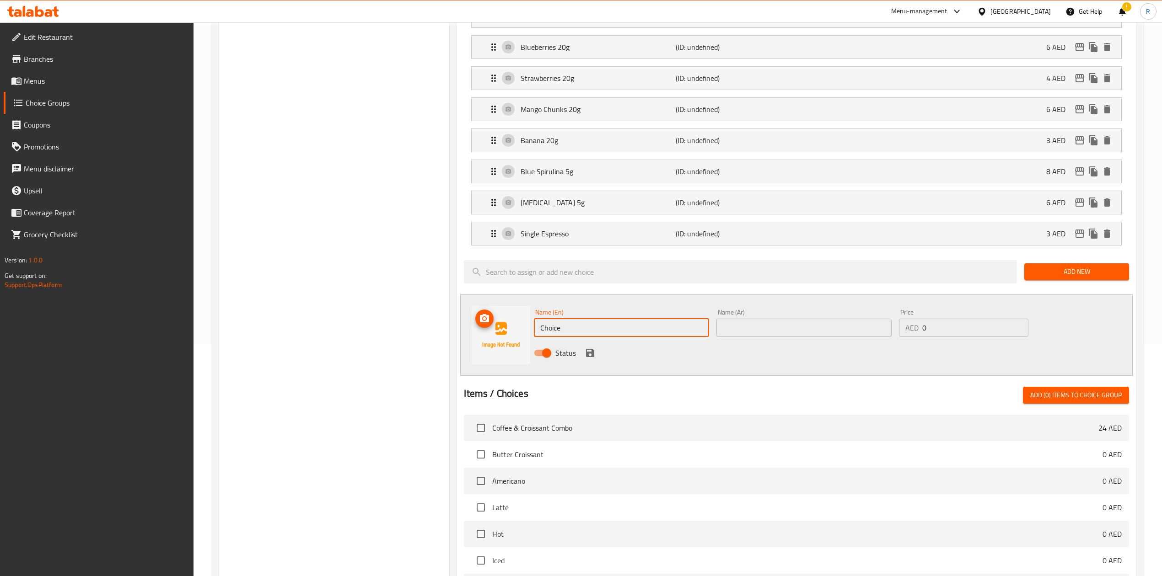
drag, startPoint x: 579, startPoint y: 330, endPoint x: 458, endPoint y: 319, distance: 121.3
click at [458, 319] on div "Assigned to Choose Your Ingredients Protein Powder 25g Scoop - Vanilla Ice Crea…" at bounding box center [796, 355] width 679 height 820
paste input "Dragonfruit 20g"
type input "Dragonfruit 20g"
click at [774, 333] on input "text" at bounding box center [803, 328] width 175 height 18
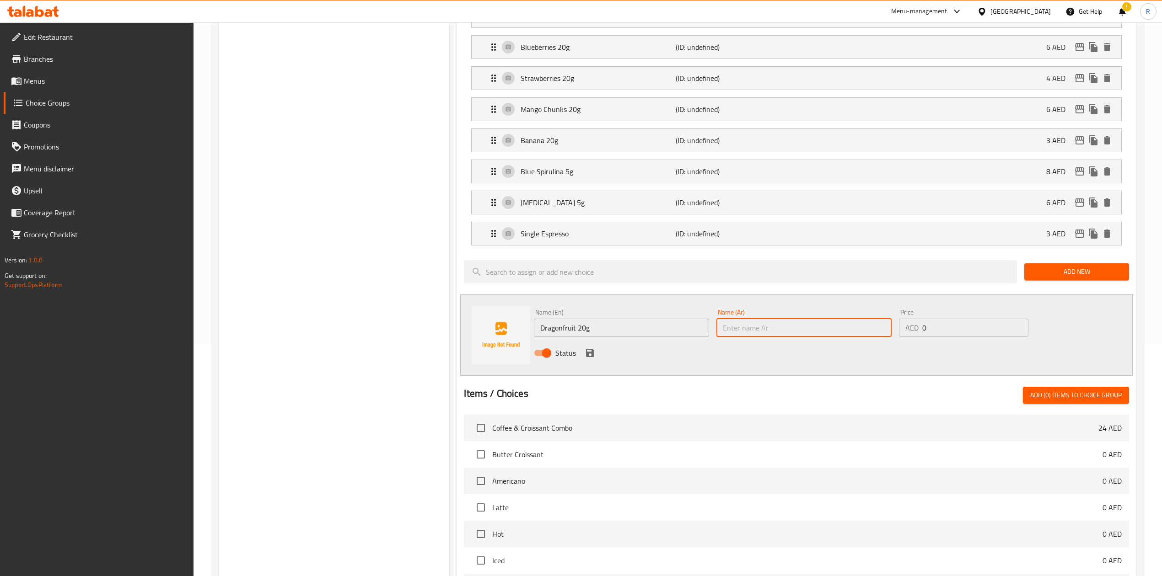
paste input "فاكهة التنين 20 جرام"
type input "فاكهة التنين 20 جرام"
click at [943, 328] on input "0" at bounding box center [975, 328] width 106 height 18
type input "5"
click at [586, 351] on icon "save" at bounding box center [590, 353] width 11 height 11
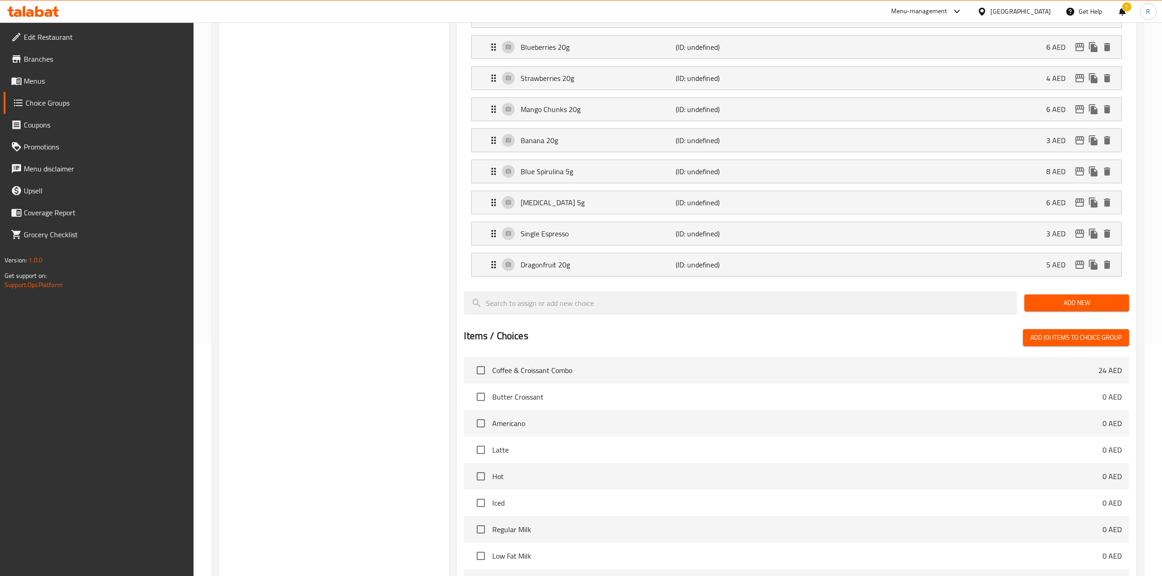
click at [1061, 304] on span "Add New" at bounding box center [1077, 302] width 90 height 11
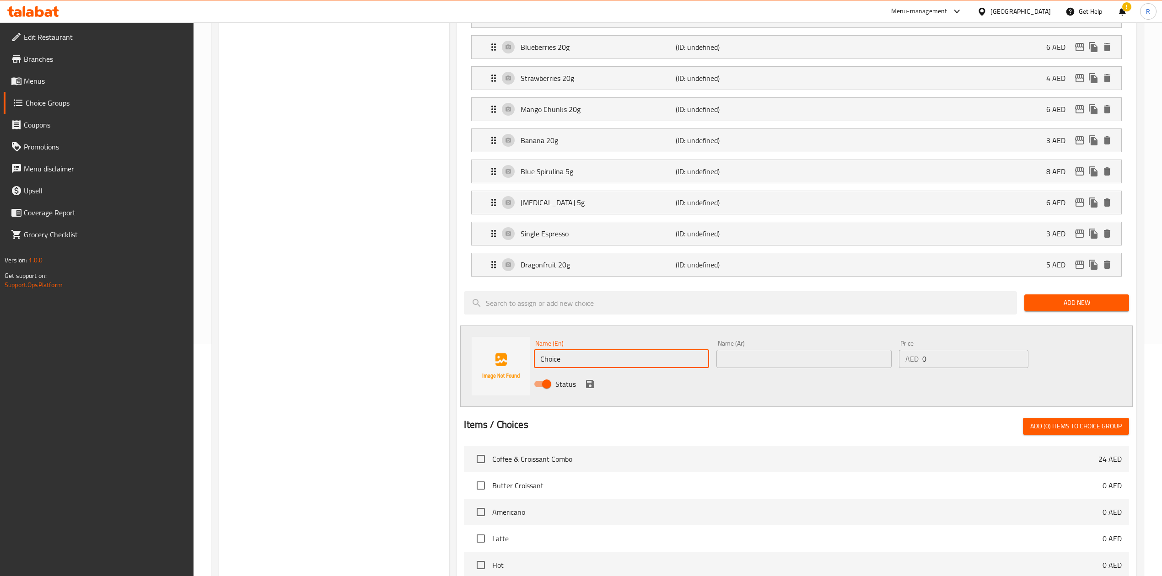
drag, startPoint x: 564, startPoint y: 362, endPoint x: 435, endPoint y: 356, distance: 129.2
click at [435, 356] on div "Choice Groups ingre Choose Your Ingredients 2 Choose Your Ingredients (ID: 1042…" at bounding box center [679, 367] width 921 height 992
paste input "Avocado 20g"
type input "Avocado 20g"
click at [771, 362] on input "text" at bounding box center [803, 359] width 175 height 18
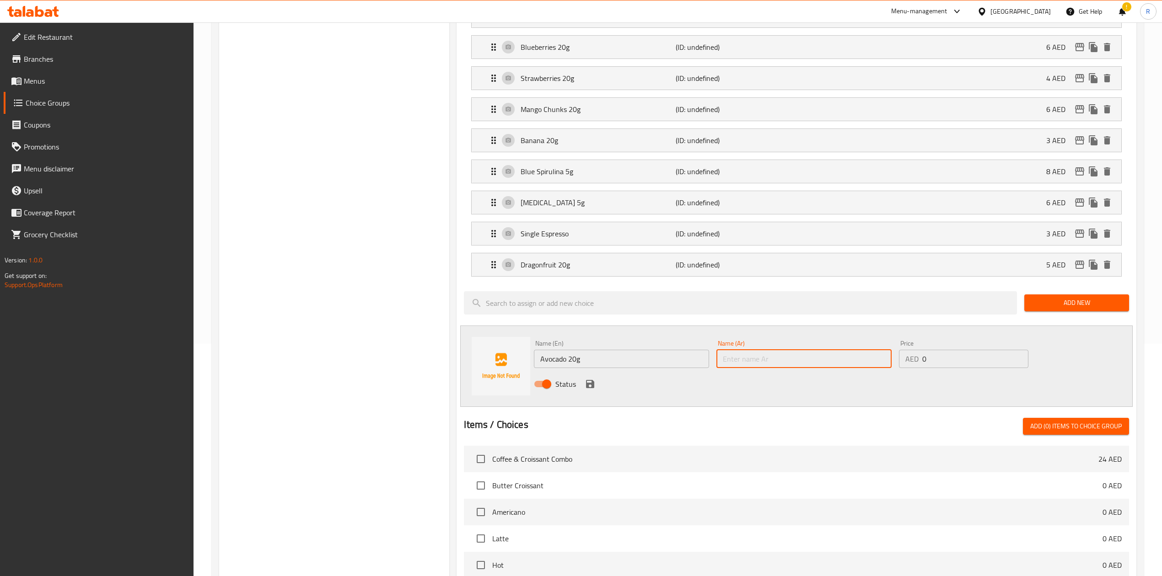
paste input "أفوكادو 20 جرام"
type input "أفوكادو 20 جرام"
click at [949, 366] on input "0" at bounding box center [975, 359] width 106 height 18
type input "5"
click at [593, 385] on icon "save" at bounding box center [590, 384] width 8 height 8
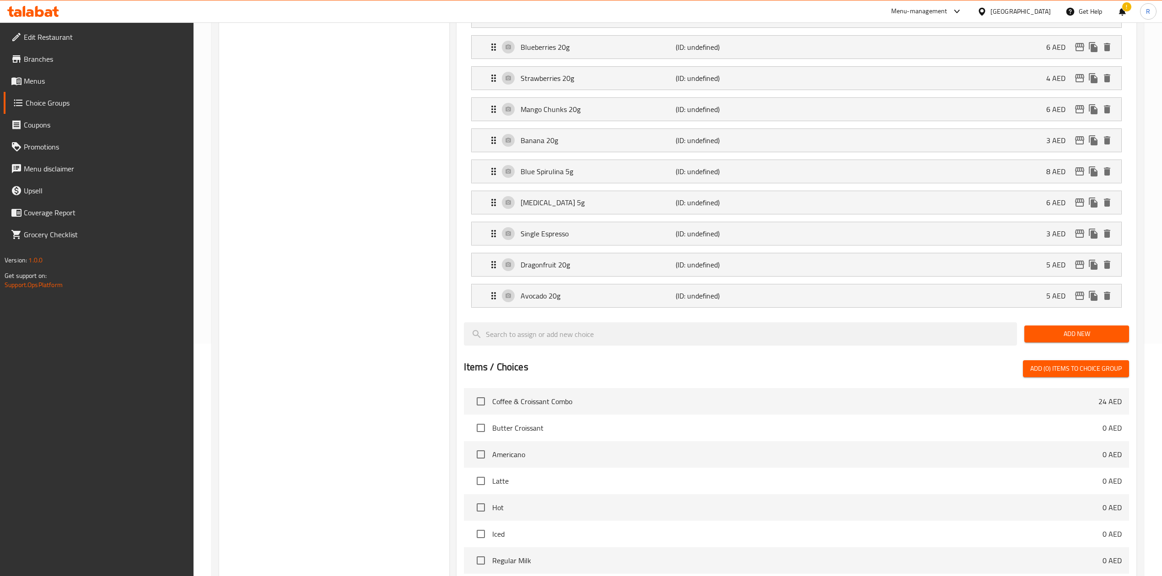
click at [1082, 337] on span "Add New" at bounding box center [1077, 333] width 90 height 11
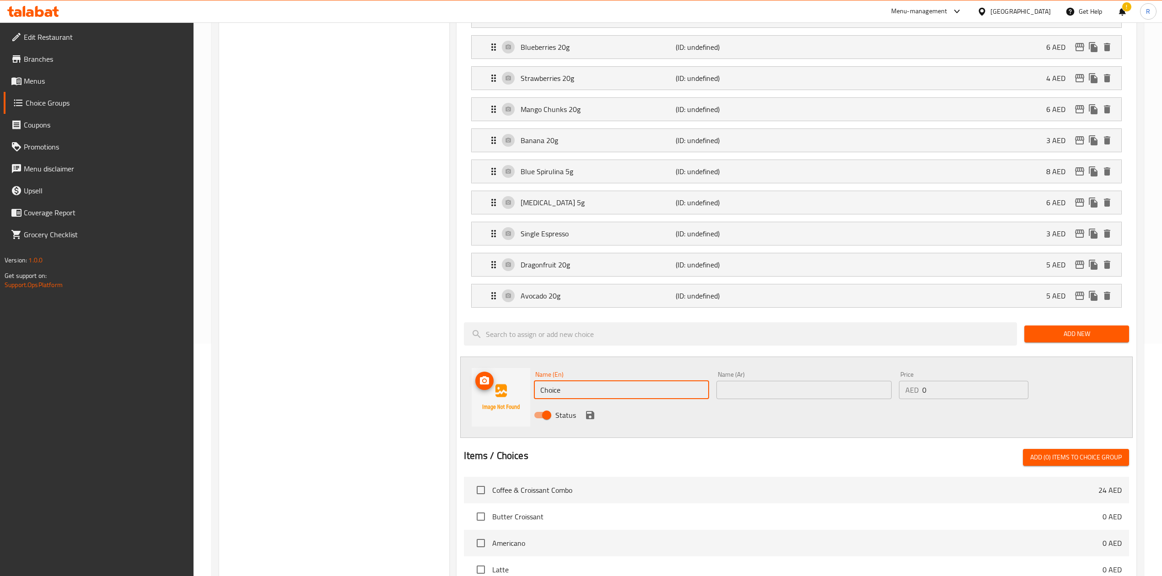
drag, startPoint x: 569, startPoint y: 396, endPoint x: 467, endPoint y: 368, distance: 106.3
click at [467, 368] on div "Name (En) Choice Name (En) Name (Ar) Name (Ar) Price AED 0 Price Status" at bounding box center [796, 397] width 672 height 81
paste input "Dates 20g"
type input "Dates 20g"
click at [759, 394] on input "text" at bounding box center [803, 390] width 175 height 18
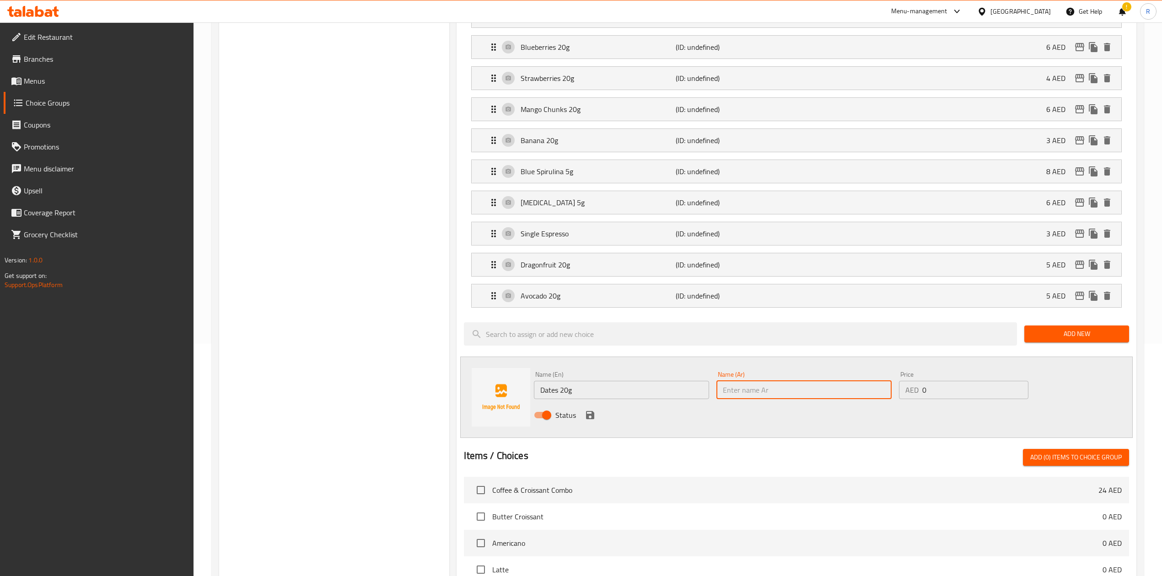
click at [745, 393] on input "text" at bounding box center [803, 390] width 175 height 18
paste input "تمر 20 جرام"
type input "تمر 20 جرام"
click at [944, 397] on input "0" at bounding box center [975, 390] width 106 height 18
type input "4"
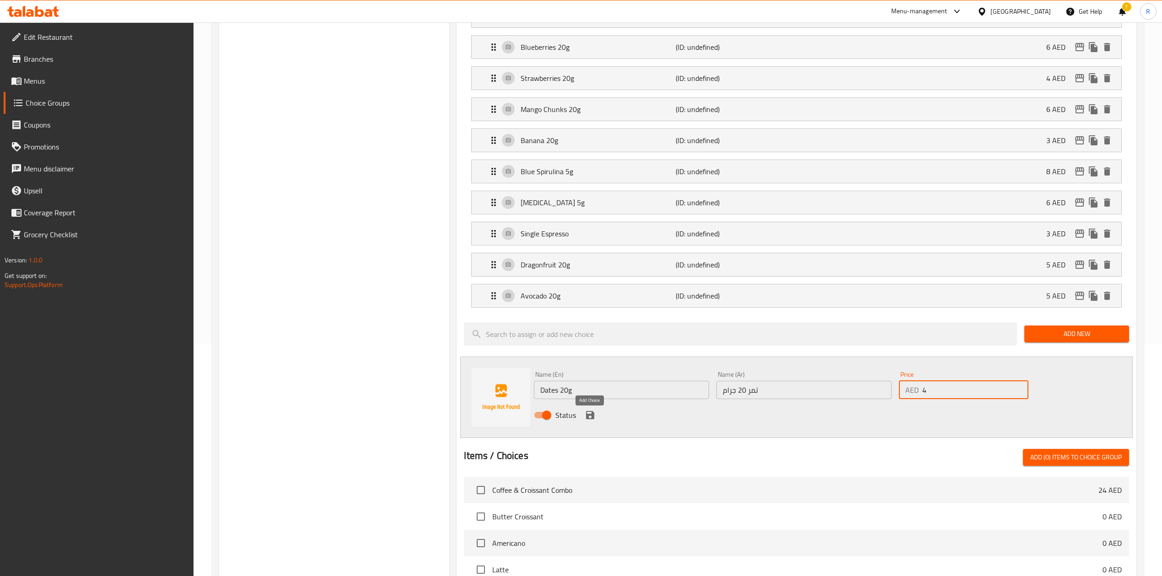
click at [588, 422] on button "save" at bounding box center [590, 416] width 14 height 14
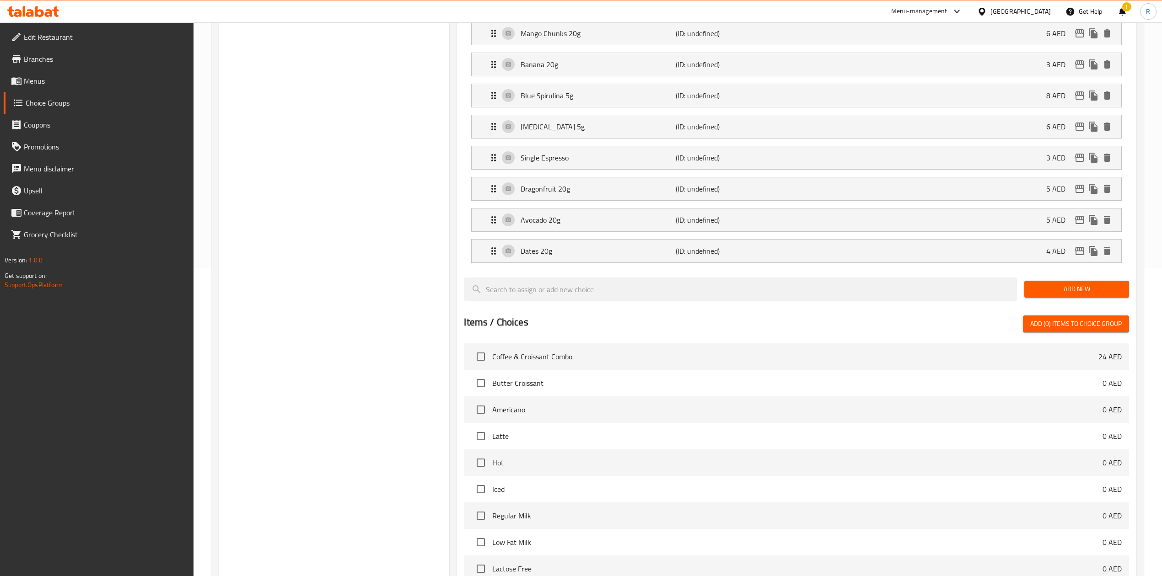
scroll to position [313, 0]
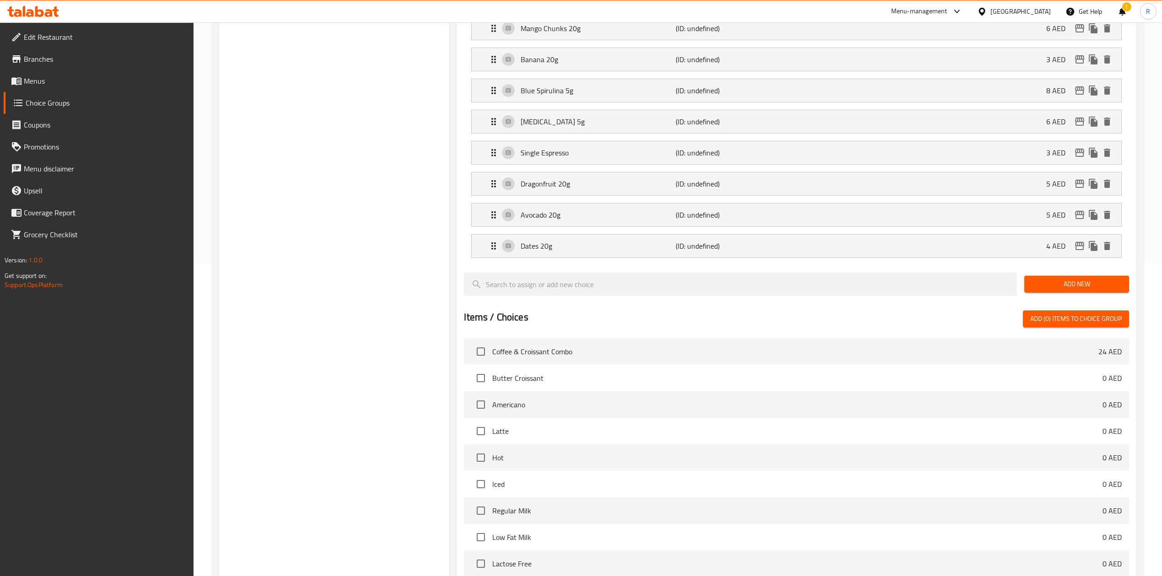
click at [1089, 289] on span "Add New" at bounding box center [1077, 284] width 90 height 11
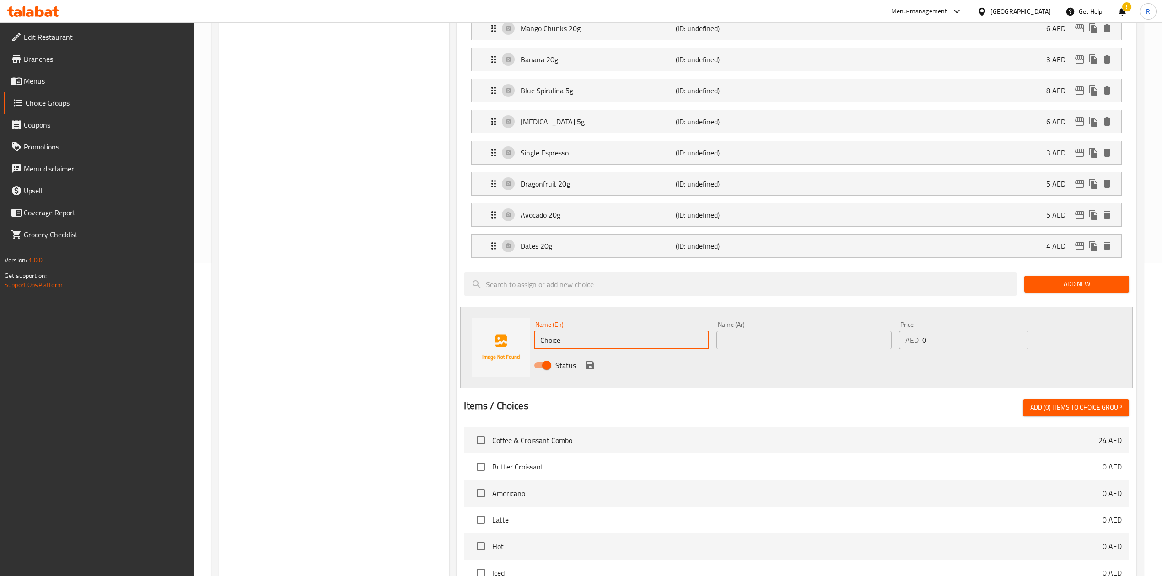
click at [492, 340] on div "Name (En) Choice Name (En) Name (Ar) Name (Ar) Price AED 0 Price Status" at bounding box center [796, 347] width 672 height 81
paste input "Honey 10g"
type input "Honey 10g"
click at [785, 346] on input "text" at bounding box center [803, 340] width 175 height 18
paste input "عسل 10 جرام"
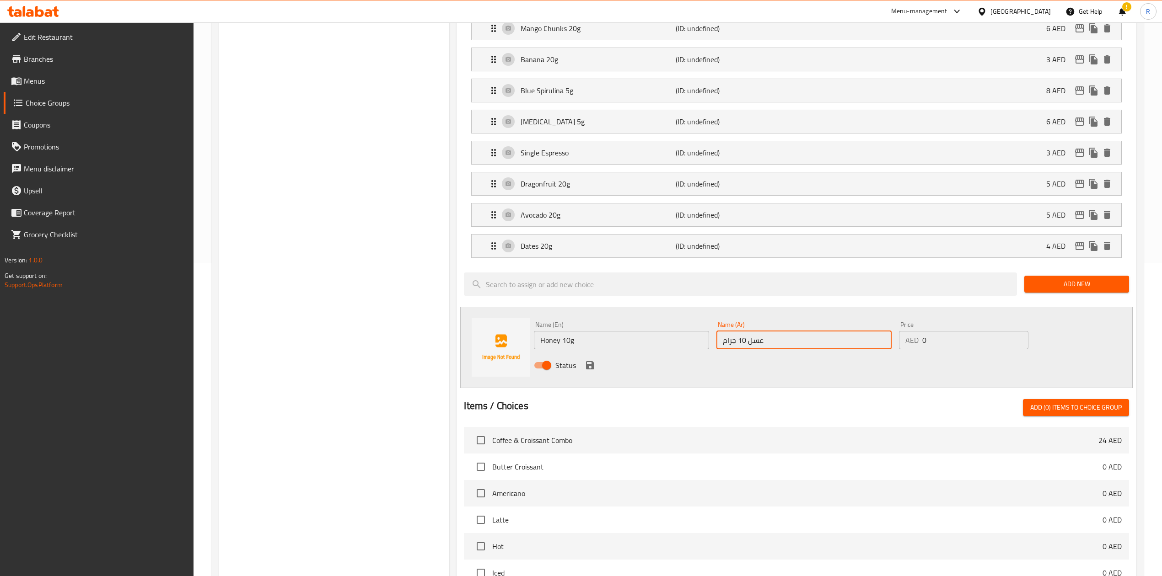
type input "عسل 10 جرام"
click at [946, 343] on input "0" at bounding box center [975, 340] width 106 height 18
type input "2"
click at [591, 370] on icon "save" at bounding box center [590, 365] width 8 height 8
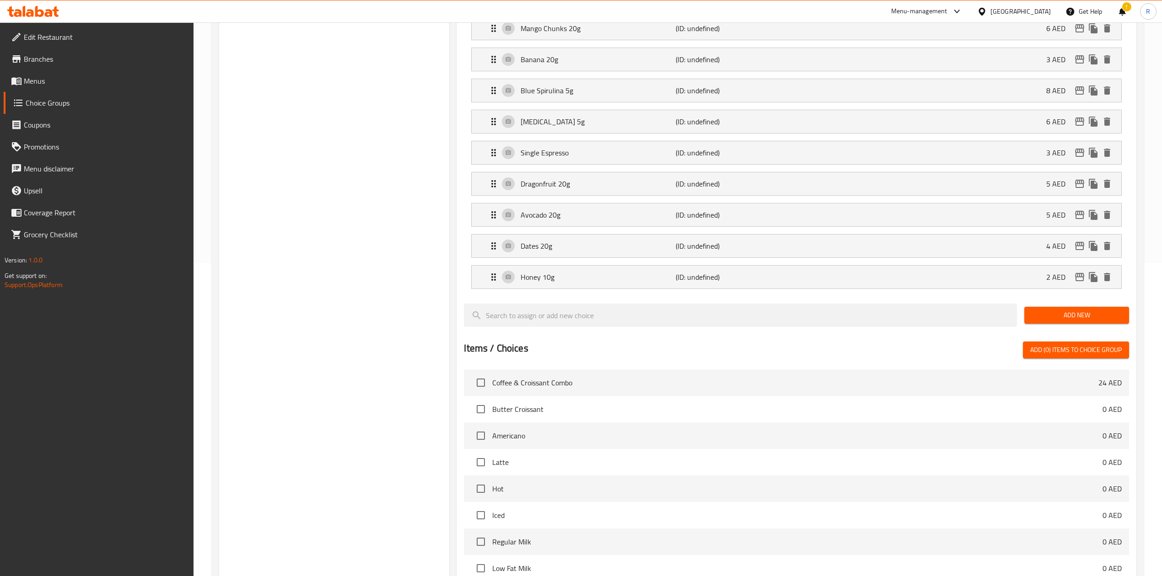
click at [1042, 320] on span "Add New" at bounding box center [1077, 315] width 90 height 11
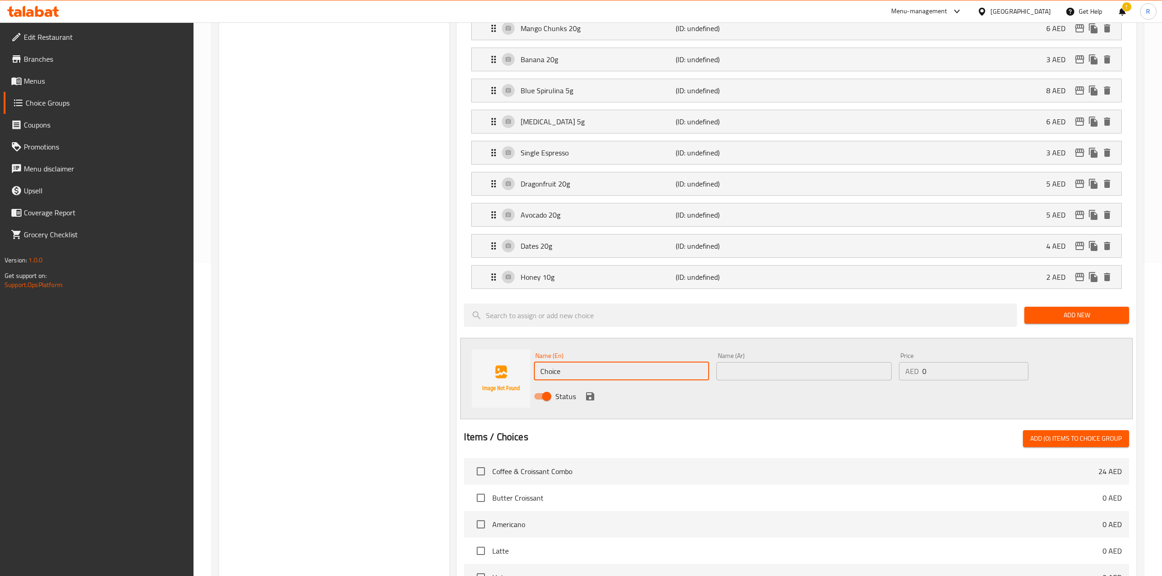
drag, startPoint x: 586, startPoint y: 374, endPoint x: 425, endPoint y: 330, distance: 167.3
click at [425, 330] on div "Choice Groups ingre Choose Your Ingredients 2 Choose Your Ingredients (ID: 1042…" at bounding box center [679, 332] width 921 height 1085
paste input "Sunflower Seeds"
type input "Sunflower Seeds"
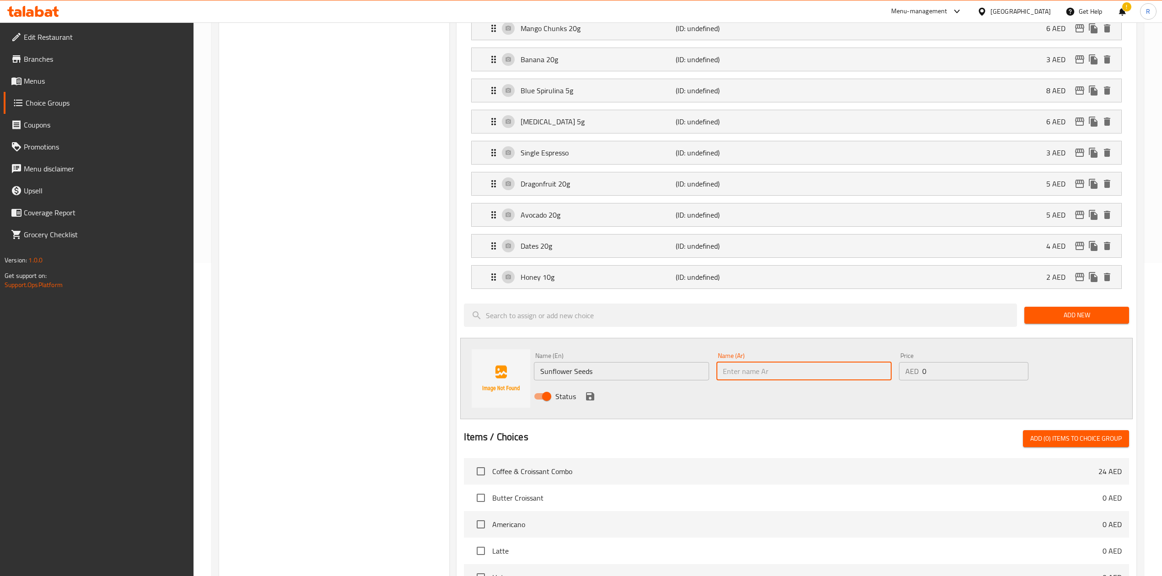
click at [777, 381] on input "text" at bounding box center [803, 371] width 175 height 18
paste input "بذور عباد الشمس"
type input "بذور عباد الشمس"
click at [952, 377] on input "0" at bounding box center [975, 371] width 106 height 18
type input "2"
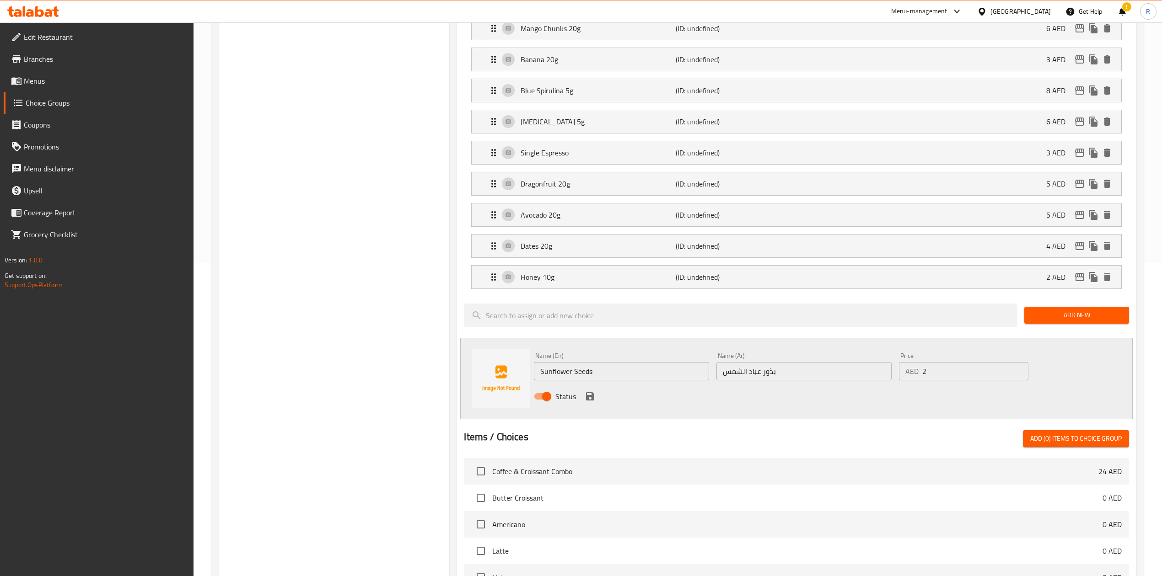
click at [597, 399] on div "Status" at bounding box center [803, 396] width 547 height 25
click at [589, 399] on icon "save" at bounding box center [590, 397] width 8 height 8
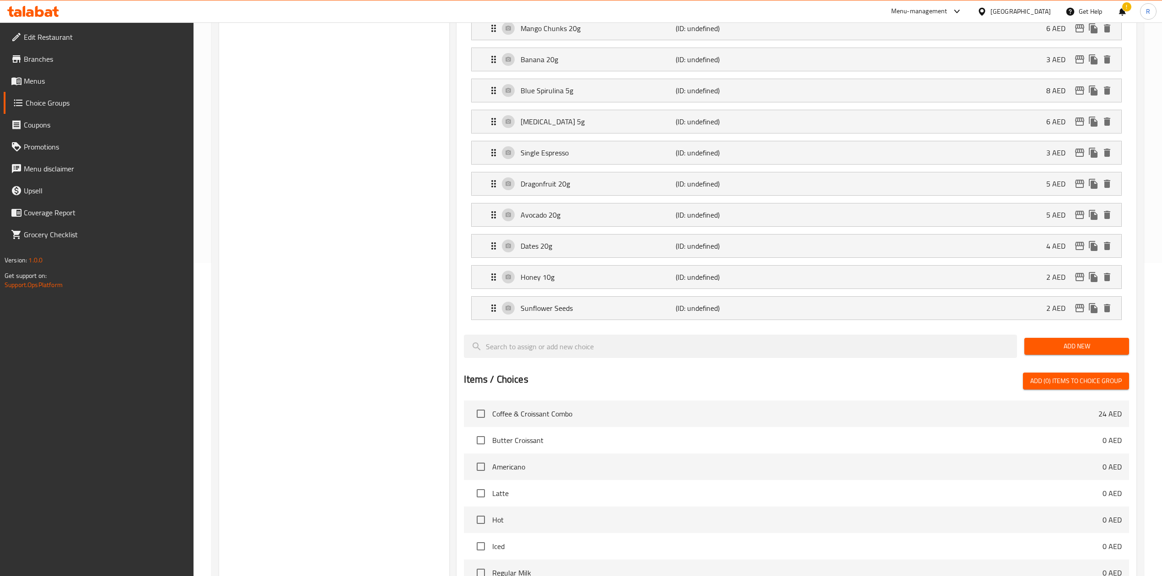
click at [1047, 349] on span "Add New" at bounding box center [1077, 346] width 90 height 11
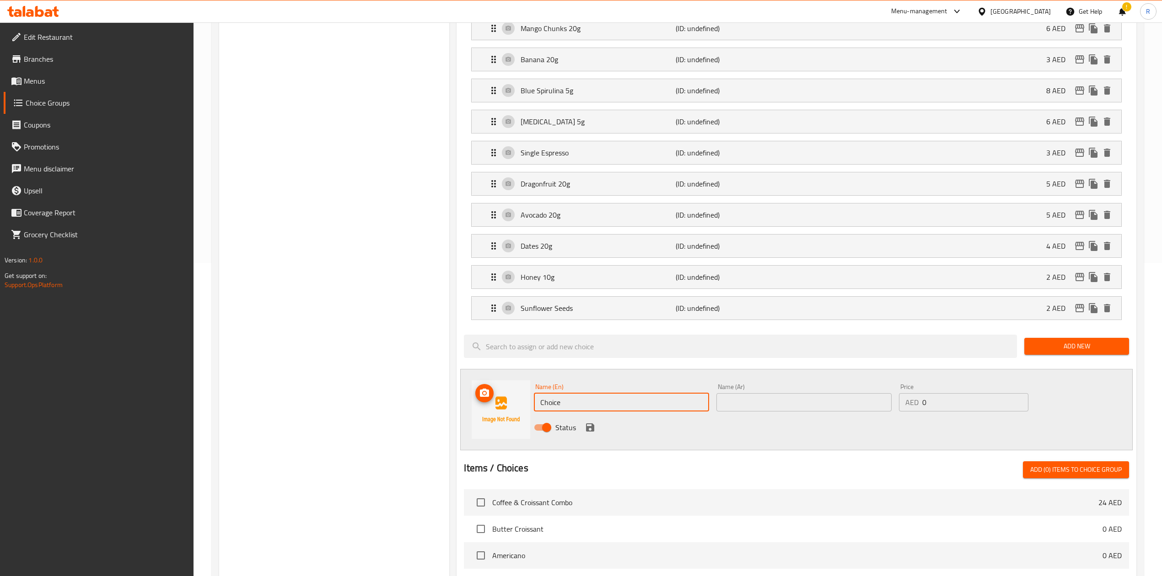
drag, startPoint x: 588, startPoint y: 398, endPoint x: 466, endPoint y: 383, distance: 123.0
click at [466, 383] on div "Name (En) Choice Name (En) Name (Ar) Name (Ar) Price AED 0 Price Status" at bounding box center [796, 409] width 672 height 81
paste input "Flax Seeds"
type input "Flax Seeds"
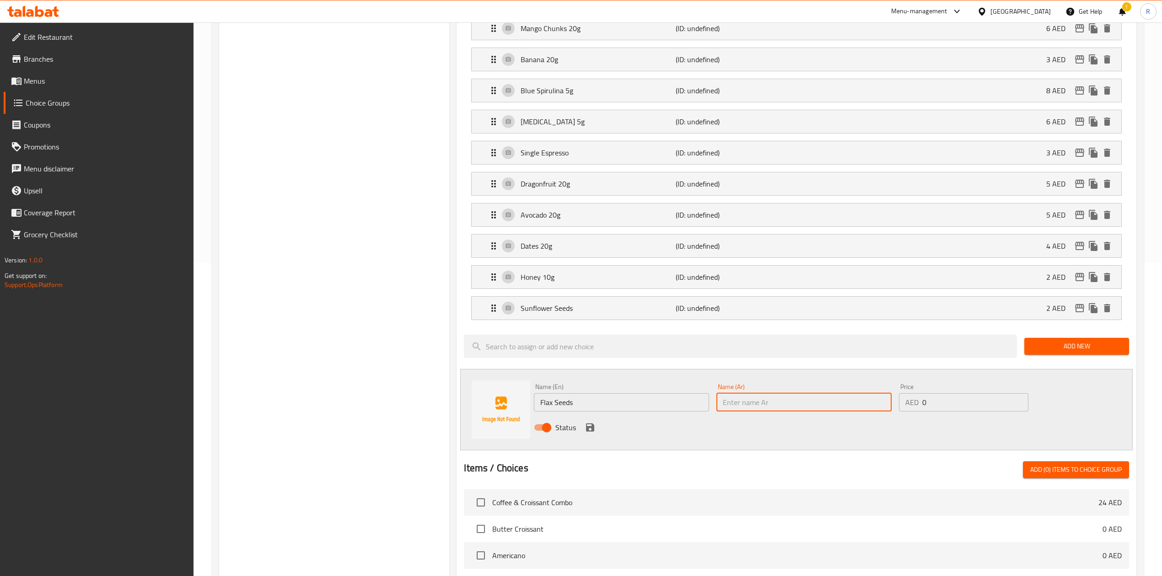
click at [765, 410] on input "text" at bounding box center [803, 402] width 175 height 18
paste input "بذور الكتان"
type input "بذور الكتان"
click at [970, 403] on input "0" at bounding box center [975, 402] width 106 height 18
type input "3"
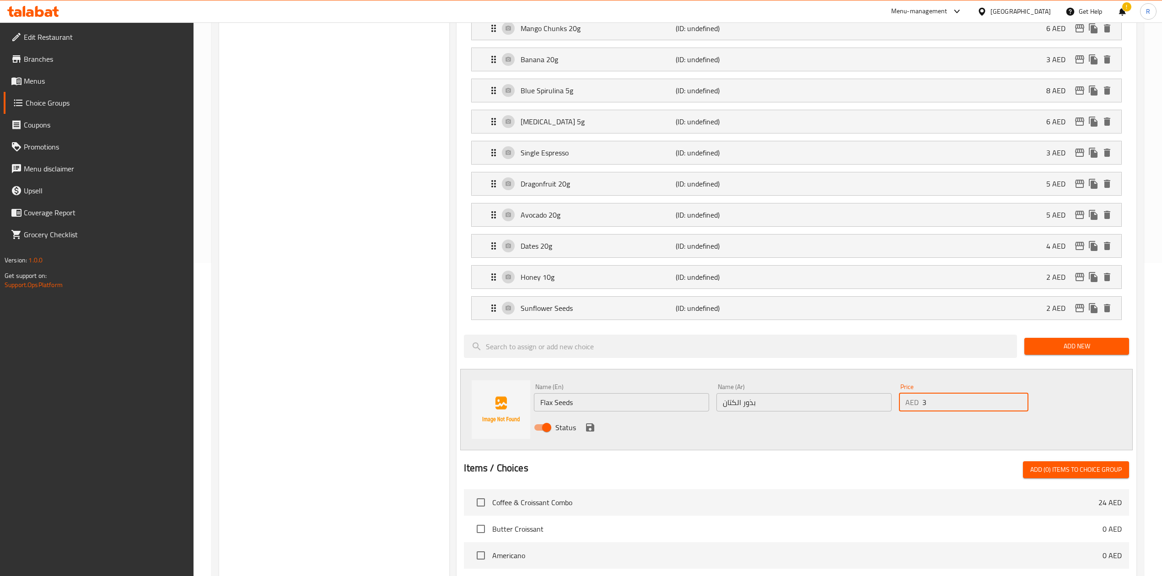
click at [591, 432] on icon "save" at bounding box center [590, 428] width 8 height 8
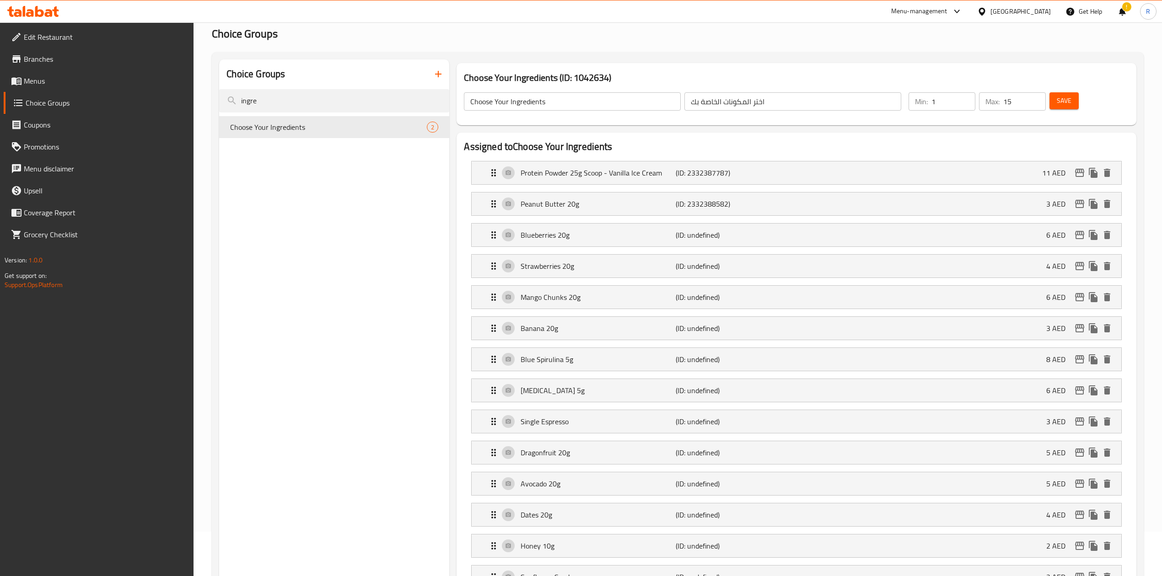
scroll to position [43, 0]
click at [1060, 102] on span "Save" at bounding box center [1064, 102] width 15 height 11
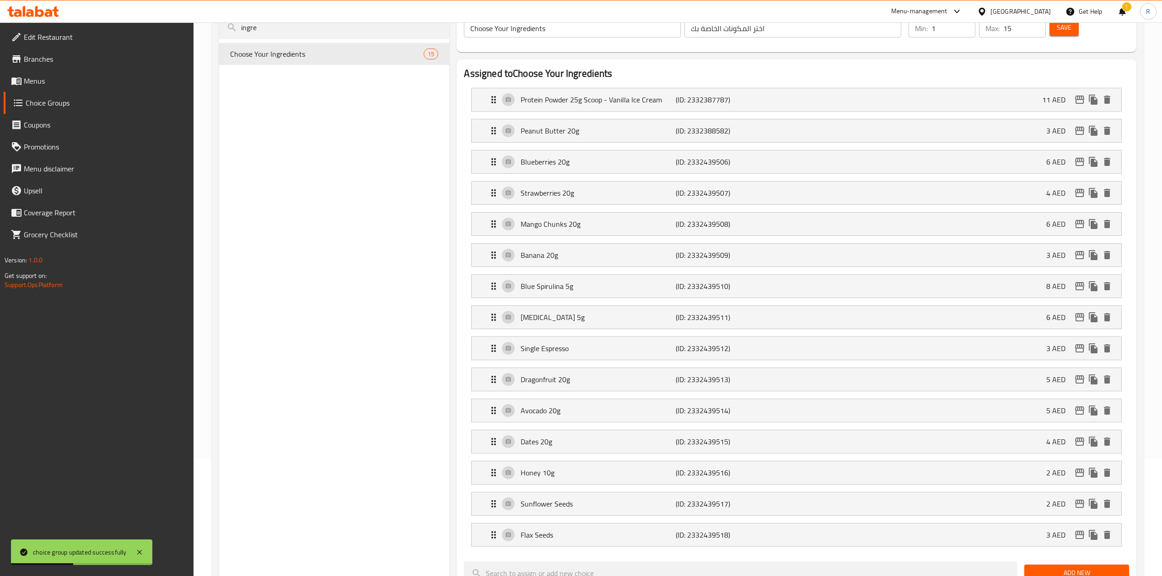
scroll to position [0, 0]
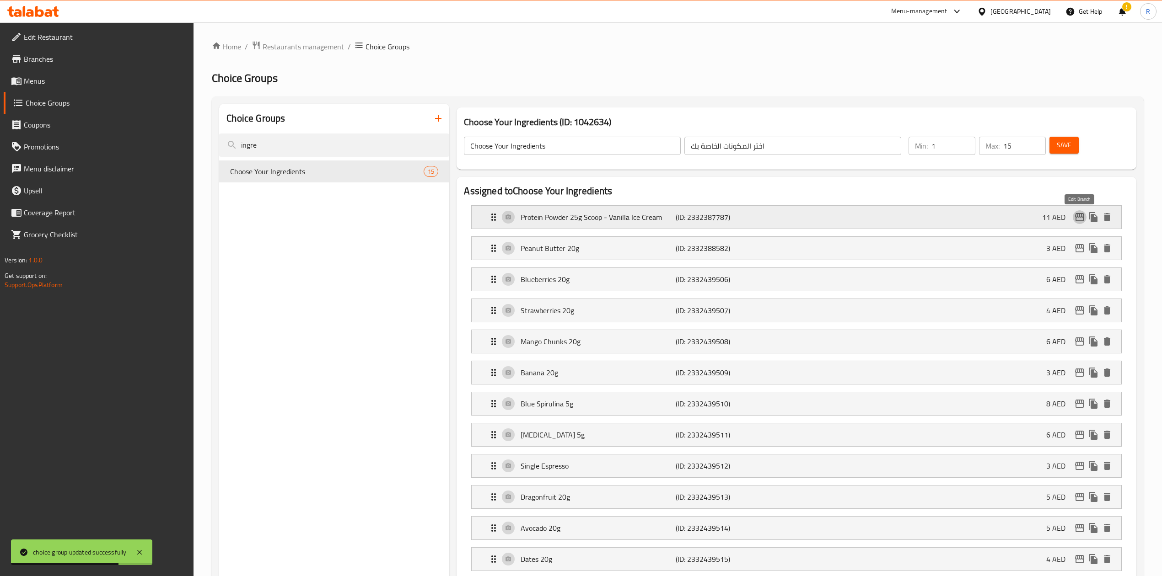
click at [1081, 218] on icon "edit" at bounding box center [1079, 217] width 11 height 11
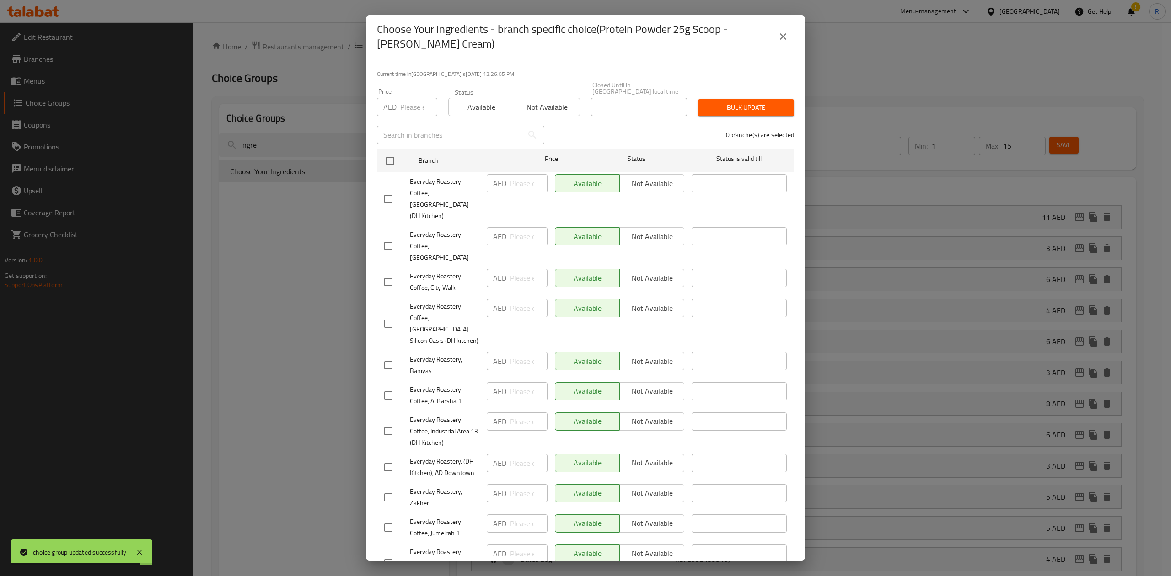
click at [787, 32] on icon "close" at bounding box center [783, 36] width 11 height 11
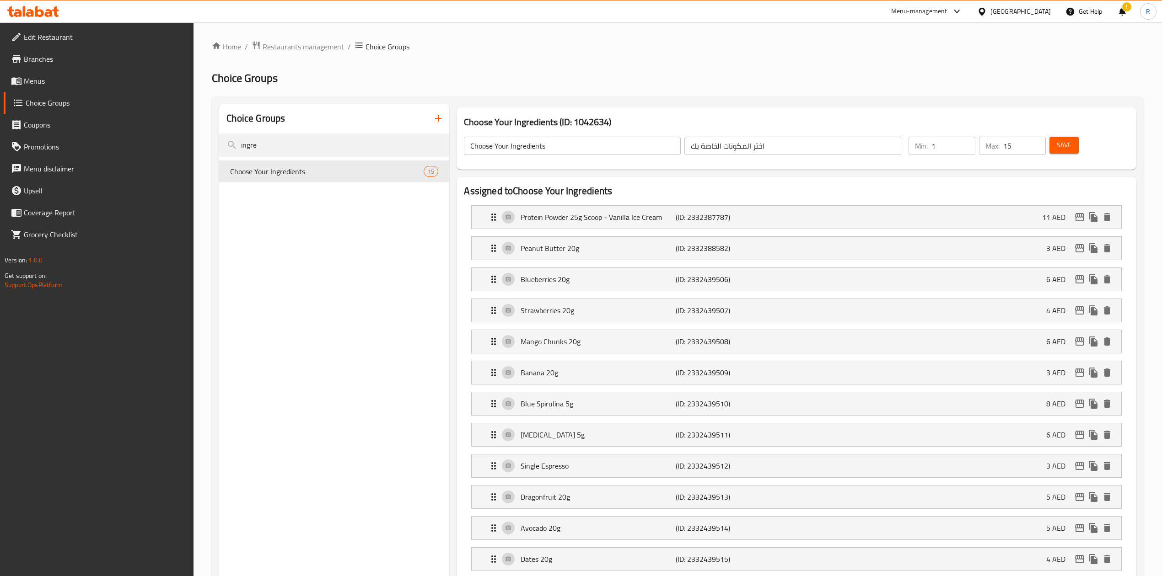
click at [327, 48] on span "Restaurants management" at bounding box center [303, 46] width 81 height 11
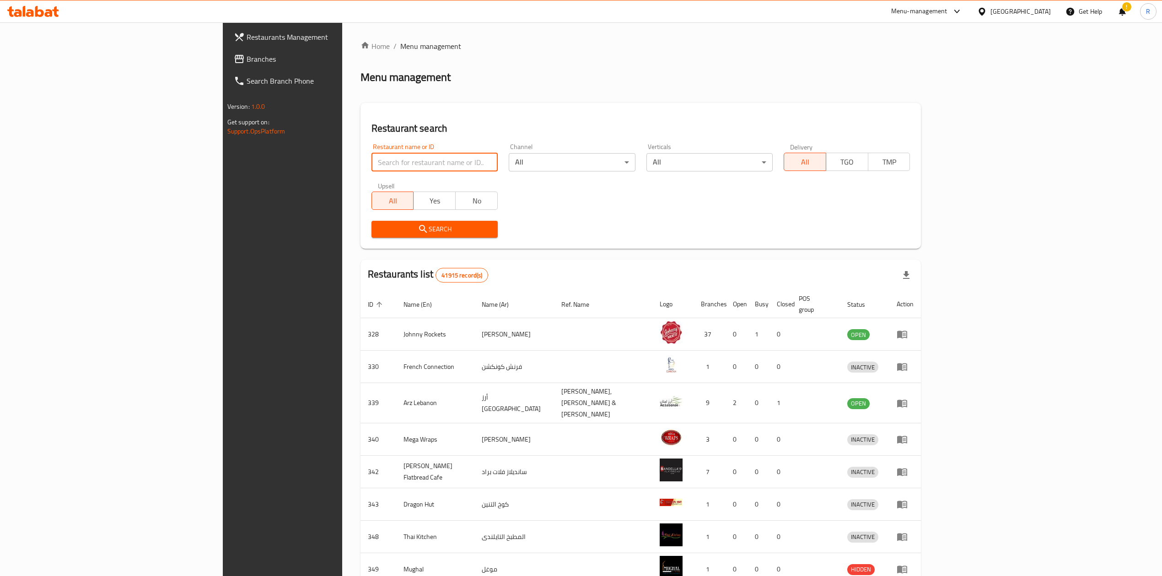
click at [371, 159] on input "search" at bounding box center [434, 162] width 126 height 18
type input "everyday roastery"
click button "Search" at bounding box center [434, 229] width 126 height 17
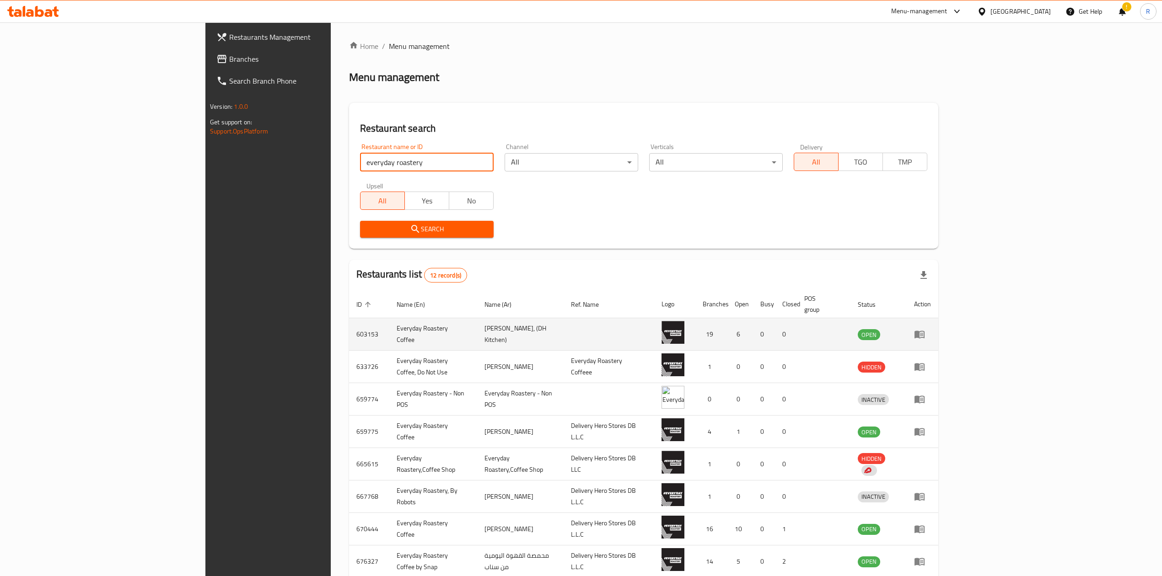
click at [925, 329] on icon "enhanced table" at bounding box center [919, 334] width 11 height 11
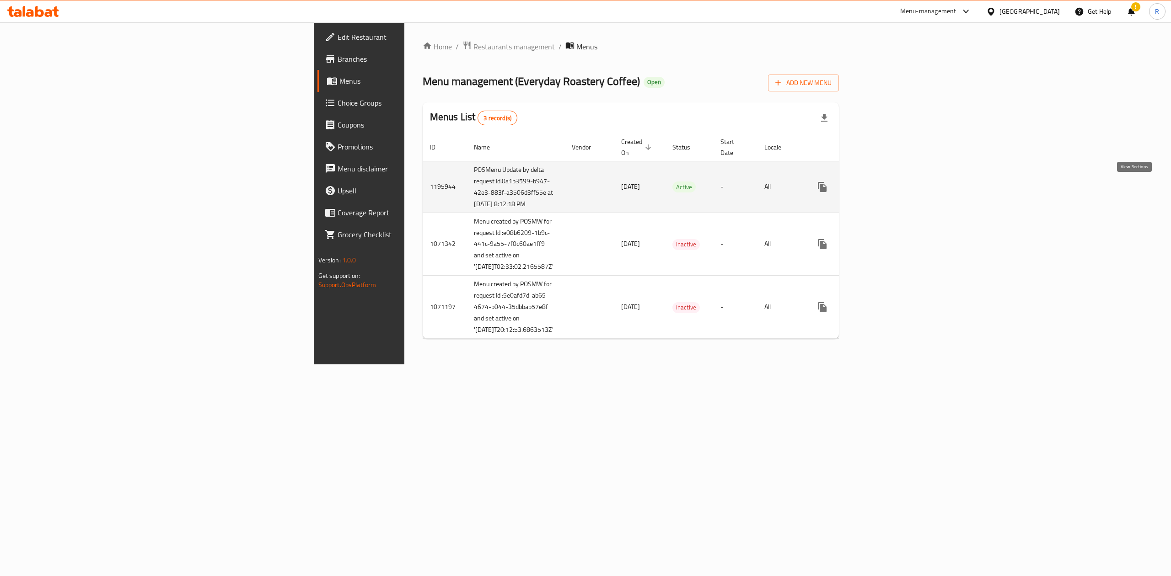
click at [899, 197] on link "enhanced table" at bounding box center [888, 187] width 22 height 22
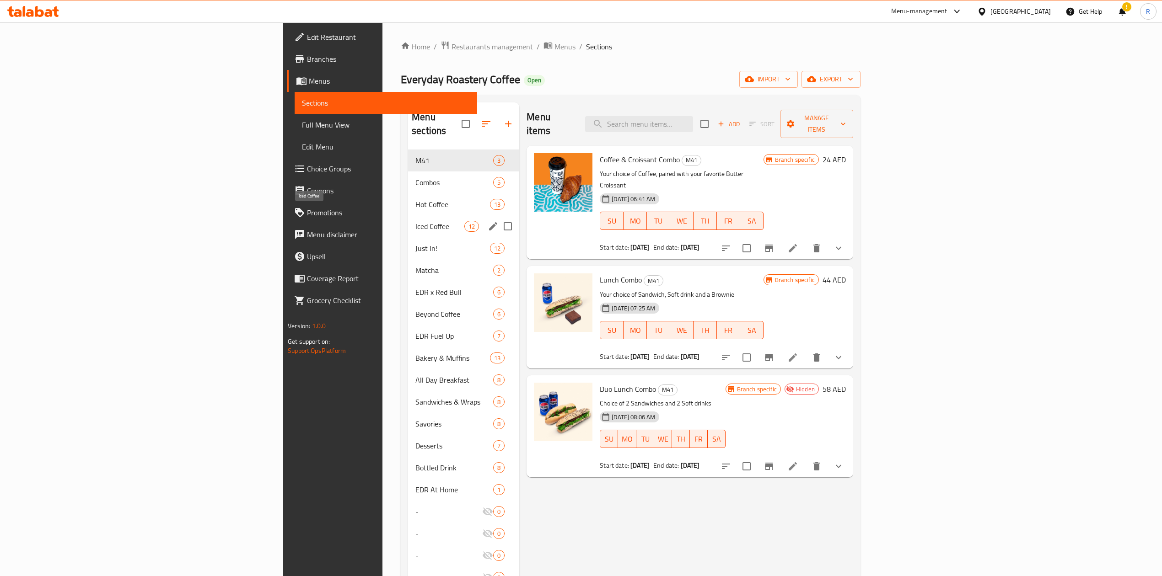
click at [415, 221] on span "Iced Coffee" at bounding box center [439, 226] width 49 height 11
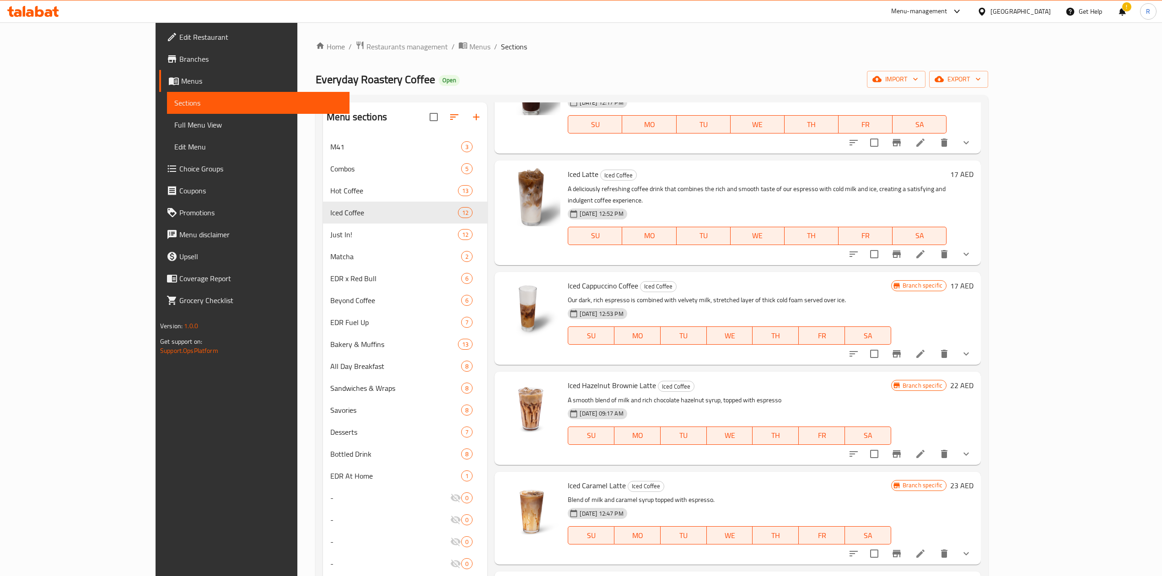
scroll to position [89, 0]
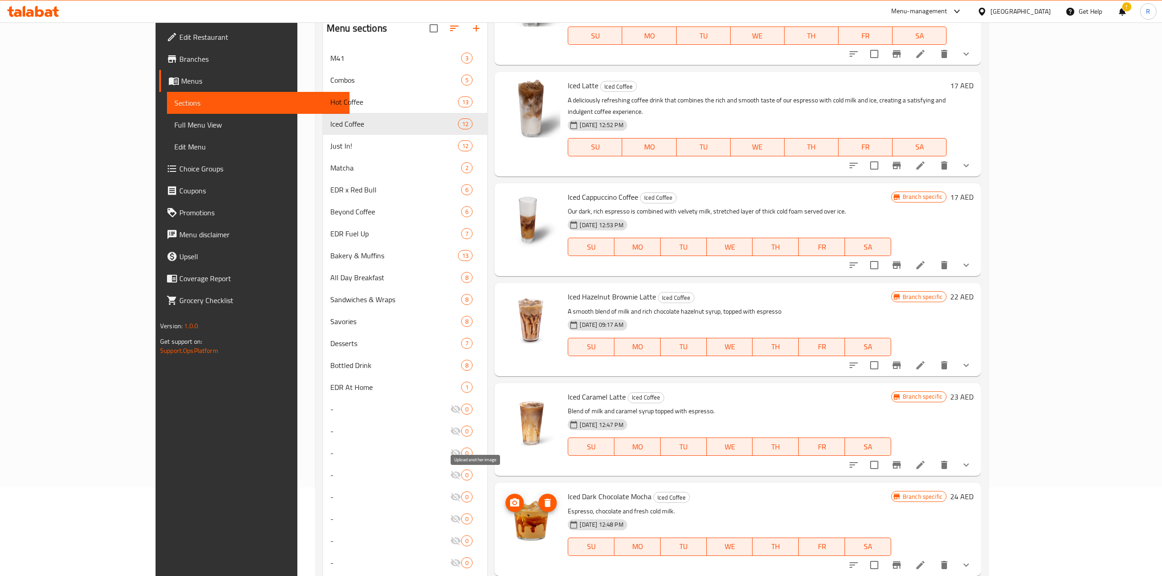
click at [505, 498] on span "upload picture" at bounding box center [514, 503] width 18 height 11
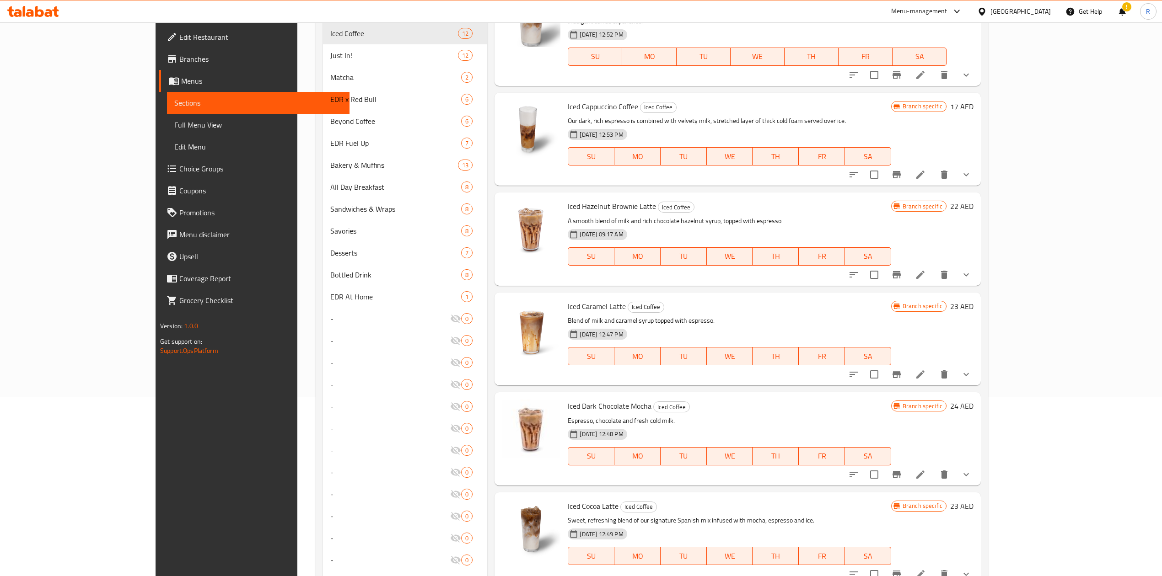
scroll to position [0, 0]
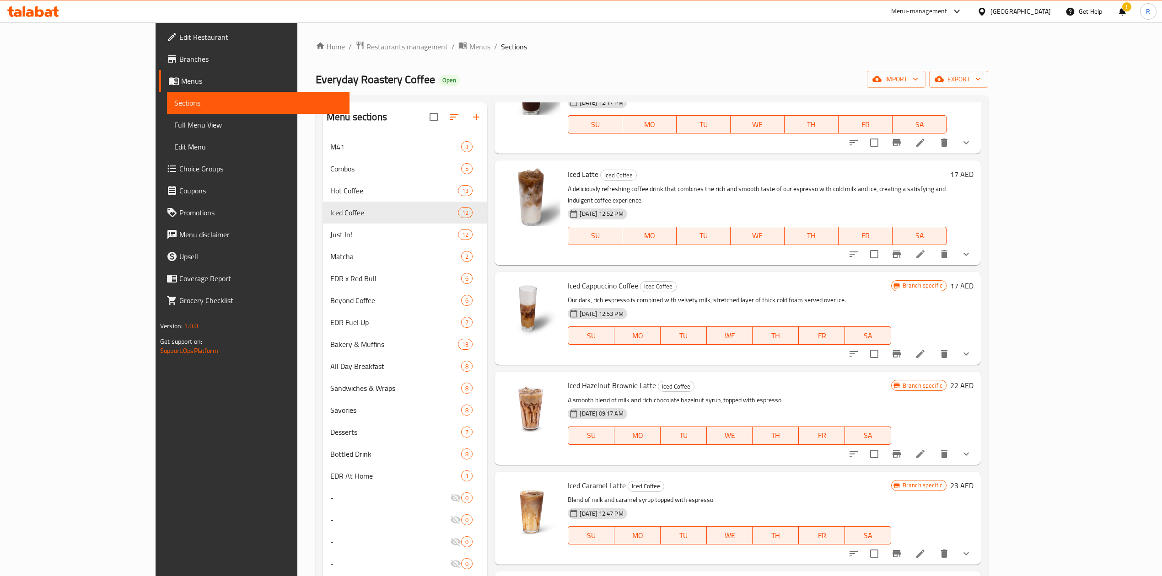
click at [156, 420] on div "Edit Restaurant Branches Menus Sections Full Menu View Edit Menu Choice Groups …" at bounding box center [253, 310] width 194 height 576
click at [366, 47] on span "Restaurants management" at bounding box center [406, 46] width 81 height 11
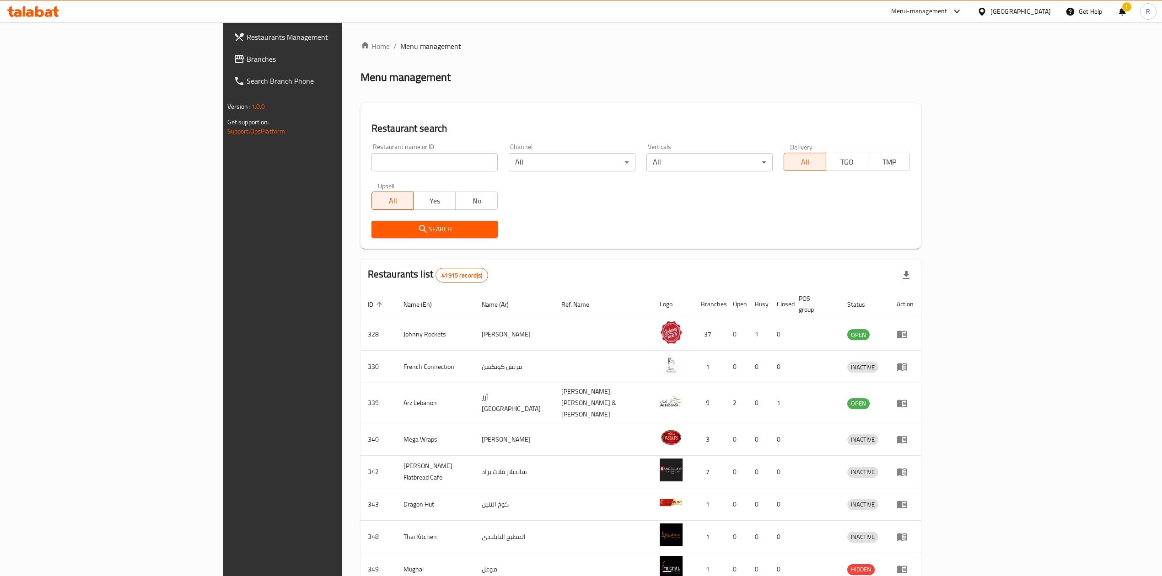
click at [371, 156] on input "search" at bounding box center [434, 162] width 126 height 18
type input "everyday roastery"
click button "Search" at bounding box center [434, 229] width 126 height 17
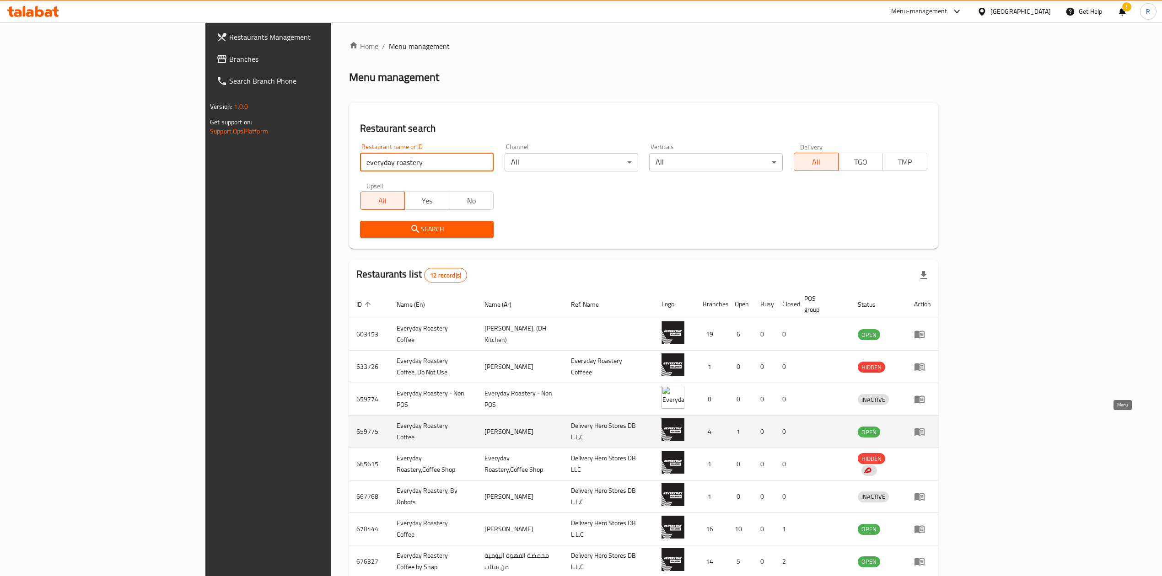
click at [925, 429] on icon "enhanced table" at bounding box center [919, 433] width 10 height 8
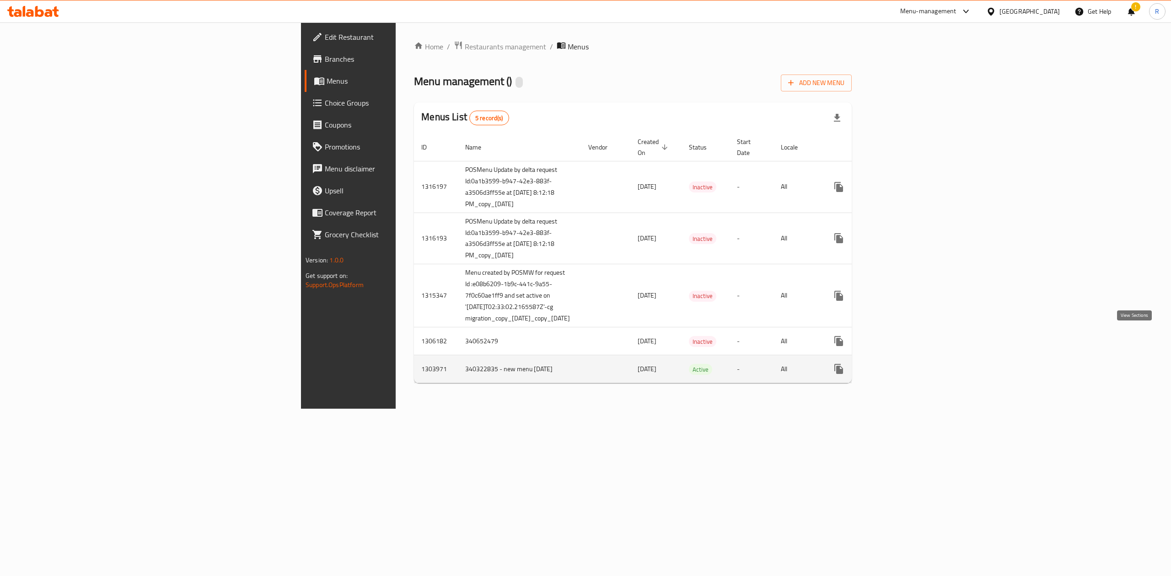
click at [910, 364] on icon "enhanced table" at bounding box center [904, 369] width 11 height 11
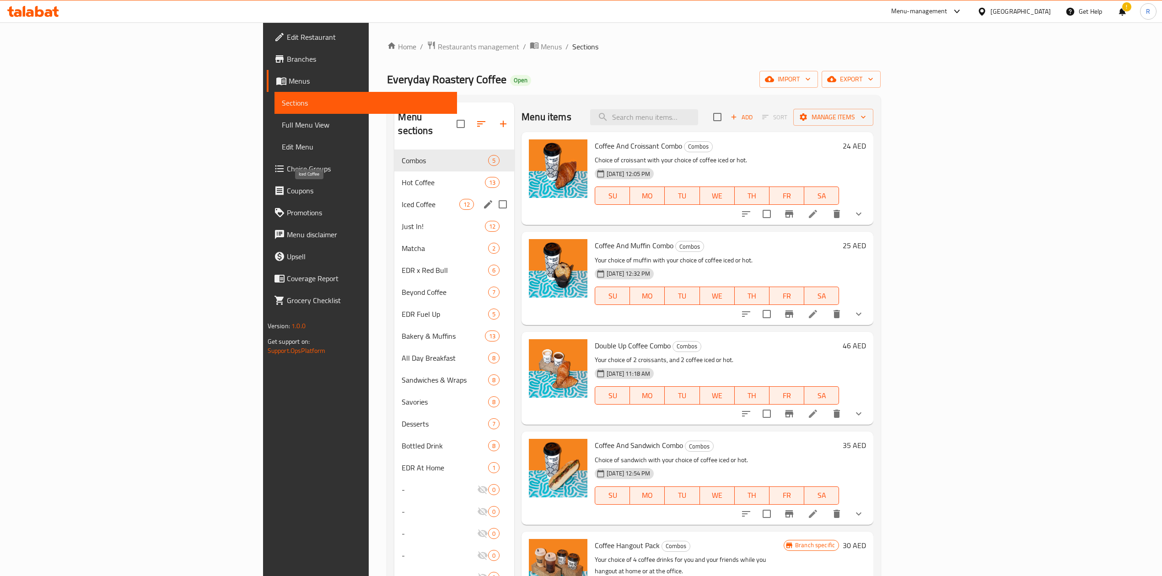
click at [402, 199] on span "Iced Coffee" at bounding box center [430, 204] width 57 height 11
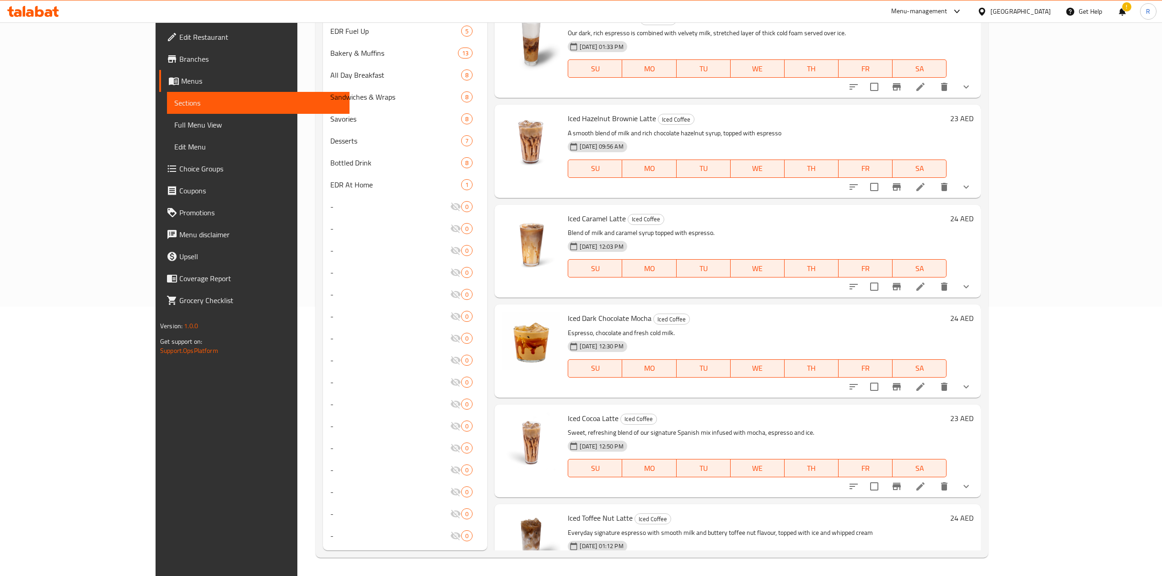
scroll to position [376, 0]
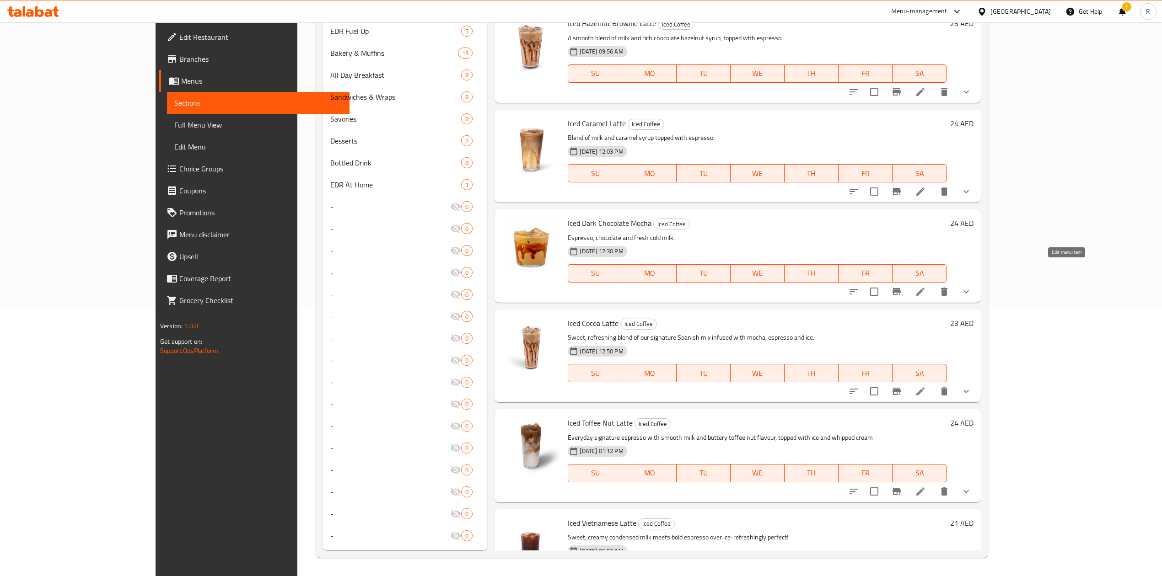
click at [925, 288] on icon at bounding box center [920, 292] width 8 height 8
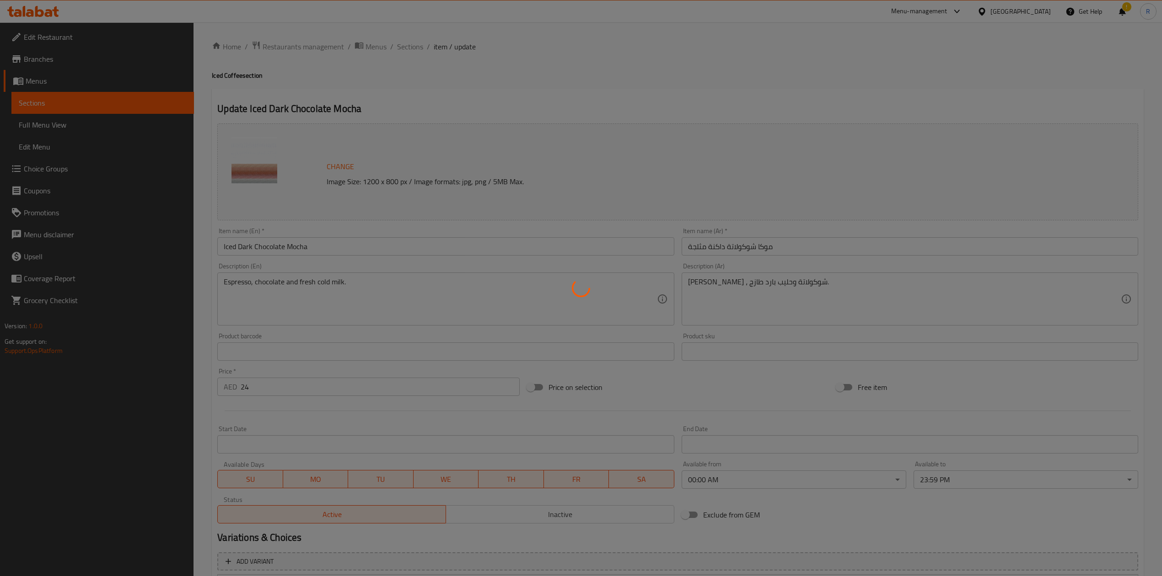
click at [410, 47] on div at bounding box center [581, 288] width 1162 height 576
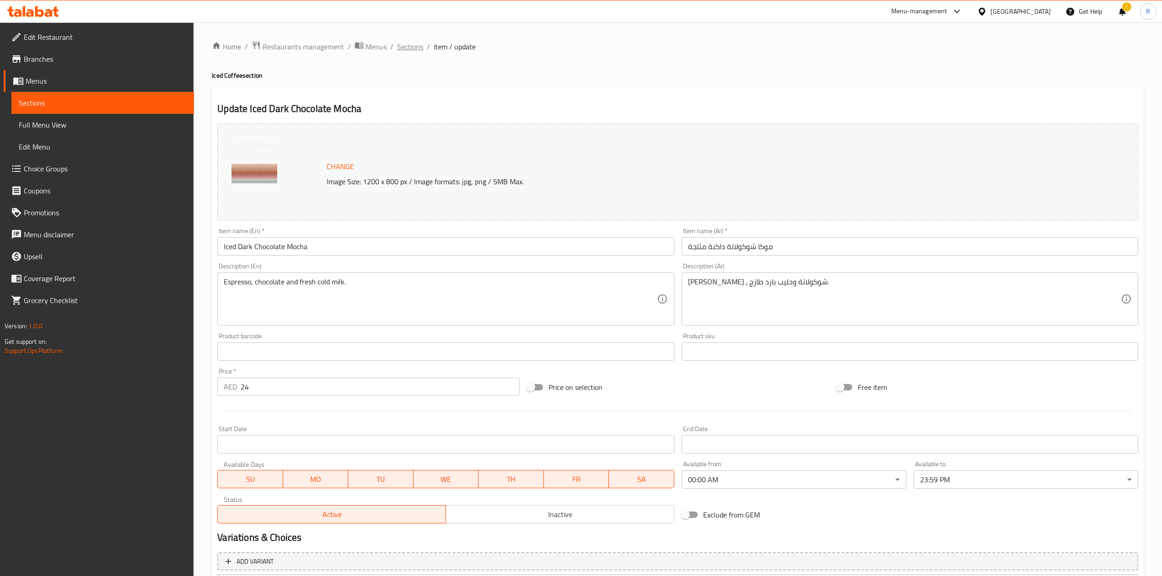
click at [399, 45] on span "Sections" at bounding box center [410, 46] width 26 height 11
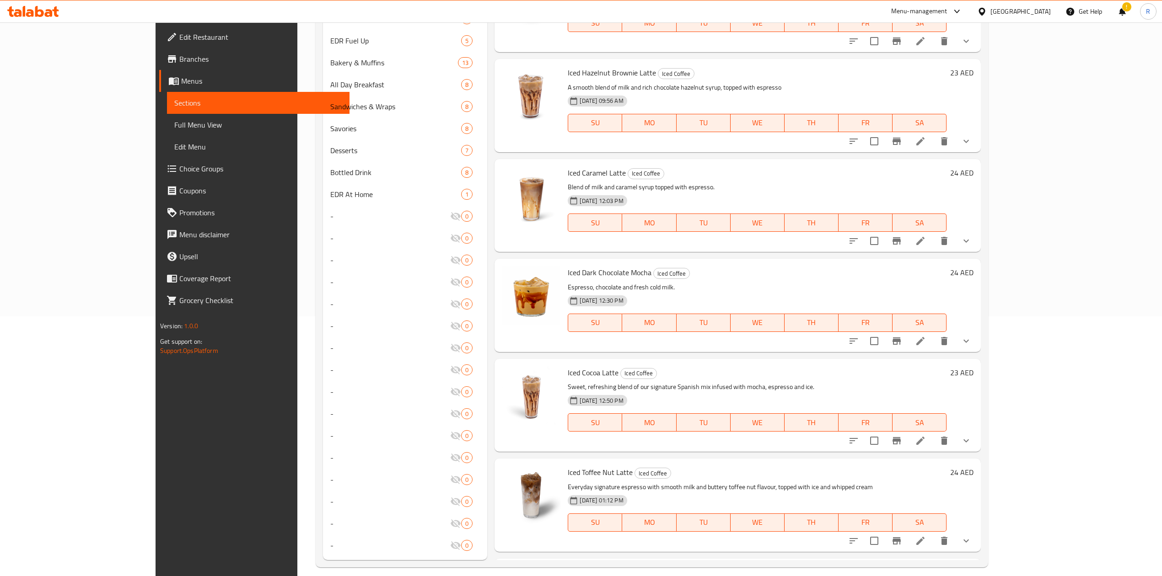
scroll to position [367, 0]
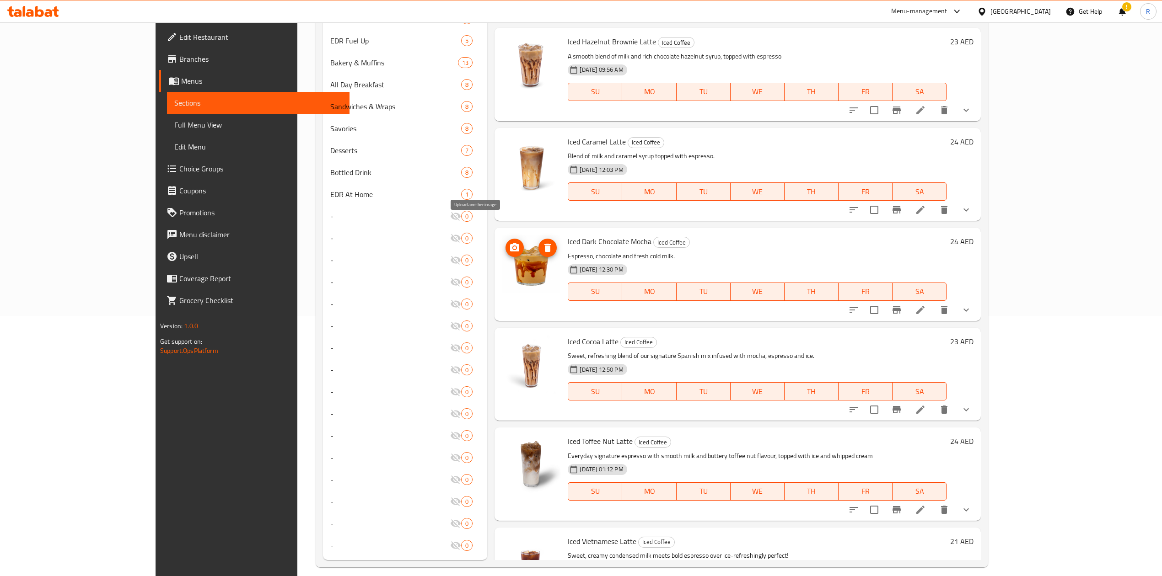
click at [510, 243] on icon "upload picture" at bounding box center [514, 247] width 9 height 8
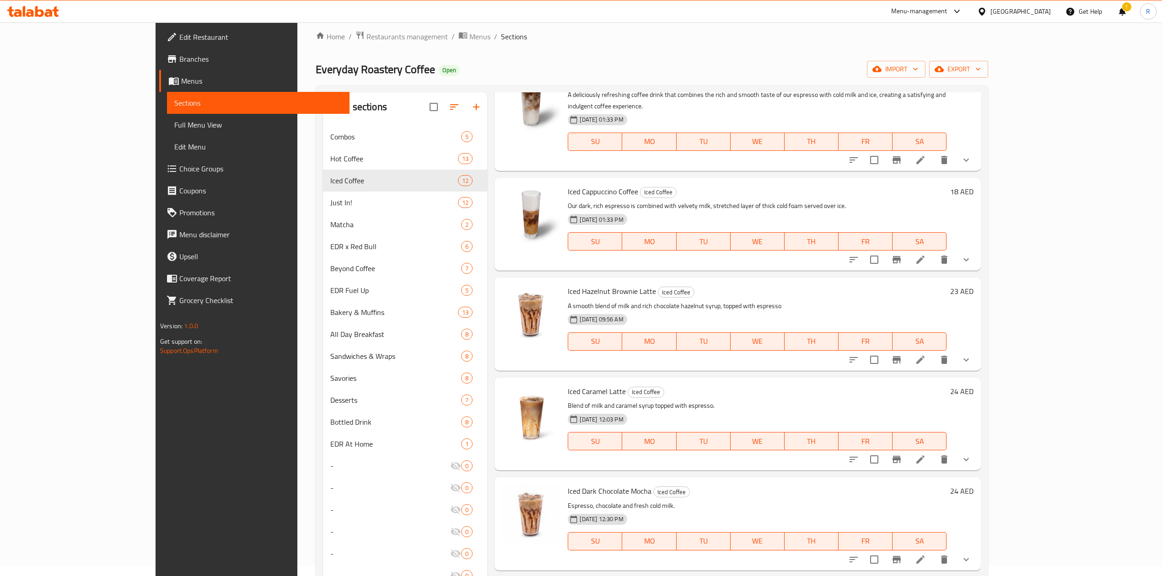
scroll to position [8, 0]
click at [366, 39] on span "Restaurants management" at bounding box center [406, 38] width 81 height 11
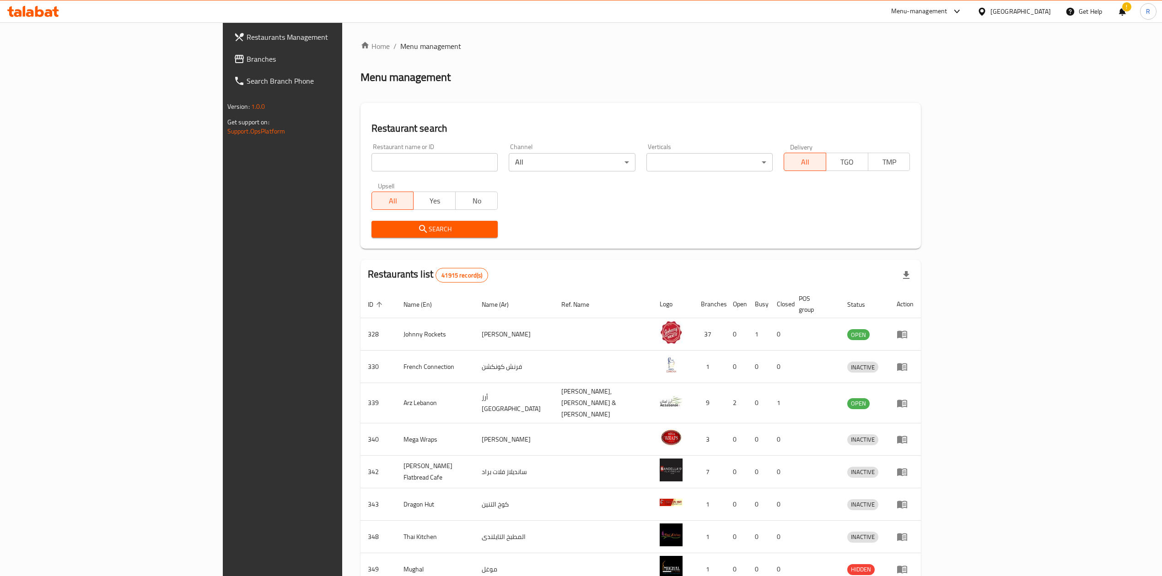
click at [371, 158] on input "search" at bounding box center [434, 162] width 126 height 18
type input "everyday roastery"
click button "Search" at bounding box center [434, 229] width 126 height 17
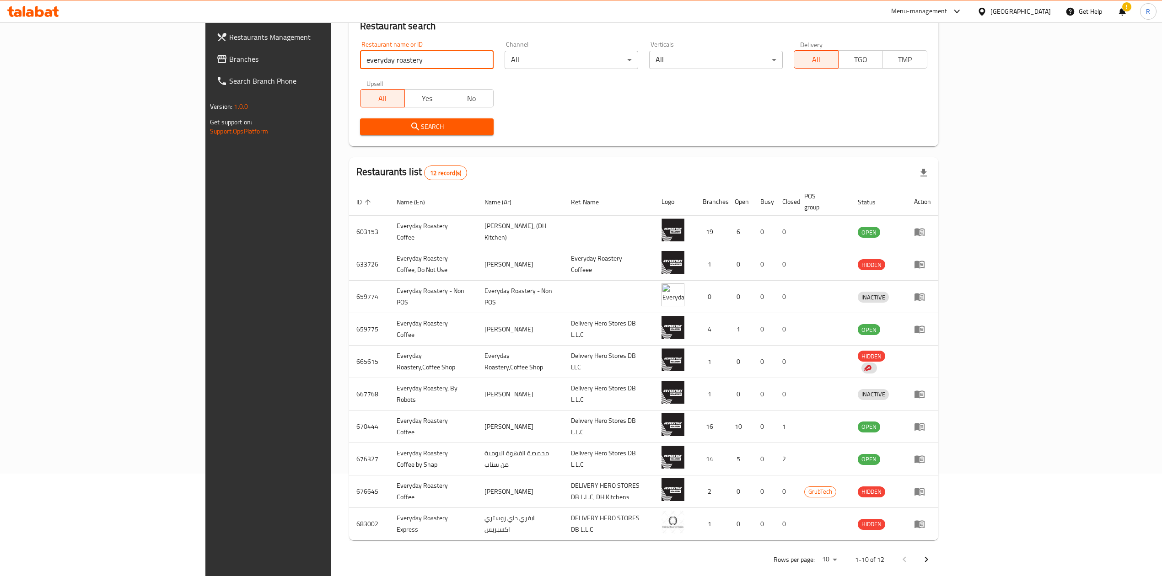
scroll to position [107, 0]
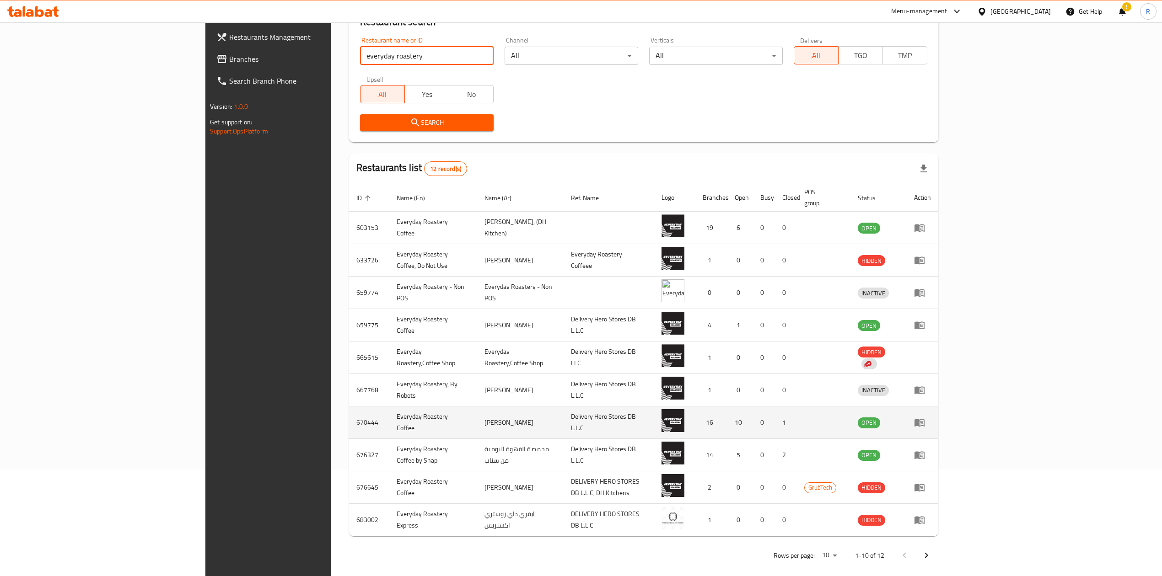
click at [931, 417] on link "enhanced table" at bounding box center [922, 422] width 17 height 11
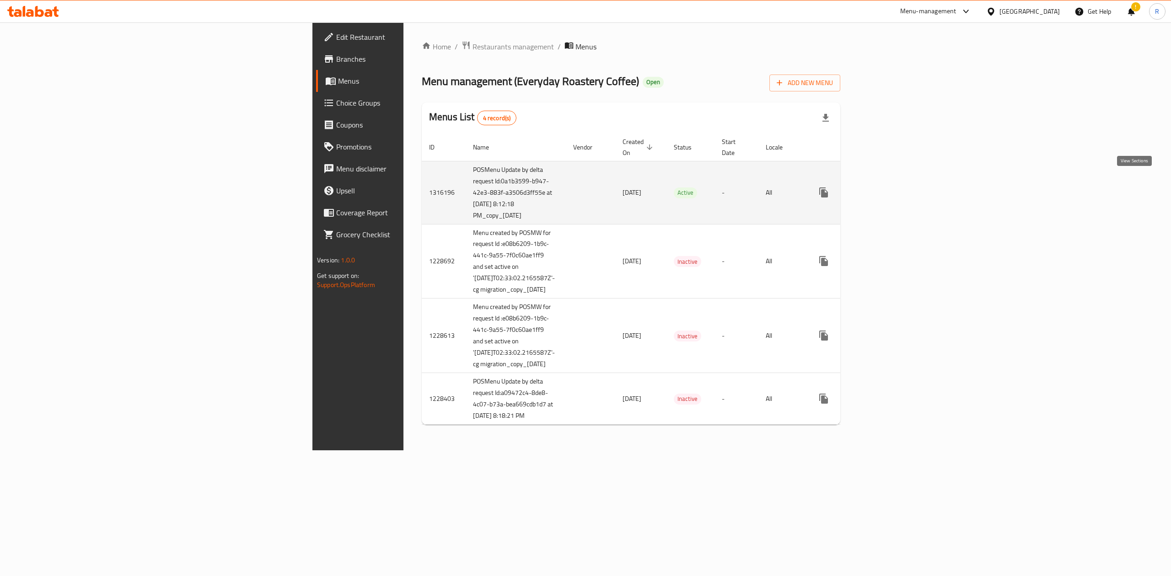
click at [895, 187] on icon "enhanced table" at bounding box center [889, 192] width 11 height 11
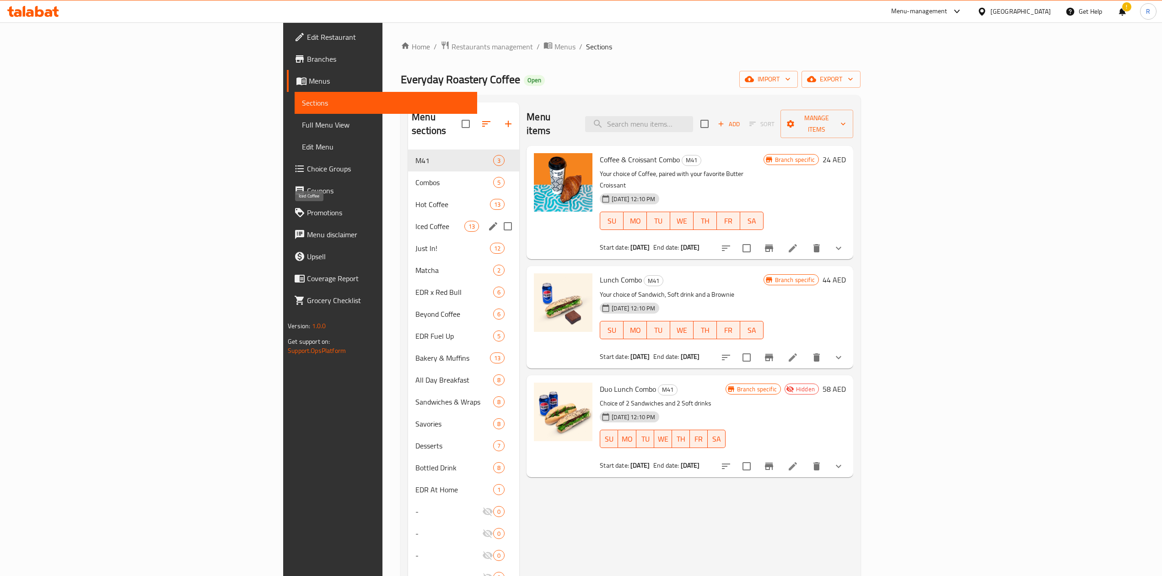
click at [415, 221] on span "Iced Coffee" at bounding box center [439, 226] width 49 height 11
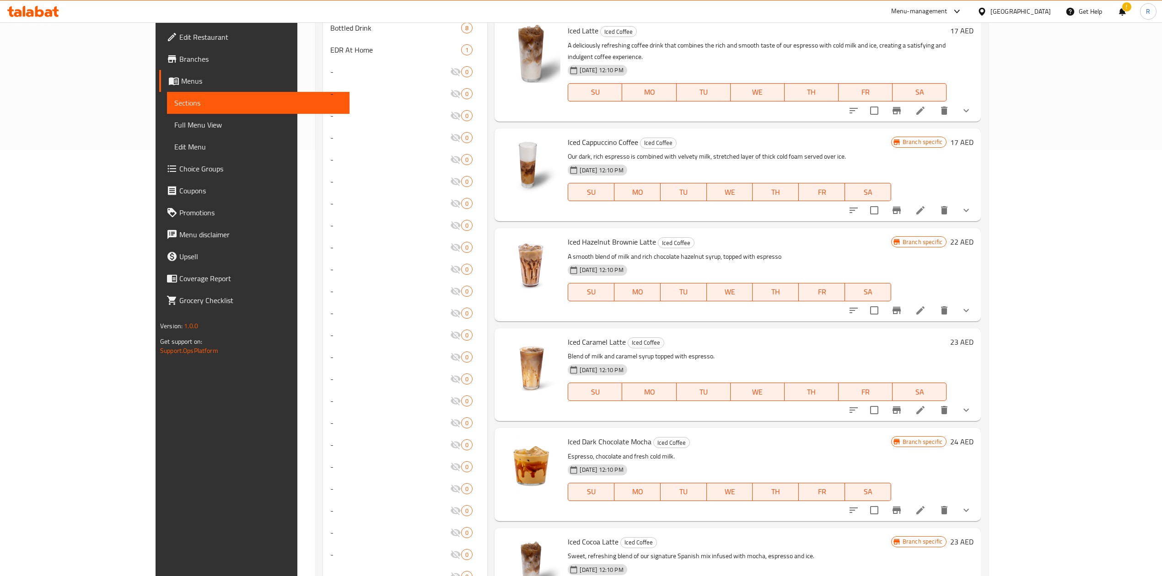
scroll to position [452, 0]
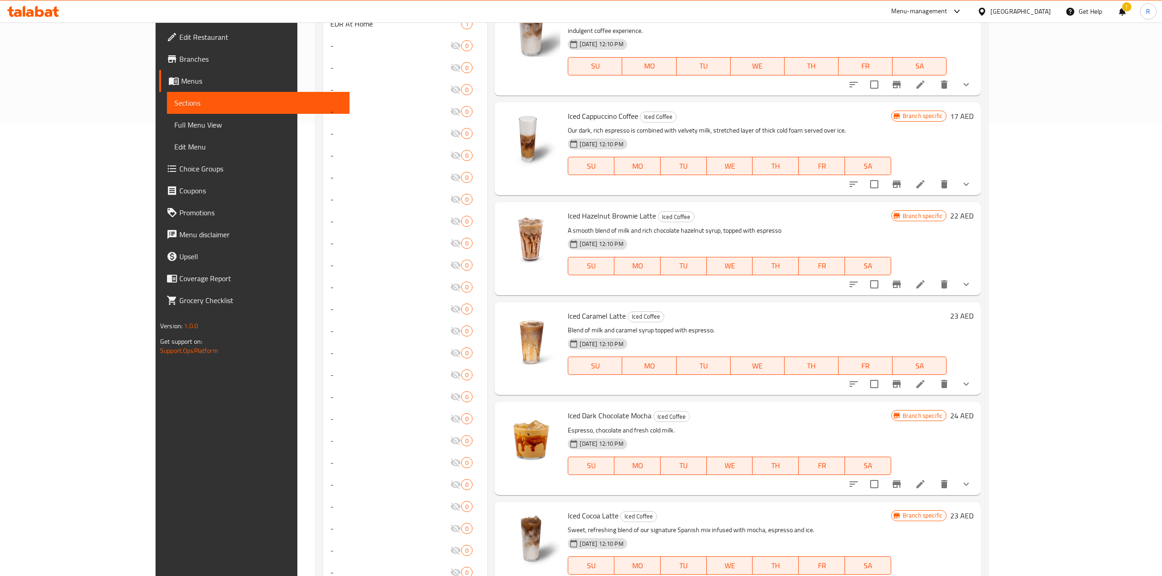
click at [933, 476] on li at bounding box center [921, 484] width 26 height 16
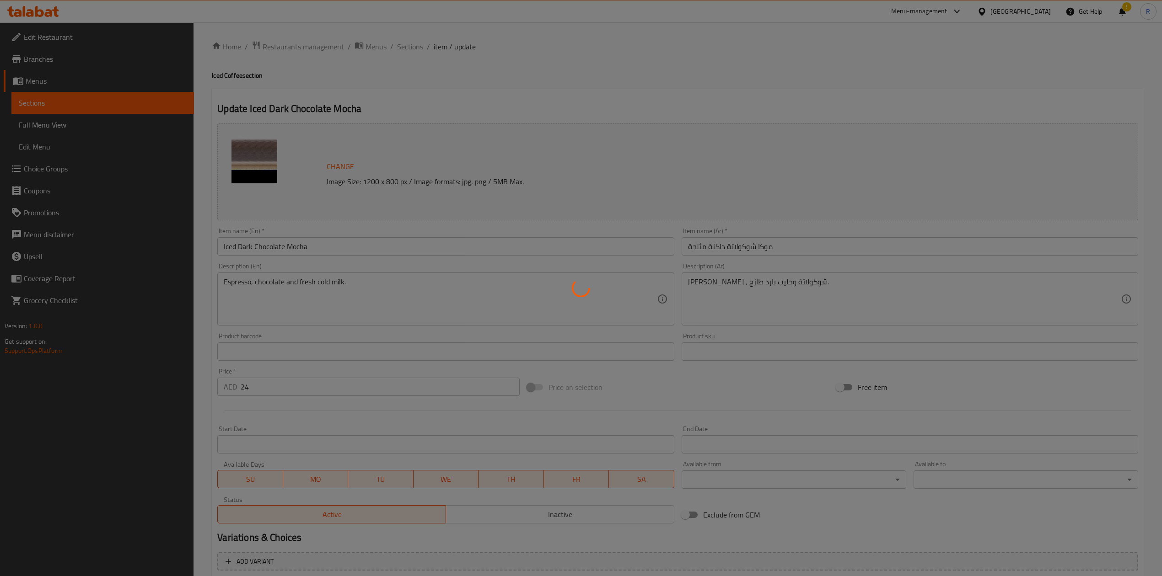
click at [398, 45] on div at bounding box center [581, 288] width 1162 height 576
type input "اختيارك للحجم-"
type input "1"
type input "اختيارك من المزيج"
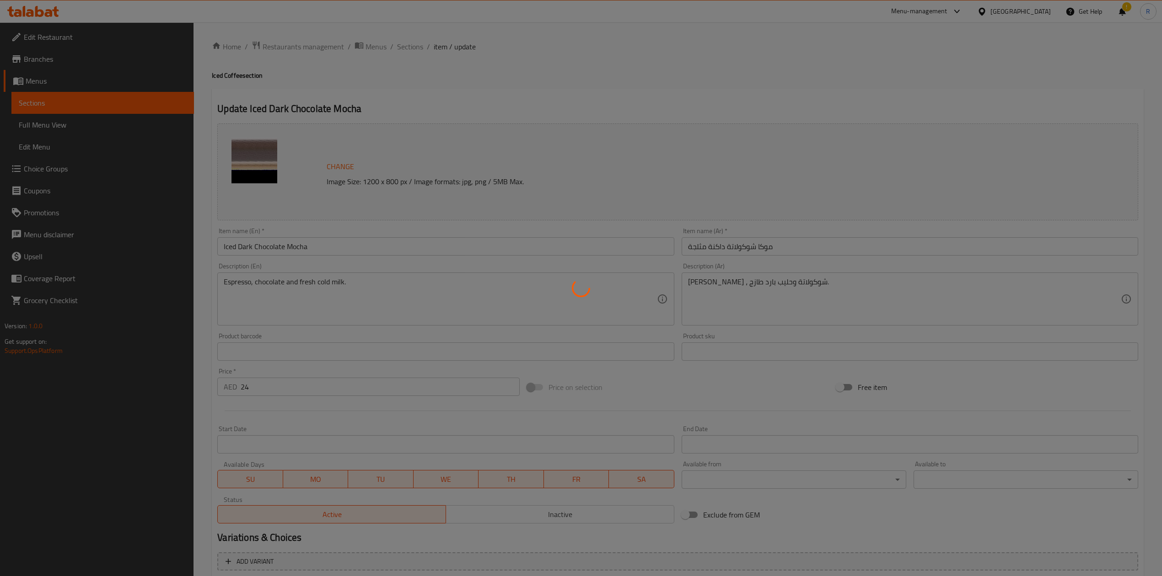
type input "1"
type input "اختيارك من الحليب"
type input "0"
type input "1"
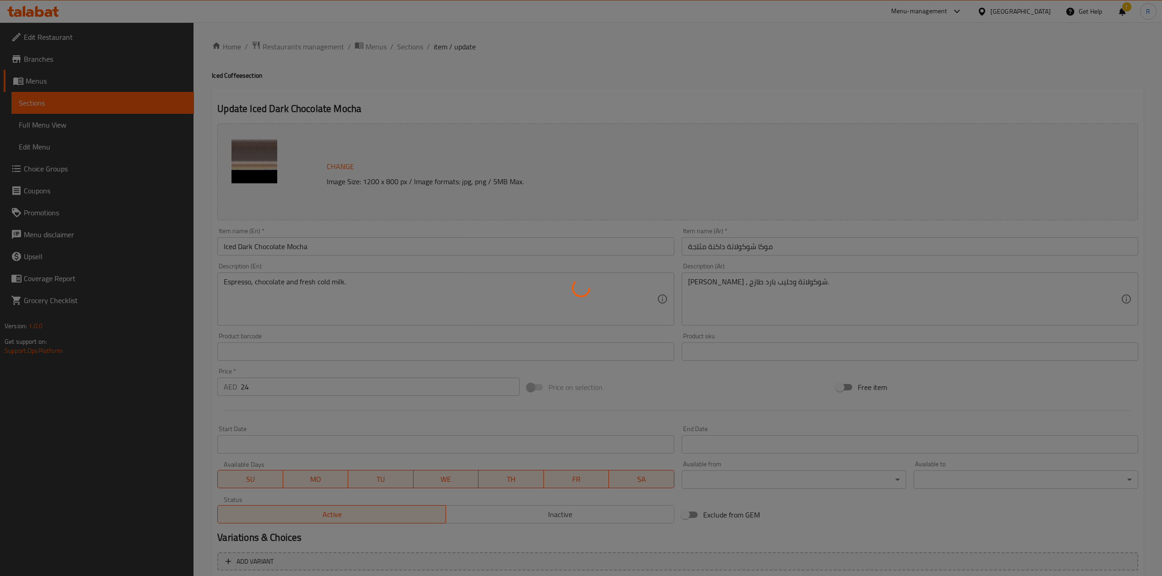
type input "شوت اضافي"
type input "0"
type input "2"
type input "دريزل إضافي"
type input "0"
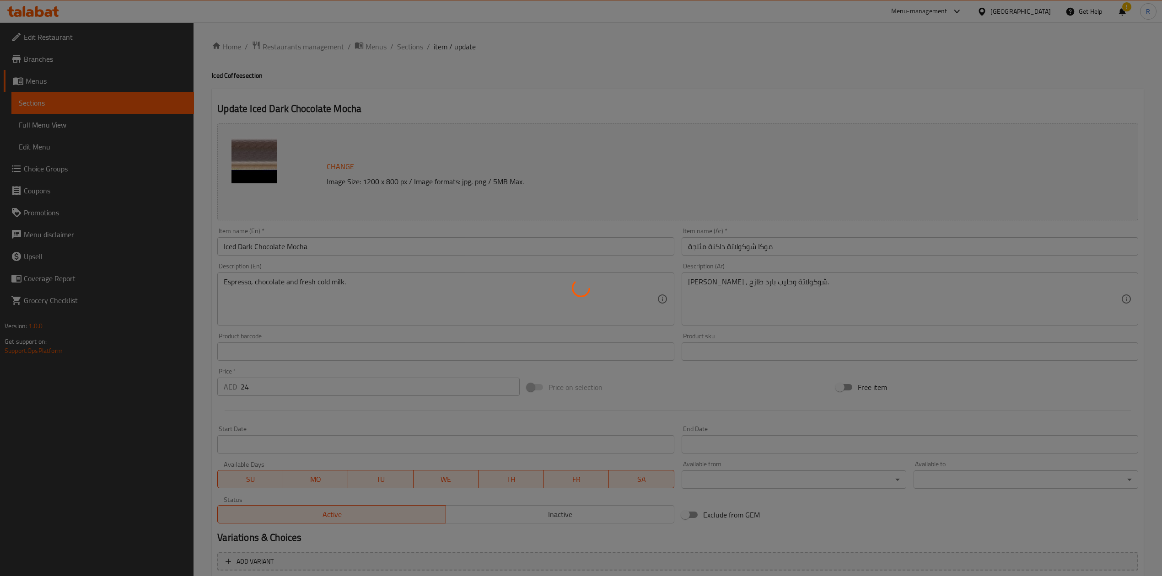
type input "2"
type input "صوصات إضافية"
type input "0"
type input "2"
type input "سيرب إضافي"
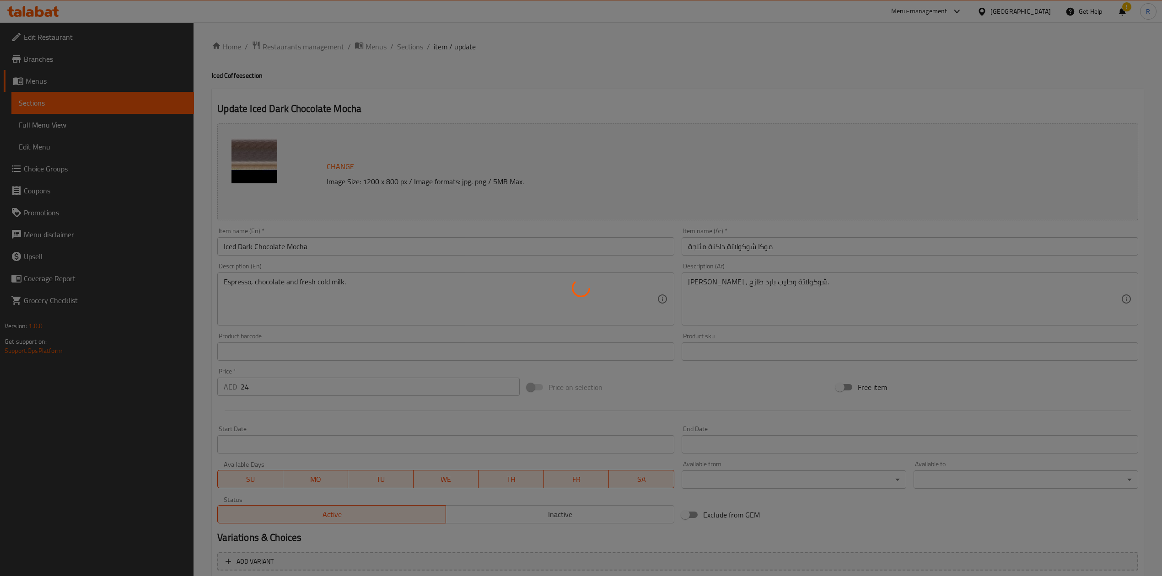
type input "0"
type input "2"
type input "اختيارك من السكر على الجانب"
type input "1"
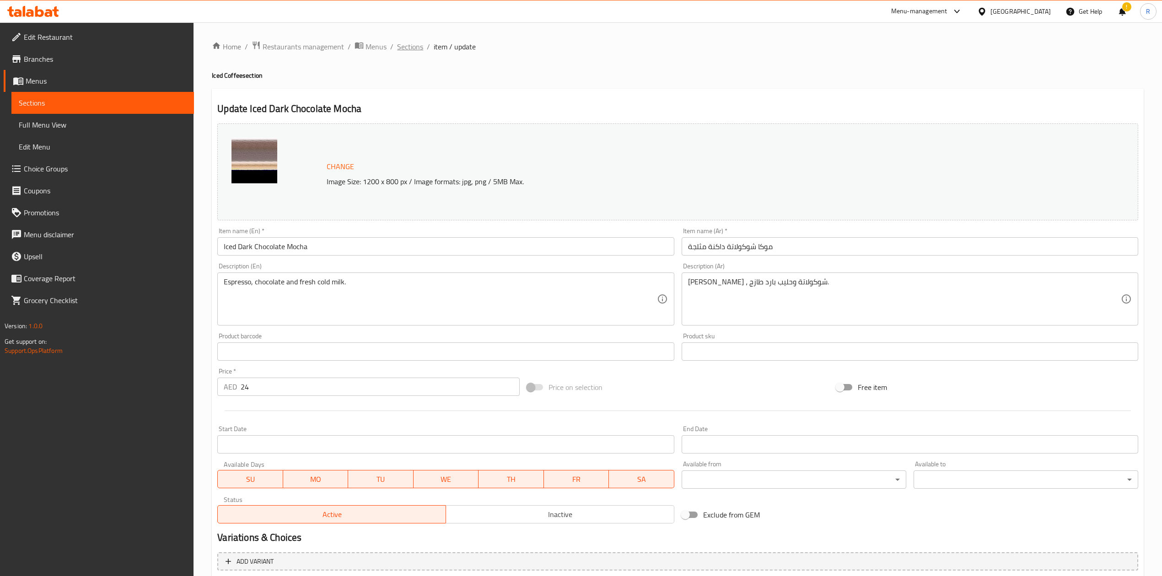
click at [403, 46] on span "Sections" at bounding box center [410, 46] width 26 height 11
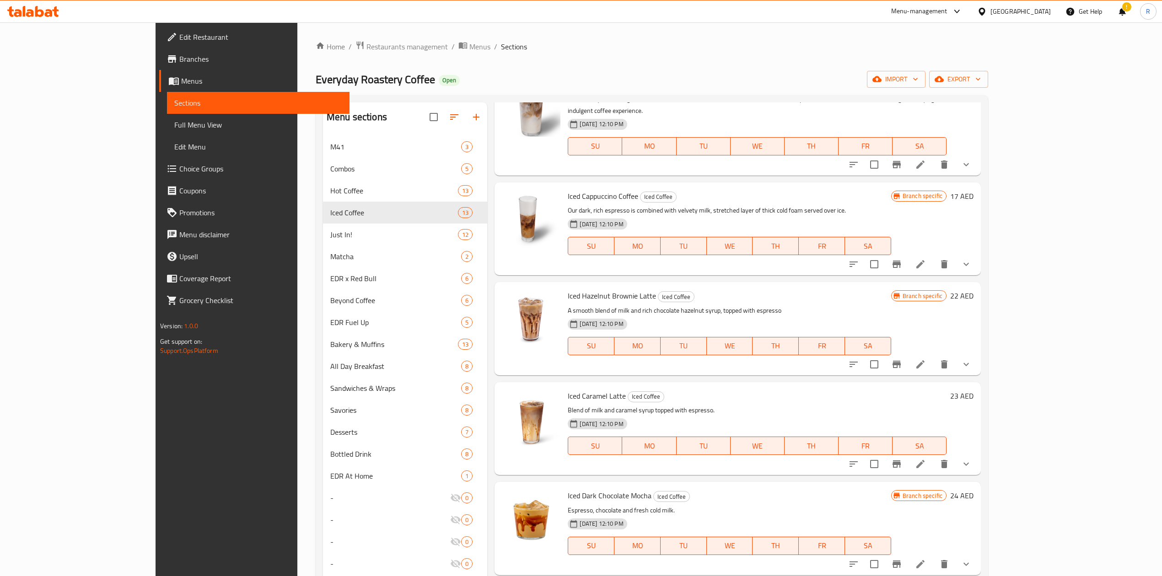
scroll to position [384, 0]
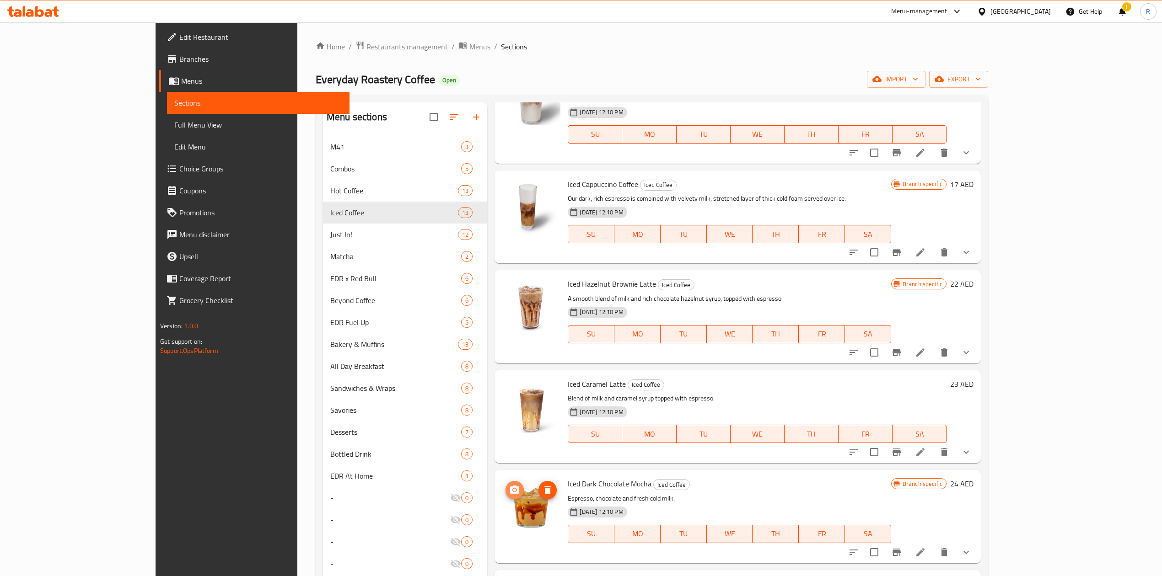
click at [509, 485] on icon "upload picture" at bounding box center [514, 490] width 11 height 11
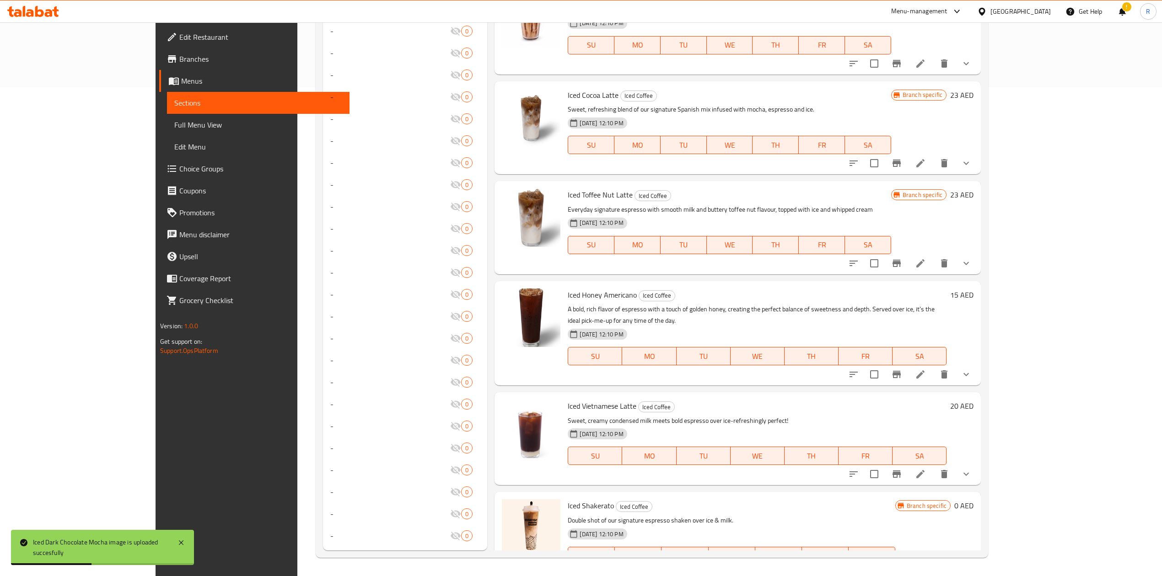
scroll to position [0, 0]
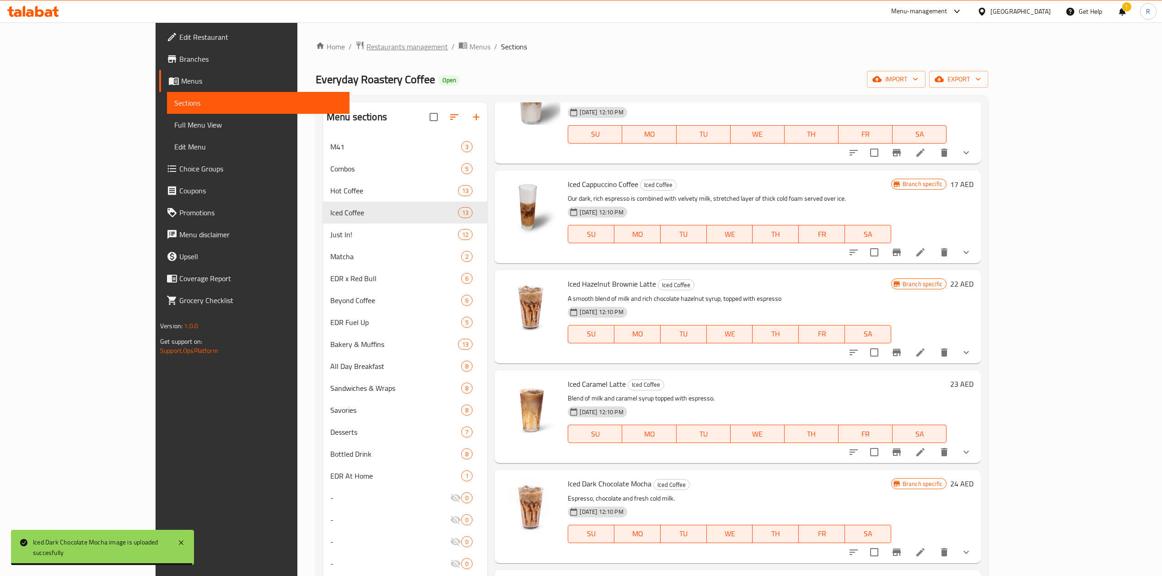
click at [366, 48] on span "Restaurants management" at bounding box center [406, 46] width 81 height 11
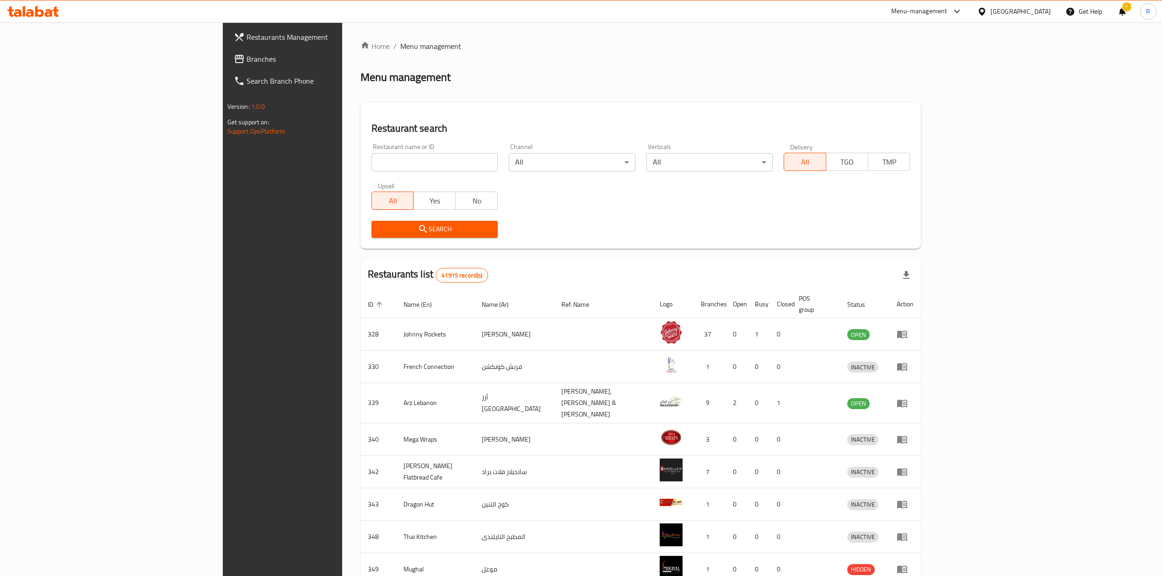
click at [371, 162] on input "search" at bounding box center [434, 162] width 126 height 18
type input "everyday roastery"
click button "Search" at bounding box center [434, 229] width 126 height 17
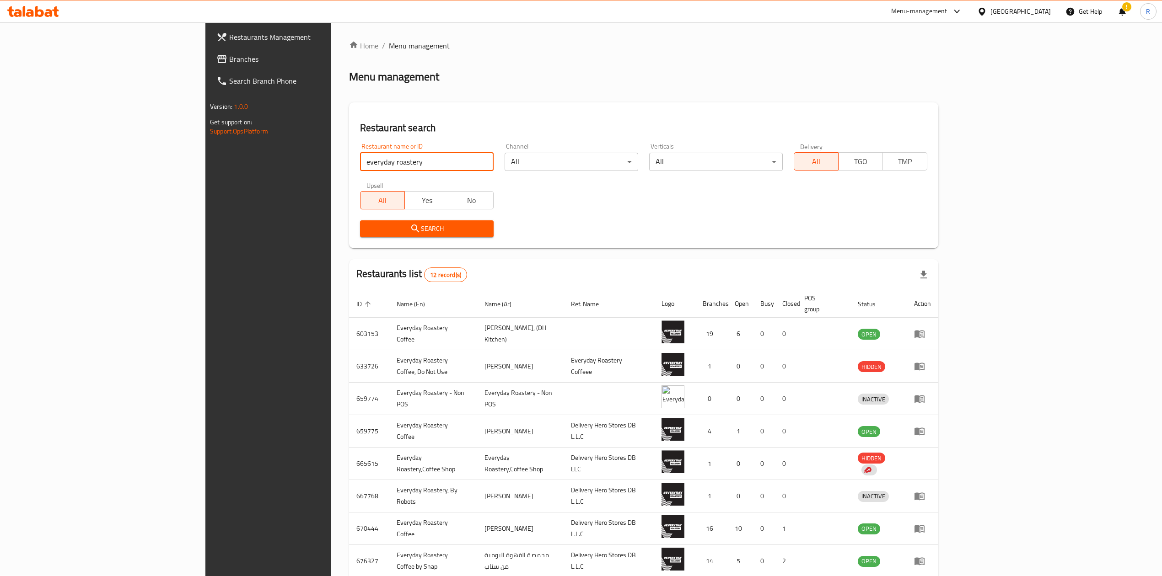
scroll to position [107, 0]
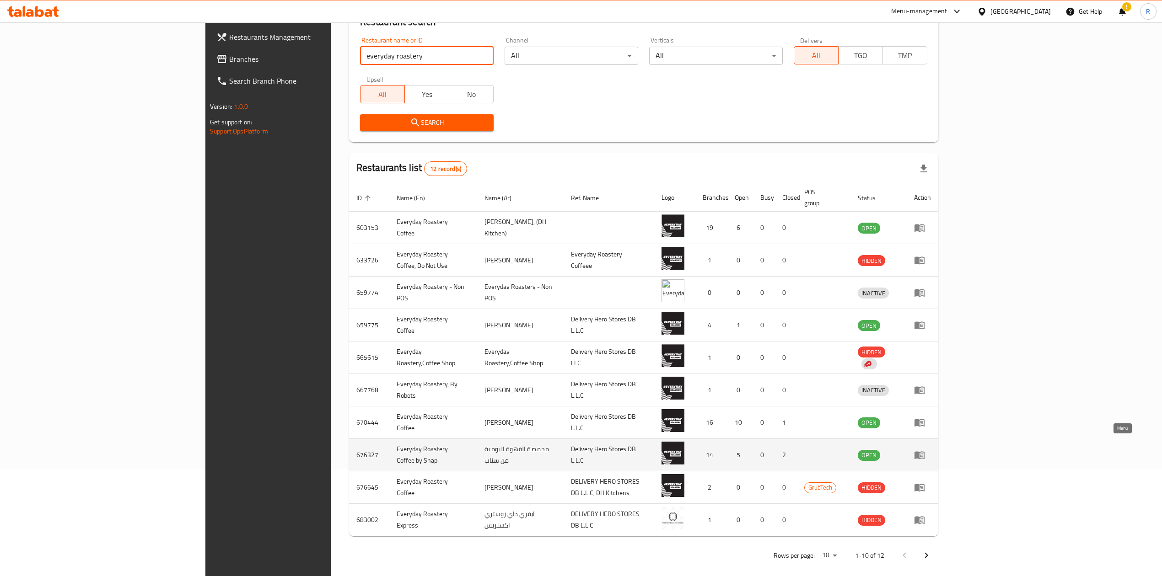
click at [925, 450] on icon "enhanced table" at bounding box center [919, 455] width 11 height 11
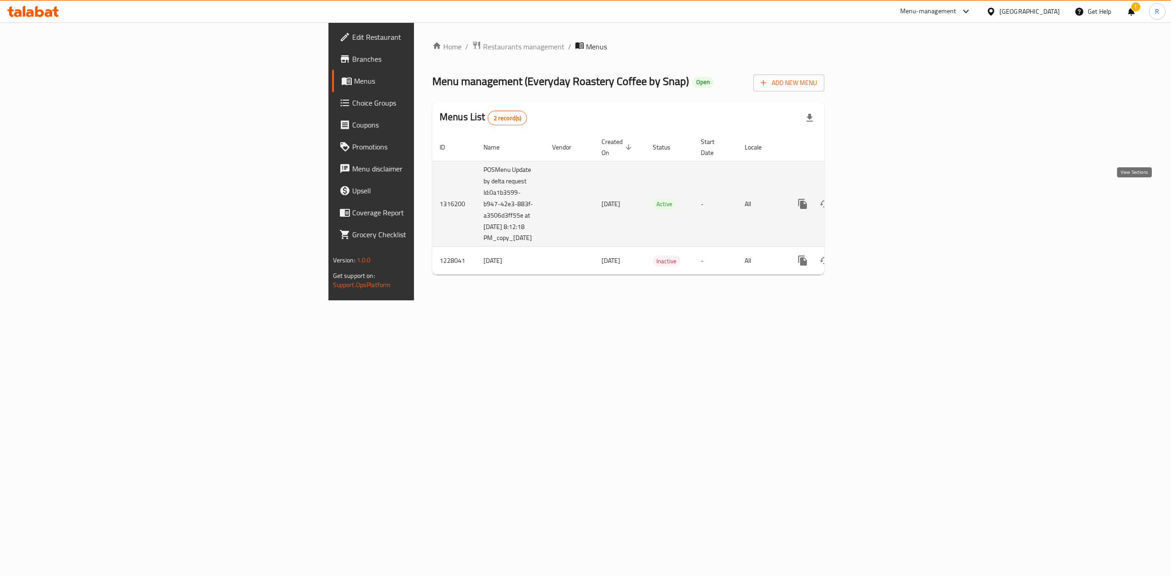
click at [874, 199] on icon "enhanced table" at bounding box center [868, 204] width 11 height 11
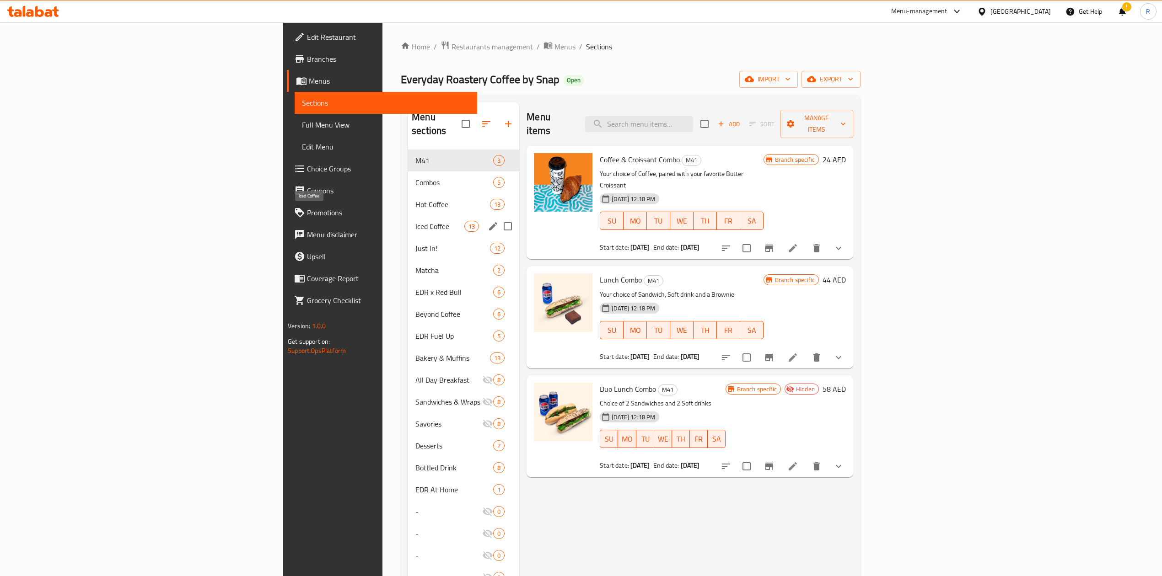
click at [415, 221] on span "Iced Coffee" at bounding box center [439, 226] width 49 height 11
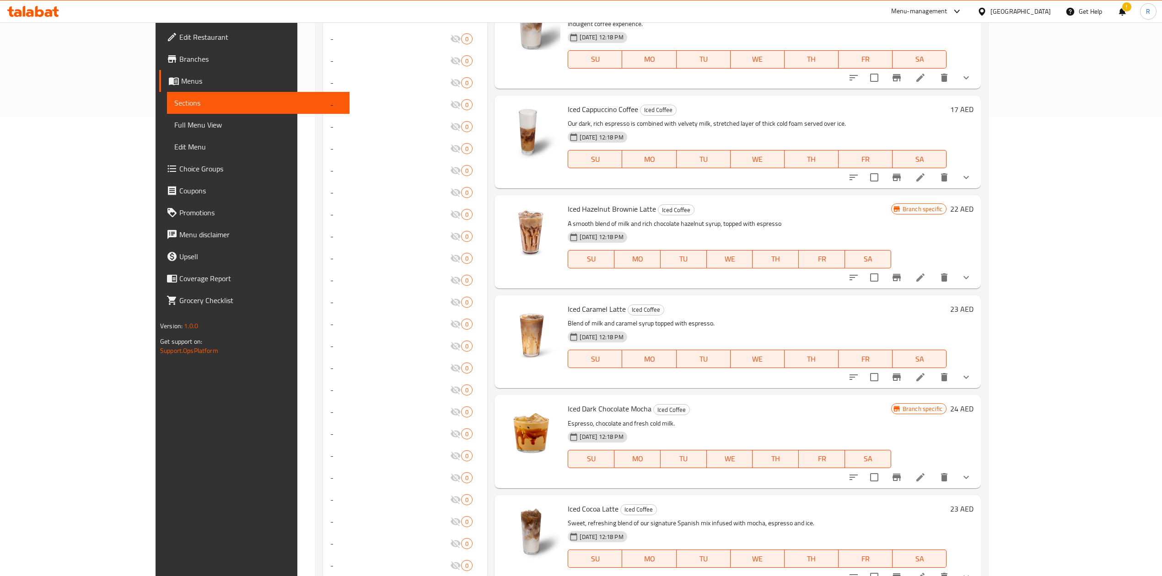
scroll to position [465, 0]
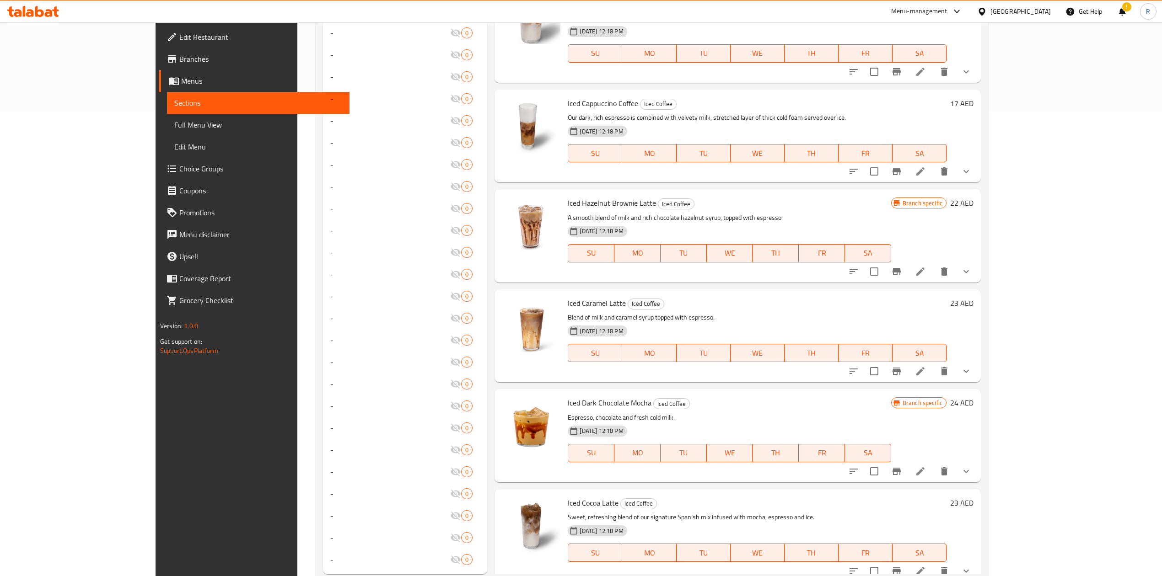
click at [925, 468] on icon at bounding box center [920, 472] width 8 height 8
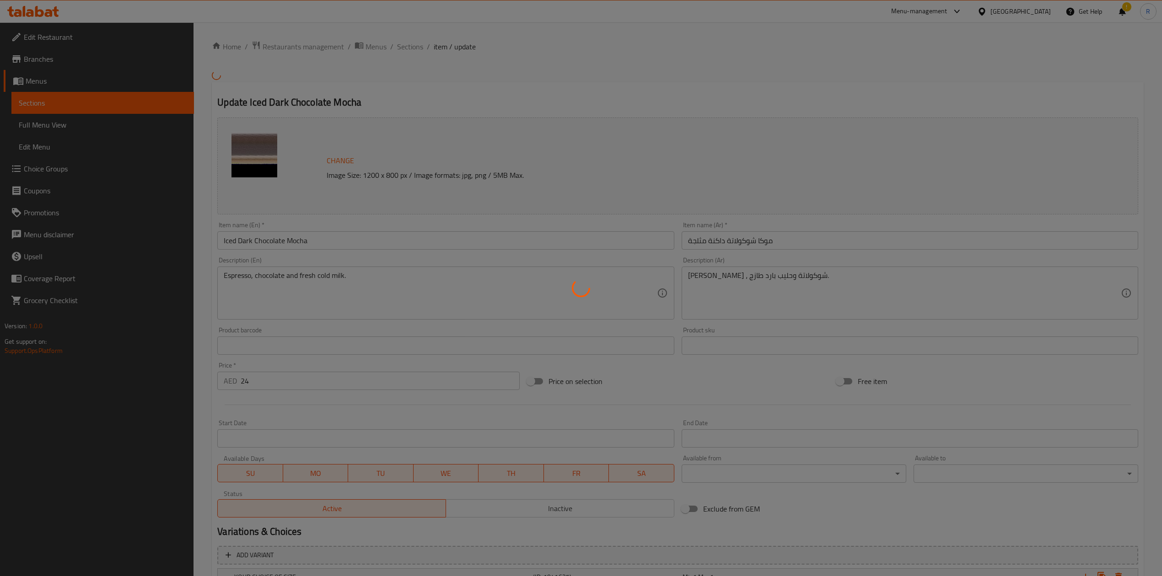
click at [404, 51] on div at bounding box center [581, 288] width 1162 height 576
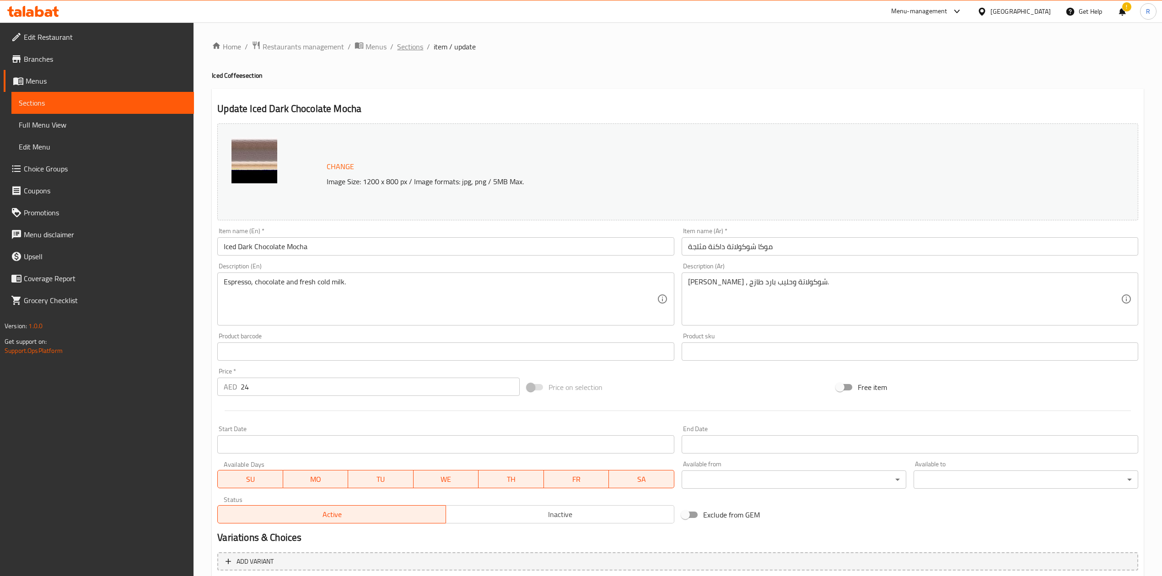
click at [406, 48] on span "Sections" at bounding box center [410, 46] width 26 height 11
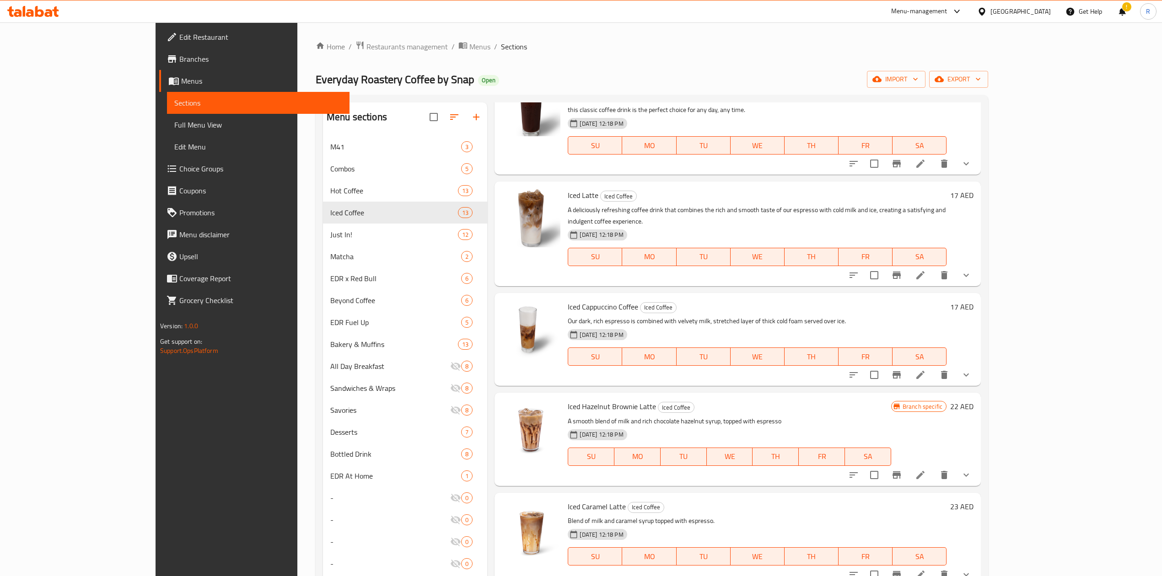
scroll to position [384, 0]
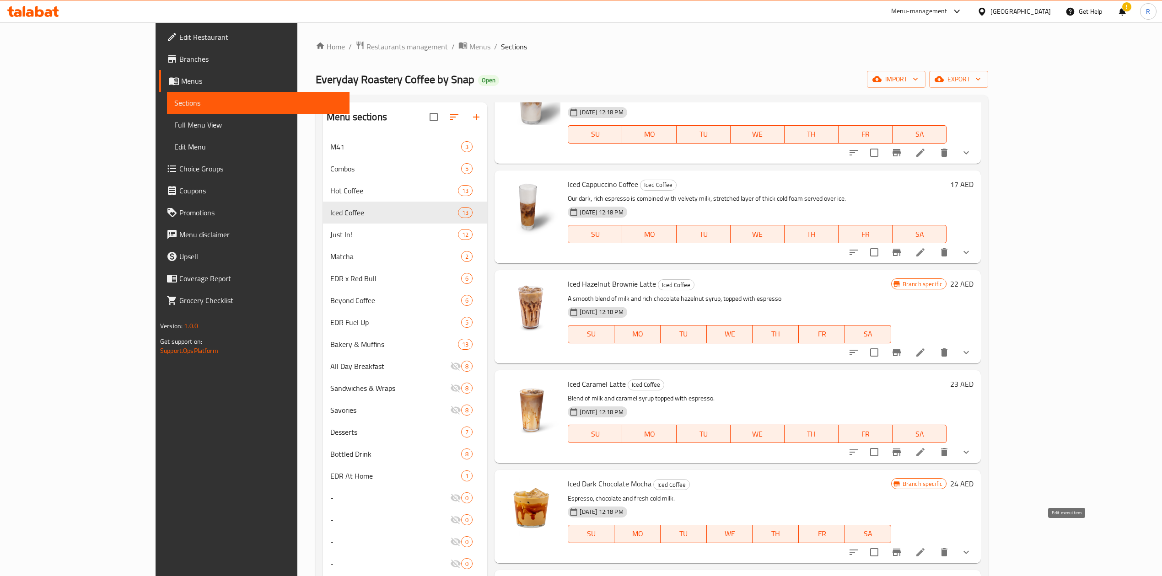
click at [925, 548] on icon at bounding box center [920, 552] width 8 height 8
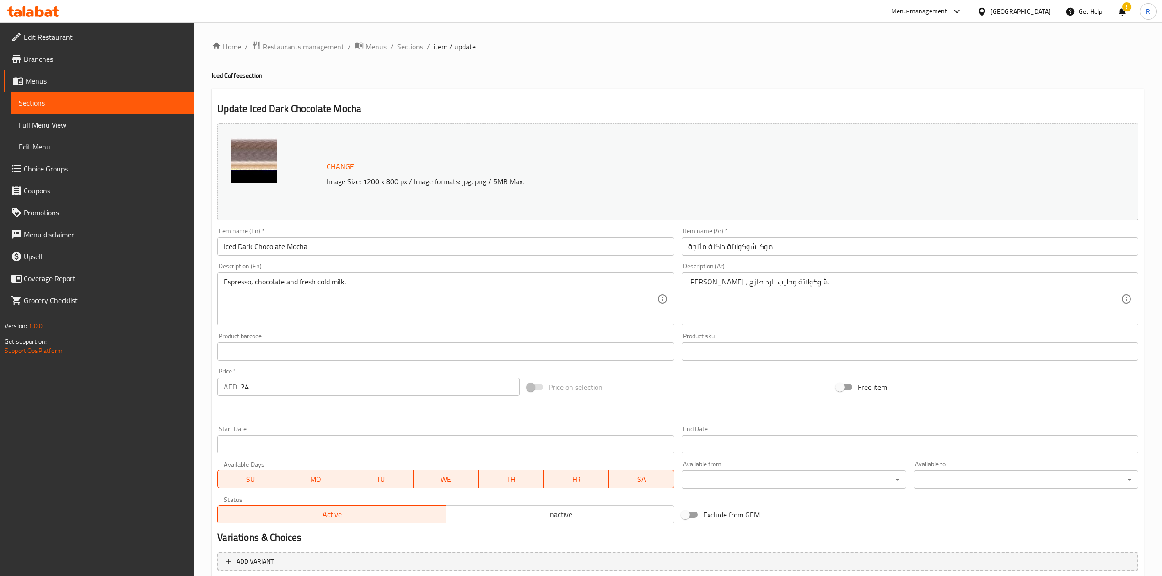
click at [414, 47] on span "Sections" at bounding box center [410, 46] width 26 height 11
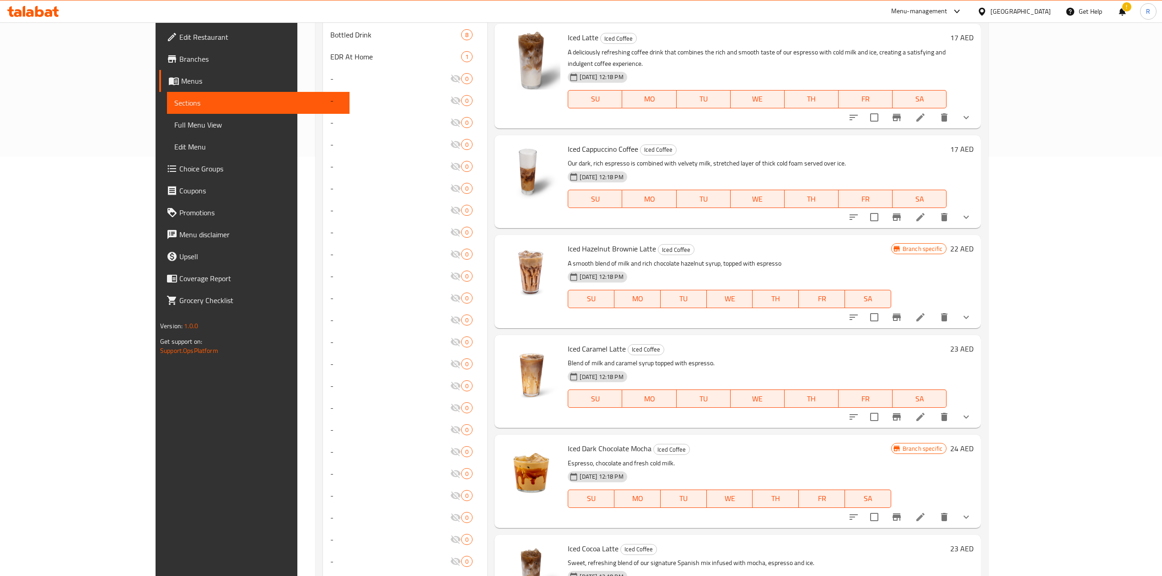
scroll to position [462, 0]
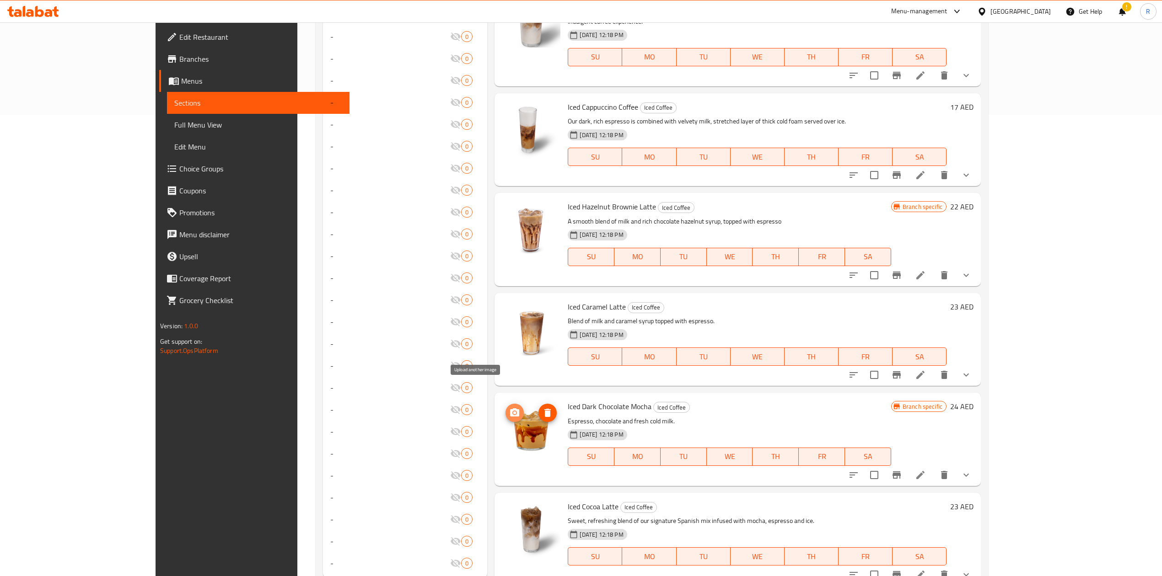
click at [509, 408] on icon "upload picture" at bounding box center [514, 413] width 11 height 11
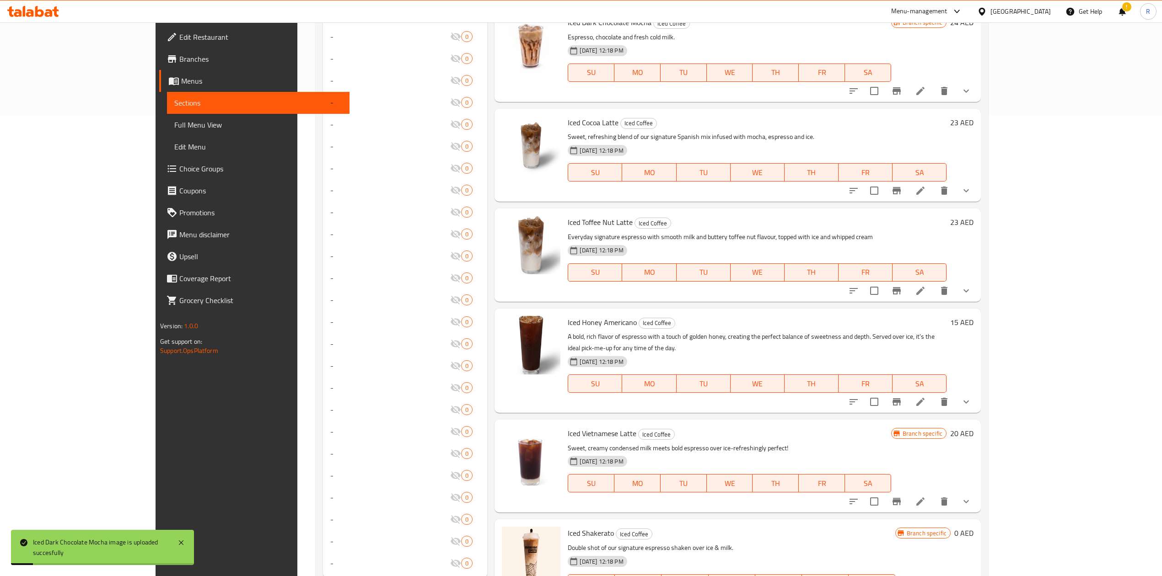
scroll to position [489, 0]
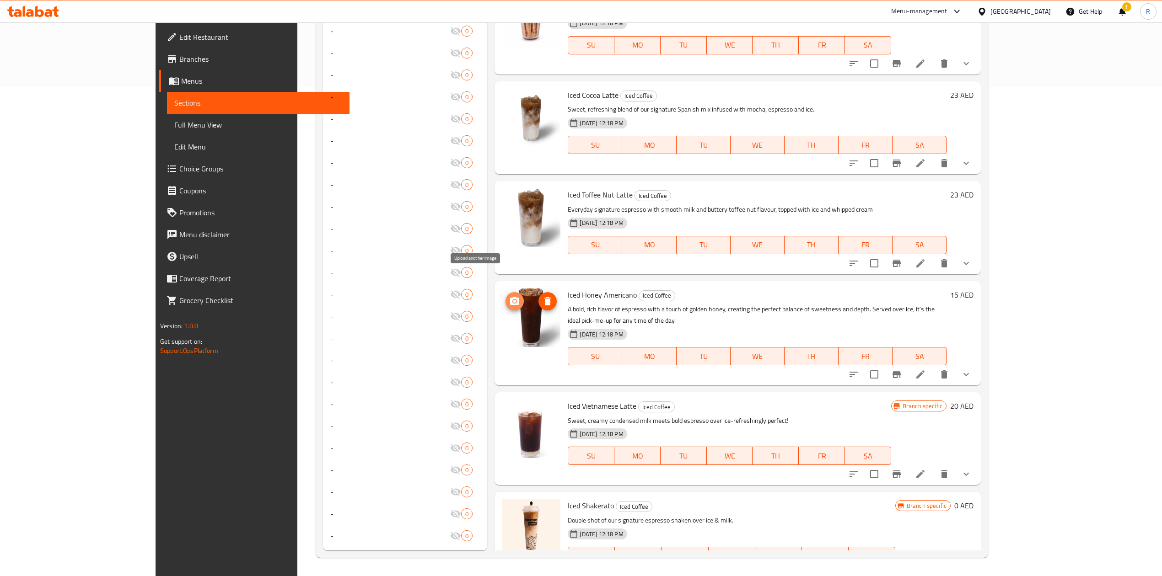
click at [505, 292] on button "upload picture" at bounding box center [514, 301] width 18 height 18
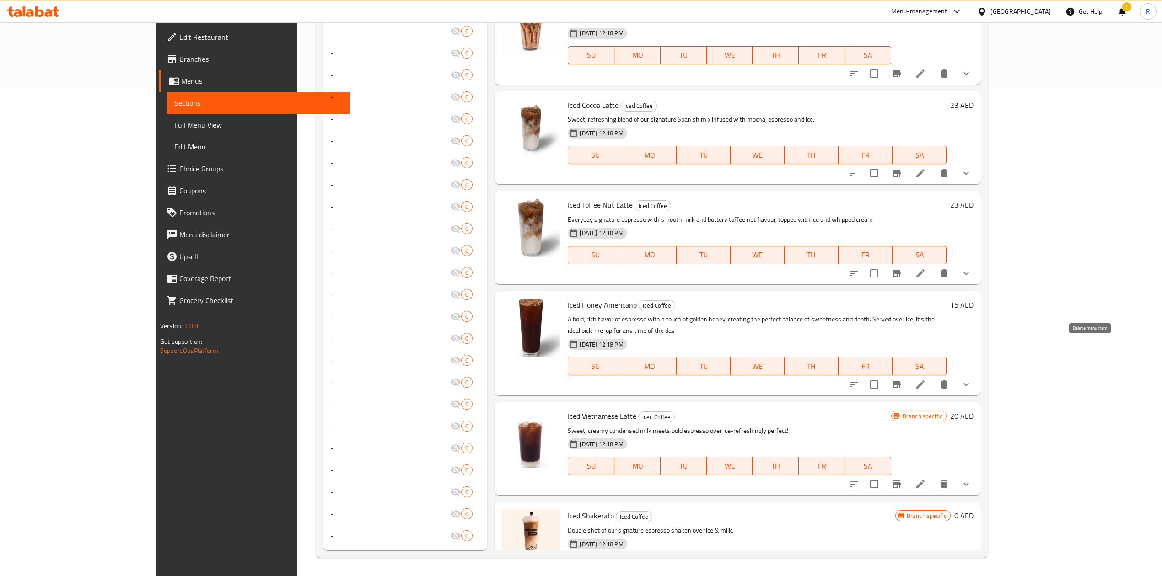
click at [947, 381] on icon "delete" at bounding box center [944, 385] width 6 height 8
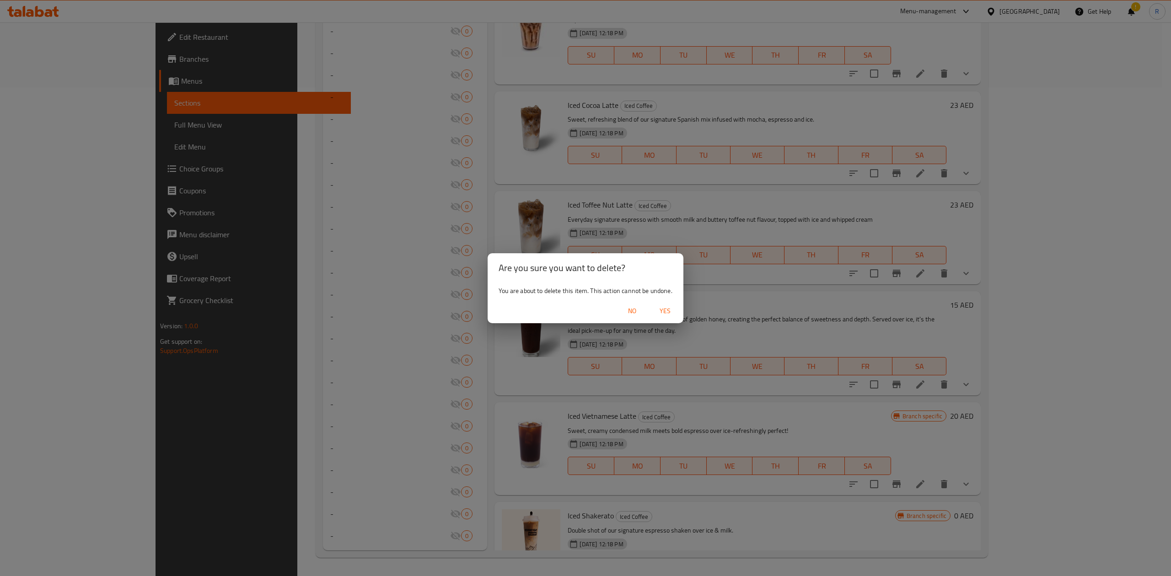
click at [661, 310] on span "Yes" at bounding box center [665, 311] width 22 height 11
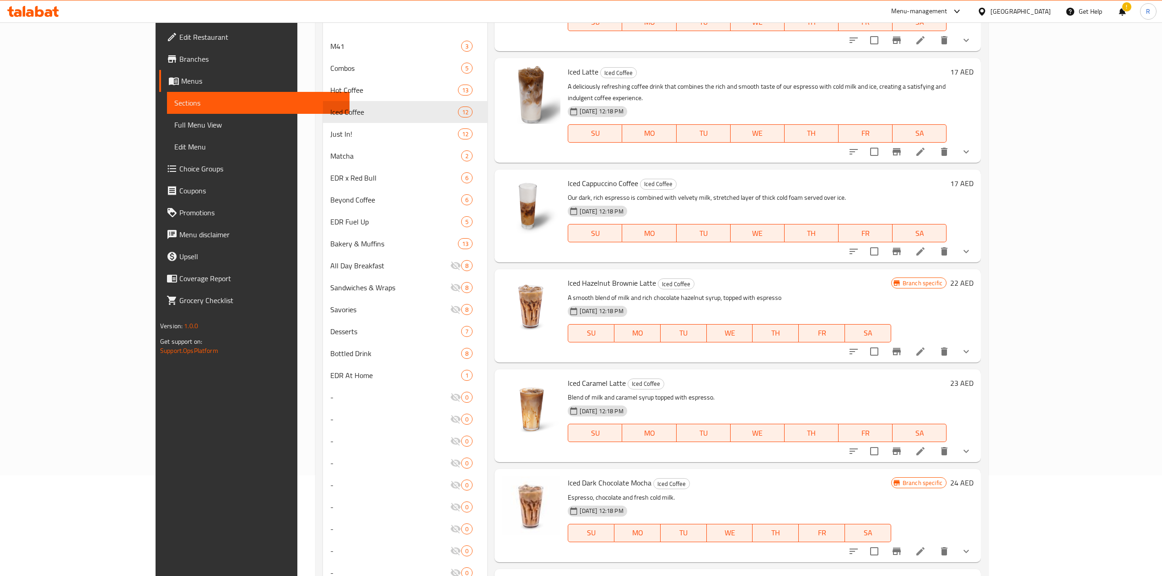
scroll to position [0, 0]
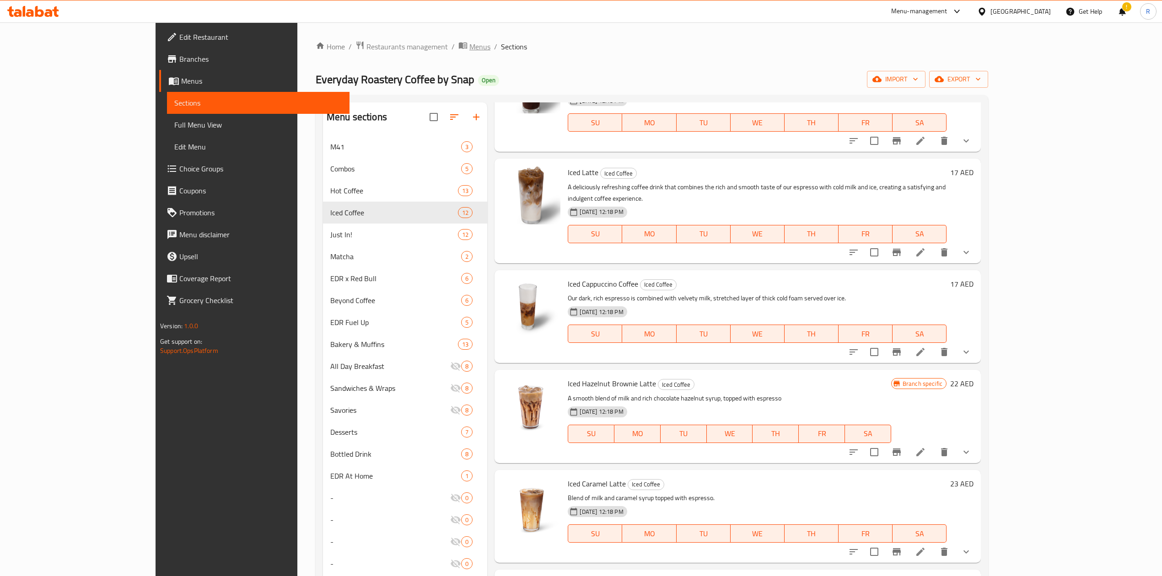
click at [469, 44] on span "Menus" at bounding box center [479, 46] width 21 height 11
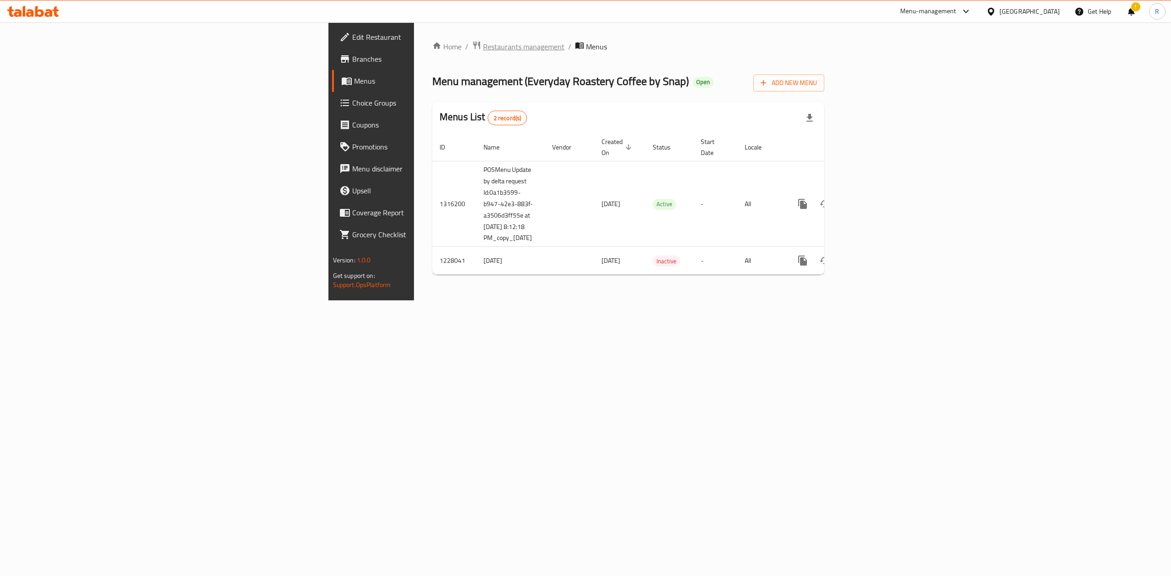
click at [483, 47] on span "Restaurants management" at bounding box center [523, 46] width 81 height 11
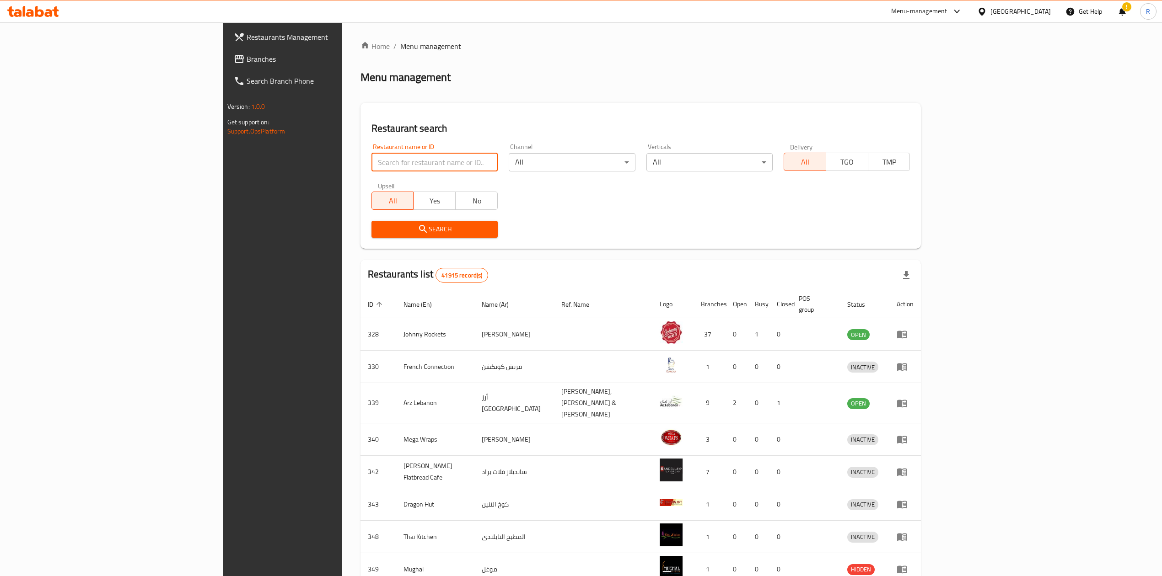
click at [371, 161] on input "search" at bounding box center [434, 162] width 126 height 18
type input "everyday roastery"
click button "Search" at bounding box center [434, 229] width 126 height 17
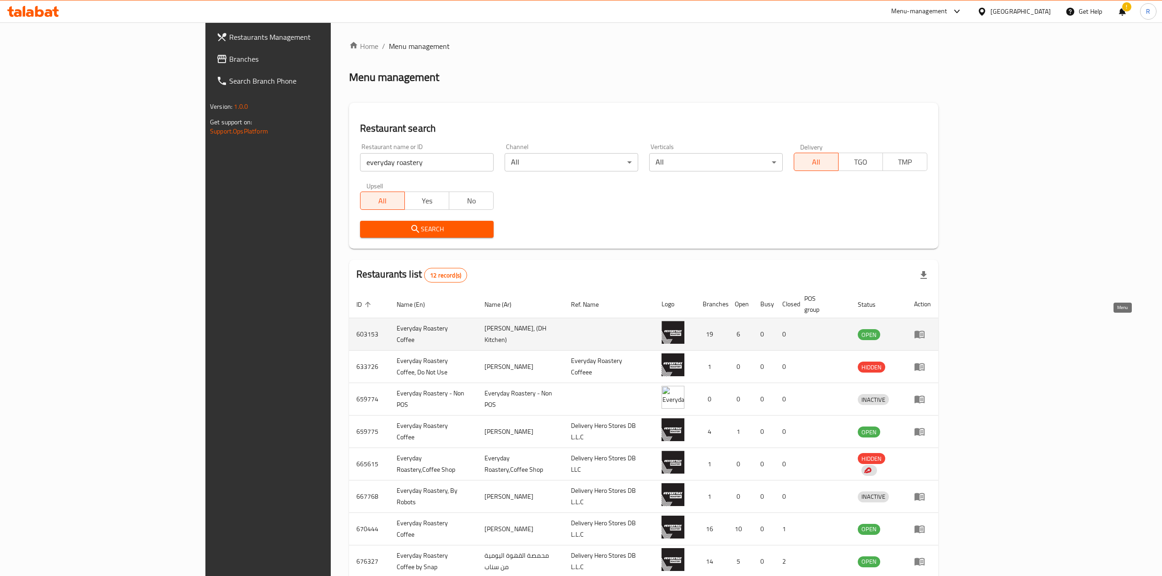
click at [931, 329] on link "enhanced table" at bounding box center [922, 334] width 17 height 11
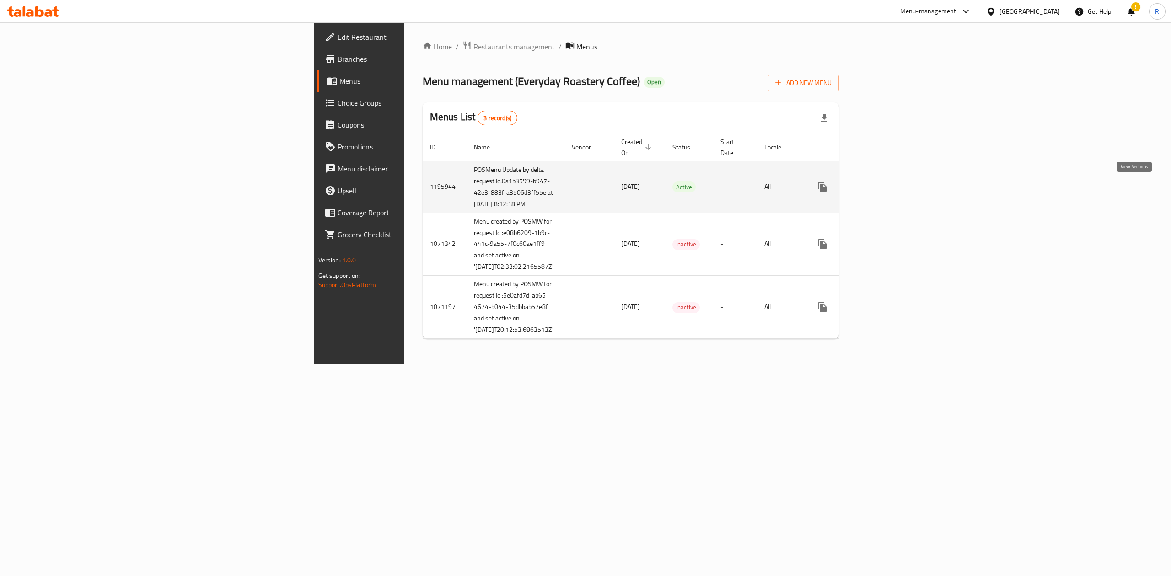
click at [899, 187] on link "enhanced table" at bounding box center [888, 187] width 22 height 22
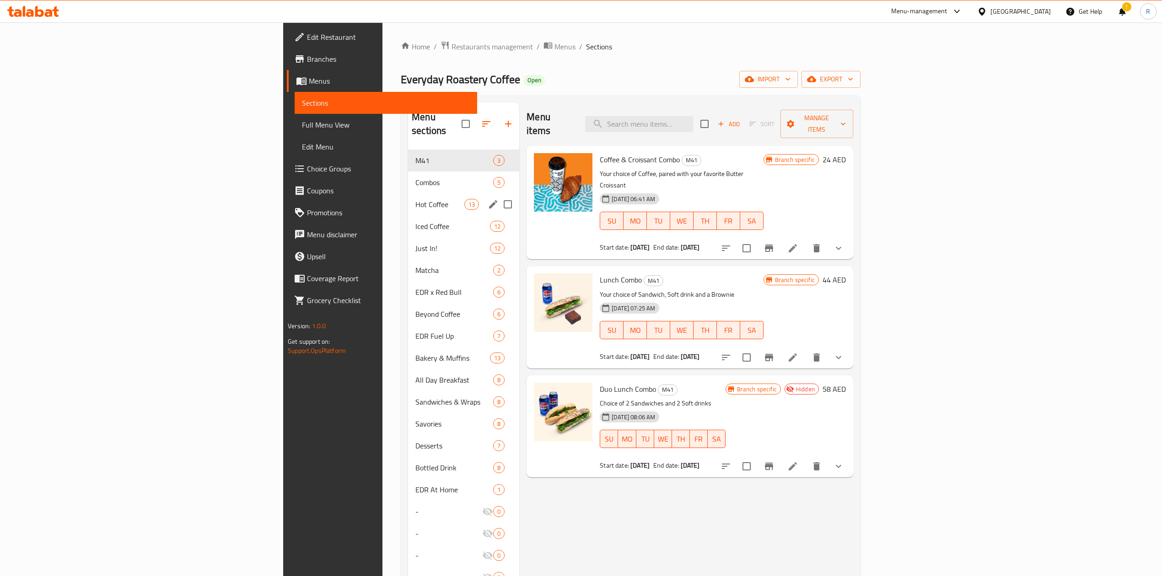
click at [415, 199] on span "Hot Coffee" at bounding box center [439, 204] width 49 height 11
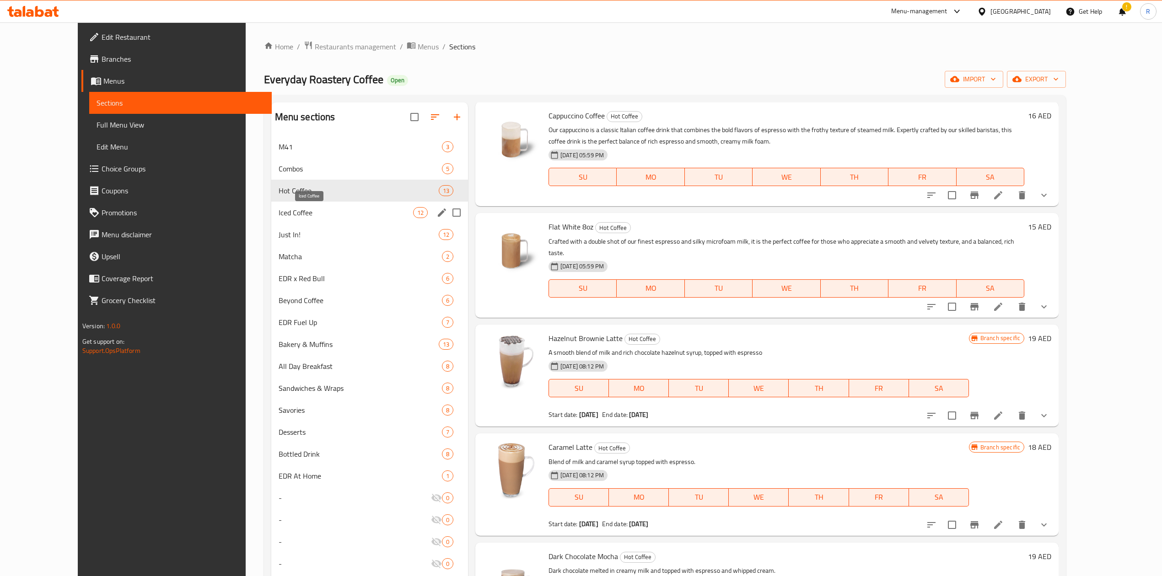
click at [279, 216] on span "Iced Coffee" at bounding box center [346, 212] width 134 height 11
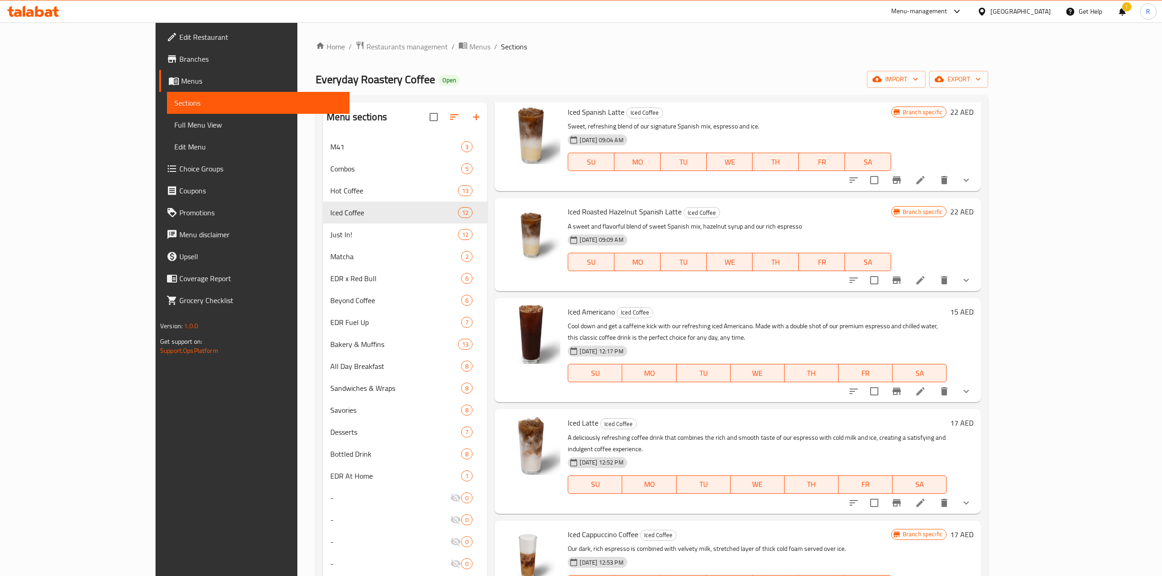
scroll to position [28, 0]
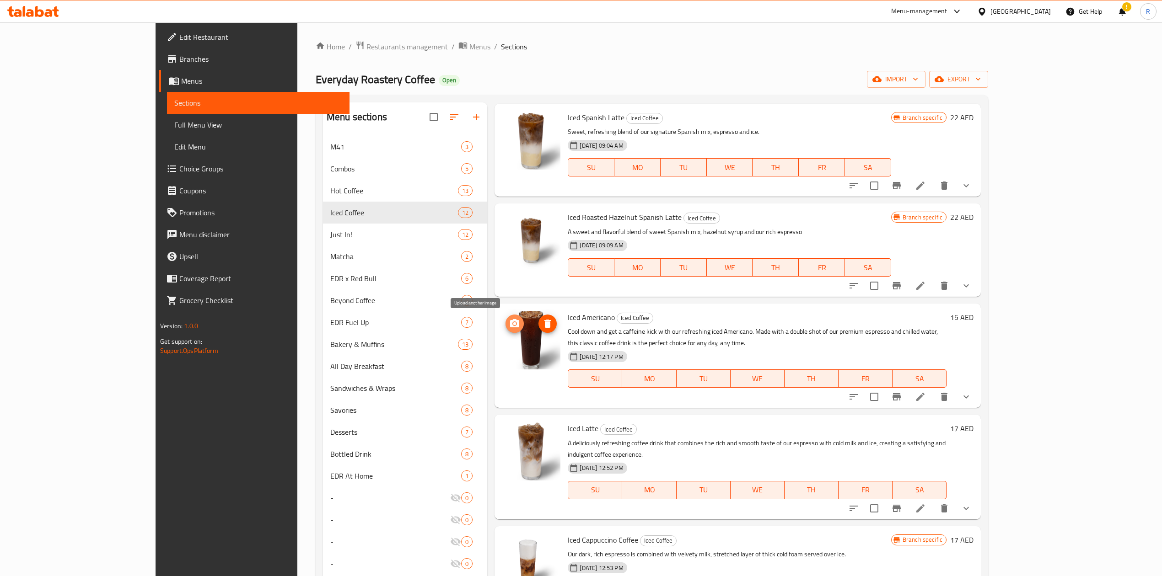
click at [510, 323] on icon "upload picture" at bounding box center [514, 323] width 9 height 8
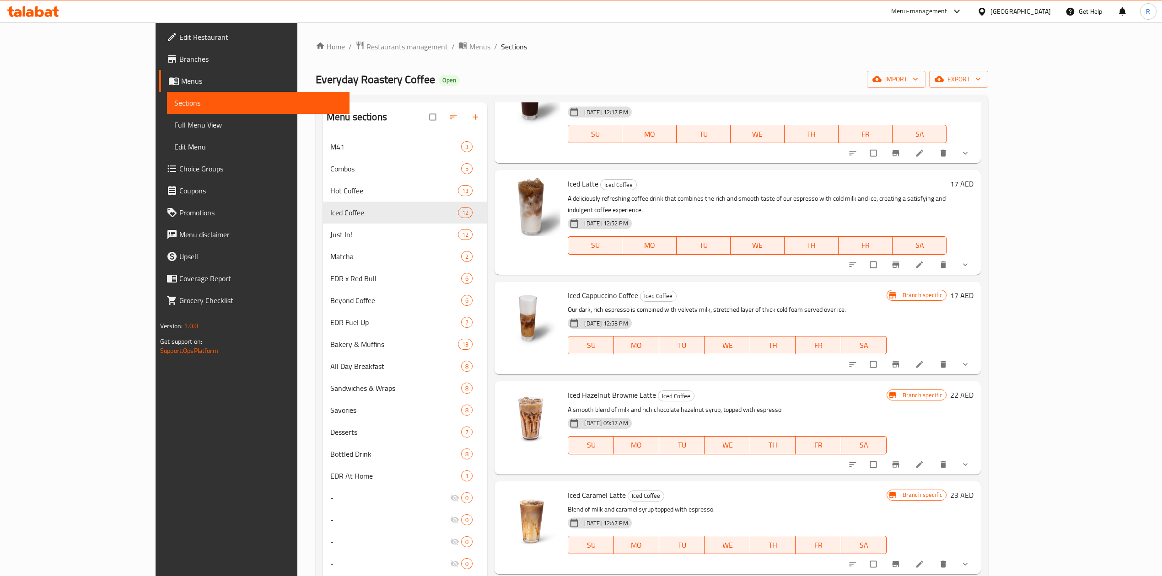
scroll to position [285, 0]
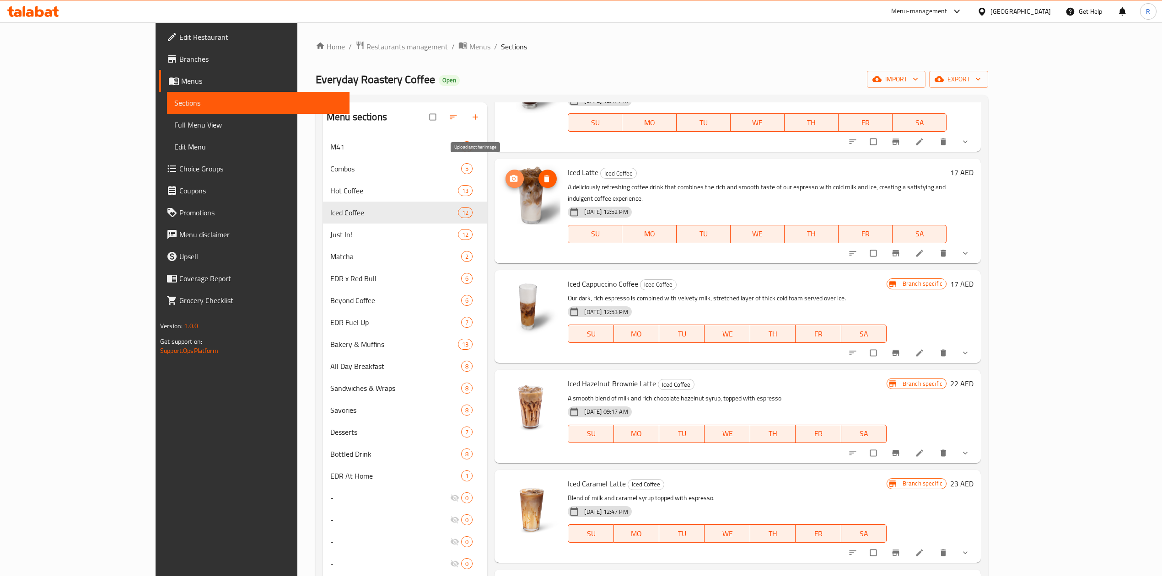
click at [510, 175] on icon "upload picture" at bounding box center [514, 178] width 8 height 7
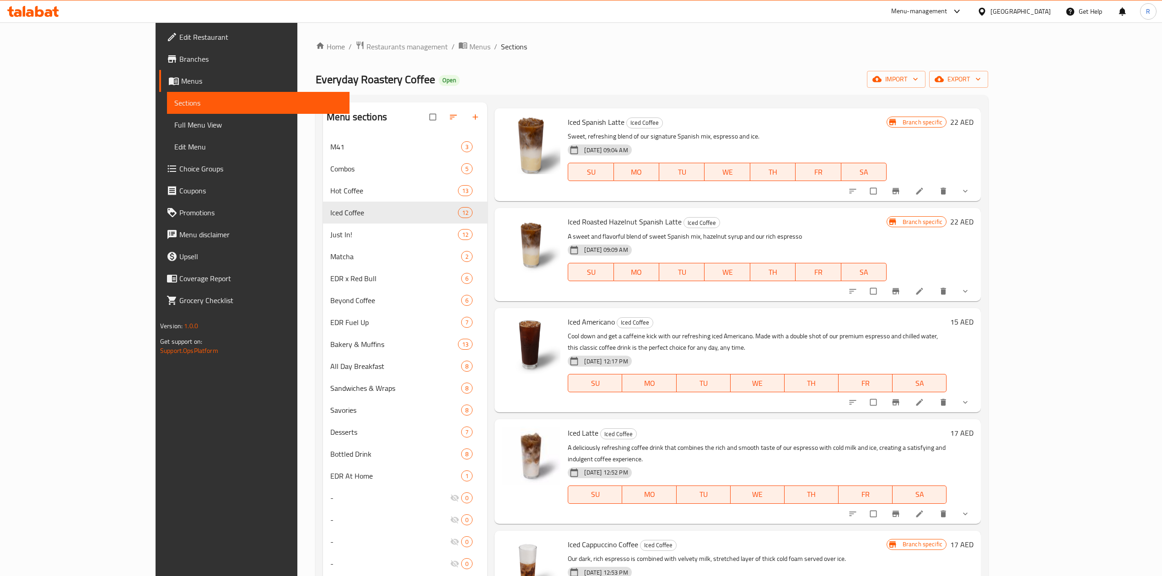
scroll to position [9, 0]
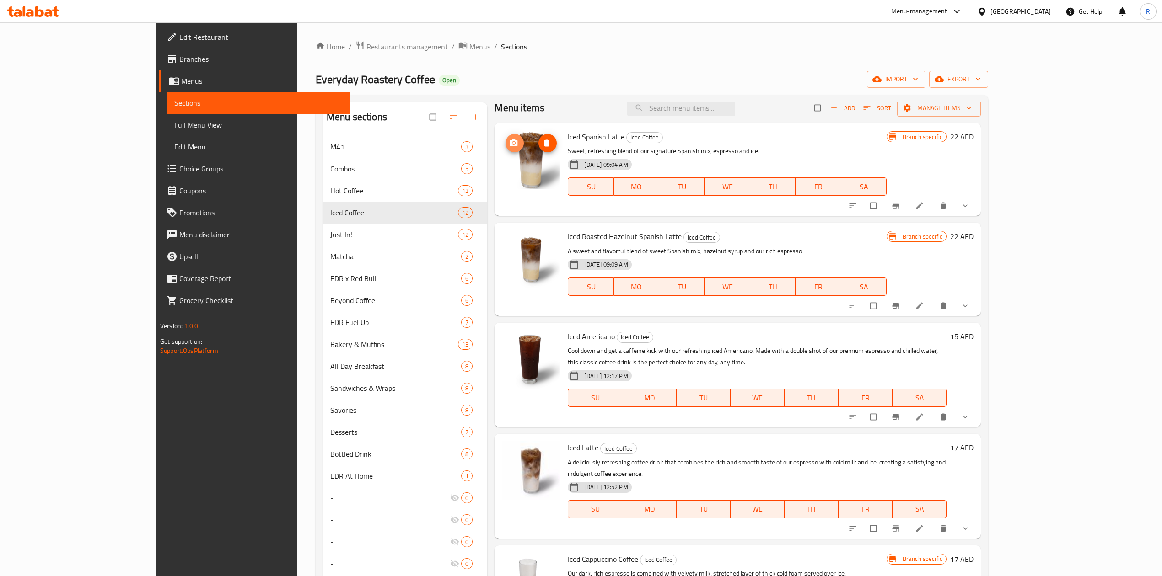
click at [513, 144] on circle "upload picture" at bounding box center [514, 143] width 2 height 2
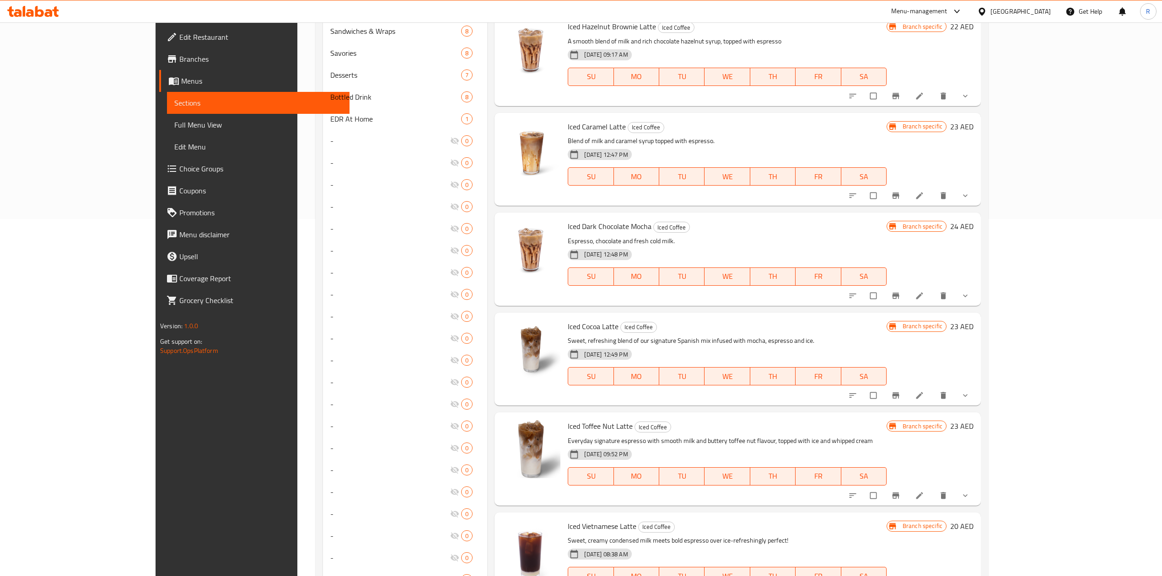
scroll to position [377, 0]
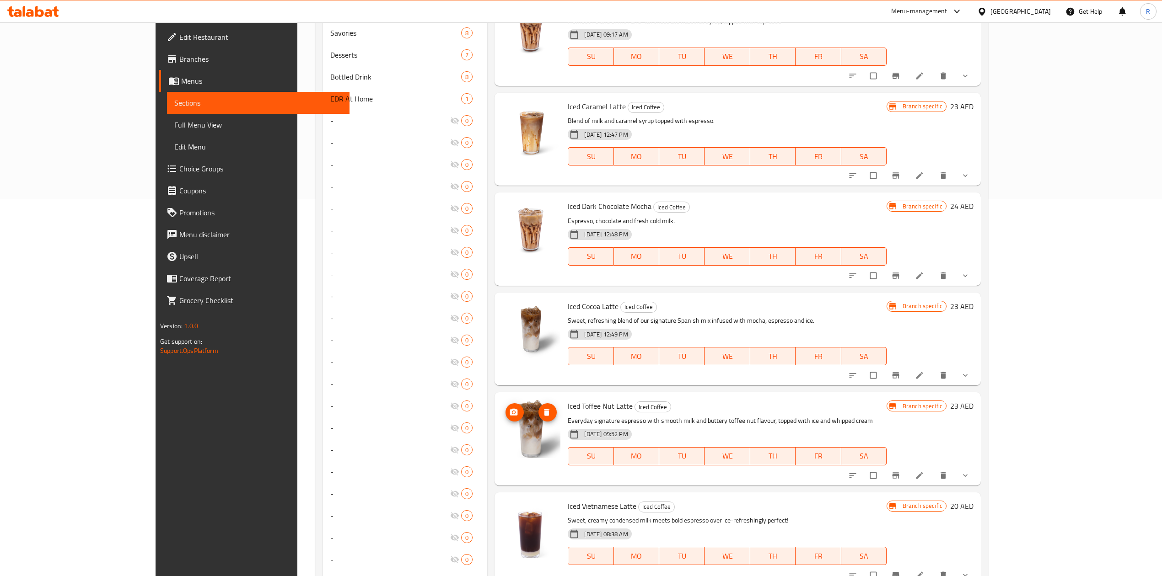
click at [509, 408] on icon "upload picture" at bounding box center [513, 412] width 9 height 9
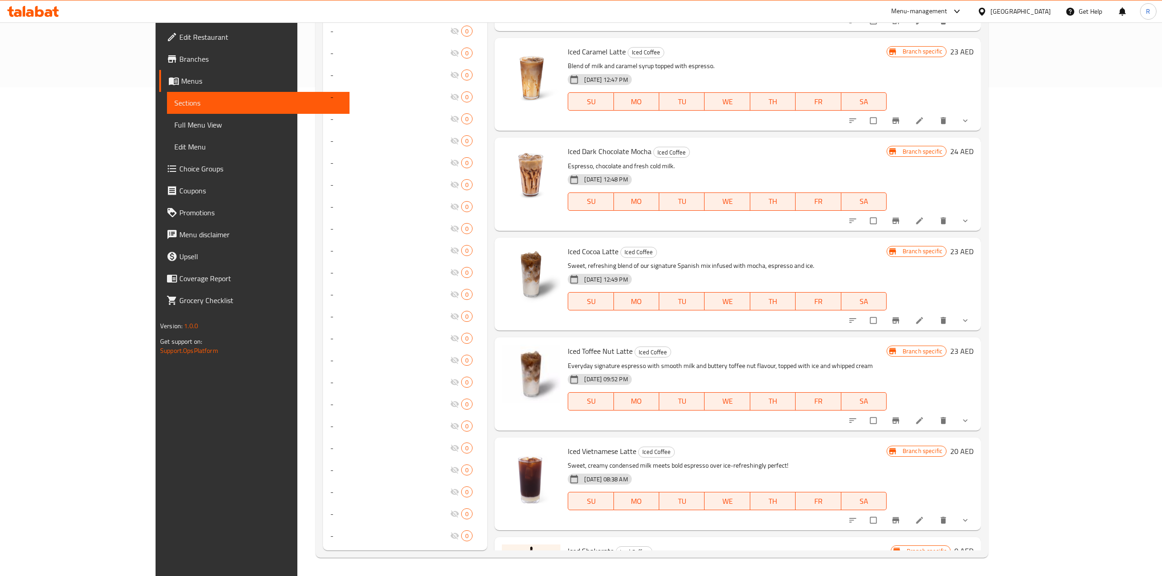
scroll to position [285, 0]
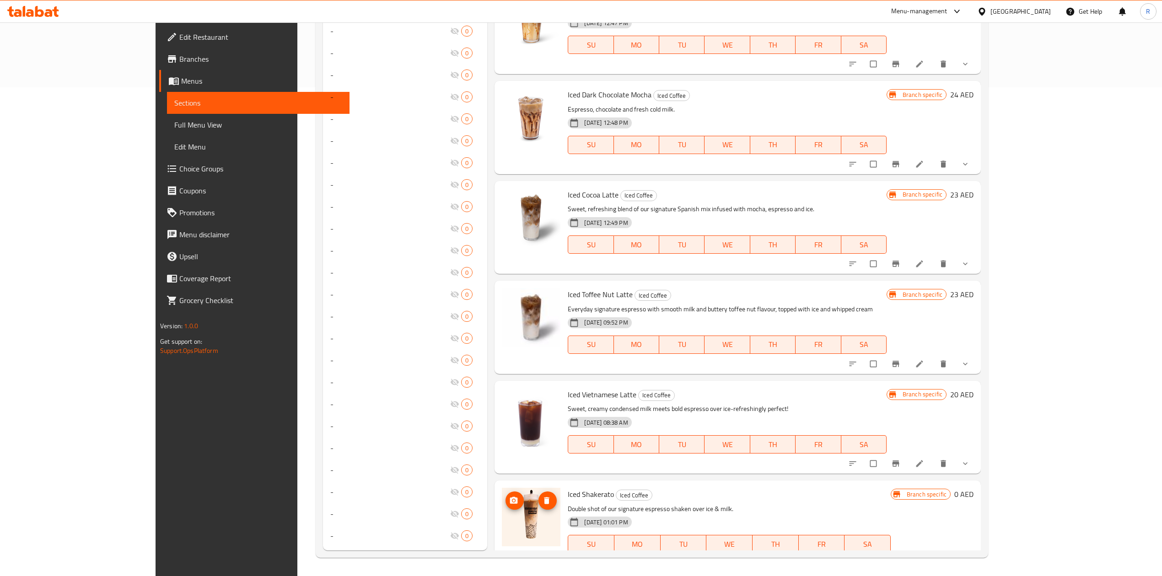
click at [502, 499] on img at bounding box center [531, 517] width 59 height 59
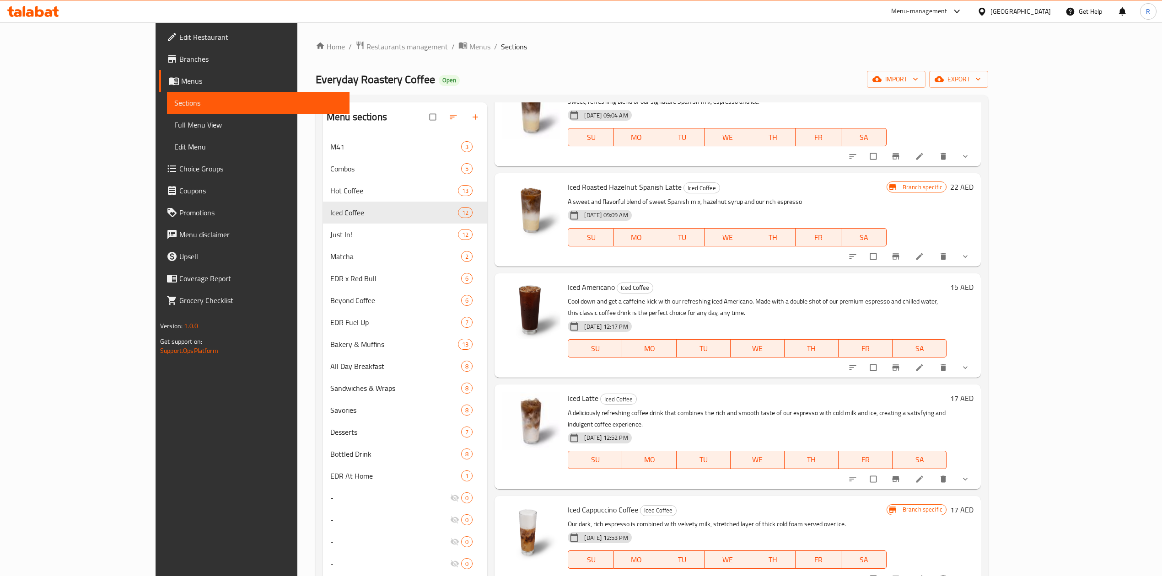
scroll to position [0, 0]
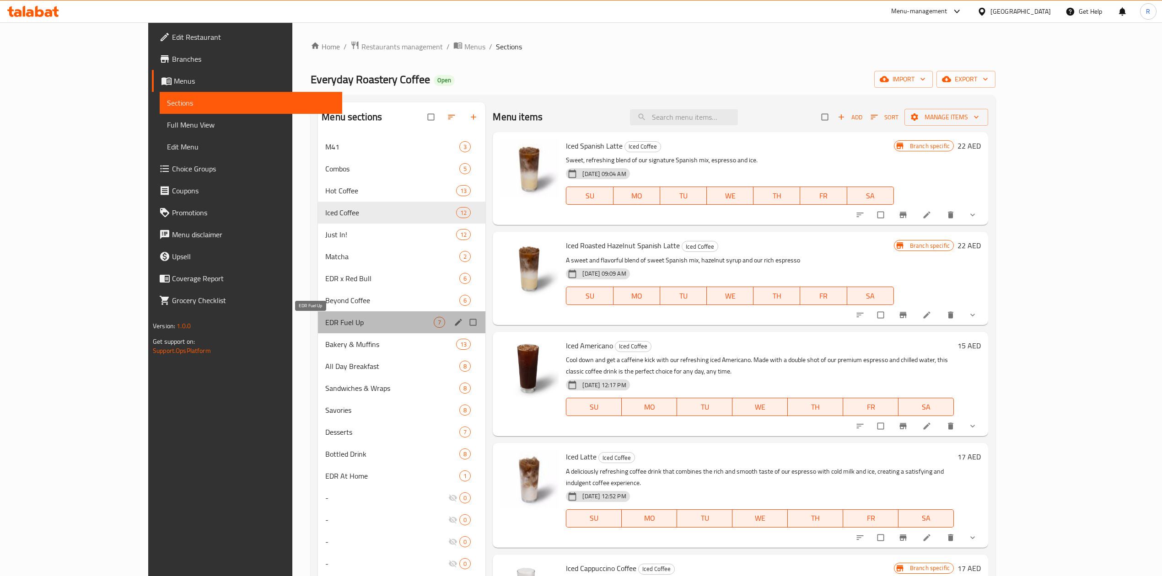
click at [325, 319] on span "EDR Fuel Up" at bounding box center [379, 322] width 108 height 11
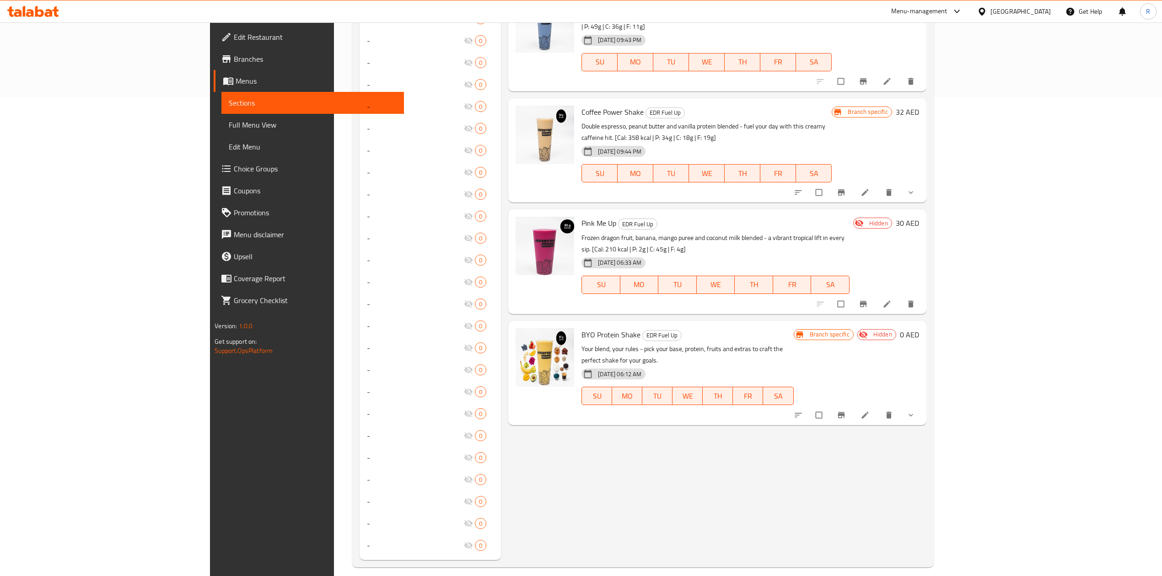
scroll to position [474, 0]
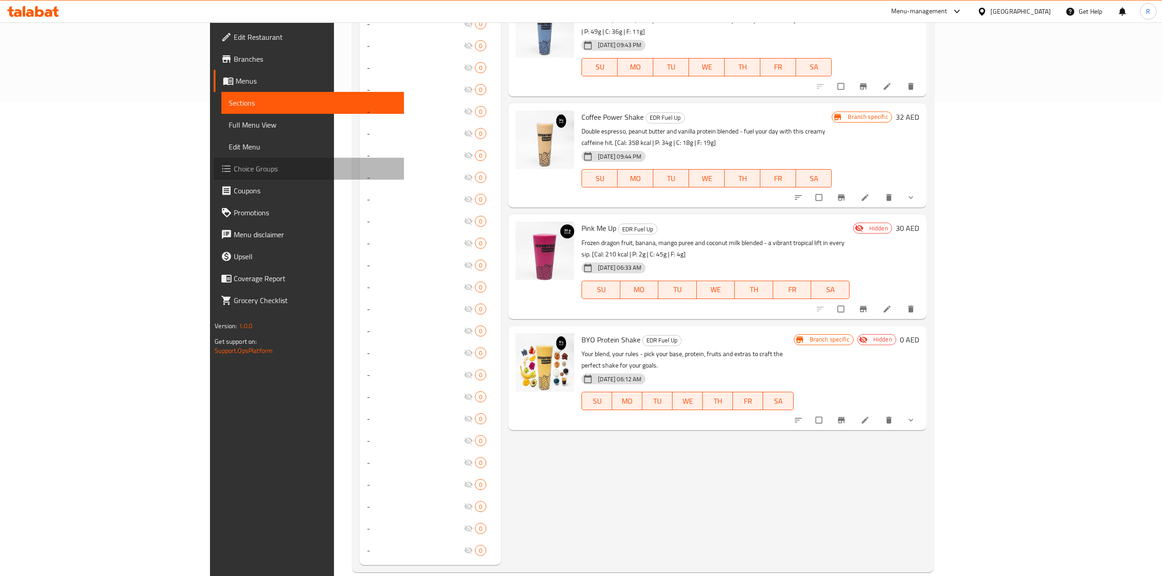
click at [234, 168] on span "Choice Groups" at bounding box center [315, 168] width 163 height 11
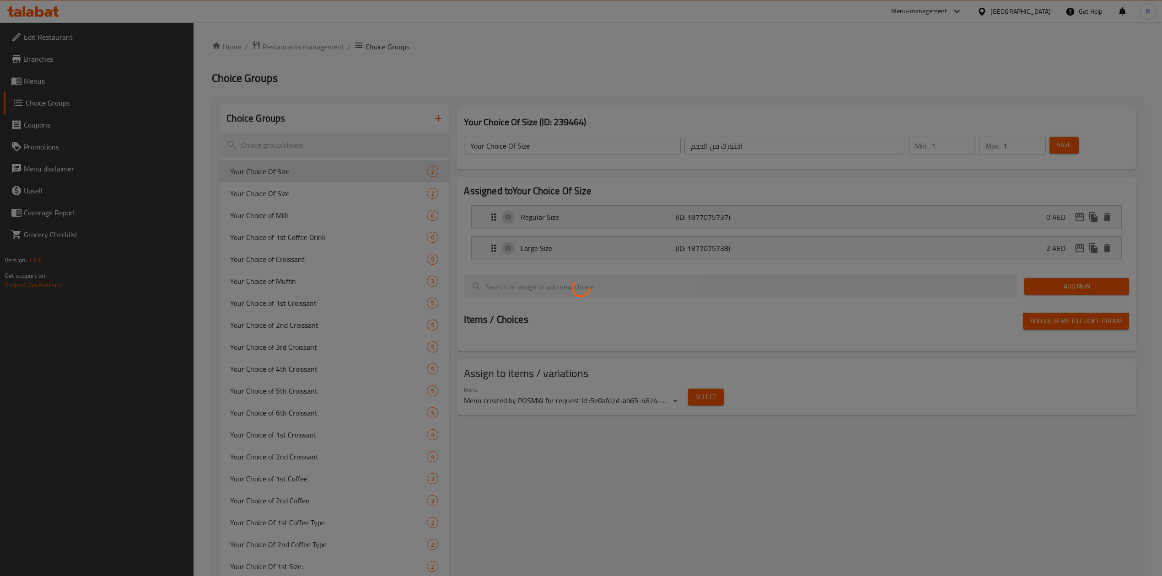
click at [320, 46] on div at bounding box center [581, 288] width 1162 height 576
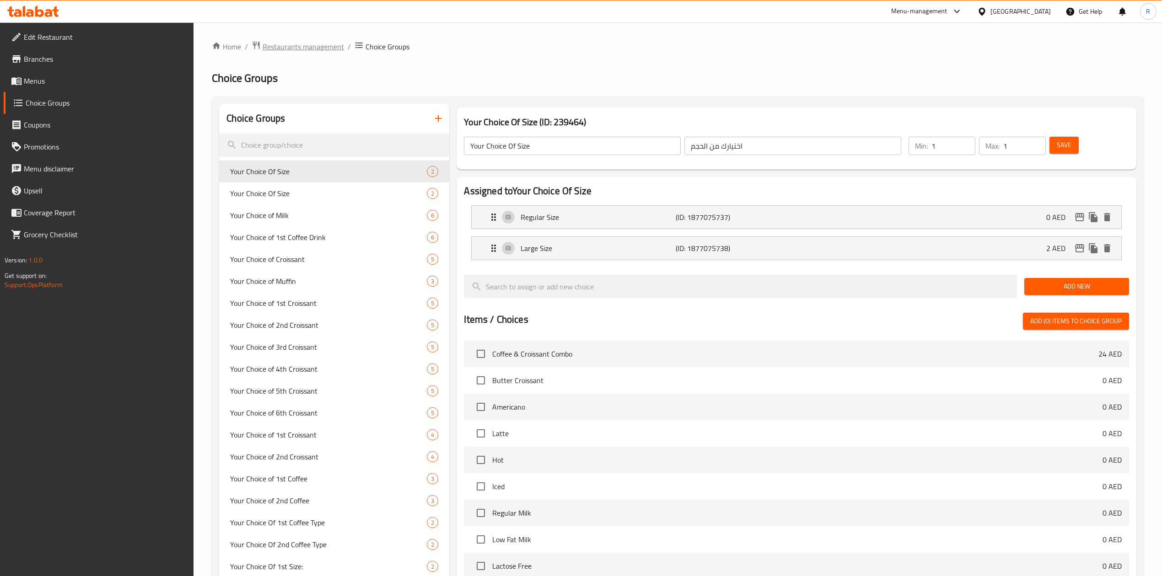
click at [319, 45] on span "Restaurants management" at bounding box center [303, 46] width 81 height 11
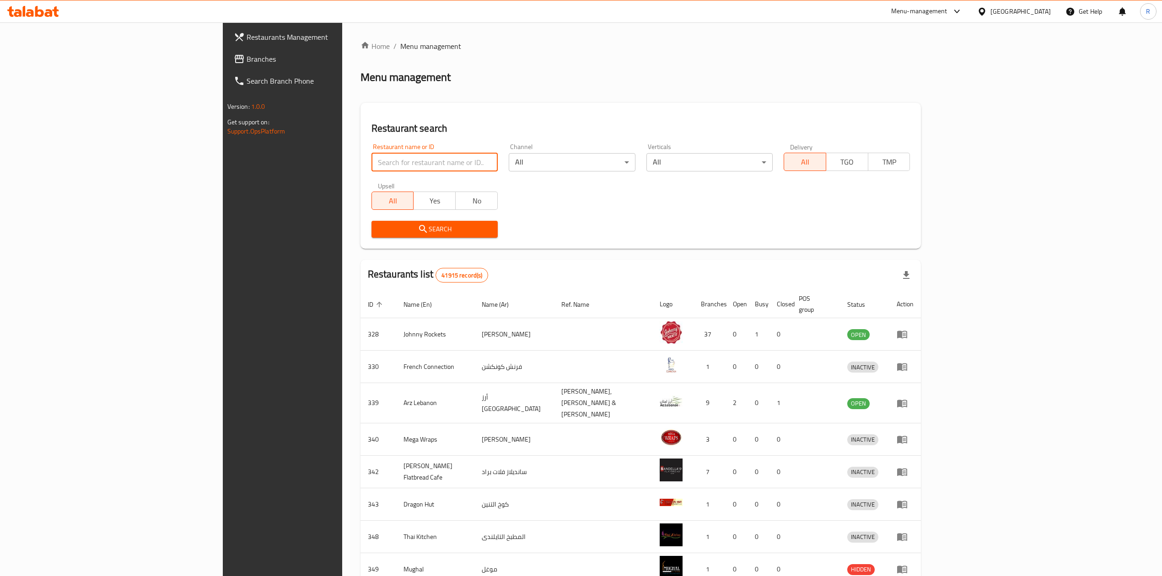
click at [371, 165] on input "search" at bounding box center [434, 162] width 126 height 18
type input "everyday roastery"
click button "Search" at bounding box center [434, 229] width 126 height 17
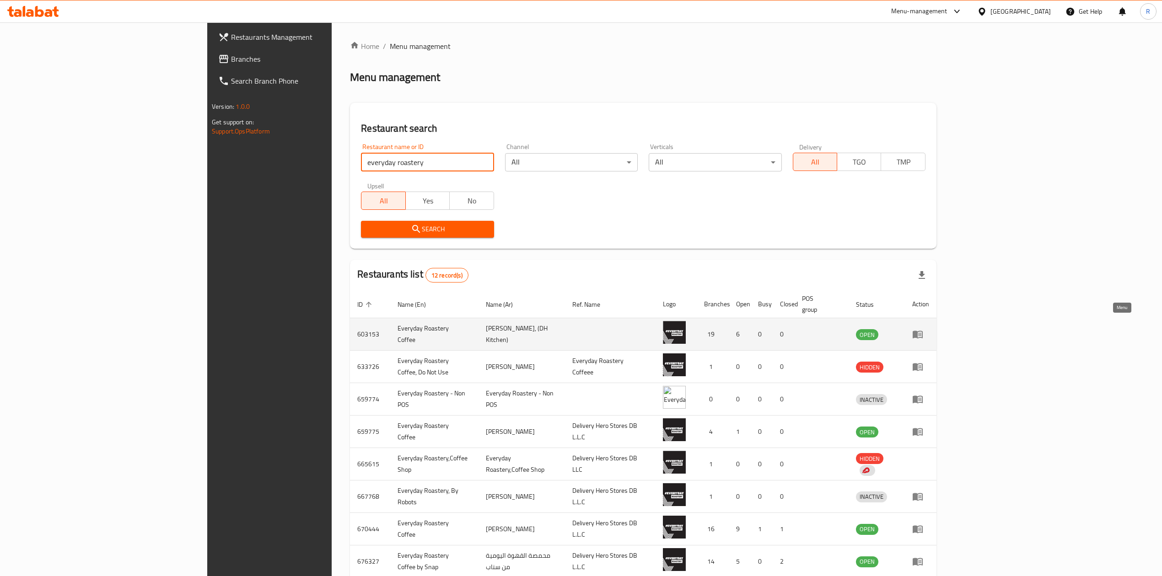
click at [923, 331] on icon "enhanced table" at bounding box center [918, 335] width 10 height 8
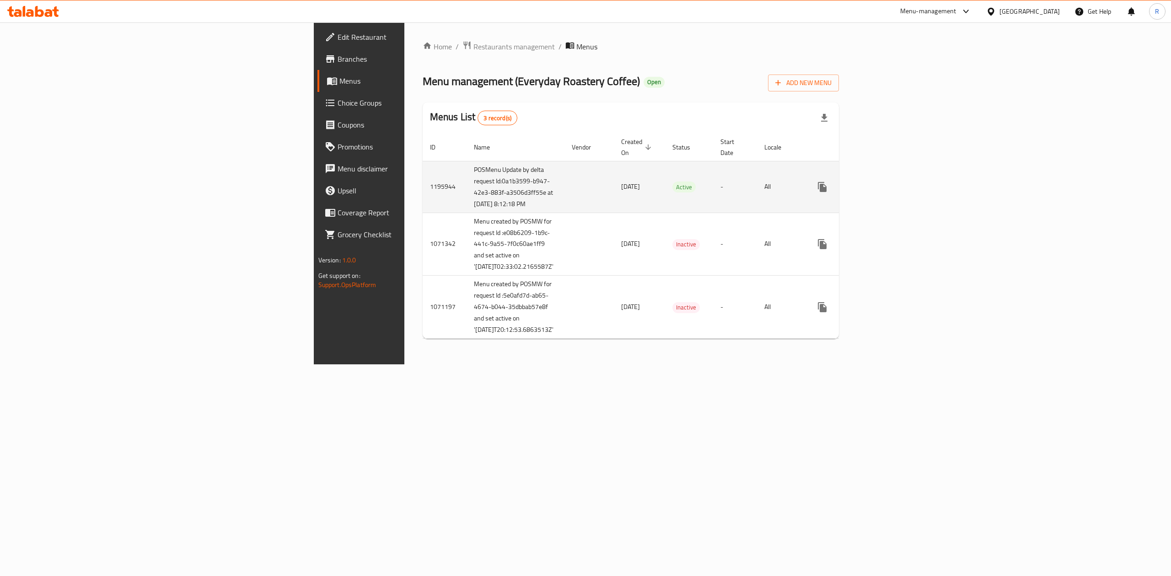
click at [893, 189] on icon "enhanced table" at bounding box center [888, 187] width 8 height 8
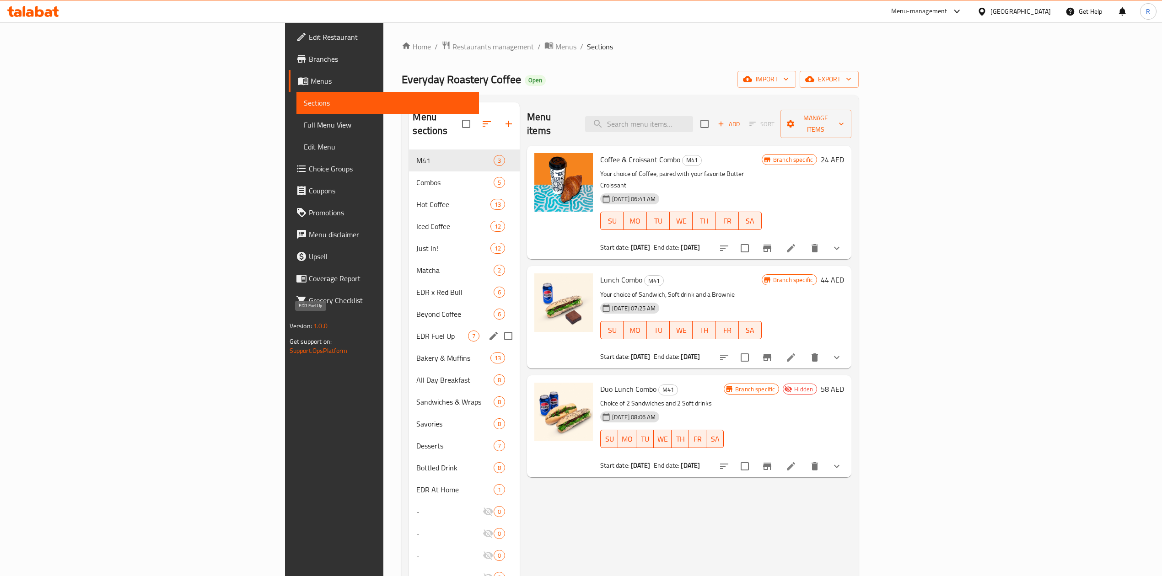
click at [416, 331] on span "EDR Fuel Up" at bounding box center [442, 336] width 52 height 11
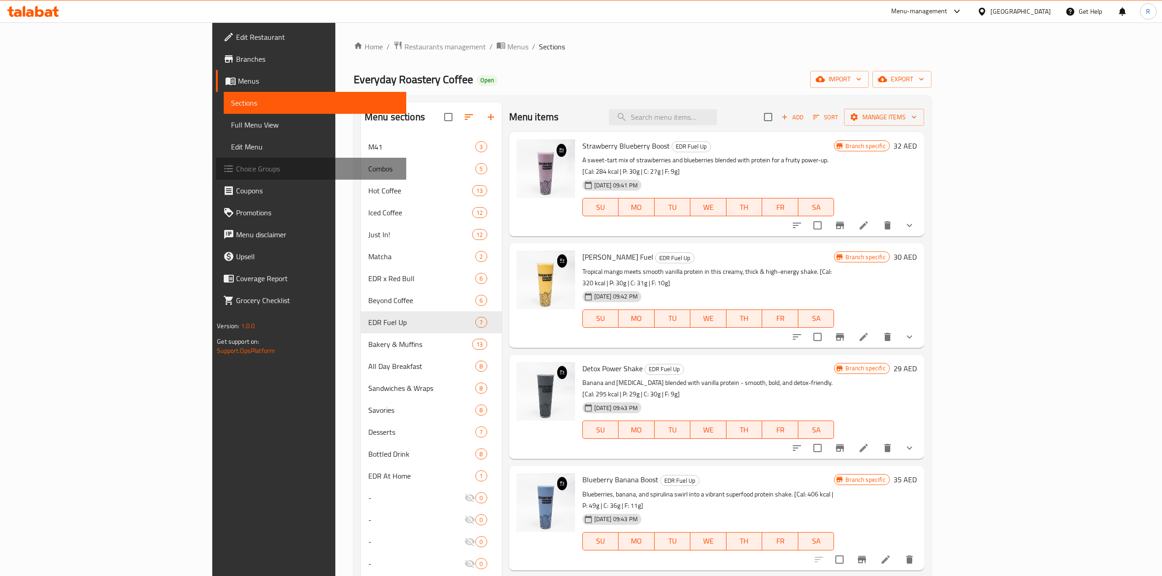
click at [236, 168] on span "Choice Groups" at bounding box center [317, 168] width 163 height 11
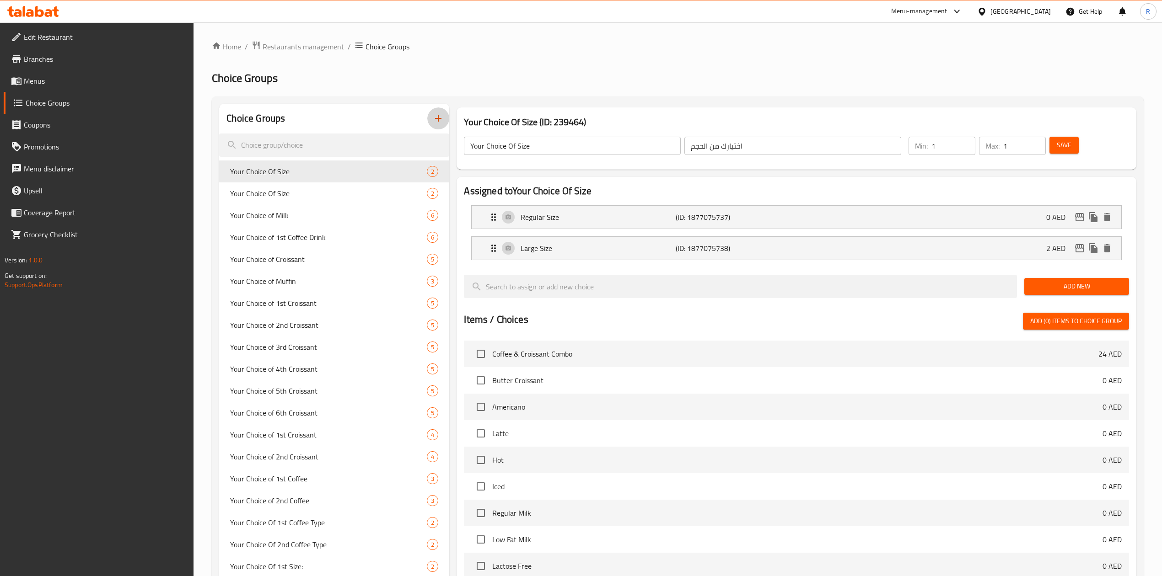
click at [445, 116] on button "button" at bounding box center [438, 119] width 22 height 22
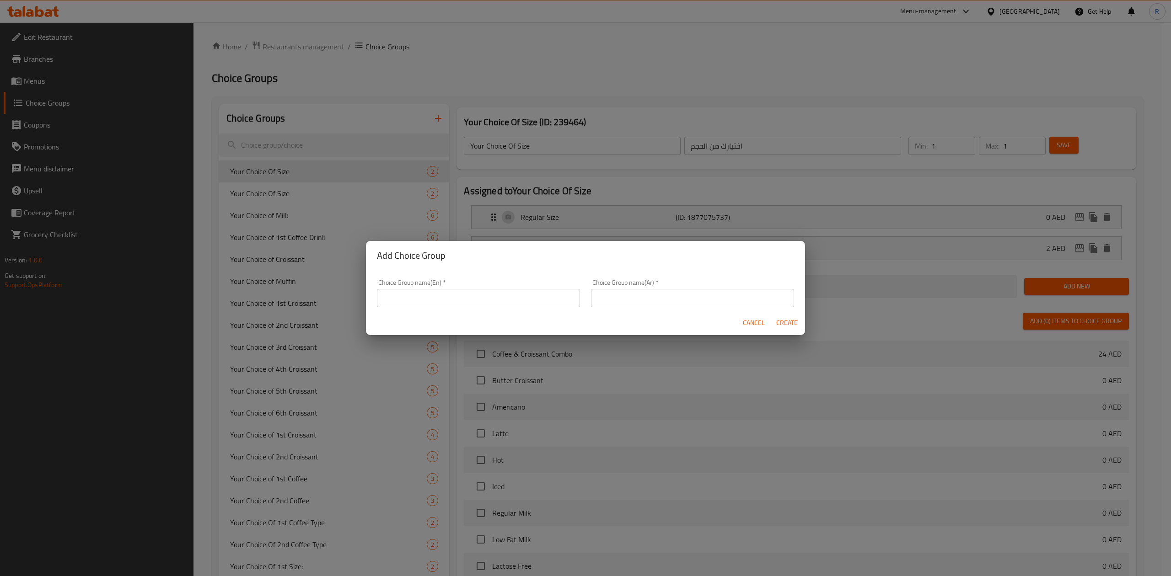
click at [419, 290] on input "text" at bounding box center [478, 298] width 203 height 18
paste input "Choice Your Base (Min 1 - Max 1)"
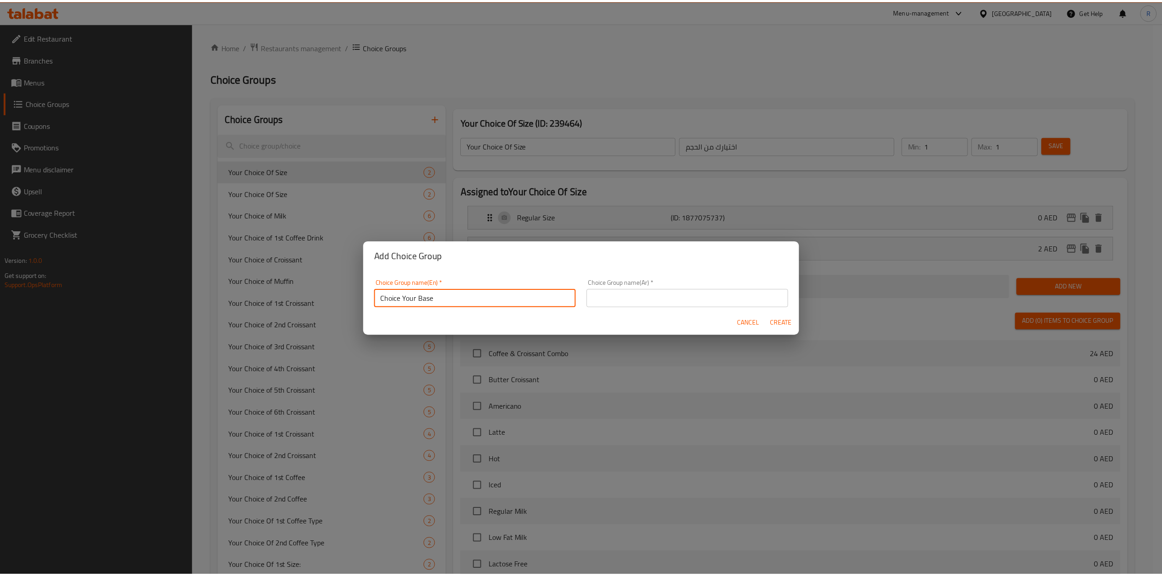
scroll to position [1, 0]
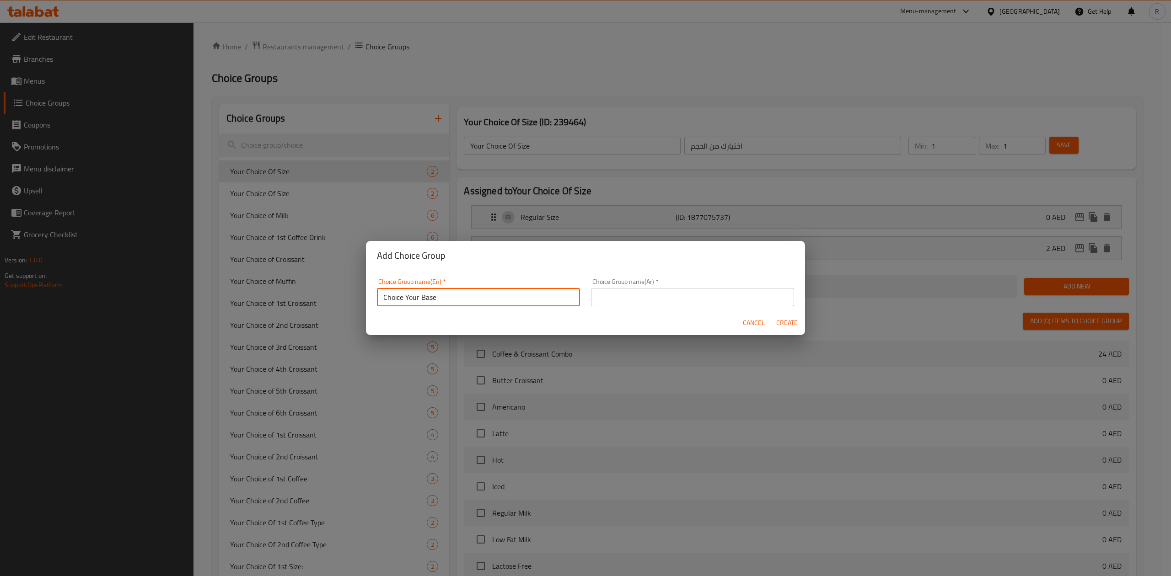
drag, startPoint x: 419, startPoint y: 298, endPoint x: 328, endPoint y: 286, distance: 91.9
click at [328, 286] on div "Add Choice Group Choice Group name(En)   * Choice Your Base Choice Group name(E…" at bounding box center [585, 288] width 1171 height 576
type input "Choice Your Base"
click at [479, 321] on div "Cancel Create" at bounding box center [585, 323] width 439 height 24
drag, startPoint x: 435, startPoint y: 296, endPoint x: 345, endPoint y: 282, distance: 90.8
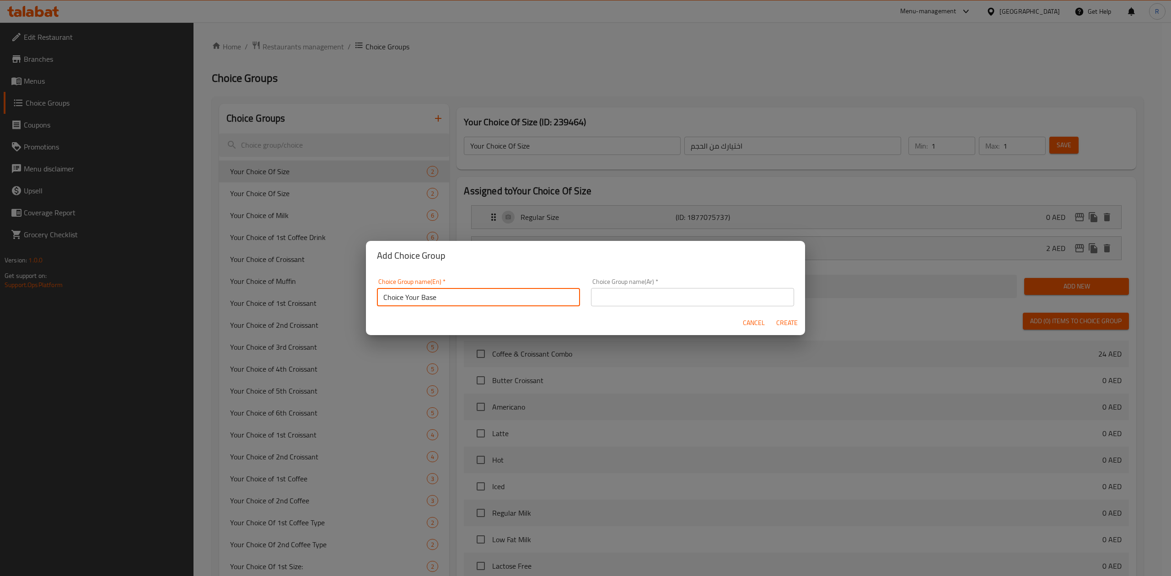
click at [345, 282] on div "Add Choice Group Choice Group name(En)   * Choice Your Base Choice Group name(E…" at bounding box center [585, 288] width 1171 height 576
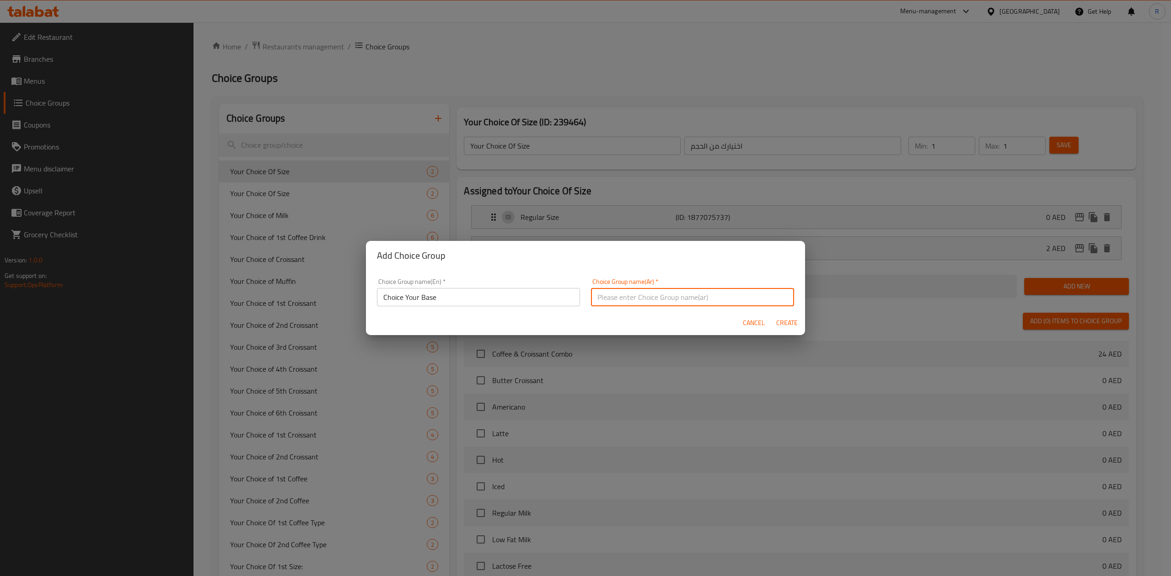
click at [627, 299] on input "text" at bounding box center [692, 297] width 203 height 18
paste input "اختر قاعدتك"
type input "اختر قاعدتك"
click at [786, 320] on span "Create" at bounding box center [787, 322] width 22 height 11
type input "Choice Your Base"
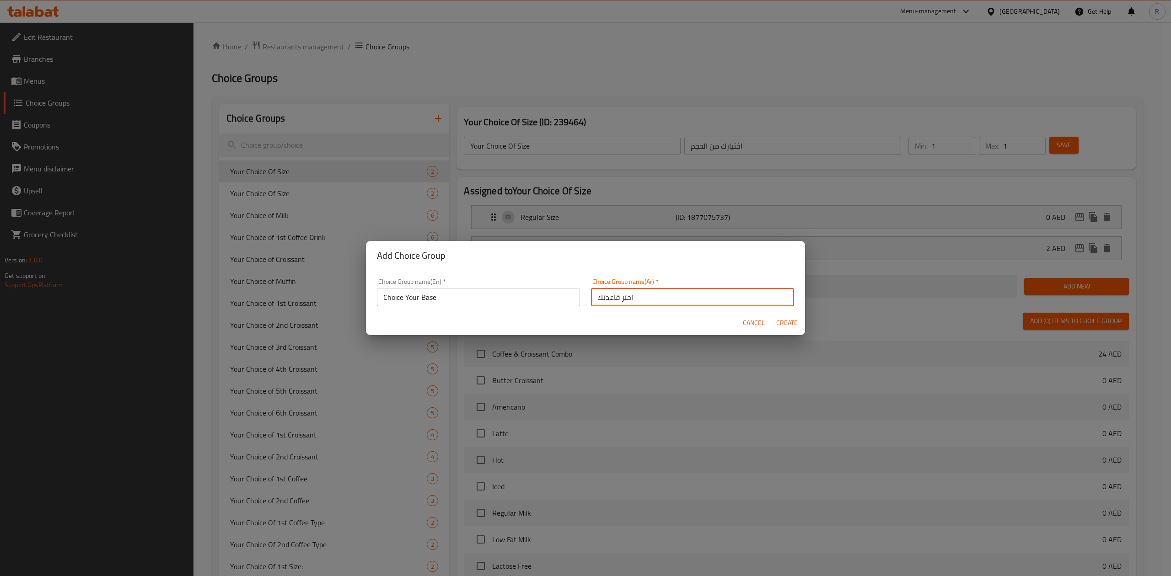
type input "اختر قاعدتك"
type input "0"
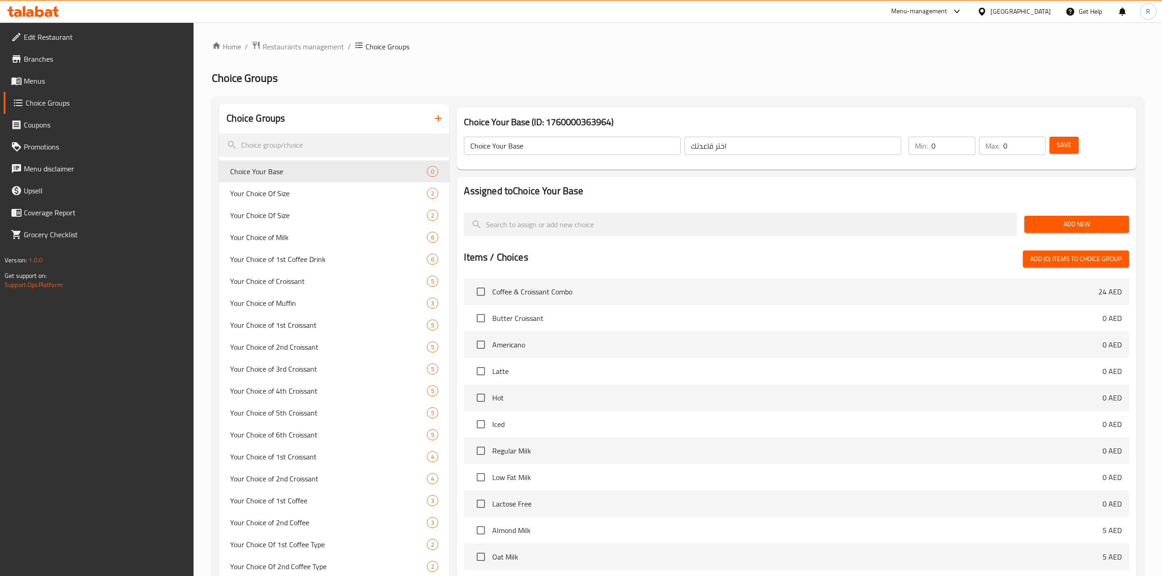
click at [946, 138] on input "0" at bounding box center [953, 146] width 44 height 18
type input "1"
click at [1015, 145] on input "0" at bounding box center [1024, 146] width 43 height 18
type input "1"
click at [1064, 145] on span "Save" at bounding box center [1064, 145] width 15 height 11
